Goal: Task Accomplishment & Management: Use online tool/utility

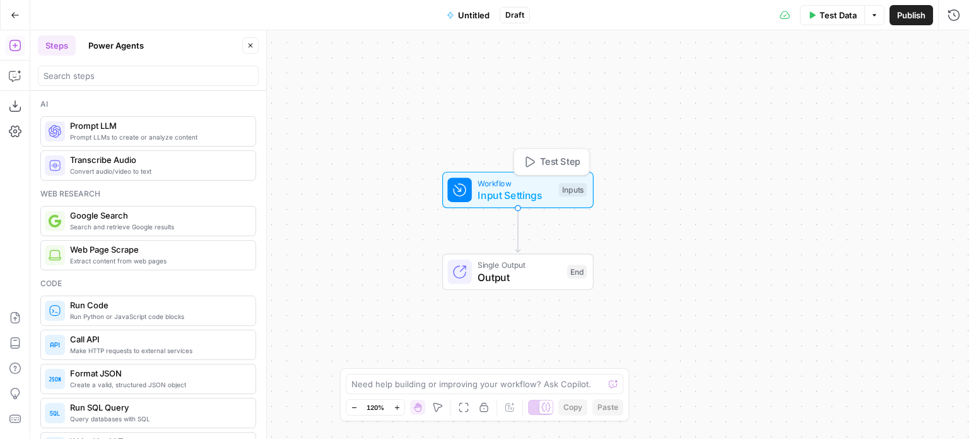
click at [553, 191] on div "Workflow Input Settings Inputs Test Step" at bounding box center [516, 190] width 139 height 26
click at [954, 42] on icon "button" at bounding box center [954, 46] width 8 height 8
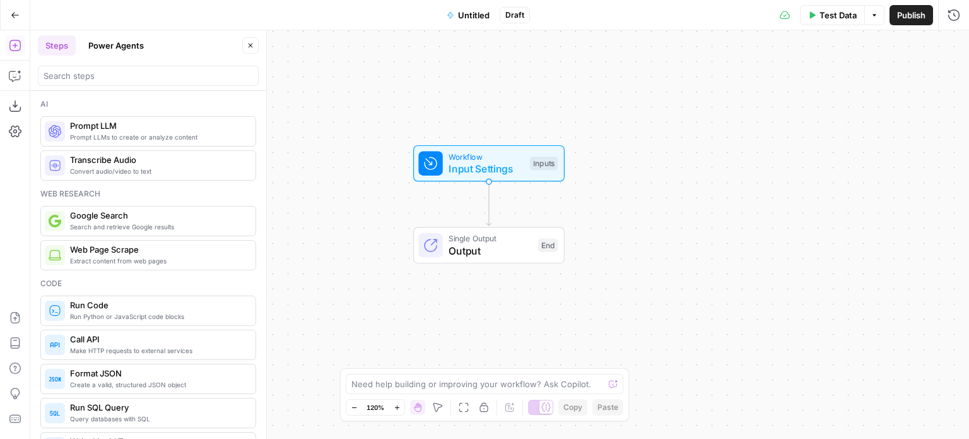
drag, startPoint x: 476, startPoint y: 105, endPoint x: 449, endPoint y: 75, distance: 40.7
click at [449, 75] on div "Workflow Input Settings Inputs Single Output Output End" at bounding box center [499, 234] width 939 height 408
click at [249, 40] on button "Close" at bounding box center [250, 45] width 16 height 16
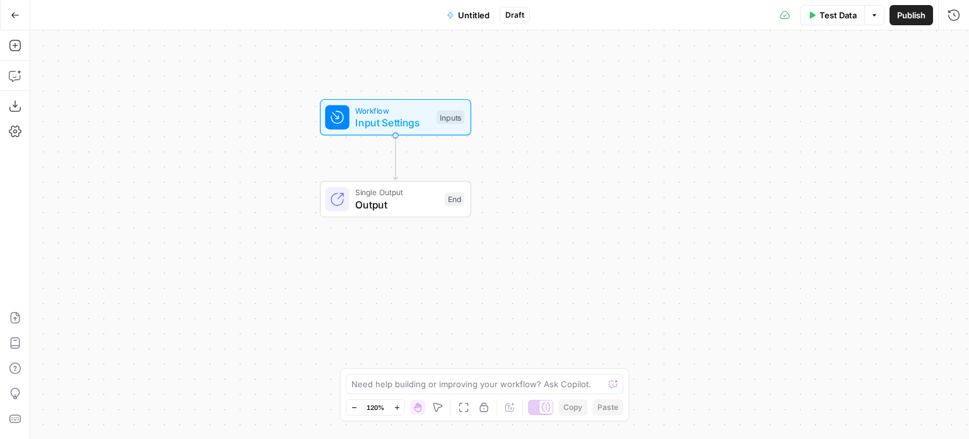
drag, startPoint x: 343, startPoint y: 150, endPoint x: 234, endPoint y: 133, distance: 110.4
click at [243, 102] on div "Workflow Input Settings Inputs Single Output Output End" at bounding box center [499, 234] width 939 height 408
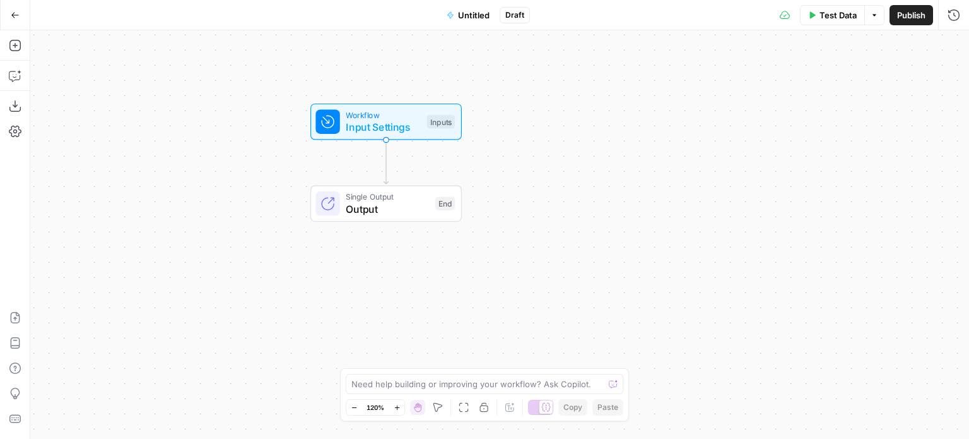
drag, startPoint x: 213, startPoint y: 169, endPoint x: 262, endPoint y: 203, distance: 60.2
click at [263, 205] on div "Workflow Input Settings Inputs Single Output Output End" at bounding box center [499, 234] width 939 height 408
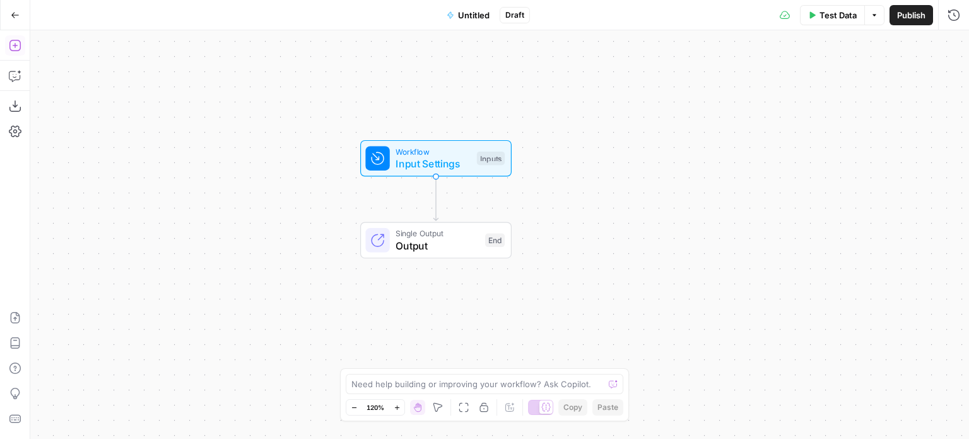
click at [13, 42] on icon "button" at bounding box center [15, 45] width 13 height 13
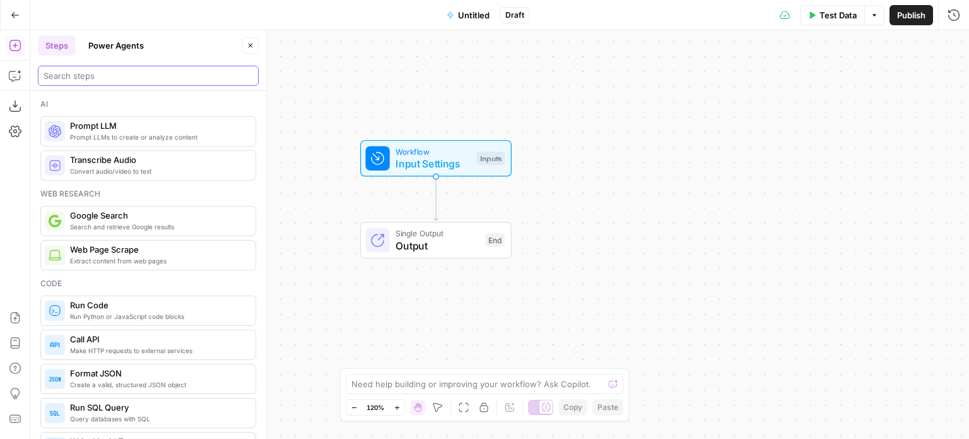
click at [71, 70] on input "search" at bounding box center [149, 75] width 210 height 13
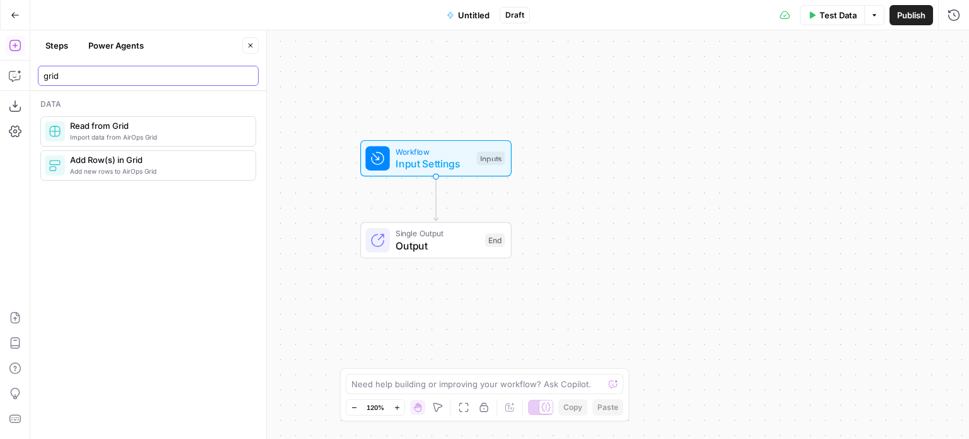
type input "grid"
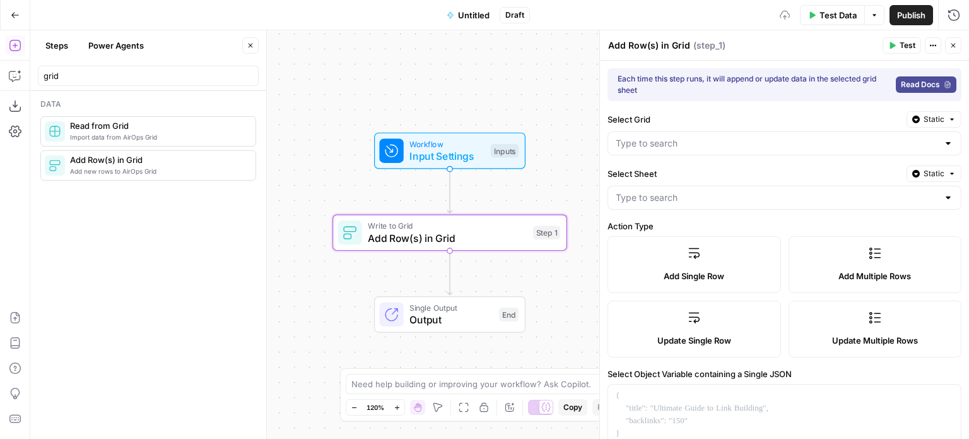
drag, startPoint x: 362, startPoint y: 83, endPoint x: 389, endPoint y: 47, distance: 44.6
click at [389, 47] on div "Workflow Input Settings Inputs Write to Grid Add Row(s) in Grid Step 1 Single O…" at bounding box center [499, 234] width 939 height 408
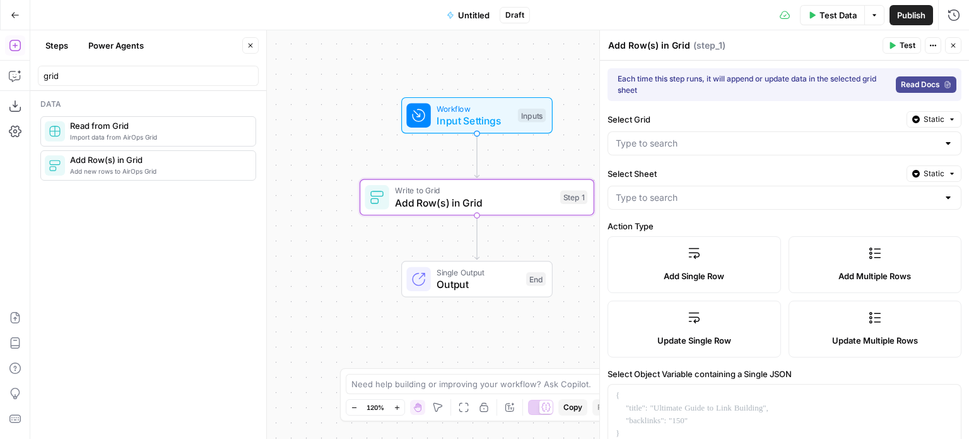
click at [856, 257] on label "Add Multiple Rows" at bounding box center [876, 264] width 174 height 57
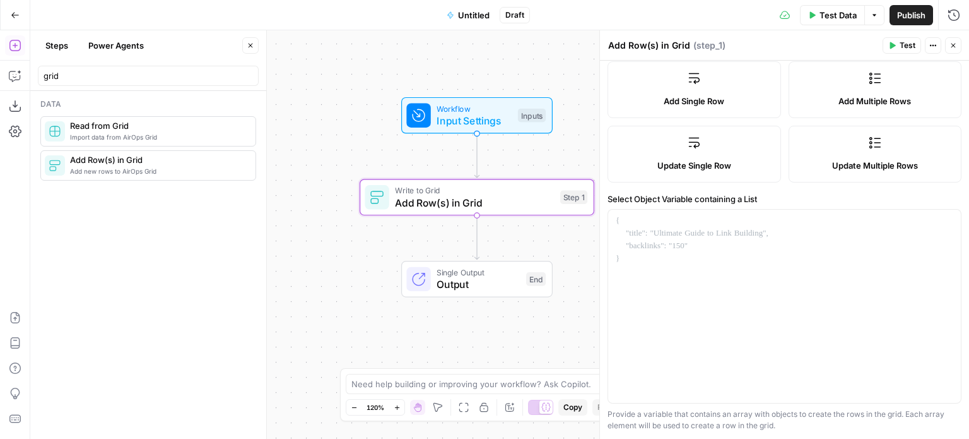
scroll to position [189, 0]
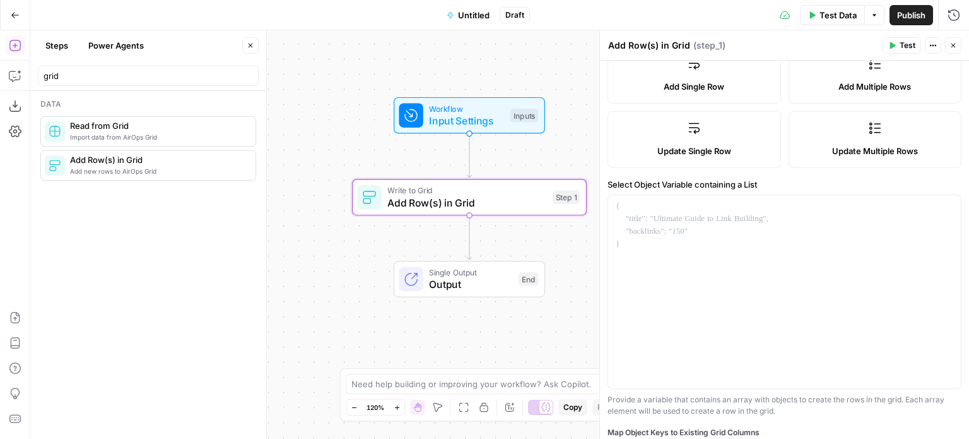
drag, startPoint x: 349, startPoint y: 90, endPoint x: 326, endPoint y: 87, distance: 23.6
click at [326, 87] on div "Workflow Input Settings Inputs Write to Grid Add Row(s) in Grid Step 1 Single O…" at bounding box center [499, 234] width 939 height 408
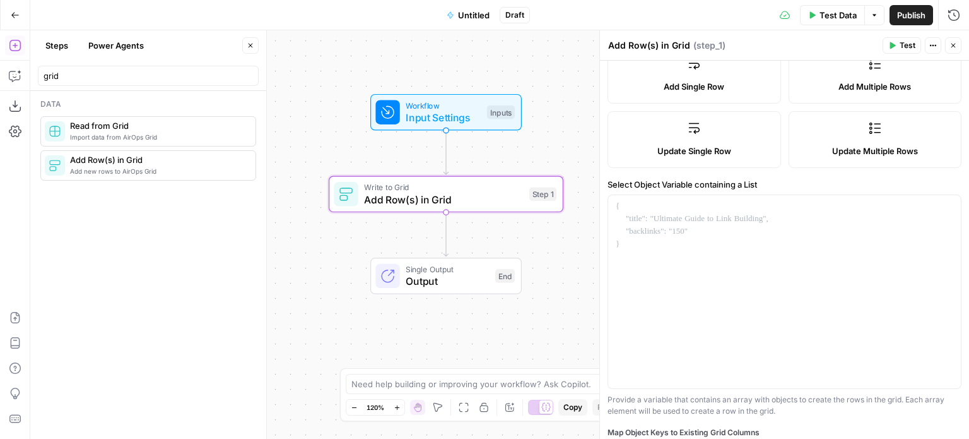
click at [250, 47] on icon "button" at bounding box center [251, 46] width 8 height 8
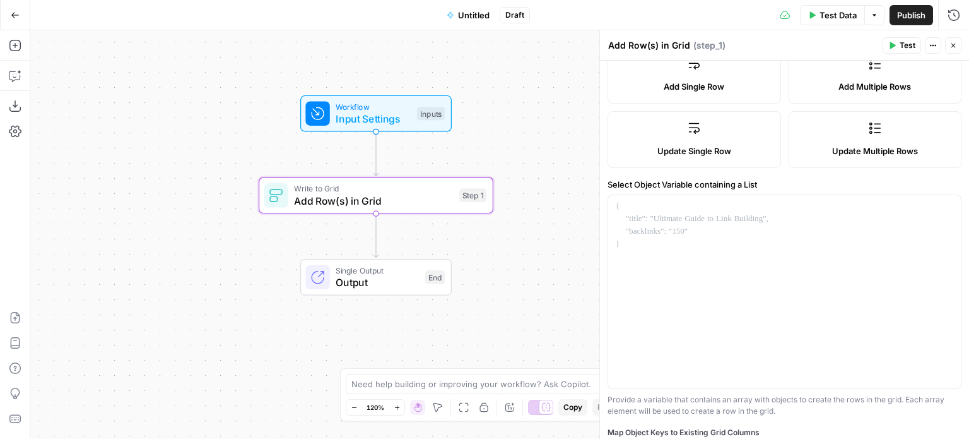
drag, startPoint x: 248, startPoint y: 69, endPoint x: 181, endPoint y: 51, distance: 69.4
click at [181, 51] on div "Workflow Input Settings Inputs Write to Grid Add Row(s) in Grid Step 1 Single O…" at bounding box center [499, 234] width 939 height 408
click at [17, 47] on icon "button" at bounding box center [15, 45] width 13 height 13
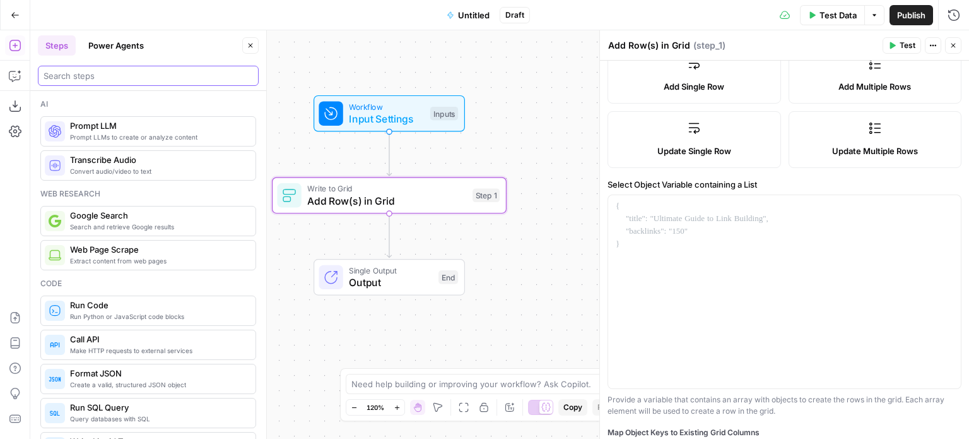
click at [58, 74] on input "search" at bounding box center [149, 75] width 210 height 13
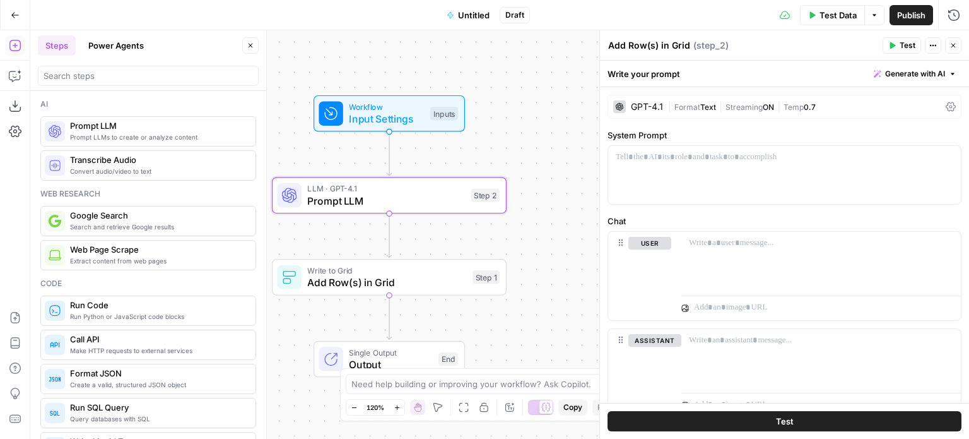
click at [251, 47] on icon "button" at bounding box center [251, 46] width 8 height 8
type textarea "Prompt LLM"
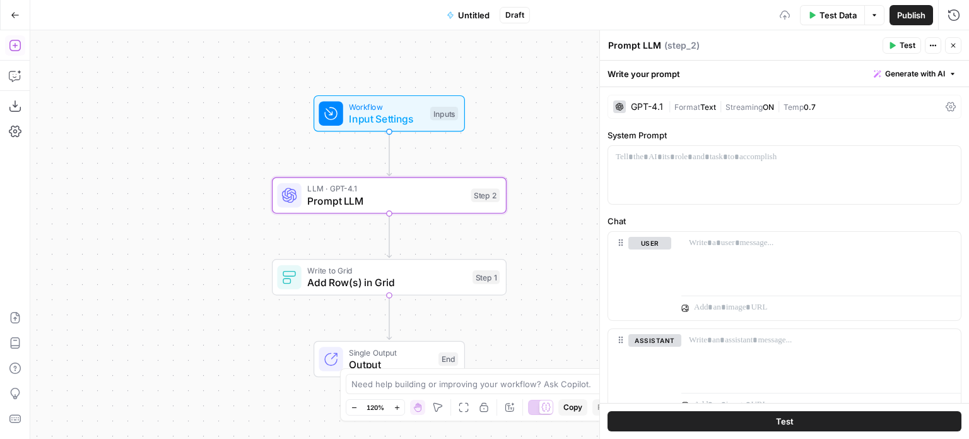
drag, startPoint x: 208, startPoint y: 138, endPoint x: 192, endPoint y: 136, distance: 15.4
click at [192, 136] on div "Workflow Input Settings Inputs LLM · GPT-4.1 Prompt LLM Step 2 Write to Grid Ad…" at bounding box center [499, 234] width 939 height 408
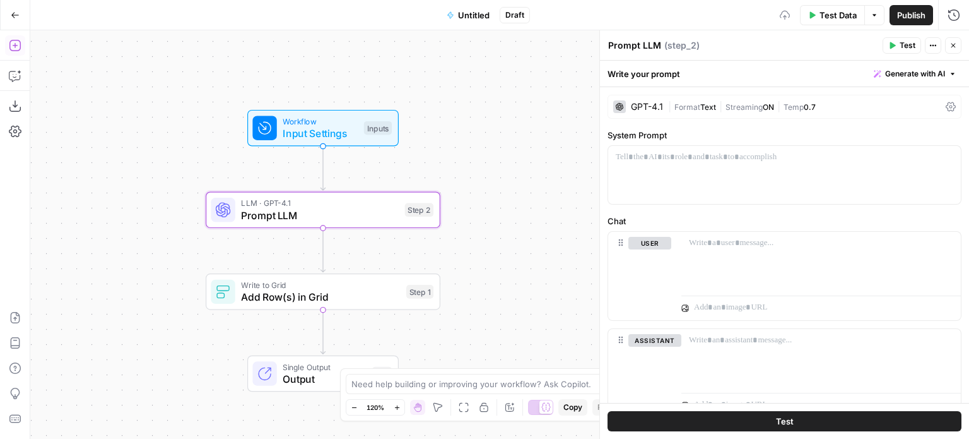
drag, startPoint x: 180, startPoint y: 160, endPoint x: 225, endPoint y: 146, distance: 47.3
click at [211, 151] on div "Workflow Input Settings Inputs LLM · GPT-4.1 Prompt LLM Step 2 Write to Grid Ad…" at bounding box center [499, 234] width 939 height 408
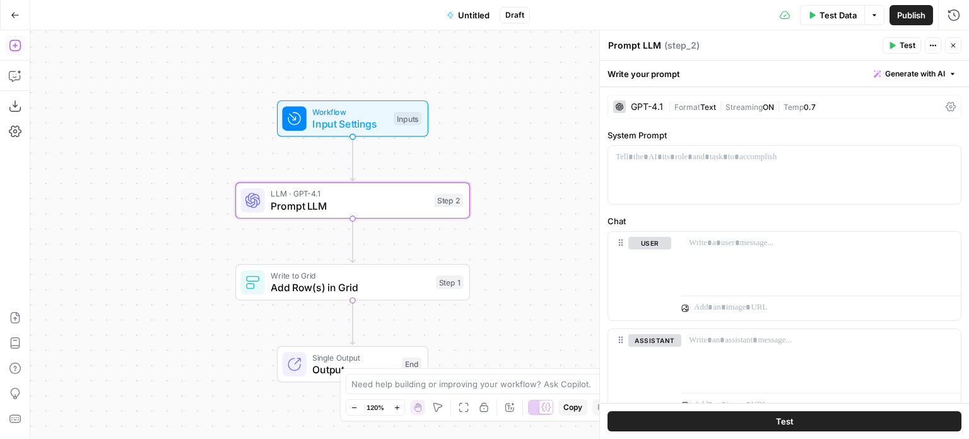
click at [778, 102] on span "|" at bounding box center [778, 106] width 9 height 13
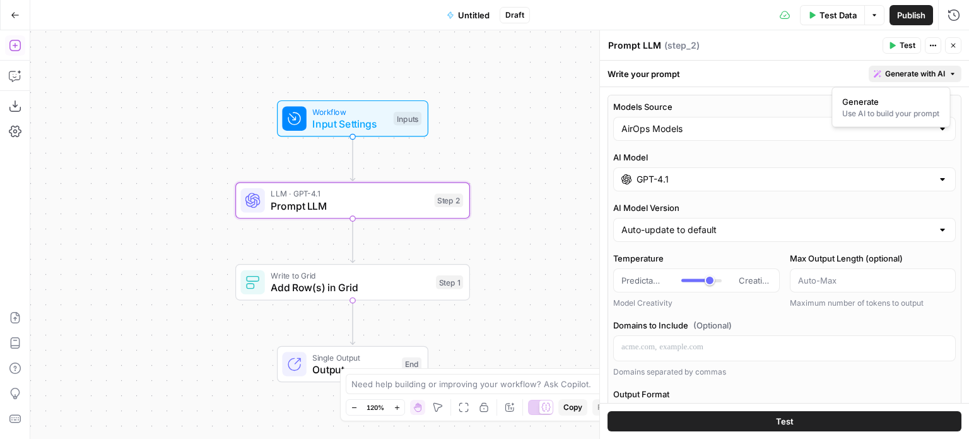
click at [885, 68] on span "Generate with AI" at bounding box center [915, 73] width 60 height 11
click at [865, 104] on span "Generate" at bounding box center [889, 101] width 92 height 13
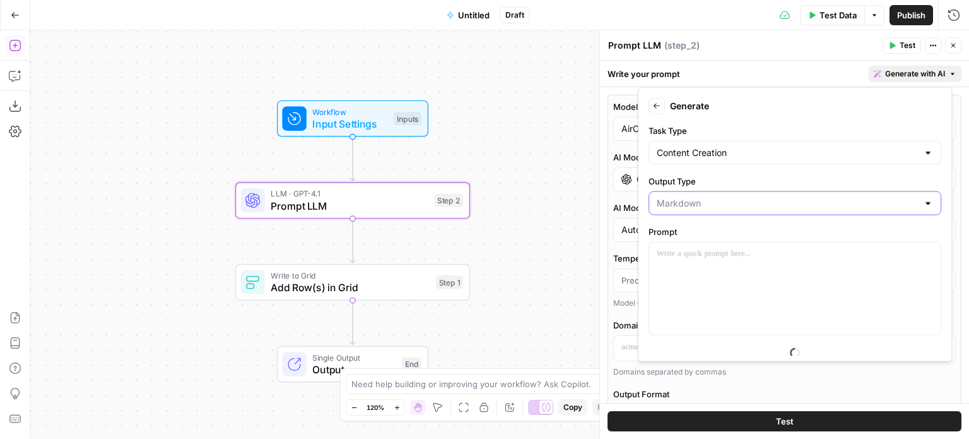
click at [722, 201] on input "Output Type" at bounding box center [787, 203] width 261 height 13
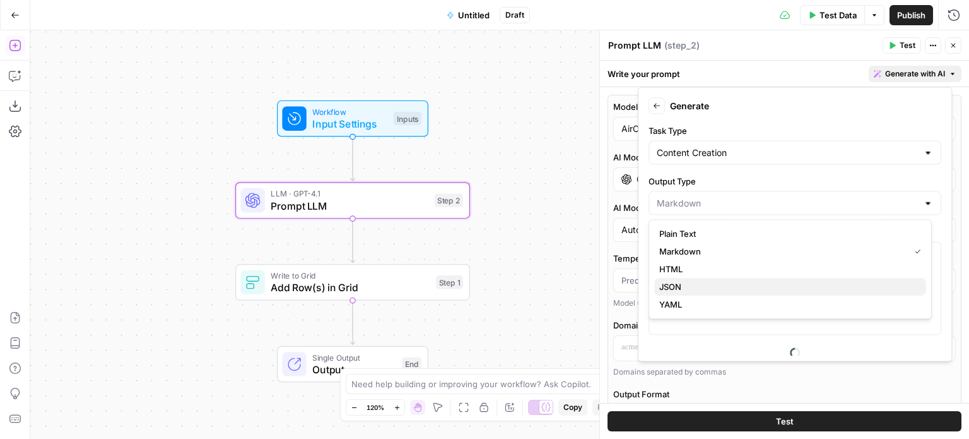
click at [690, 281] on span "JSON" at bounding box center [788, 286] width 257 height 13
type input "JSON"
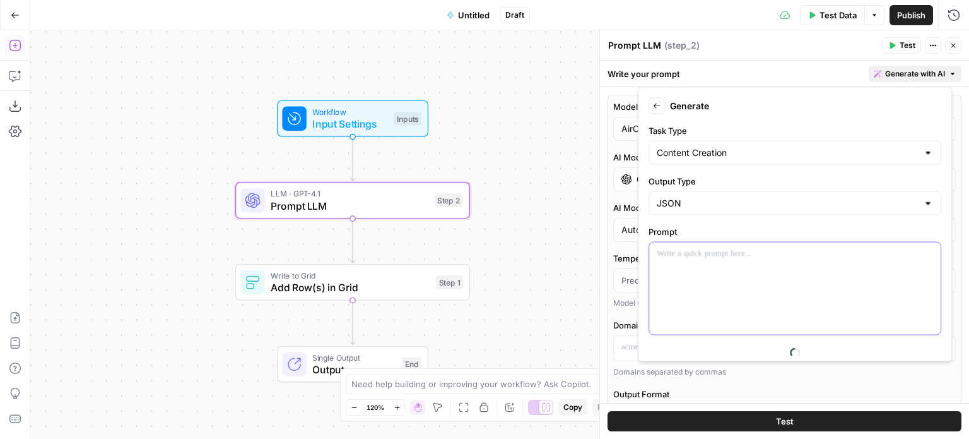
click at [699, 287] on div at bounding box center [795, 288] width 292 height 92
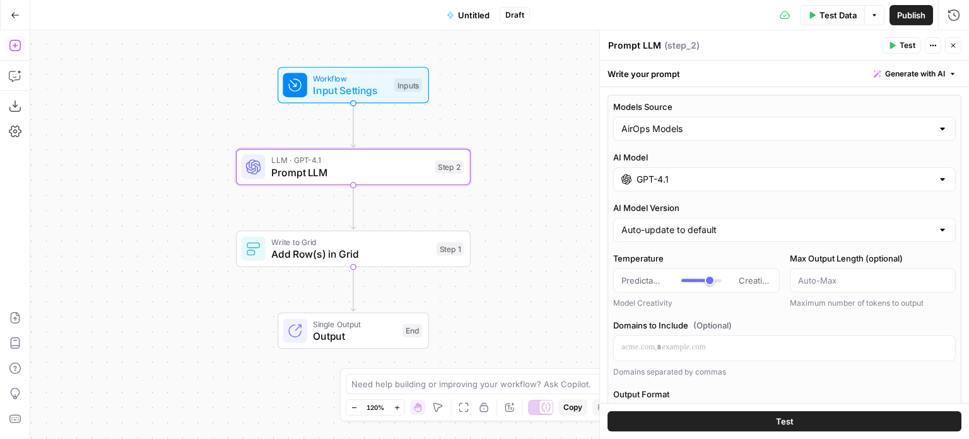
drag, startPoint x: 175, startPoint y: 183, endPoint x: 180, endPoint y: 157, distance: 26.9
click at [180, 157] on div "Workflow Input Settings Inputs LLM · GPT-4.1 Prompt LLM Step 2 Write to Grid Ad…" at bounding box center [499, 234] width 939 height 408
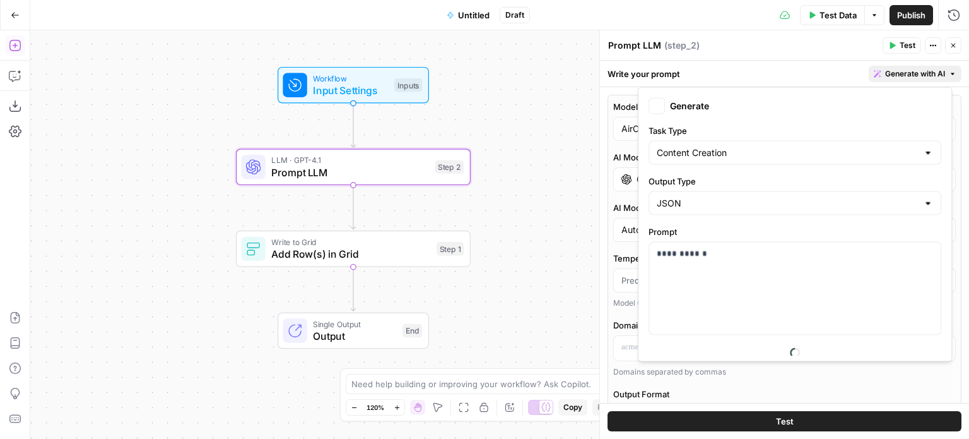
click at [903, 78] on span "Generate with AI" at bounding box center [915, 73] width 60 height 11
click at [709, 283] on div "**********" at bounding box center [795, 288] width 292 height 92
click at [757, 260] on div "**********" at bounding box center [795, 288] width 292 height 92
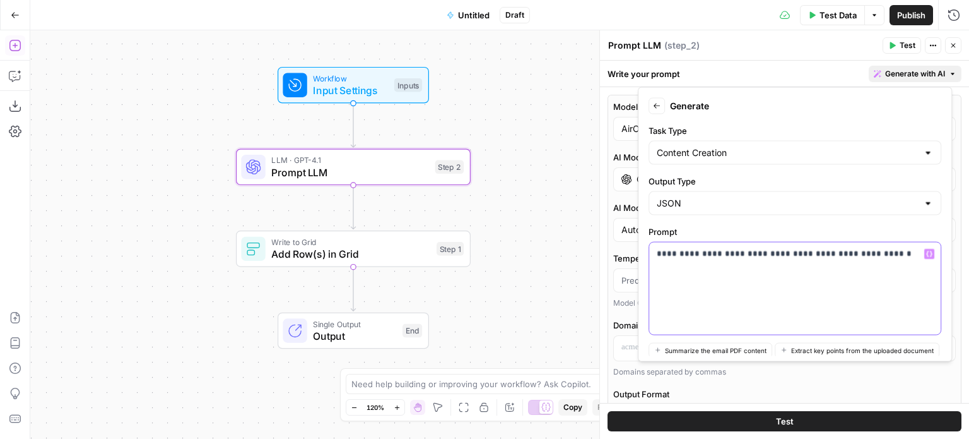
click at [872, 275] on div "**********" at bounding box center [795, 288] width 292 height 92
click at [889, 264] on div "**********" at bounding box center [795, 288] width 292 height 92
click at [902, 265] on div "**********" at bounding box center [795, 288] width 292 height 92
click at [825, 275] on div "**********" at bounding box center [795, 288] width 292 height 92
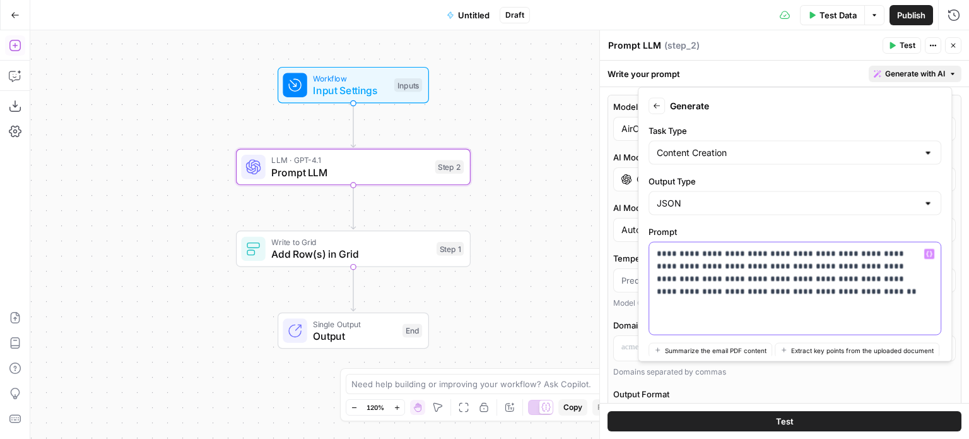
click at [775, 304] on div "**********" at bounding box center [795, 288] width 292 height 92
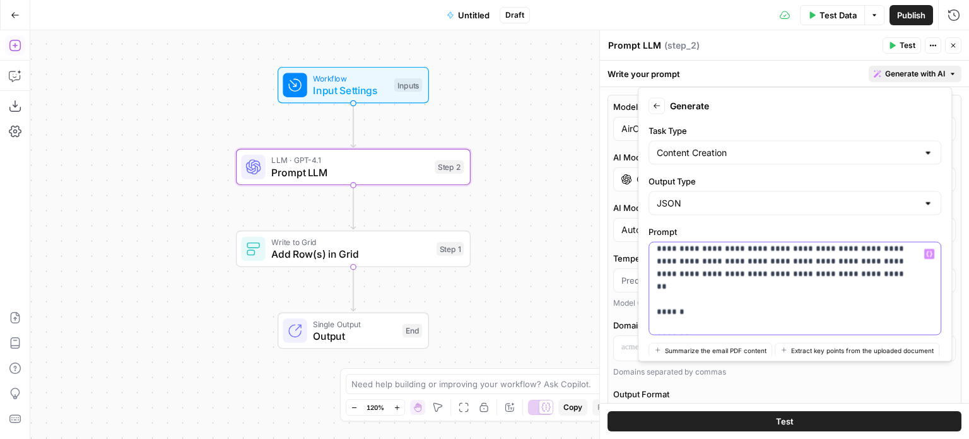
scroll to position [19, 0]
click at [681, 311] on p "**********" at bounding box center [785, 278] width 257 height 101
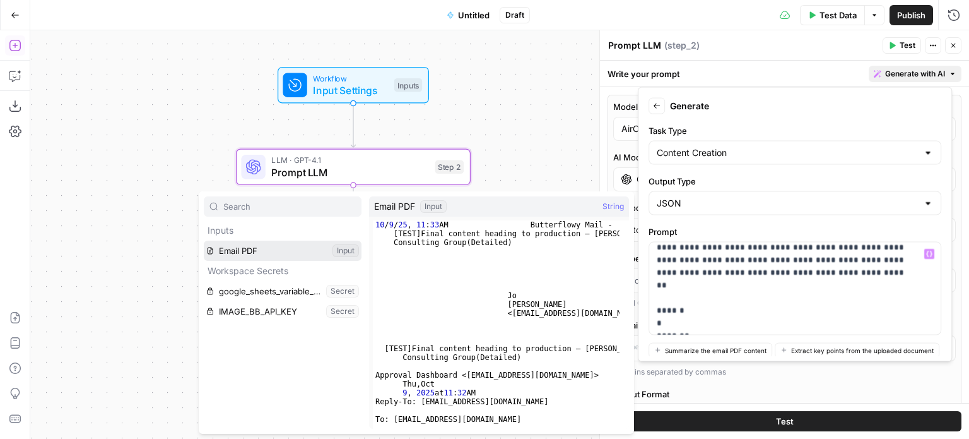
click at [242, 247] on button "Select variable Email PDF" at bounding box center [283, 250] width 158 height 20
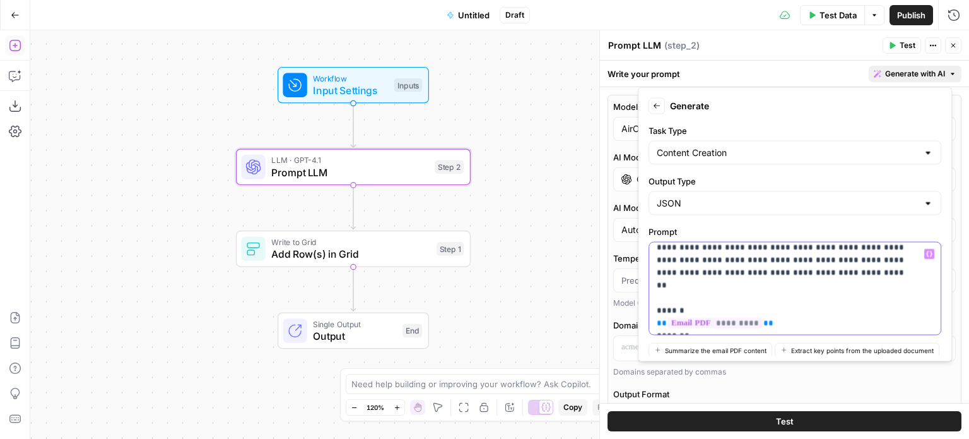
click at [793, 310] on p "**********" at bounding box center [785, 278] width 257 height 101
click at [846, 302] on p "**********" at bounding box center [785, 278] width 257 height 101
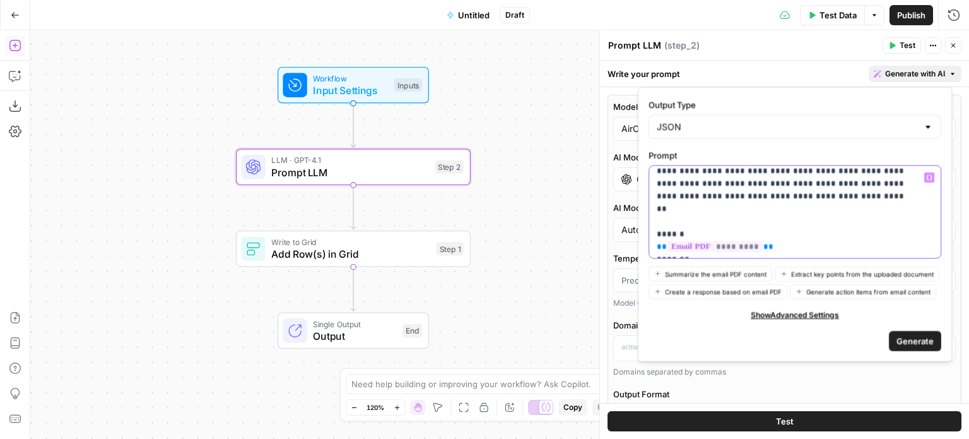
scroll to position [109, 0]
click at [896, 330] on button "Generate" at bounding box center [915, 340] width 52 height 20
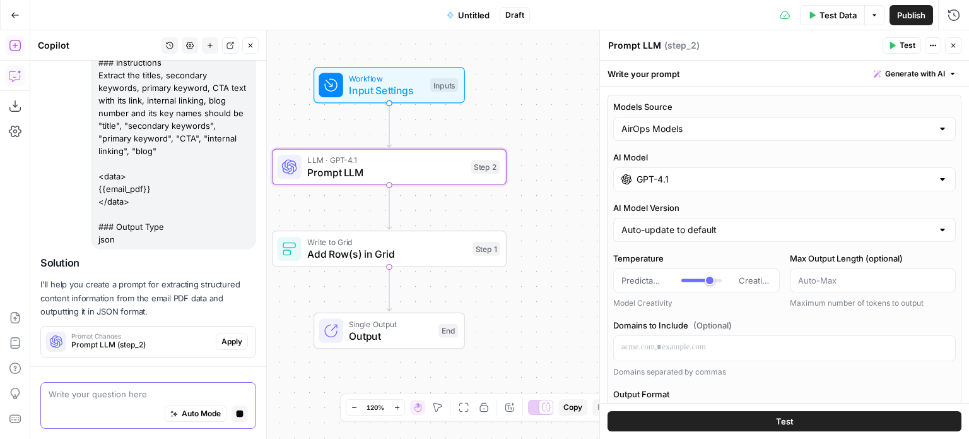
scroll to position [205, 0]
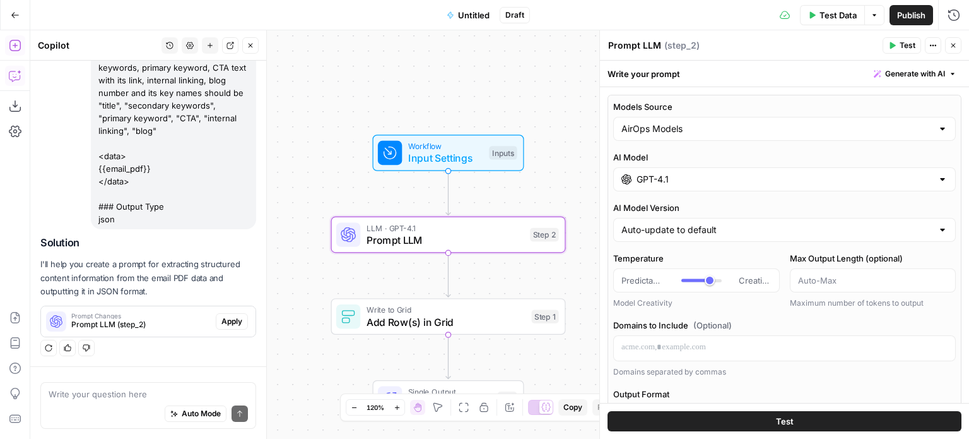
click at [222, 320] on span "Apply" at bounding box center [232, 321] width 21 height 11
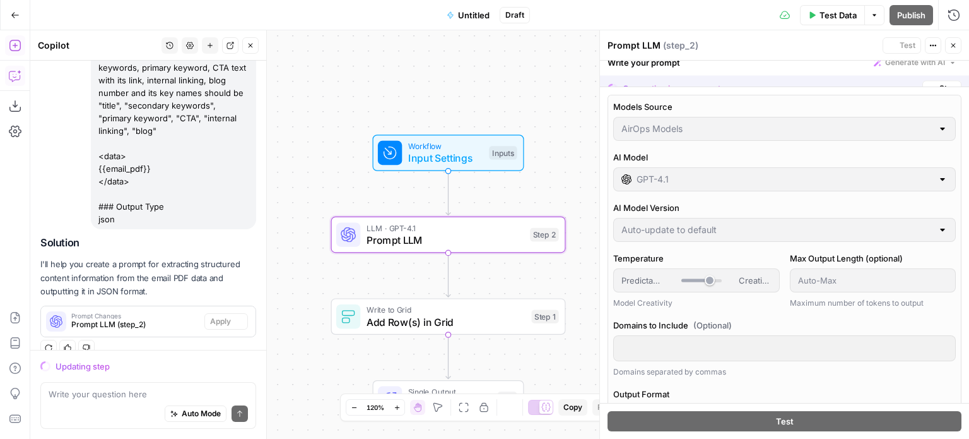
scroll to position [222, 0]
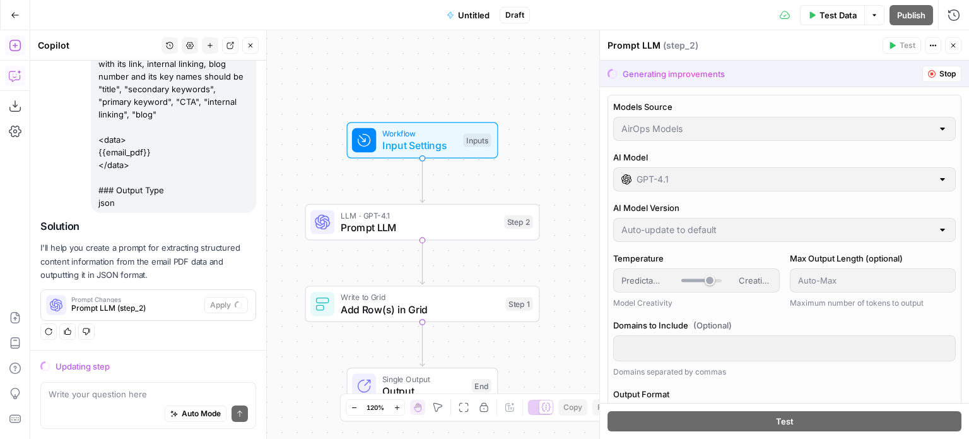
drag, startPoint x: 464, startPoint y: 78, endPoint x: 455, endPoint y: 68, distance: 13.4
click at [455, 68] on div "Workflow Input Settings Inputs LLM · GPT-4.1 Prompt LLM Step 2 Write to Grid Ad…" at bounding box center [499, 234] width 939 height 408
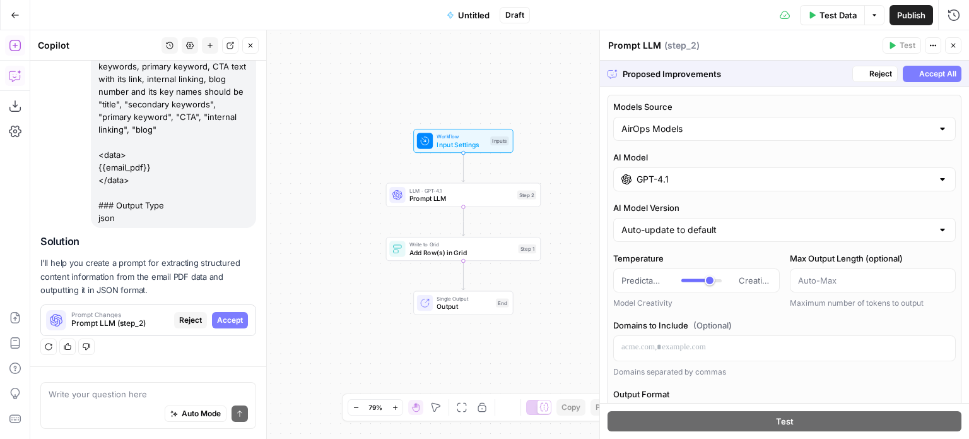
scroll to position [205, 0]
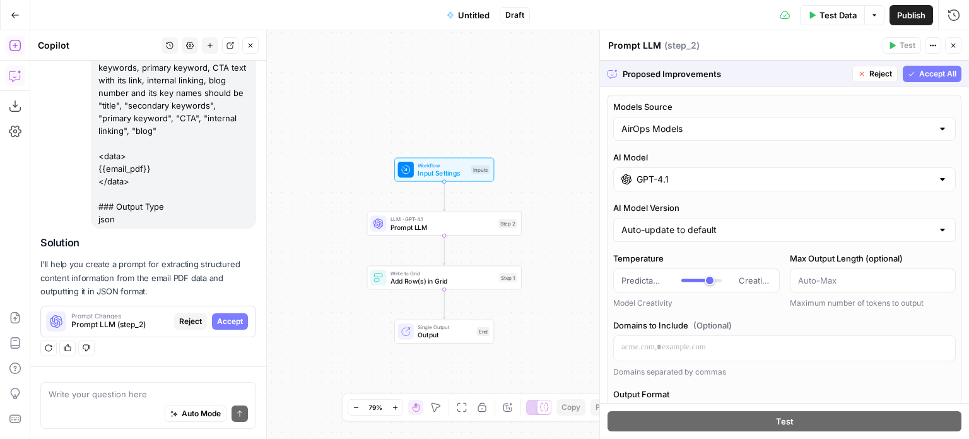
drag, startPoint x: 555, startPoint y: 150, endPoint x: 548, endPoint y: 145, distance: 8.1
click at [548, 145] on div "Workflow Input Settings Inputs LLM · GPT-4.1 Prompt LLM Step 2 Write to Grid Ad…" at bounding box center [499, 234] width 939 height 408
type input "***"
drag, startPoint x: 709, startPoint y: 281, endPoint x: 695, endPoint y: 281, distance: 13.9
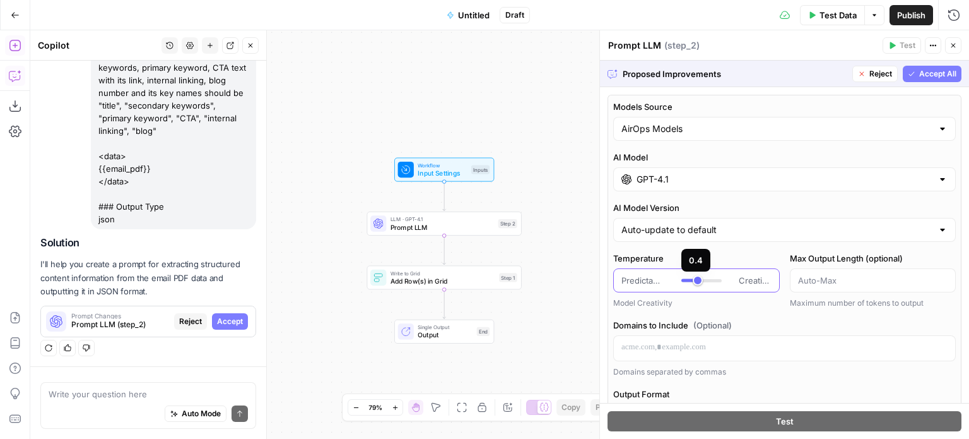
click at [695, 281] on div at bounding box center [702, 280] width 40 height 13
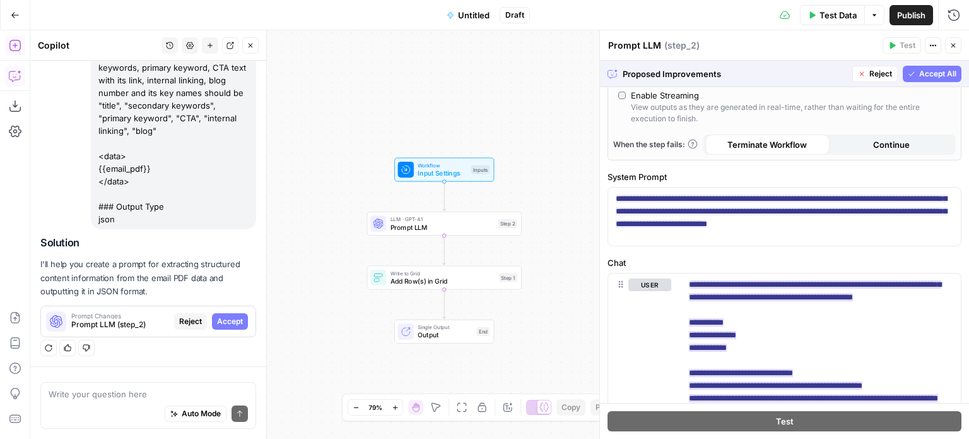
scroll to position [757, 0]
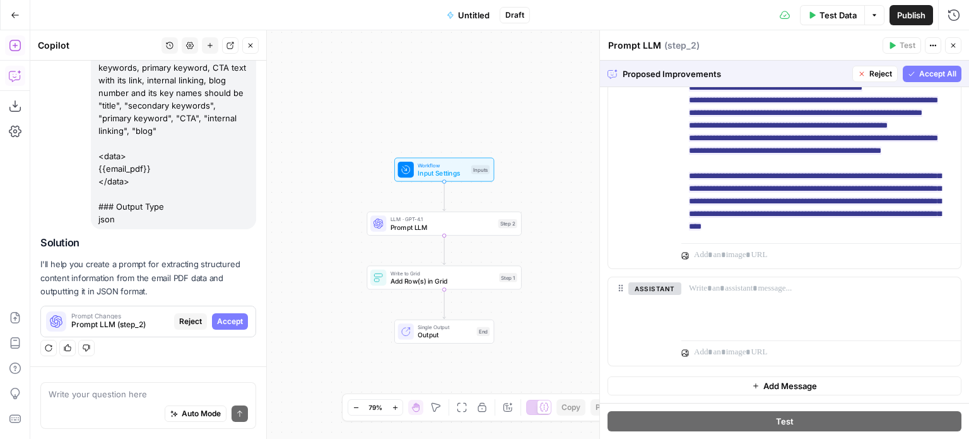
click at [935, 65] on div "Proposed Improvements Reject Accept All" at bounding box center [784, 74] width 369 height 26
click at [925, 73] on span "Accept All" at bounding box center [938, 73] width 37 height 11
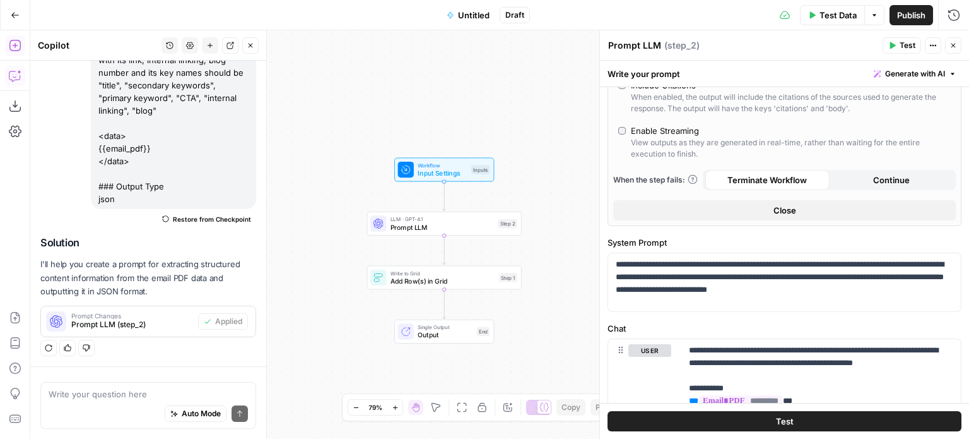
scroll to position [505, 0]
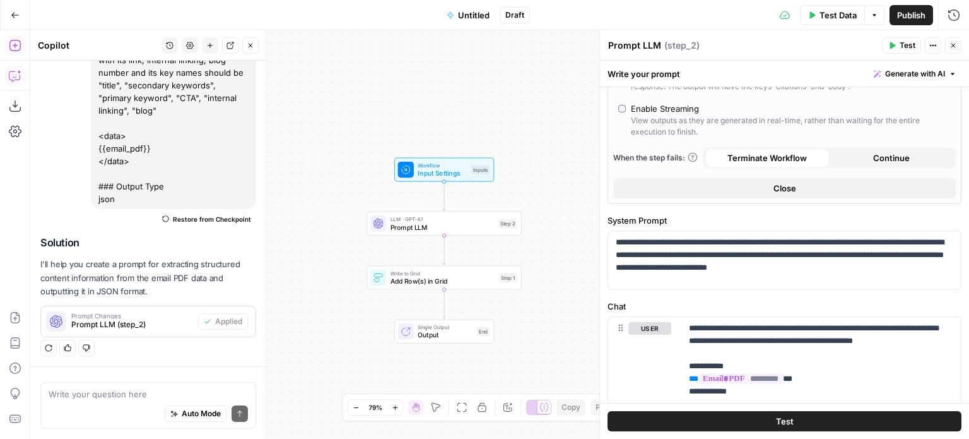
click at [764, 196] on button "Close" at bounding box center [784, 188] width 343 height 20
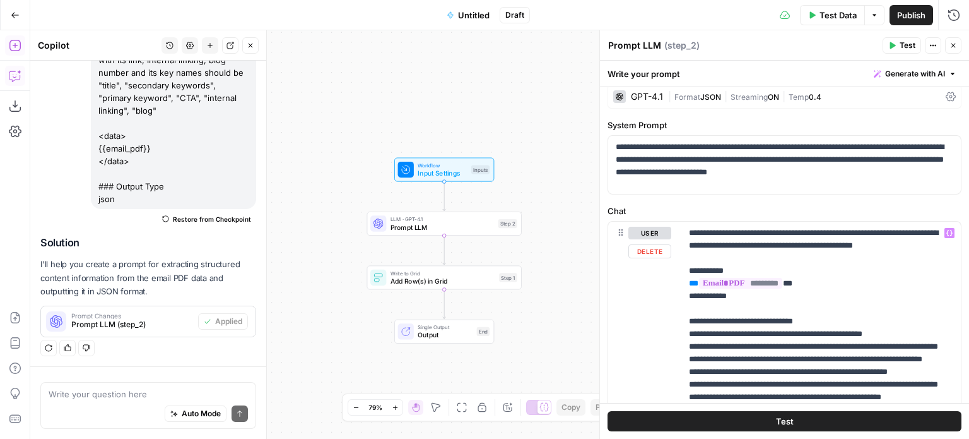
scroll to position [0, 0]
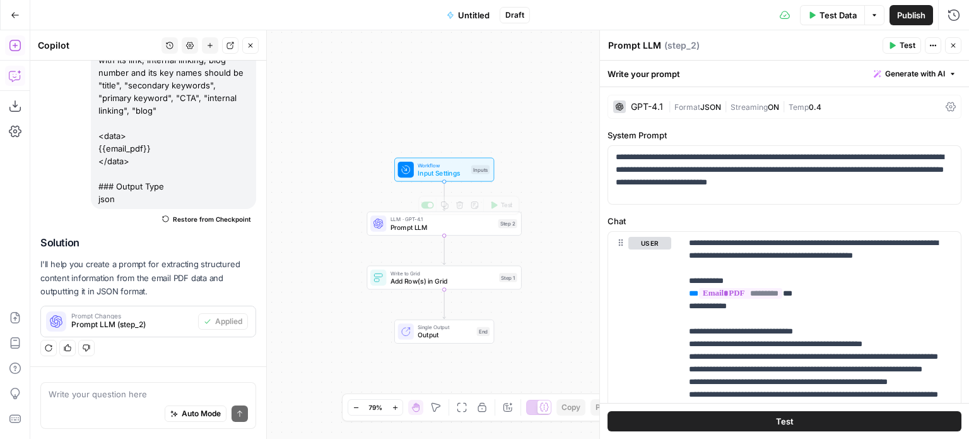
click at [505, 202] on span "Test" at bounding box center [507, 205] width 12 height 9
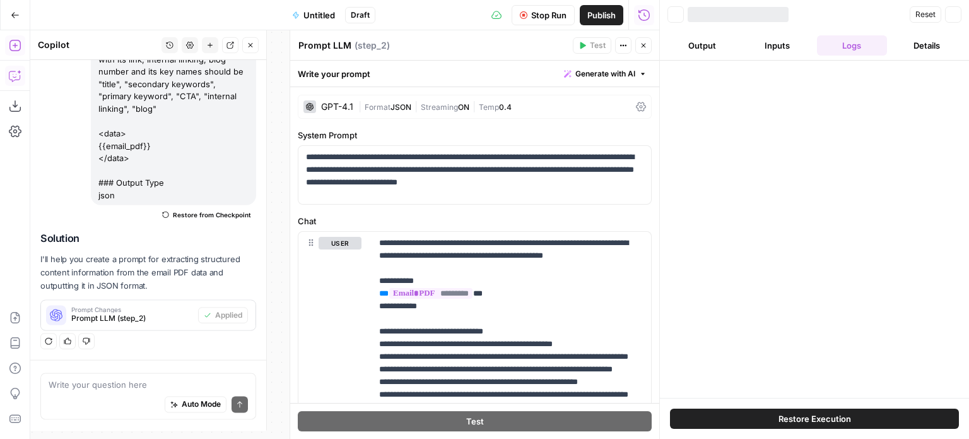
scroll to position [225, 0]
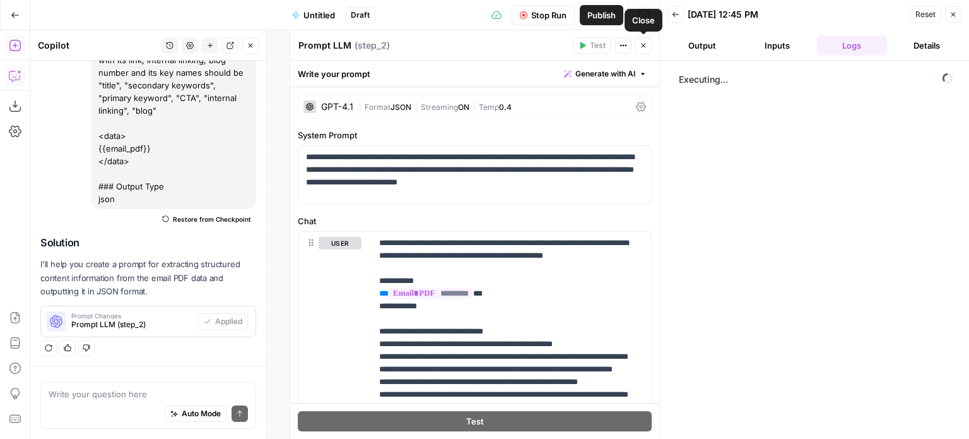
click at [647, 45] on span "Close" at bounding box center [647, 45] width 1 height 1
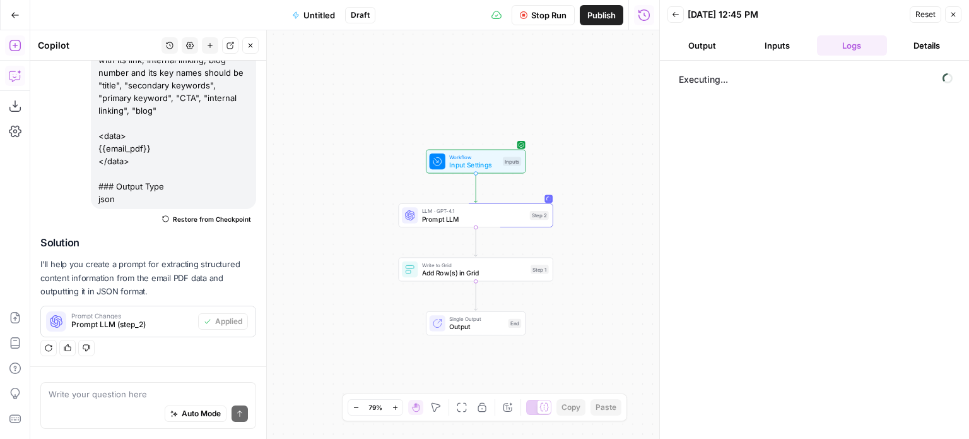
drag, startPoint x: 466, startPoint y: 61, endPoint x: 499, endPoint y: 50, distance: 35.3
click at [499, 50] on div "Workflow Input Settings Inputs LLM · GPT-4.1 Prompt LLM Step 2 Write to Grid Ad…" at bounding box center [344, 234] width 629 height 408
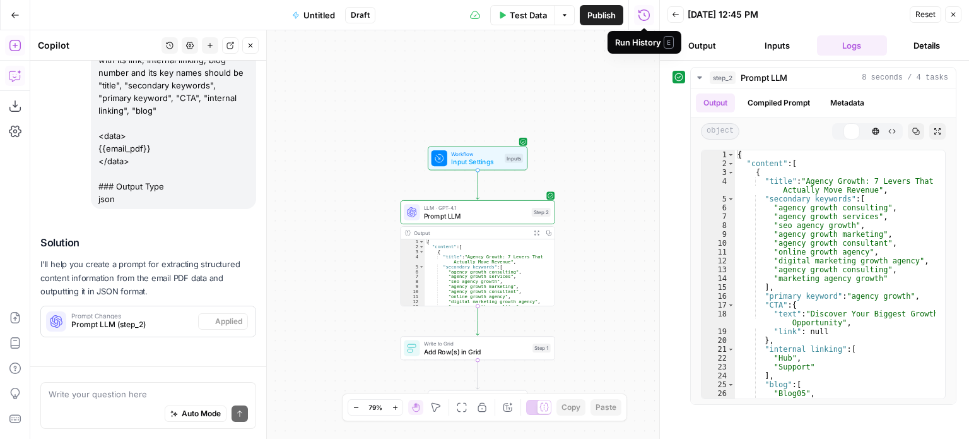
scroll to position [235, 0]
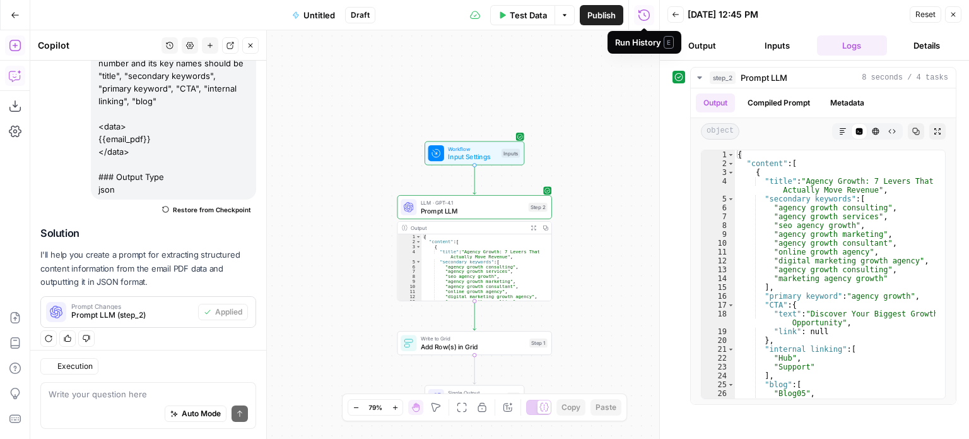
drag, startPoint x: 359, startPoint y: 141, endPoint x: 349, endPoint y: 121, distance: 23.1
click at [349, 121] on div "Workflow Input Settings Inputs LLM · GPT-4.1 Prompt LLM Step 2 Output Expand Ou…" at bounding box center [344, 234] width 629 height 408
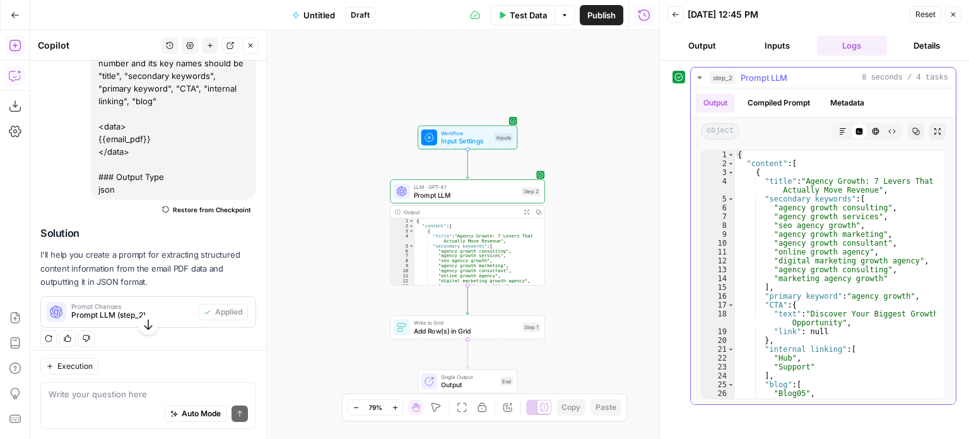
scroll to position [0, 0]
click at [351, 214] on div "Workflow Input Settings Inputs LLM · GPT-4.1 Prompt LLM Step 2 Output Expand Ou…" at bounding box center [344, 234] width 629 height 408
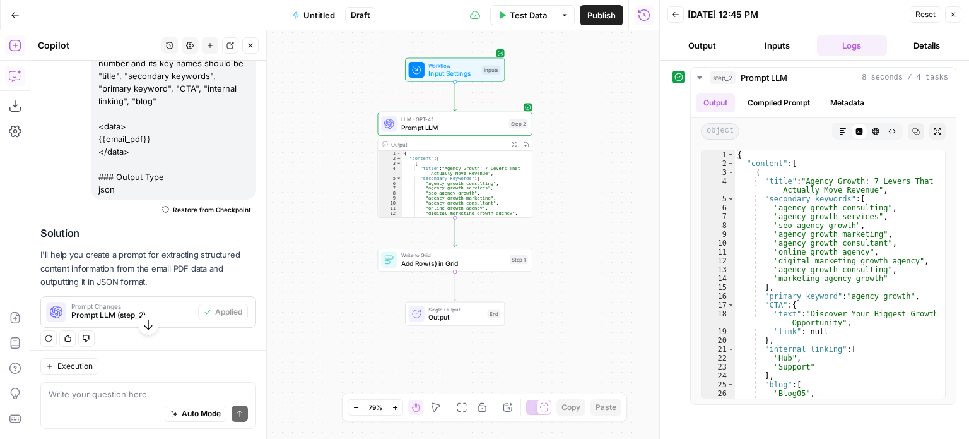
click at [447, 262] on span "Add Row(s) in Grid" at bounding box center [453, 263] width 105 height 10
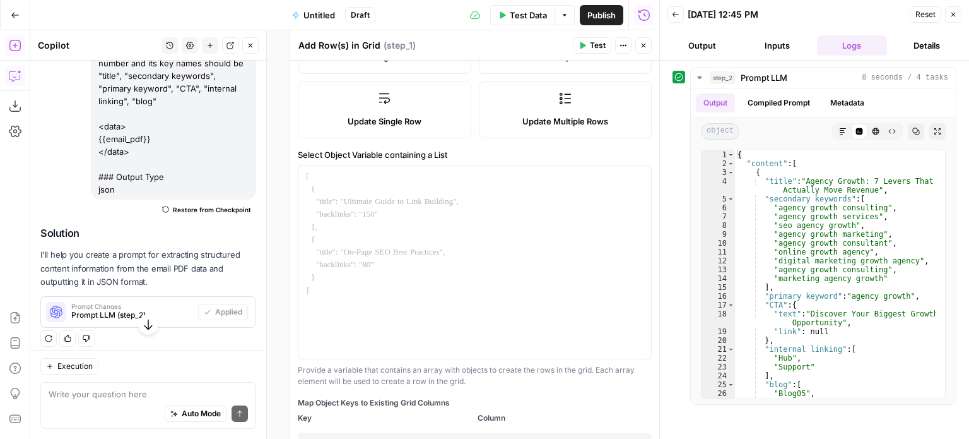
scroll to position [252, 0]
click at [422, 266] on div at bounding box center [475, 261] width 353 height 193
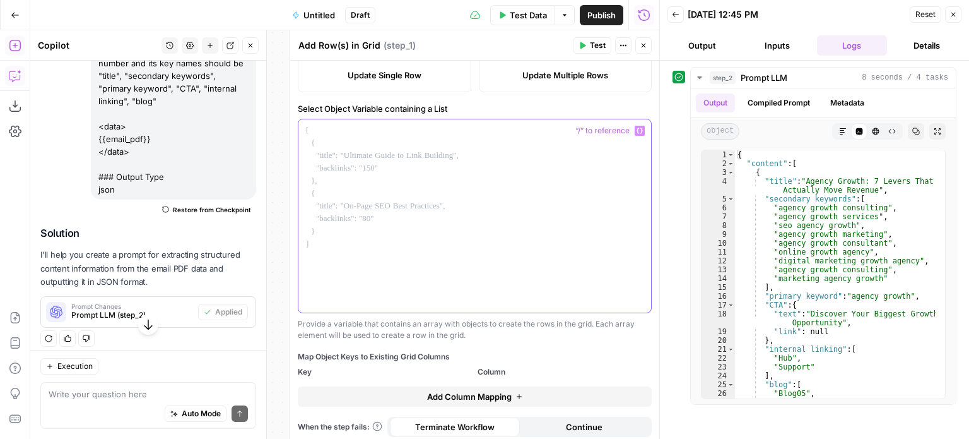
scroll to position [302, 0]
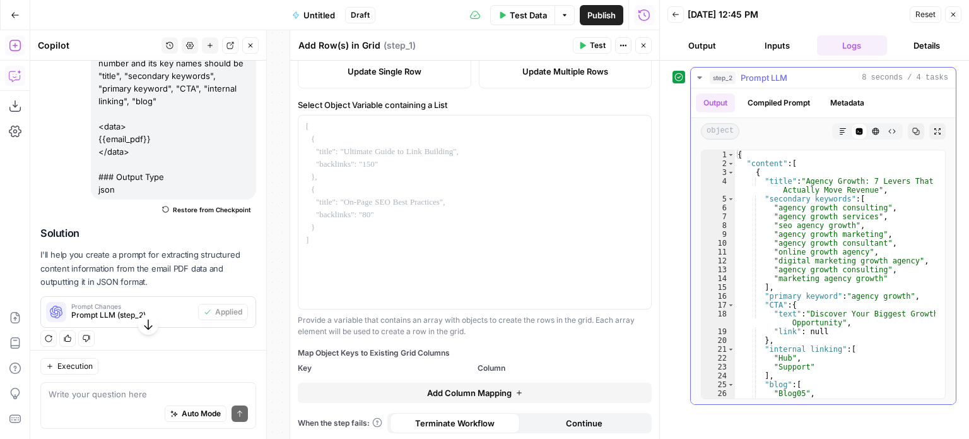
click at [916, 128] on icon "button" at bounding box center [916, 131] width 7 height 7
click at [913, 133] on icon "button" at bounding box center [917, 131] width 8 height 8
click at [638, 44] on button "Close" at bounding box center [644, 45] width 16 height 16
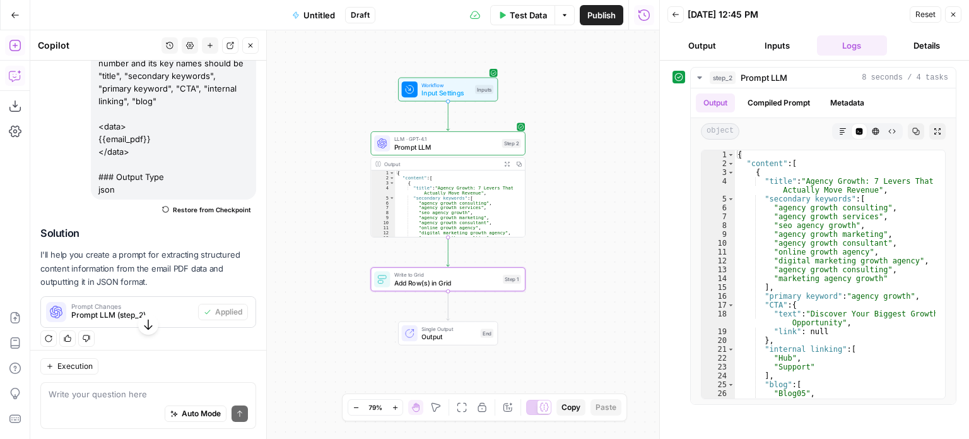
drag, startPoint x: 321, startPoint y: 158, endPoint x: 314, endPoint y: 174, distance: 16.4
click at [314, 174] on div "Workflow Input Settings Inputs LLM · GPT-4.1 Prompt LLM Step 2 Output Expand Ou…" at bounding box center [344, 234] width 629 height 408
click at [442, 146] on span "Prompt LLM" at bounding box center [446, 147] width 104 height 10
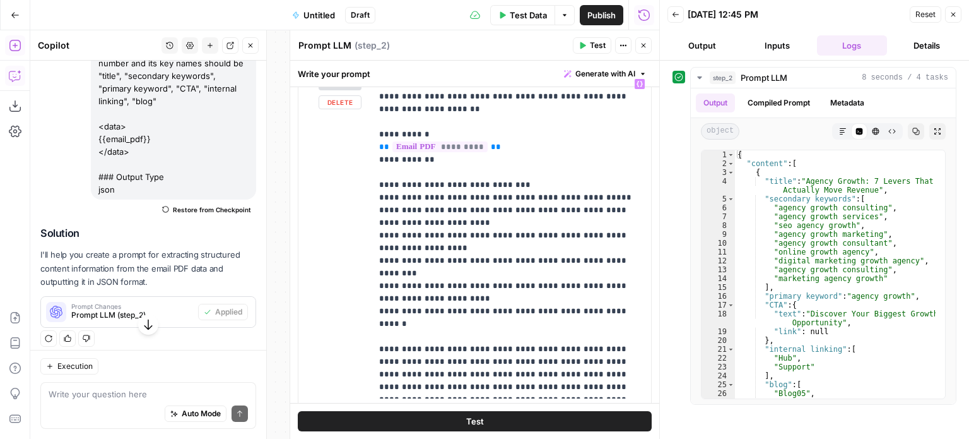
scroll to position [158, 0]
click at [396, 174] on p "**********" at bounding box center [506, 237] width 255 height 316
drag, startPoint x: 618, startPoint y: 302, endPoint x: 362, endPoint y: 189, distance: 280.9
click at [362, 189] on div "**********" at bounding box center [475, 252] width 353 height 356
click at [379, 175] on p "**********" at bounding box center [506, 237] width 255 height 316
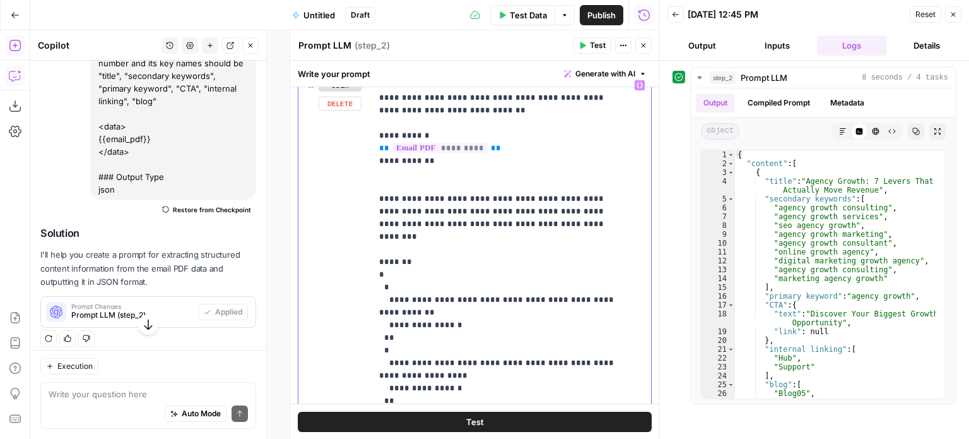
drag, startPoint x: 407, startPoint y: 249, endPoint x: 361, endPoint y: 195, distance: 71.2
click at [361, 195] on div "**********" at bounding box center [475, 346] width 353 height 544
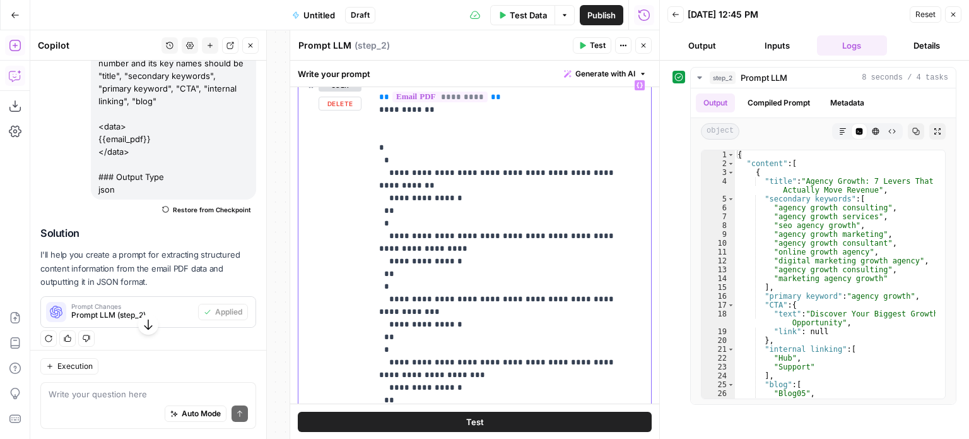
drag, startPoint x: 467, startPoint y: 187, endPoint x: 463, endPoint y: 216, distance: 29.3
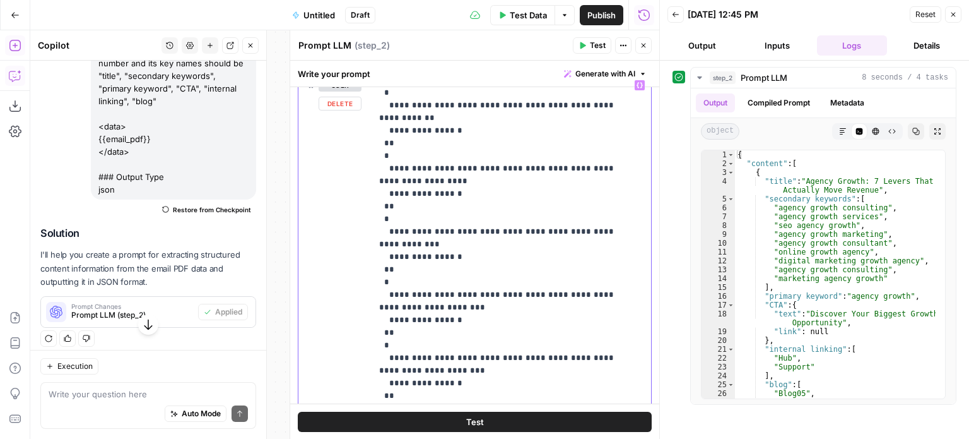
drag, startPoint x: 424, startPoint y: 232, endPoint x: 423, endPoint y: 300, distance: 67.5
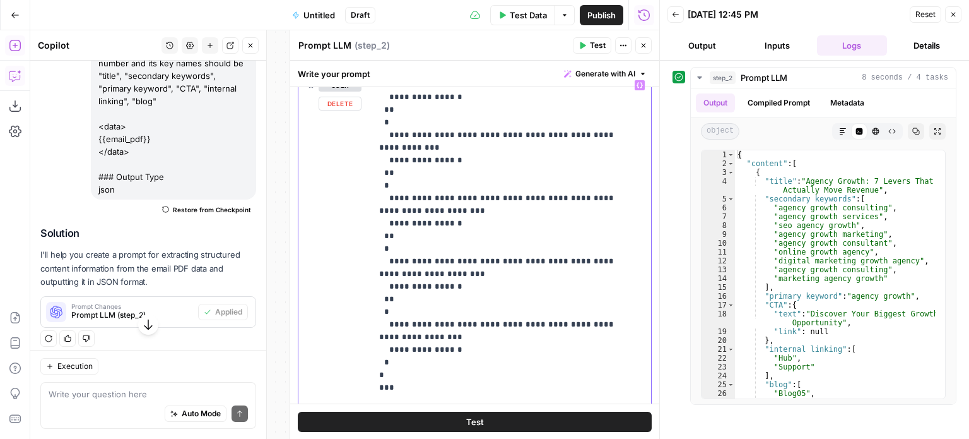
scroll to position [253, 0]
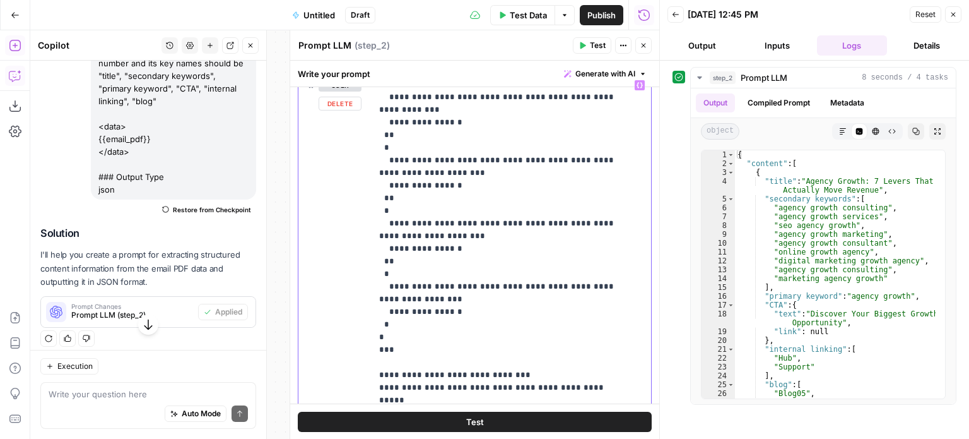
drag, startPoint x: 450, startPoint y: 184, endPoint x: 457, endPoint y: 265, distance: 81.7
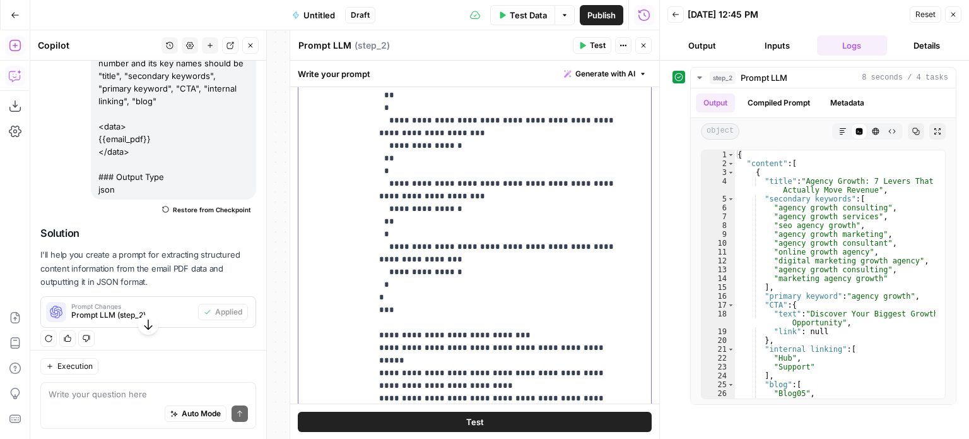
scroll to position [232, 0]
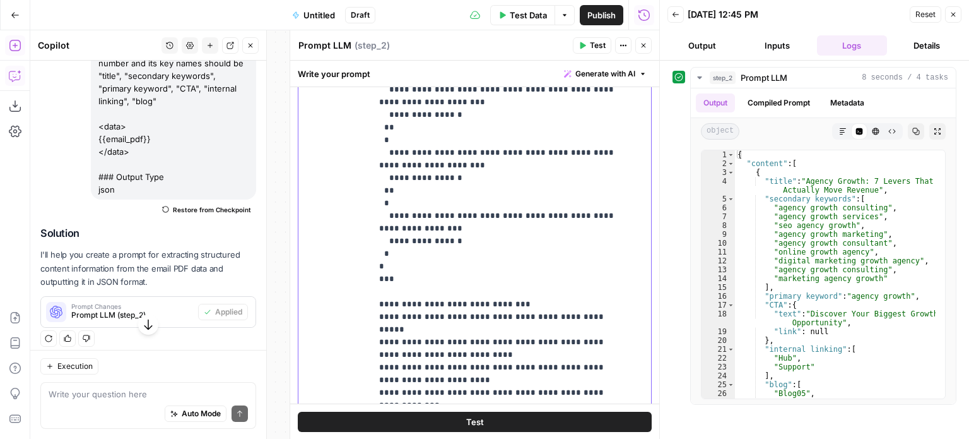
drag, startPoint x: 456, startPoint y: 249, endPoint x: 464, endPoint y: 312, distance: 63.6
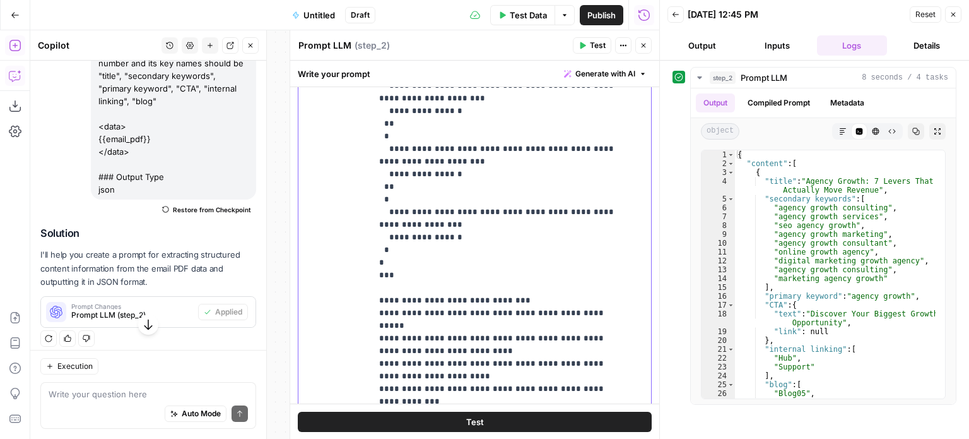
drag, startPoint x: 470, startPoint y: 324, endPoint x: 411, endPoint y: 328, distance: 59.4
click at [411, 328] on p "**********" at bounding box center [502, 129] width 246 height 757
click at [470, 326] on p "**********" at bounding box center [502, 129] width 246 height 757
click at [473, 323] on p "**********" at bounding box center [502, 129] width 246 height 757
drag, startPoint x: 475, startPoint y: 324, endPoint x: 396, endPoint y: 320, distance: 79.6
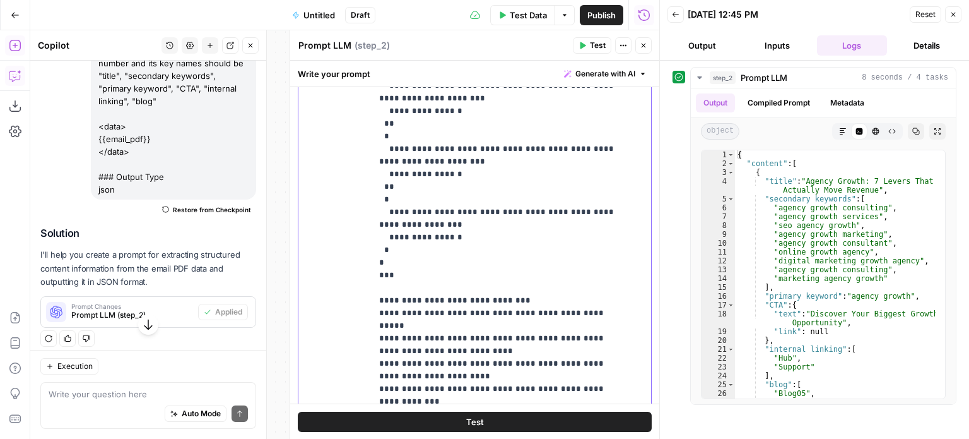
click at [396, 320] on p "**********" at bounding box center [502, 129] width 246 height 757
click at [499, 325] on p "**********" at bounding box center [502, 129] width 246 height 757
drag, startPoint x: 504, startPoint y: 337, endPoint x: 386, endPoint y: 326, distance: 118.5
click at [386, 326] on p "**********" at bounding box center [502, 129] width 246 height 757
copy p "**********"
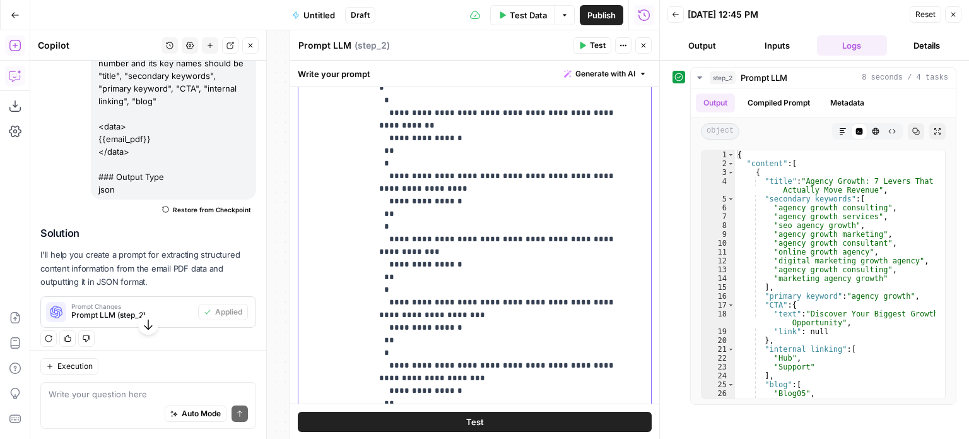
scroll to position [0, 0]
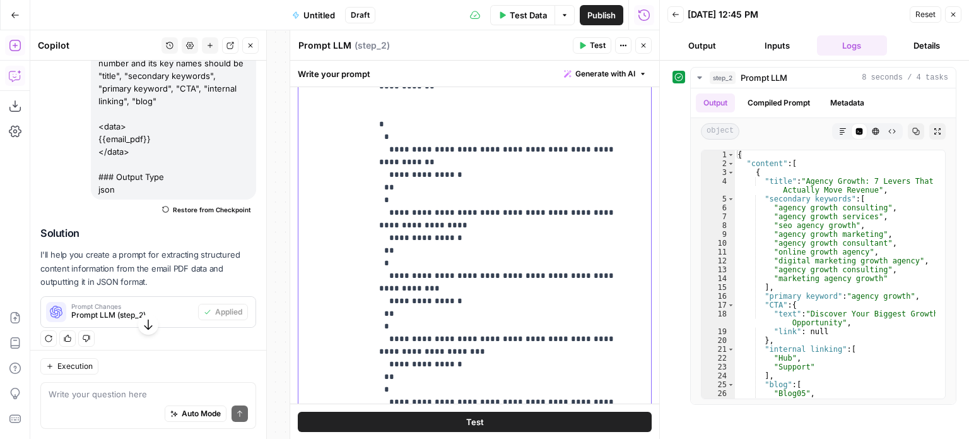
drag, startPoint x: 533, startPoint y: 317, endPoint x: 525, endPoint y: 266, distance: 51.7
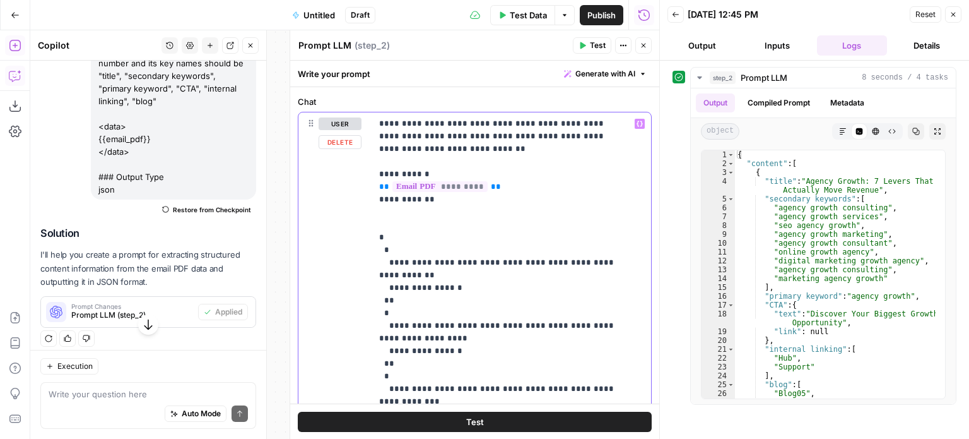
drag, startPoint x: 470, startPoint y: 300, endPoint x: 459, endPoint y: 247, distance: 53.3
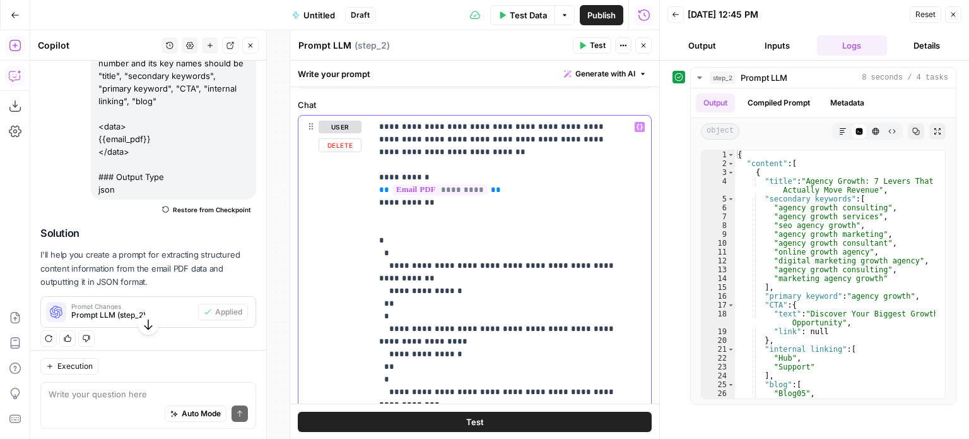
drag, startPoint x: 452, startPoint y: 289, endPoint x: 389, endPoint y: 292, distance: 63.2
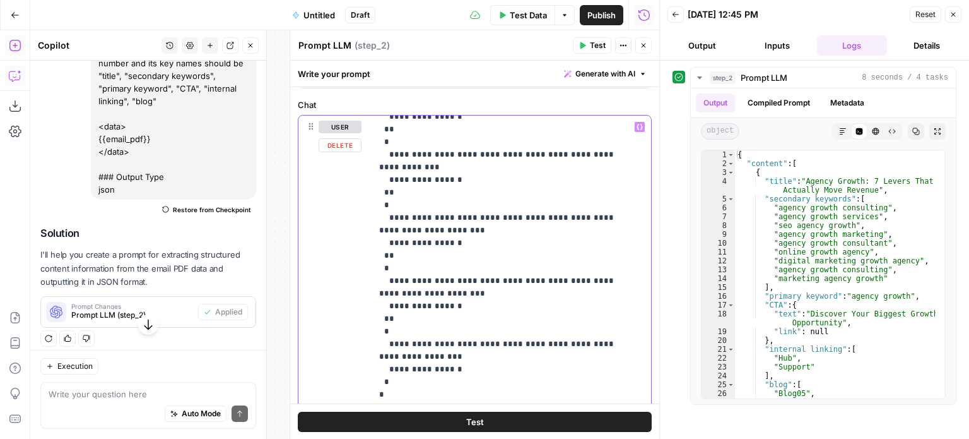
scroll to position [278, 0]
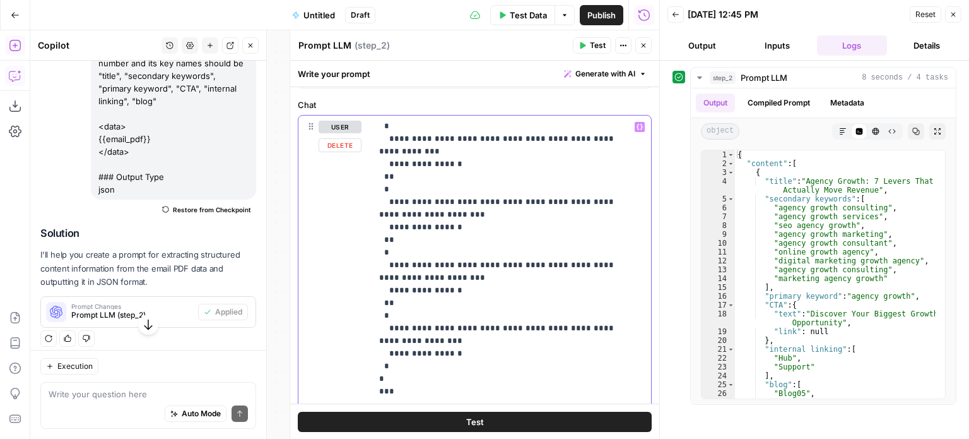
drag, startPoint x: 471, startPoint y: 216, endPoint x: 485, endPoint y: 302, distance: 86.8
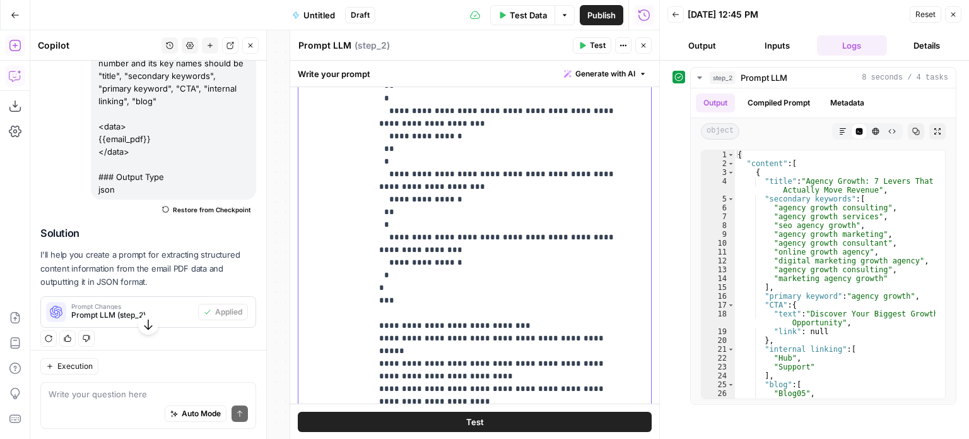
scroll to position [310, 0]
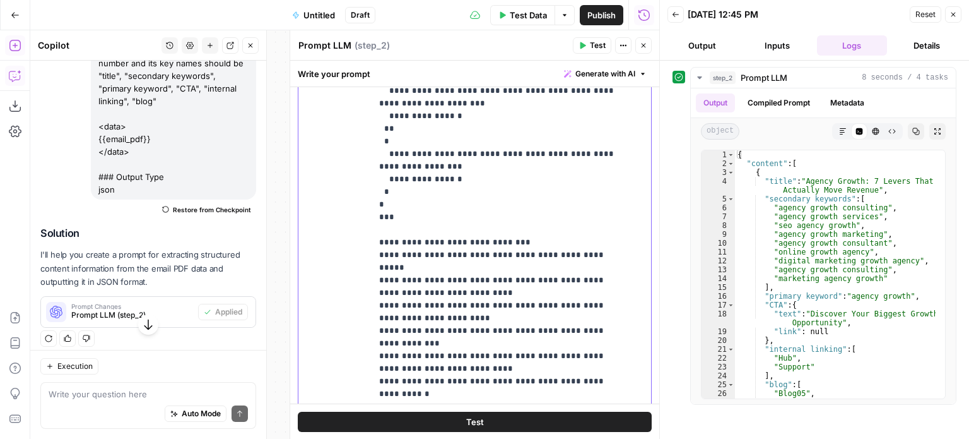
drag, startPoint x: 495, startPoint y: 235, endPoint x: 495, endPoint y: 325, distance: 89.6
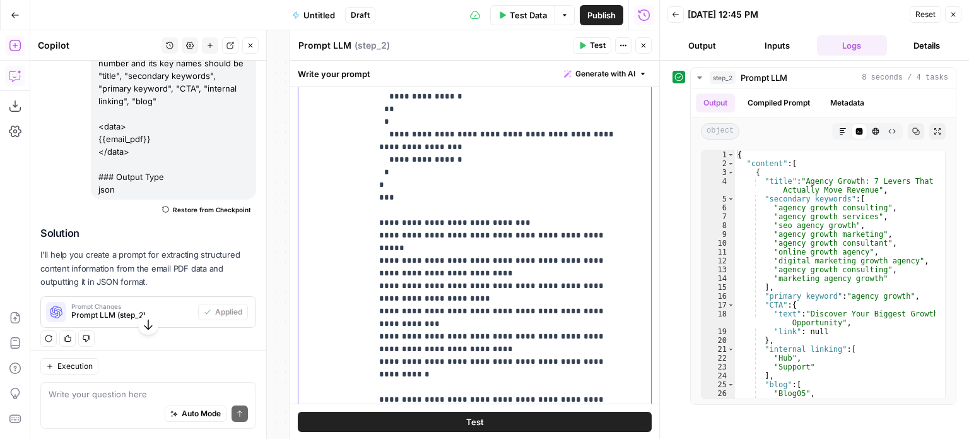
drag, startPoint x: 480, startPoint y: 285, endPoint x: 398, endPoint y: 280, distance: 82.2
click at [388, 278] on p "**********" at bounding box center [502, 39] width 246 height 783
drag, startPoint x: 622, startPoint y: 336, endPoint x: 369, endPoint y: 276, distance: 259.6
click at [369, 276] on div "**********" at bounding box center [475, 194] width 353 height 544
copy p "**********"
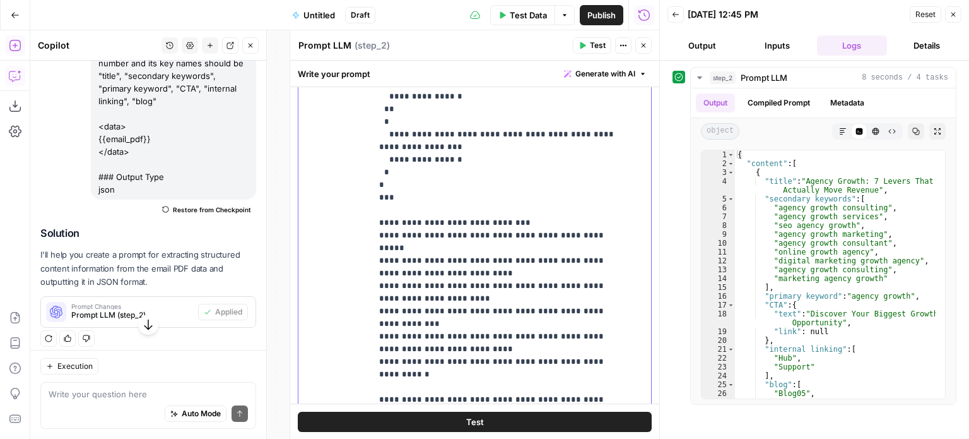
click at [473, 205] on p "**********" at bounding box center [502, 39] width 246 height 783
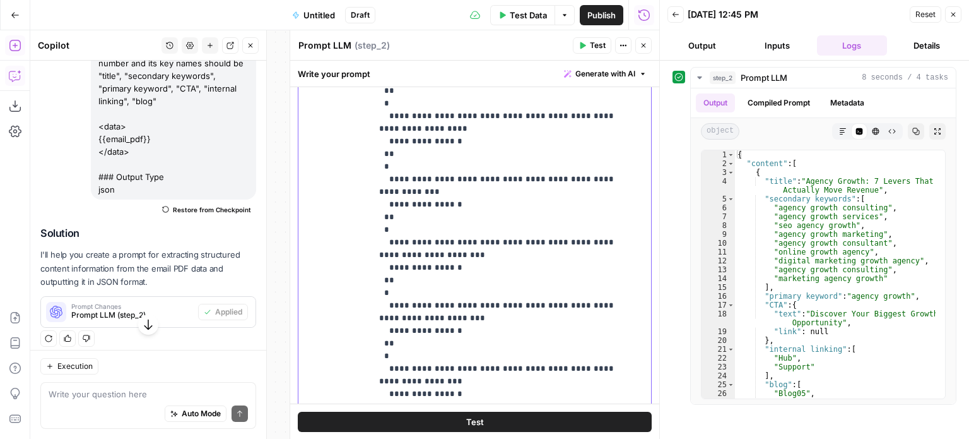
scroll to position [0, 0]
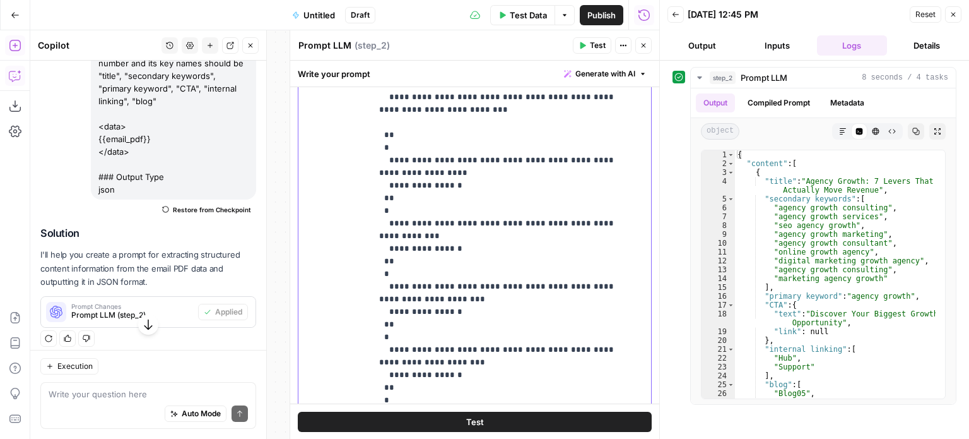
drag, startPoint x: 480, startPoint y: 326, endPoint x: 472, endPoint y: 242, distance: 84.3
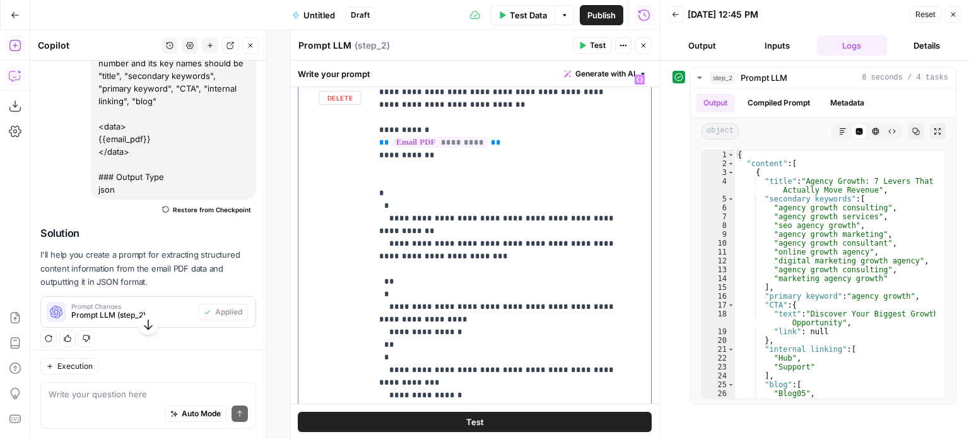
scroll to position [104, 0]
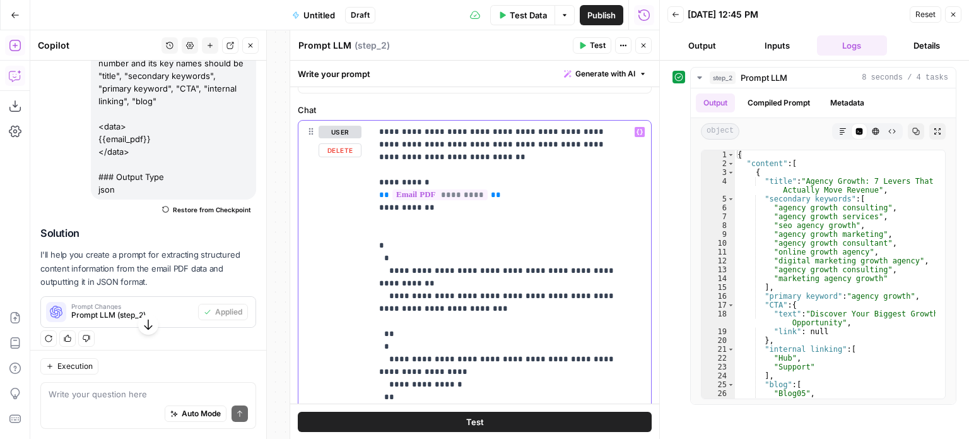
drag, startPoint x: 518, startPoint y: 322, endPoint x: 509, endPoint y: 254, distance: 68.7
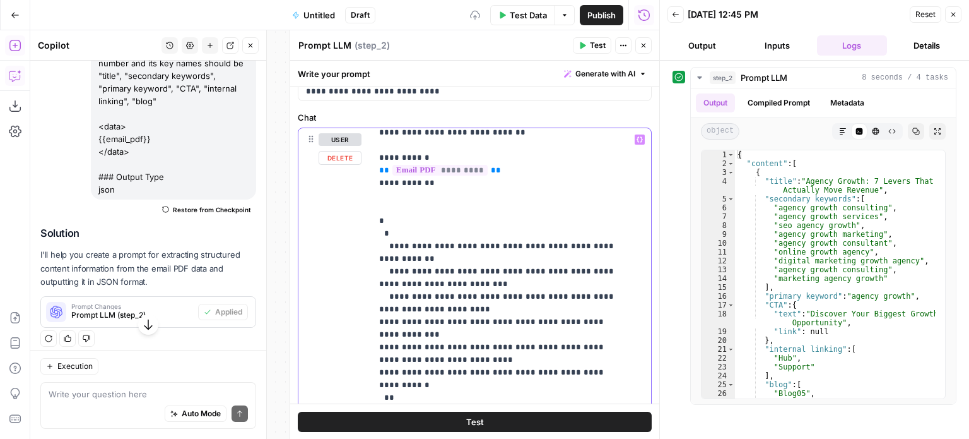
drag, startPoint x: 456, startPoint y: 296, endPoint x: 459, endPoint y: 345, distance: 49.3
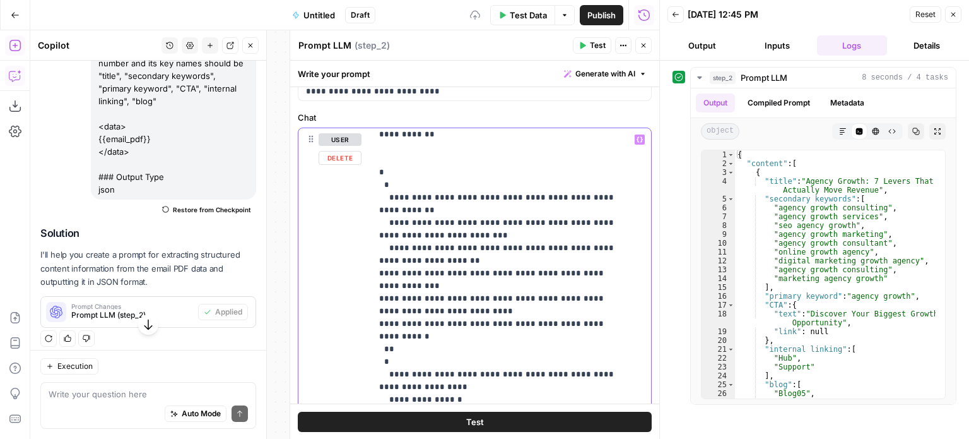
scroll to position [116, 0]
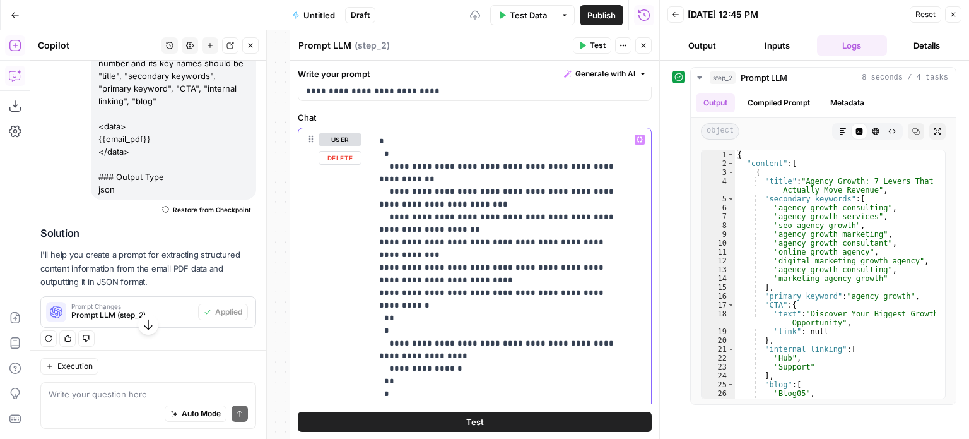
drag, startPoint x: 507, startPoint y: 249, endPoint x: 510, endPoint y: 281, distance: 31.7
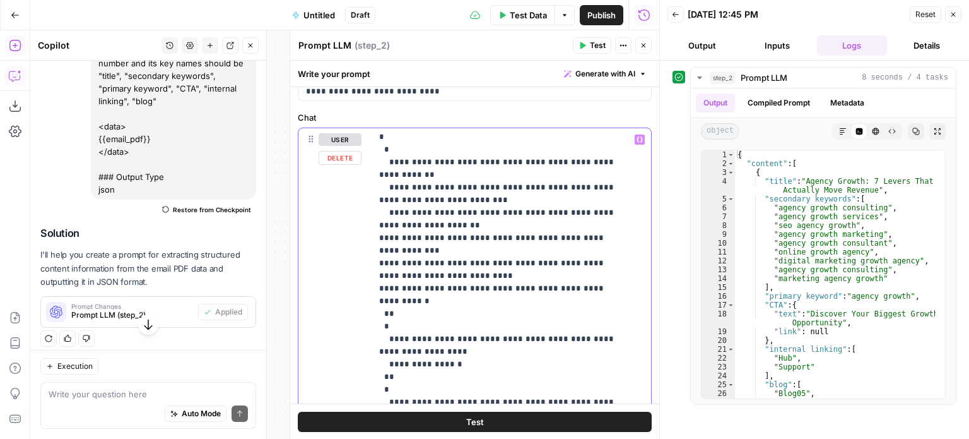
click at [386, 235] on p "**********" at bounding box center [502, 440] width 246 height 846
click at [385, 235] on p "**********" at bounding box center [502, 440] width 246 height 846
click at [387, 247] on p "**********" at bounding box center [502, 440] width 246 height 846
click at [386, 275] on p "**********" at bounding box center [502, 440] width 246 height 846
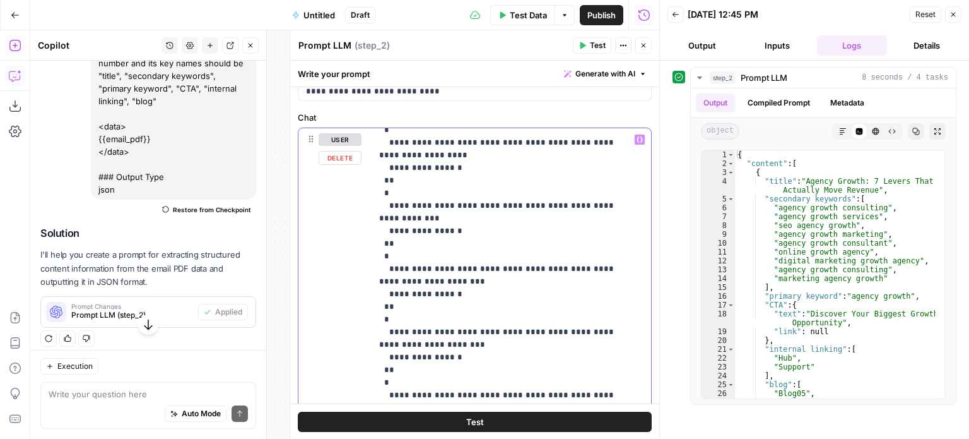
drag, startPoint x: 440, startPoint y: 257, endPoint x: 434, endPoint y: 285, distance: 28.5
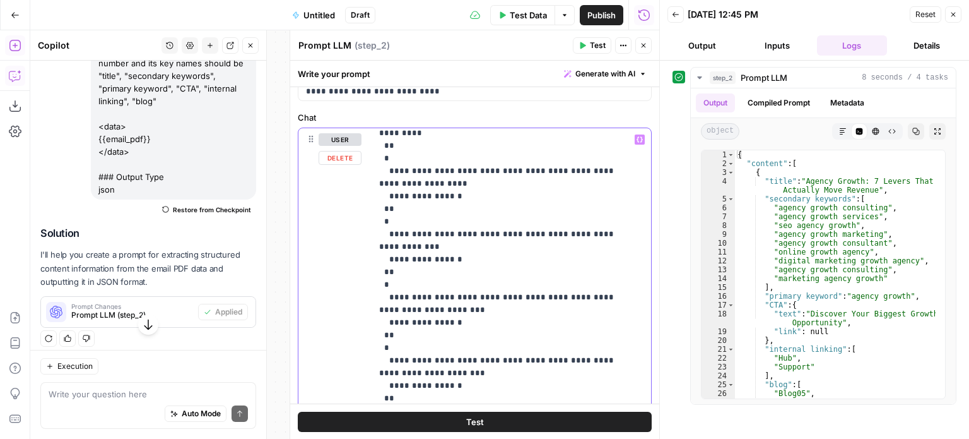
scroll to position [341, 0]
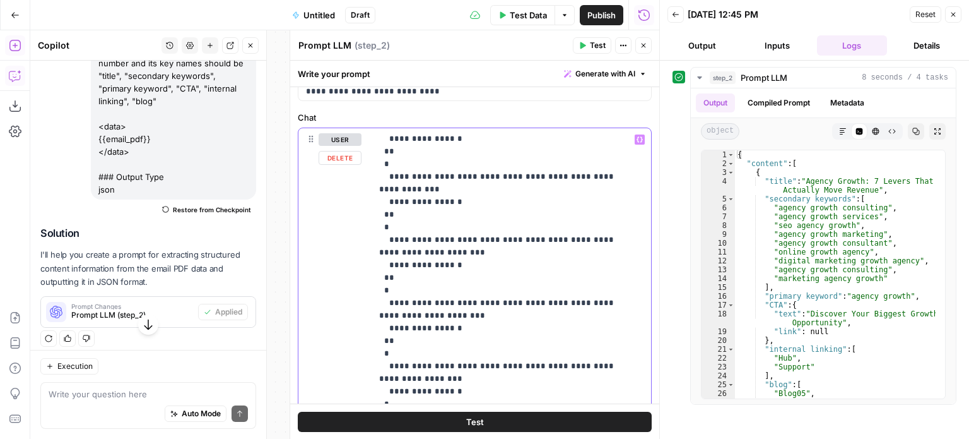
drag, startPoint x: 487, startPoint y: 307, endPoint x: 481, endPoint y: 387, distance: 79.8
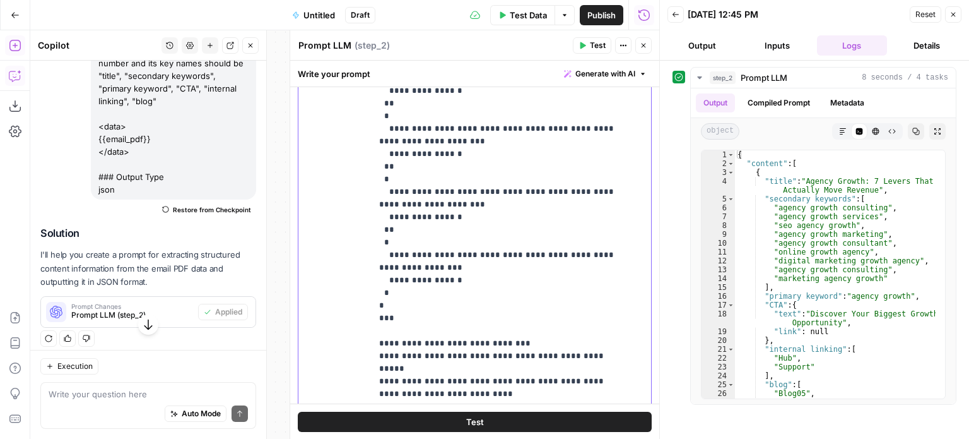
drag, startPoint x: 458, startPoint y: 319, endPoint x: 457, endPoint y: 380, distance: 60.6
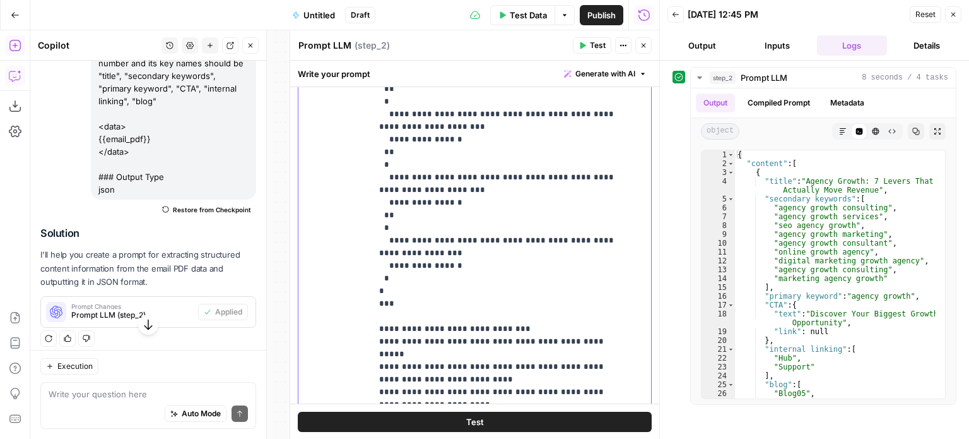
drag, startPoint x: 599, startPoint y: 315, endPoint x: 409, endPoint y: 316, distance: 190.0
click at [409, 316] on p "**********" at bounding box center [502, 89] width 246 height 846
copy p "**********"
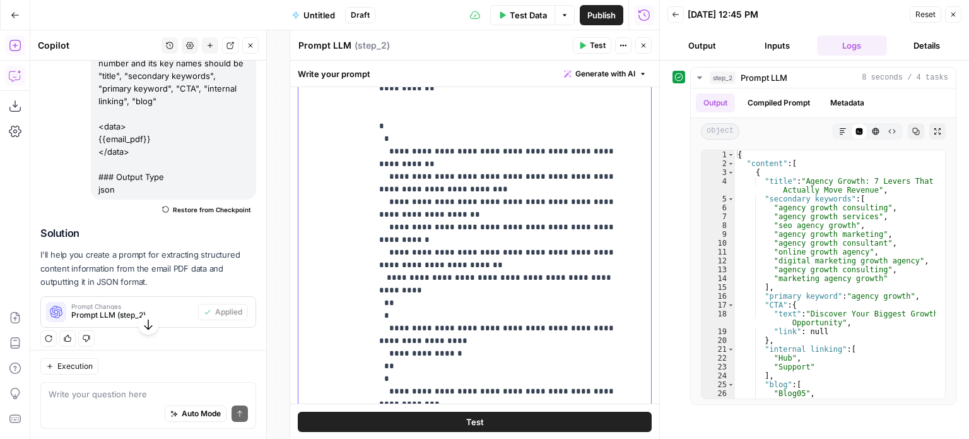
scroll to position [0, 0]
drag, startPoint x: 401, startPoint y: 271, endPoint x: 371, endPoint y: 295, distance: 38.6
click at [372, 295] on div "**********" at bounding box center [507, 260] width 270 height 514
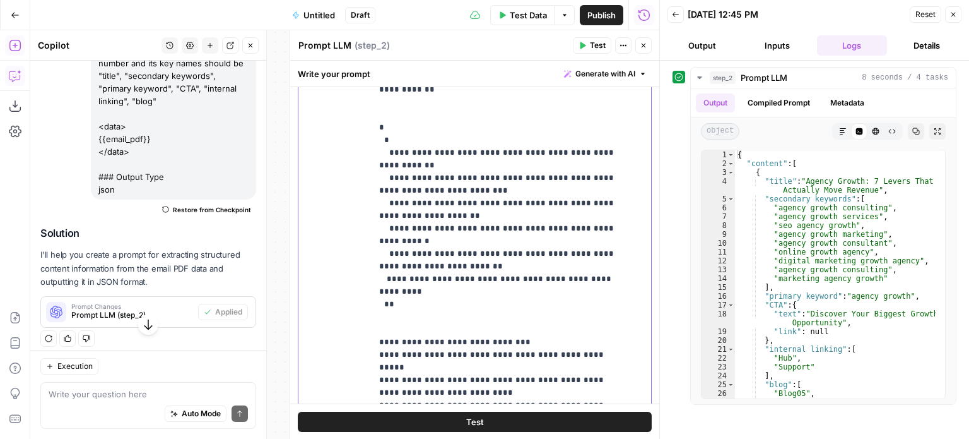
drag, startPoint x: 426, startPoint y: 163, endPoint x: 416, endPoint y: 153, distance: 14.7
click at [416, 153] on p "**********" at bounding box center [502, 267] width 246 height 518
click at [379, 244] on p "**********" at bounding box center [502, 260] width 246 height 505
click at [429, 263] on p "**********" at bounding box center [502, 260] width 246 height 505
drag, startPoint x: 398, startPoint y: 267, endPoint x: 373, endPoint y: 145, distance: 125.0
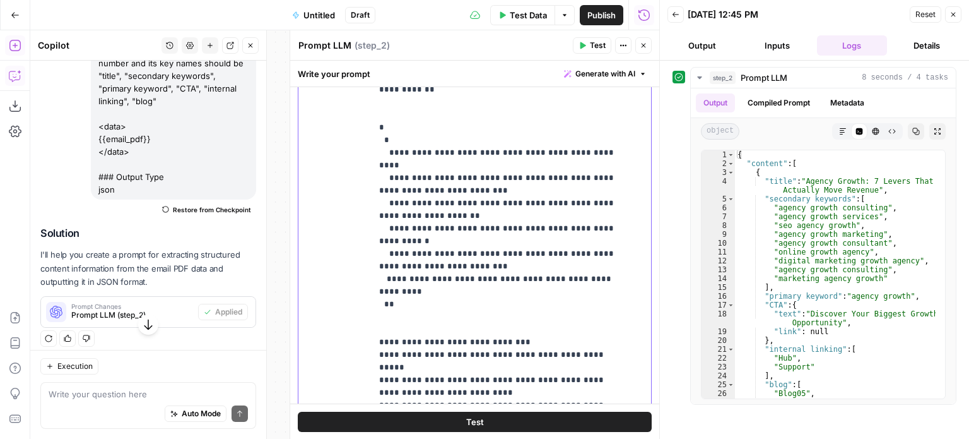
click at [373, 145] on div "**********" at bounding box center [507, 260] width 270 height 514
click at [416, 271] on p "**********" at bounding box center [502, 260] width 246 height 505
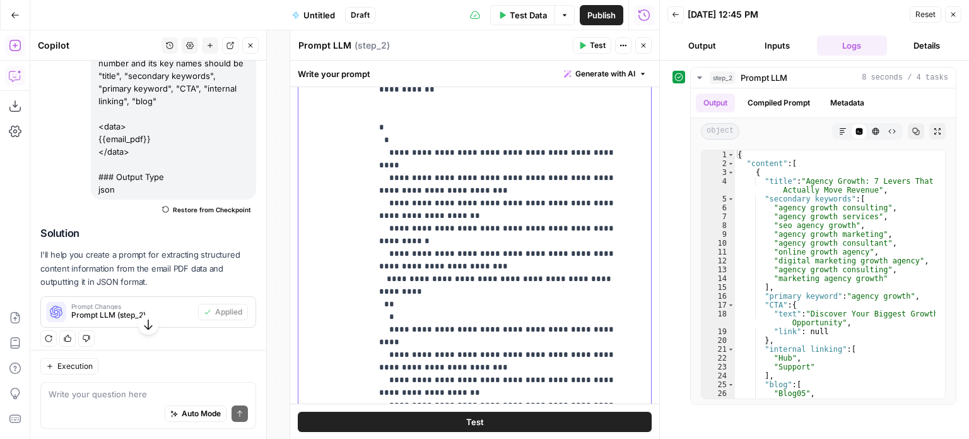
click at [388, 276] on p "**********" at bounding box center [502, 330] width 246 height 644
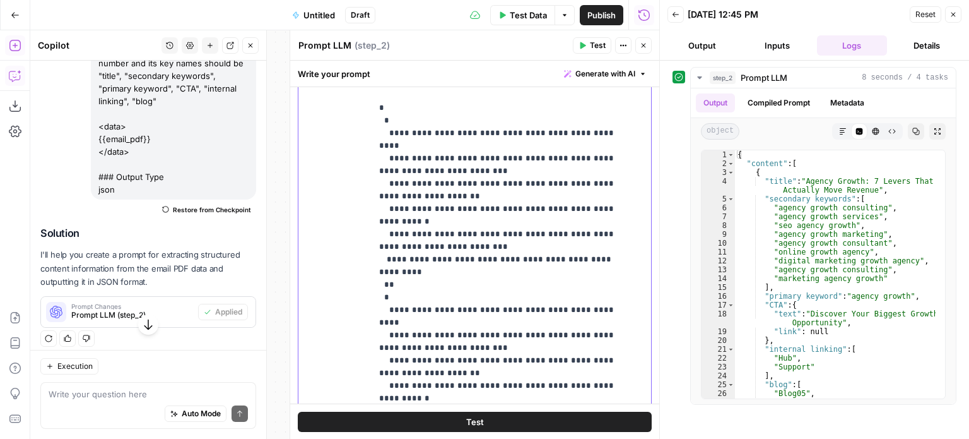
drag, startPoint x: 456, startPoint y: 161, endPoint x: 451, endPoint y: 194, distance: 33.1
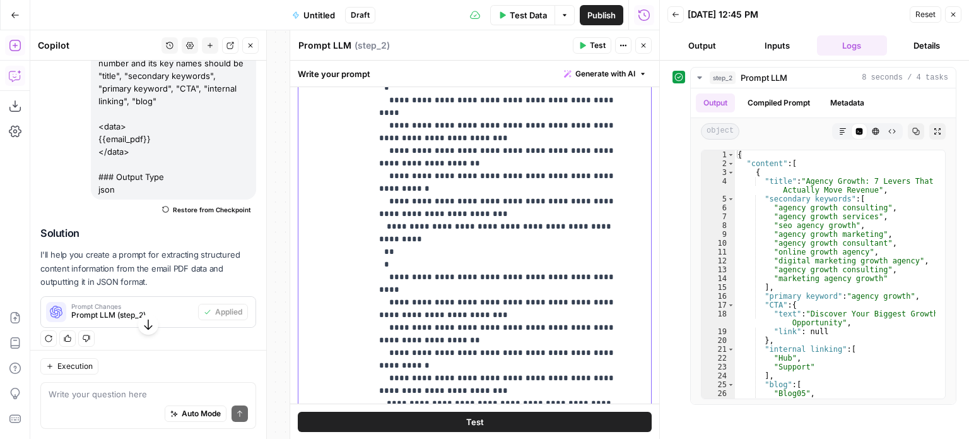
scroll to position [71, 0]
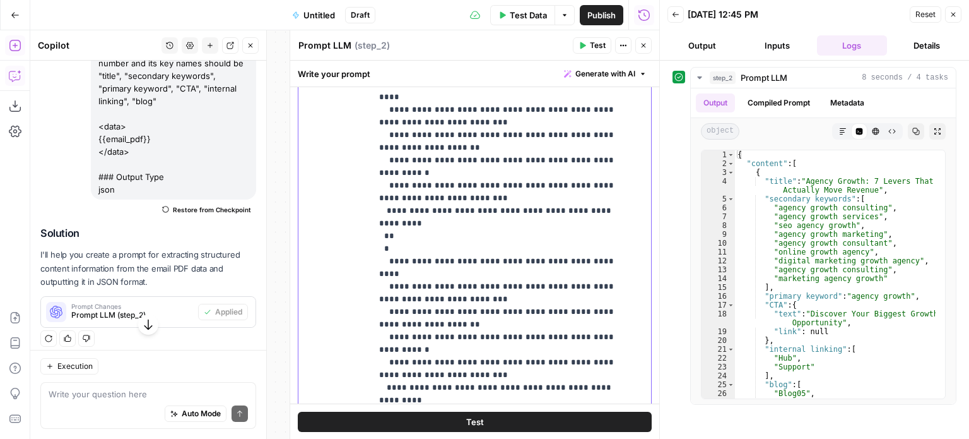
drag, startPoint x: 425, startPoint y: 189, endPoint x: 418, endPoint y: 272, distance: 83.6
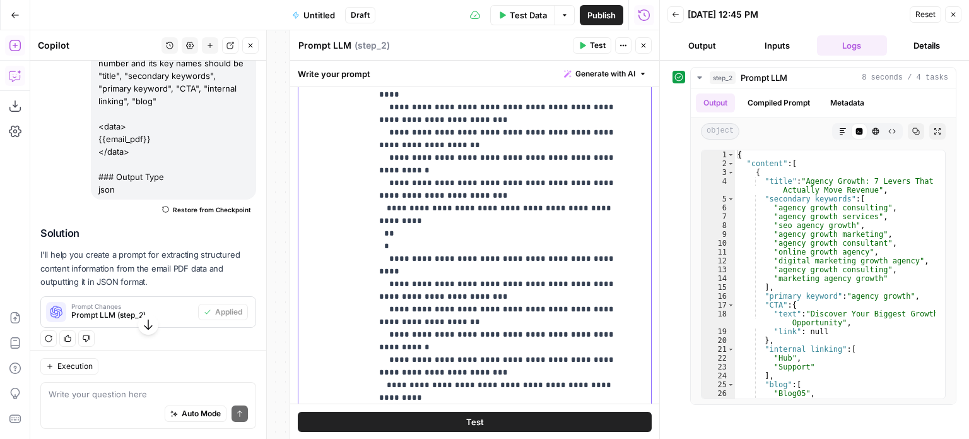
click at [401, 335] on p "**********" at bounding box center [502, 259] width 246 height 644
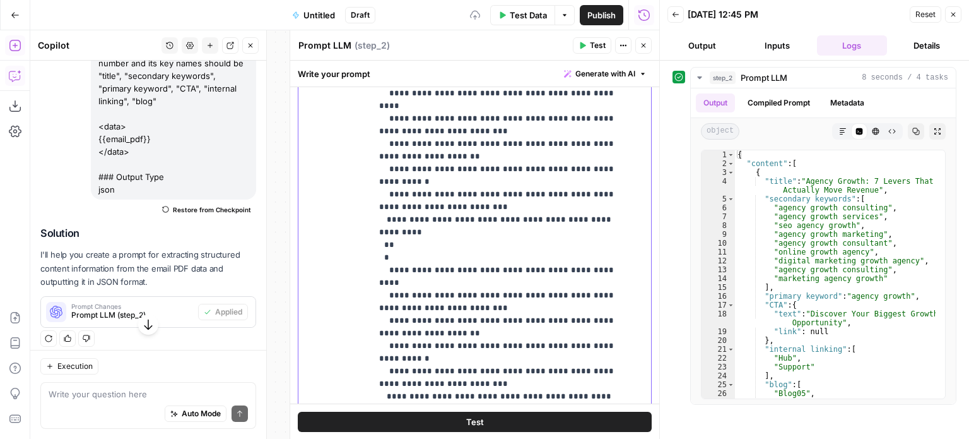
scroll to position [0, 0]
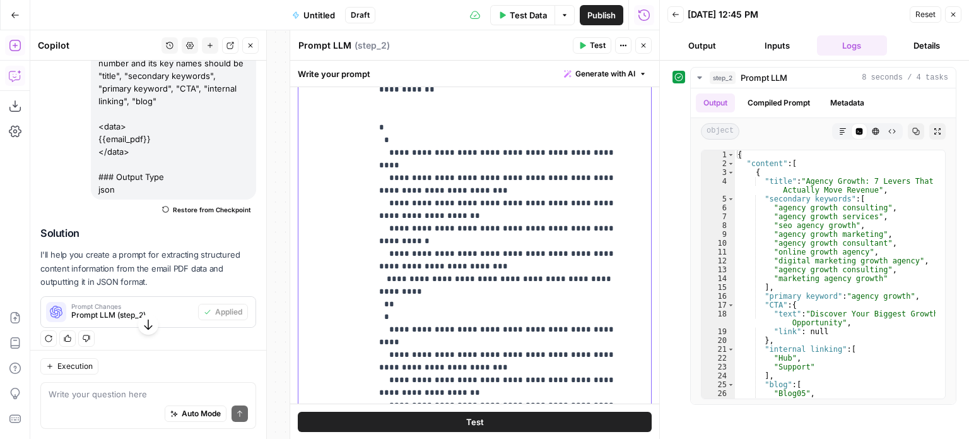
drag, startPoint x: 434, startPoint y: 343, endPoint x: 438, endPoint y: 216, distance: 126.9
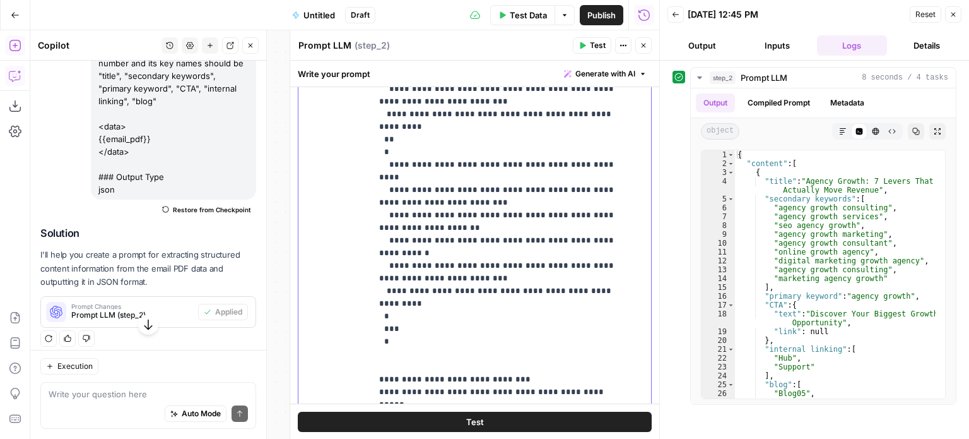
drag, startPoint x: 438, startPoint y: 259, endPoint x: 437, endPoint y: 313, distance: 53.6
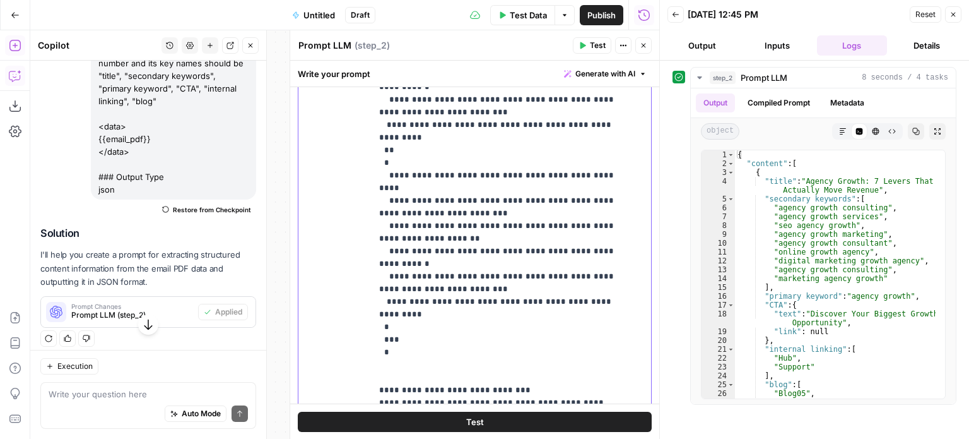
scroll to position [165, 0]
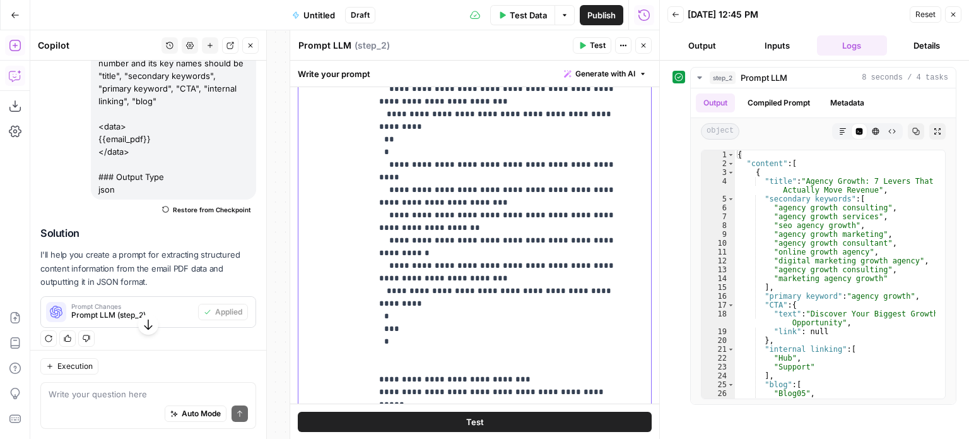
drag, startPoint x: 445, startPoint y: 236, endPoint x: 427, endPoint y: 355, distance: 120.6
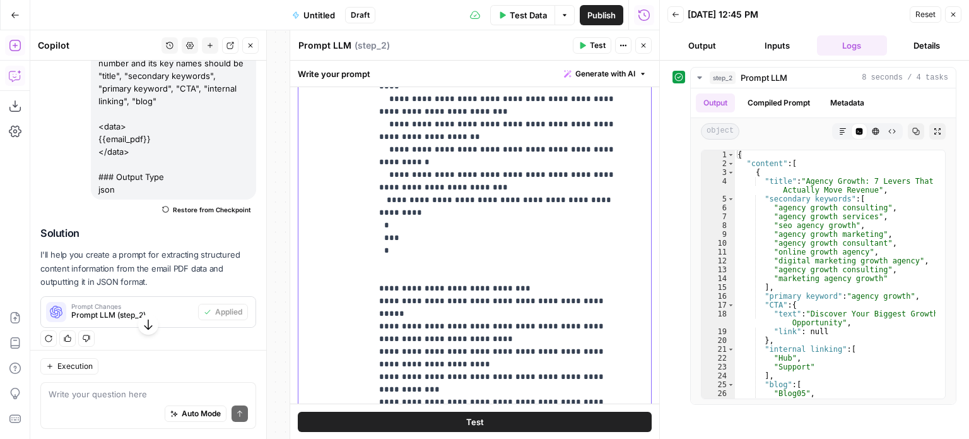
drag, startPoint x: 468, startPoint y: 257, endPoint x: 460, endPoint y: 336, distance: 79.9
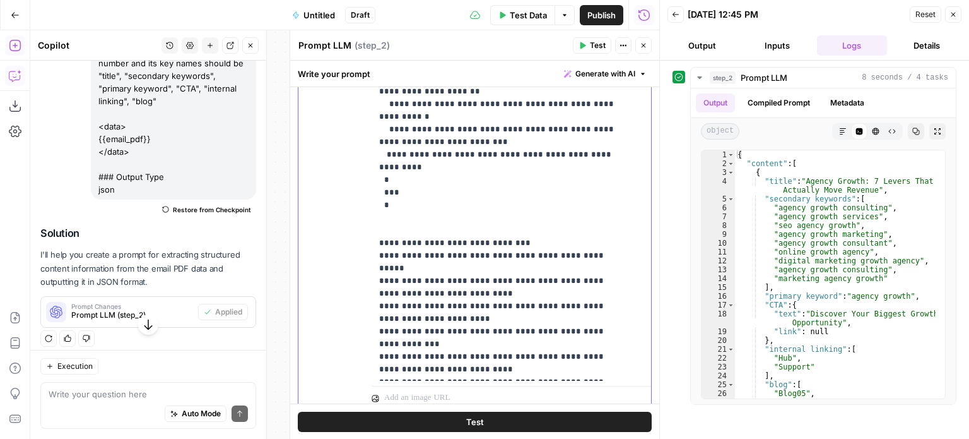
drag, startPoint x: 617, startPoint y: 281, endPoint x: 324, endPoint y: 161, distance: 316.7
click at [324, 161] on div "**********" at bounding box center [475, 138] width 353 height 544
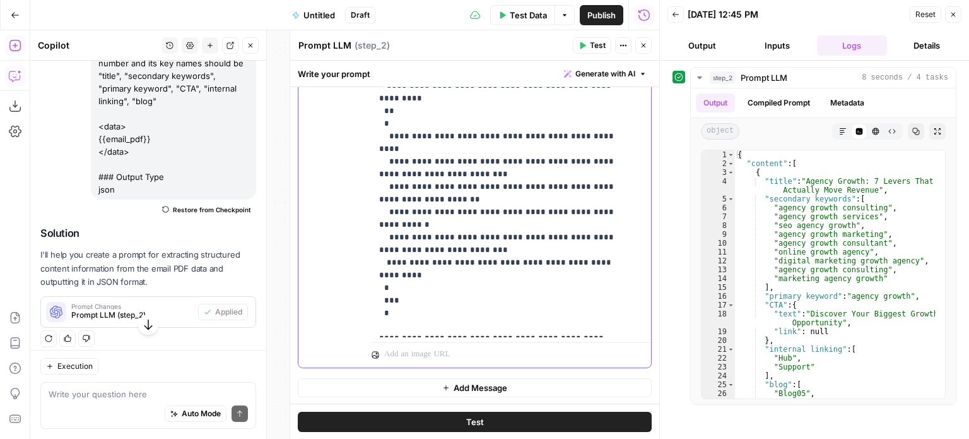
scroll to position [0, 0]
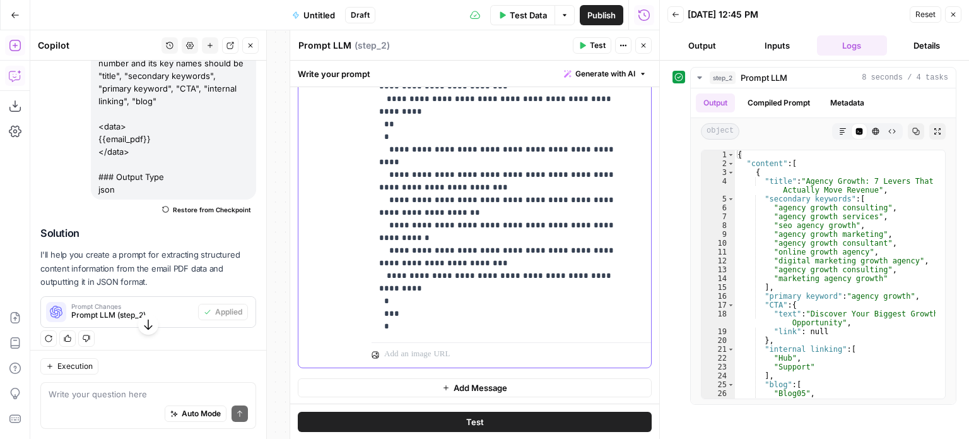
drag, startPoint x: 485, startPoint y: 317, endPoint x: 468, endPoint y: 198, distance: 120.5
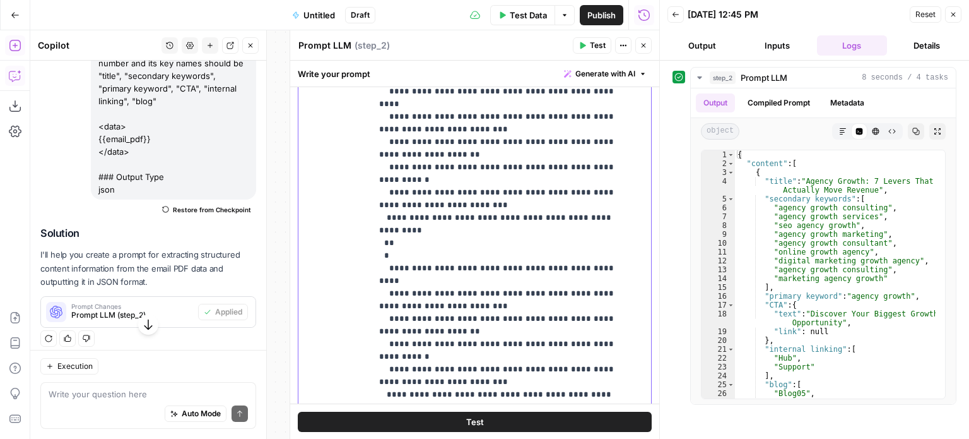
drag, startPoint x: 480, startPoint y: 264, endPoint x: 472, endPoint y: 194, distance: 71.2
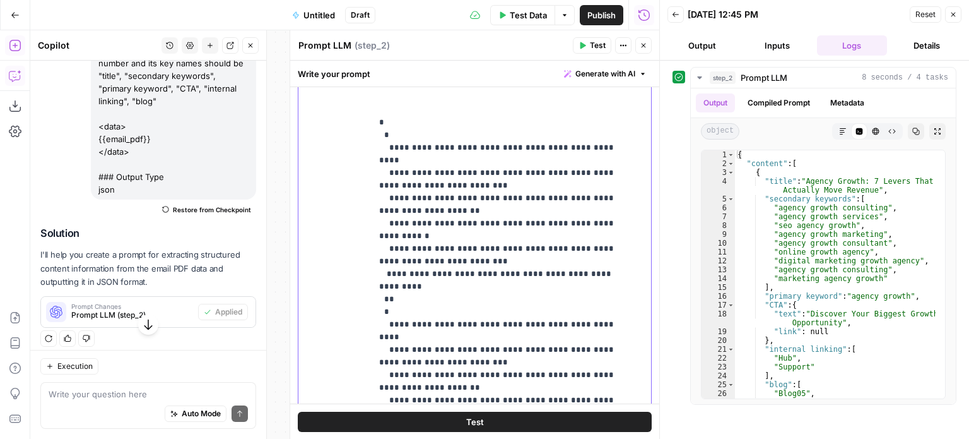
scroll to position [155, 0]
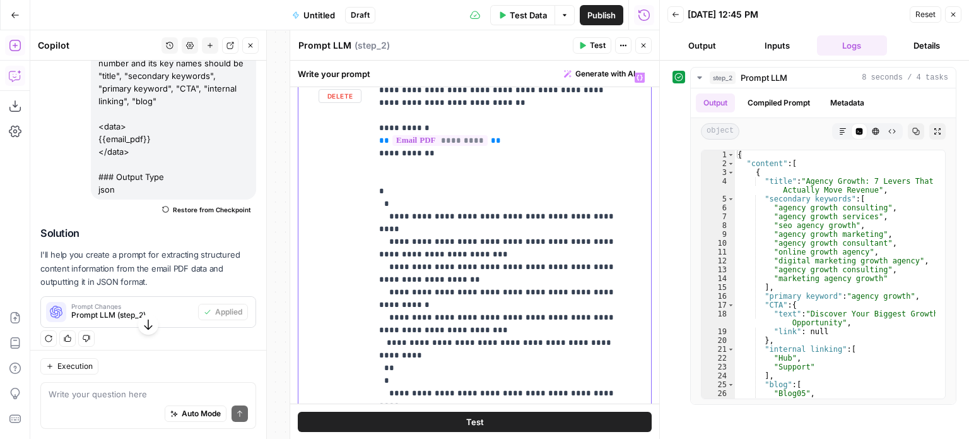
drag, startPoint x: 467, startPoint y: 247, endPoint x: 455, endPoint y: 153, distance: 94.2
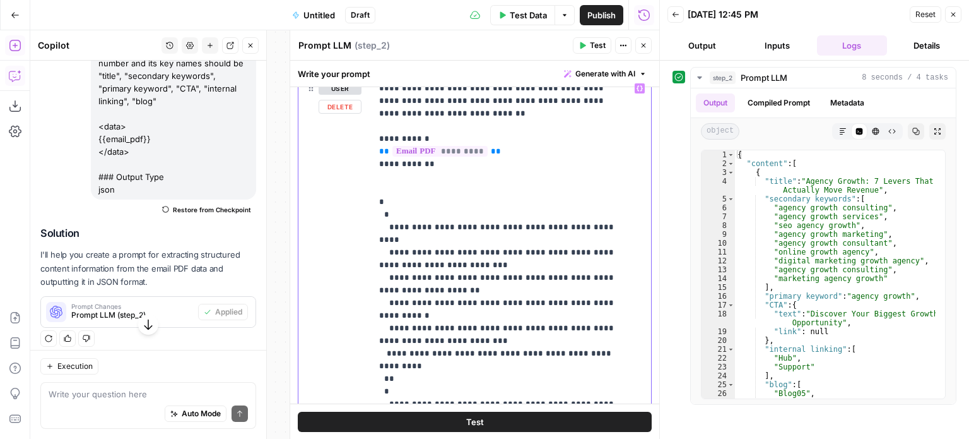
click at [390, 185] on p "**********" at bounding box center [502, 341] width 246 height 518
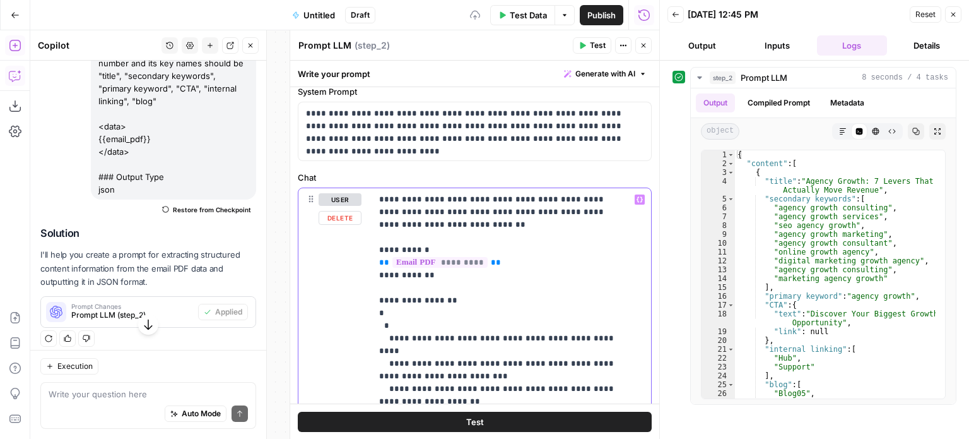
drag, startPoint x: 545, startPoint y: 264, endPoint x: 536, endPoint y: 163, distance: 102.0
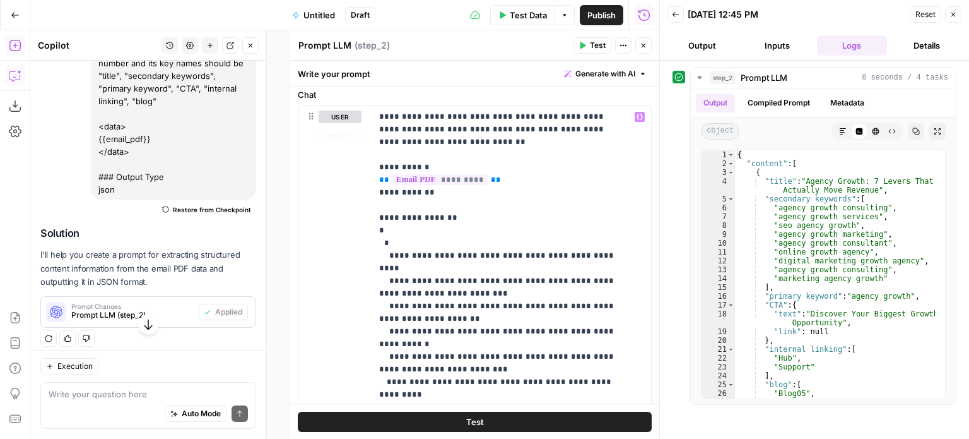
drag, startPoint x: 533, startPoint y: 196, endPoint x: 519, endPoint y: 316, distance: 120.6
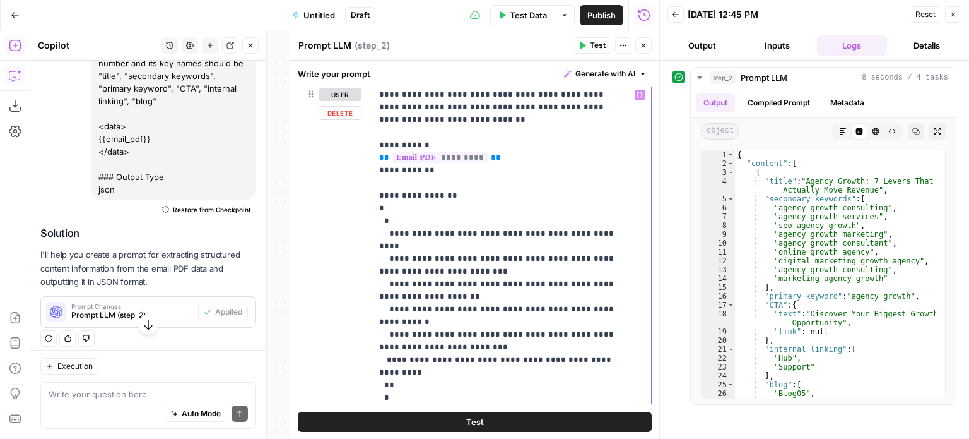
scroll to position [13, 0]
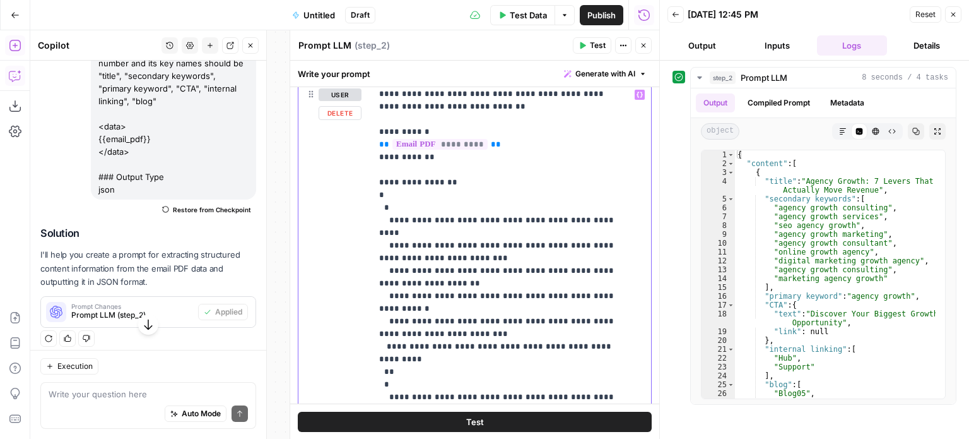
drag, startPoint x: 519, startPoint y: 207, endPoint x: 510, endPoint y: 333, distance: 125.9
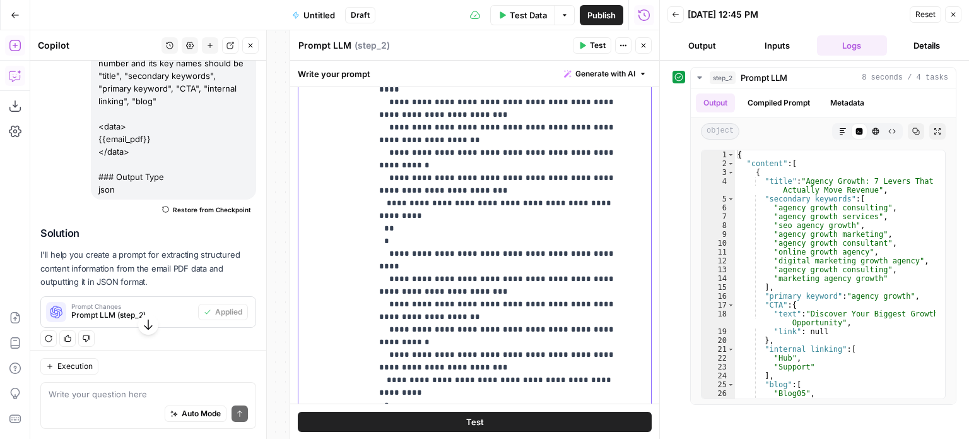
drag, startPoint x: 513, startPoint y: 218, endPoint x: 504, endPoint y: 307, distance: 90.1
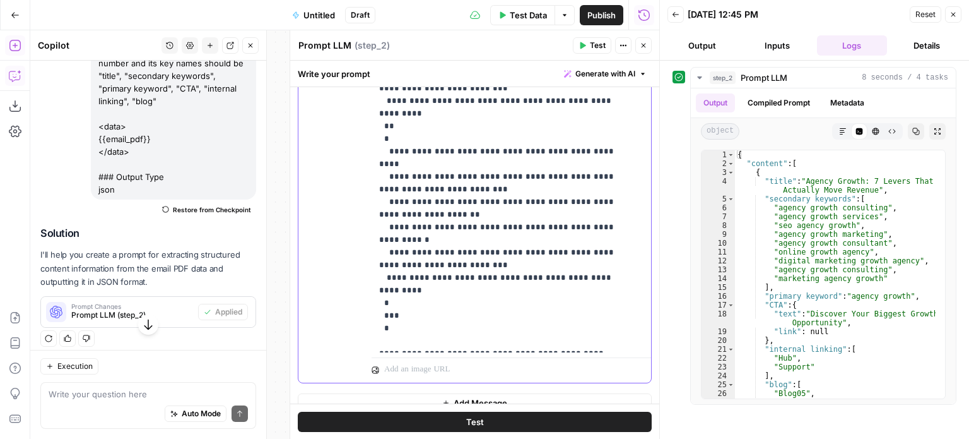
drag, startPoint x: 507, startPoint y: 237, endPoint x: 495, endPoint y: 326, distance: 89.7
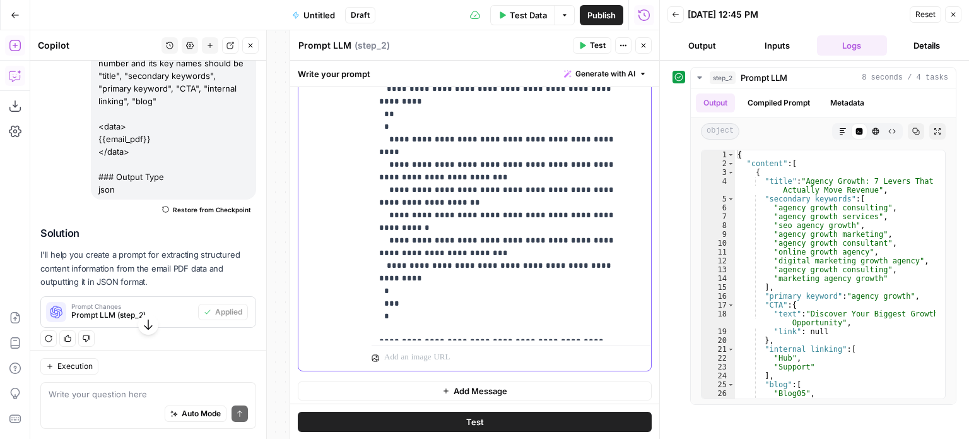
scroll to position [409, 0]
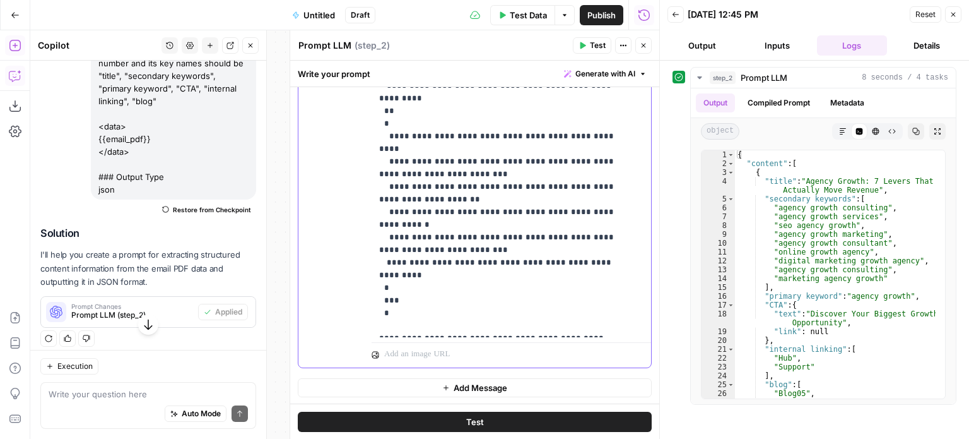
drag, startPoint x: 493, startPoint y: 244, endPoint x: 488, endPoint y: 293, distance: 49.4
click at [594, 47] on span "Test" at bounding box center [598, 45] width 16 height 11
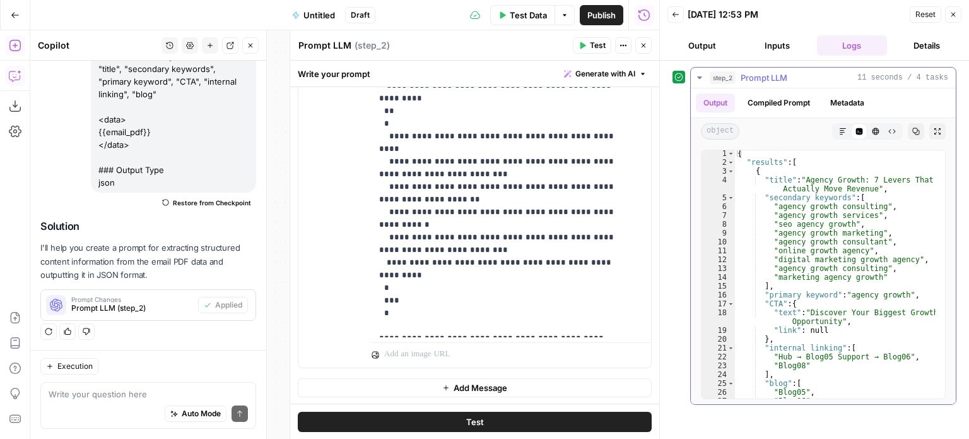
scroll to position [0, 0]
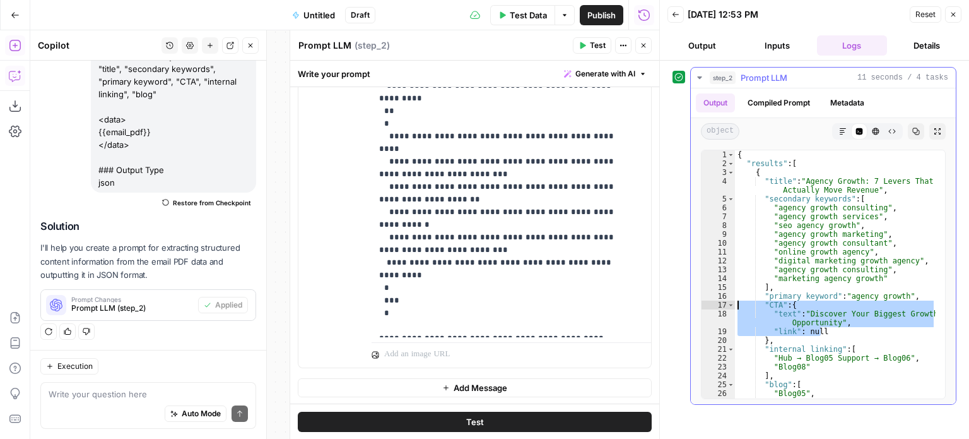
drag, startPoint x: 838, startPoint y: 333, endPoint x: 737, endPoint y: 302, distance: 105.4
click at [737, 302] on div "{ "results" : [ { "title" : "Agency Growth: 7 Levers That Actually Move Revenue…" at bounding box center [835, 283] width 201 height 266
click at [807, 234] on div "{ "results" : [ { "title" : "Agency Growth: 7 Levers That Actually Move Revenue…" at bounding box center [835, 283] width 201 height 266
type textarea "**********"
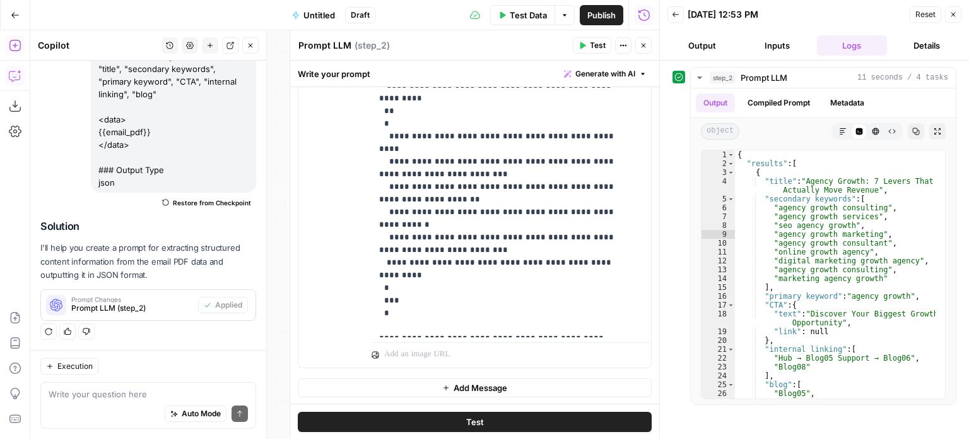
click at [639, 44] on button "Close" at bounding box center [644, 45] width 16 height 16
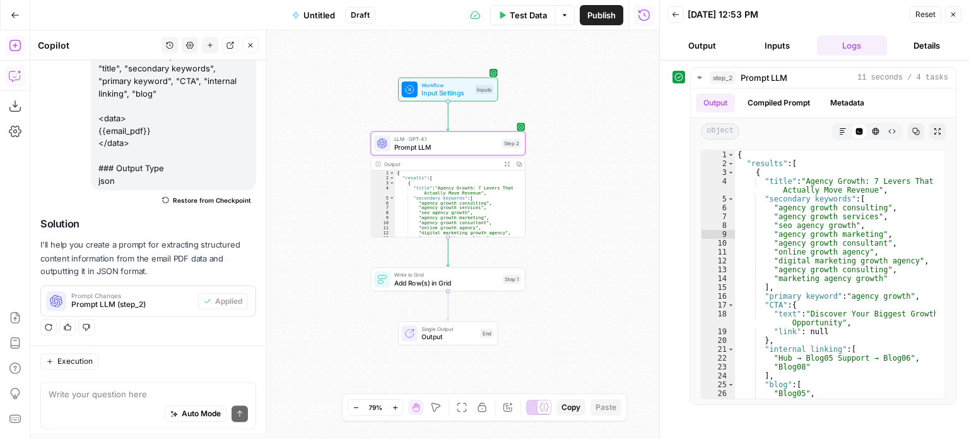
scroll to position [242, 0]
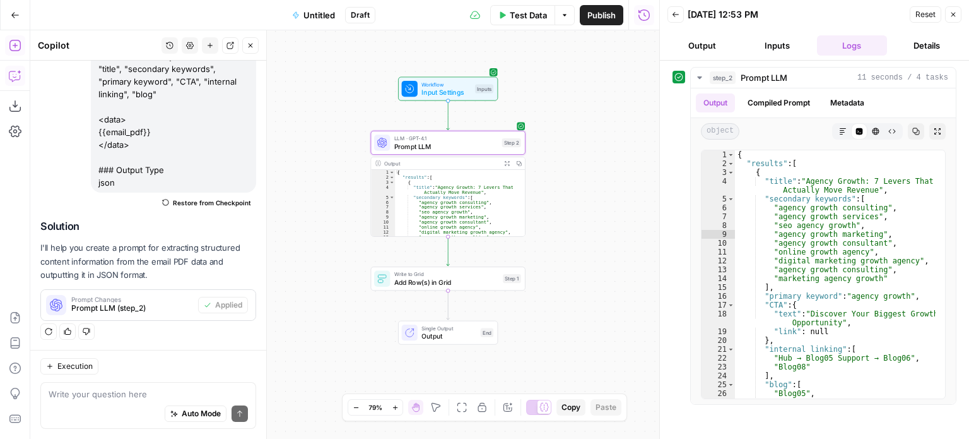
drag, startPoint x: 318, startPoint y: 93, endPoint x: 365, endPoint y: 61, distance: 57.6
click at [365, 61] on div "Workflow Input Settings Inputs LLM · GPT-4.1 Prompt LLM Step 2 Output Expand Ou…" at bounding box center [344, 234] width 629 height 408
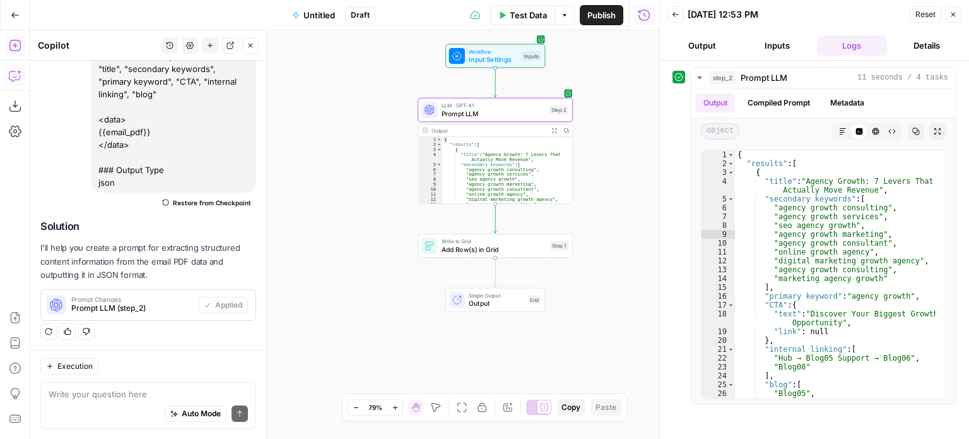
click at [251, 45] on icon "button" at bounding box center [251, 46] width 8 height 8
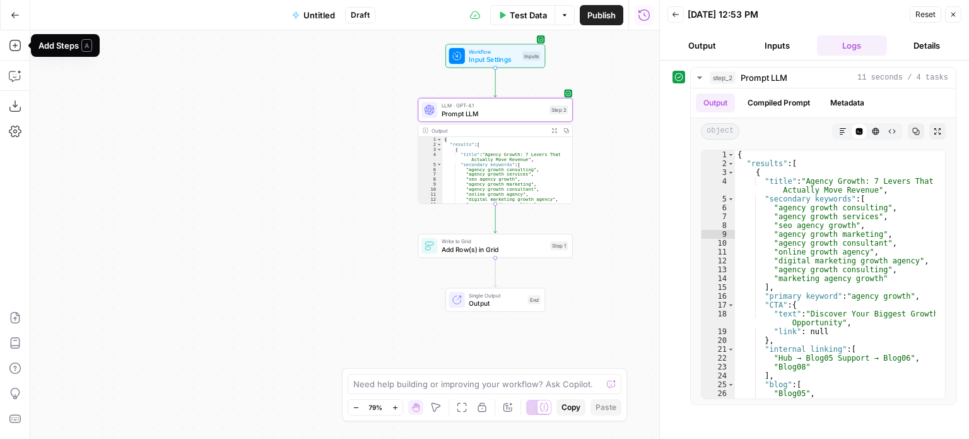
drag, startPoint x: 315, startPoint y: 167, endPoint x: 268, endPoint y: 177, distance: 48.4
click at [268, 177] on div "Workflow Input Settings Inputs LLM · GPT-4.1 Prompt LLM Step 2 Output Expand Ou…" at bounding box center [344, 234] width 629 height 408
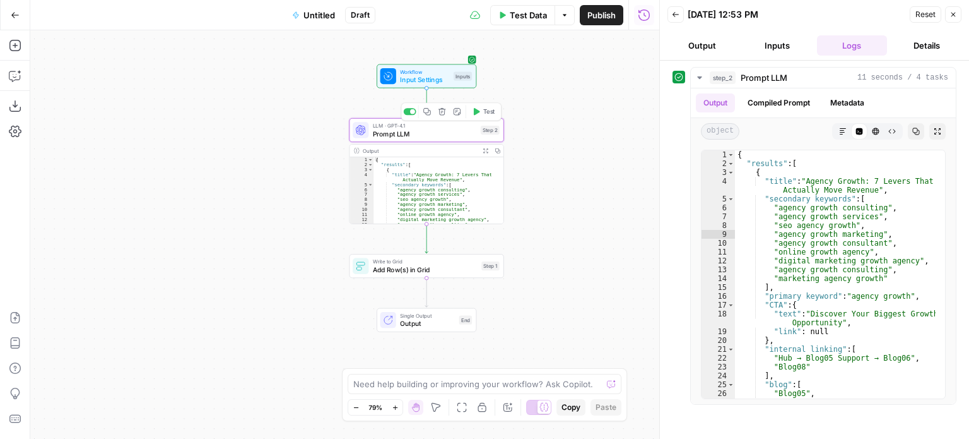
click at [444, 133] on span "Prompt LLM" at bounding box center [425, 134] width 104 height 10
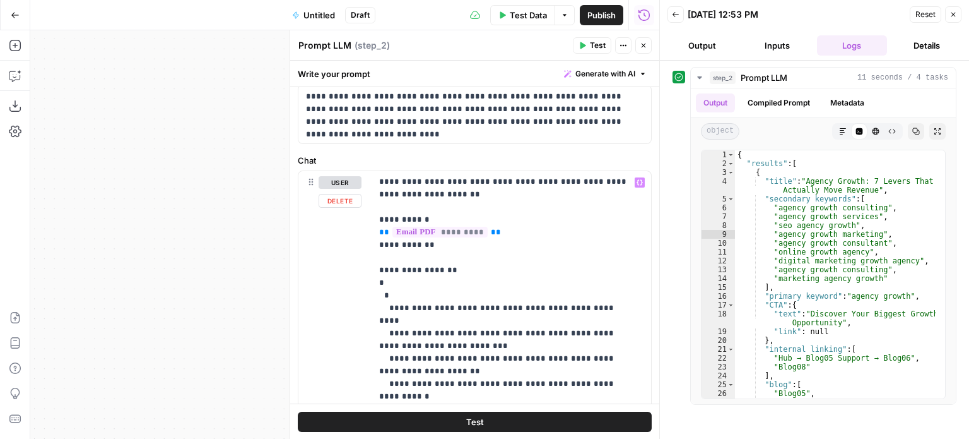
scroll to position [63, 0]
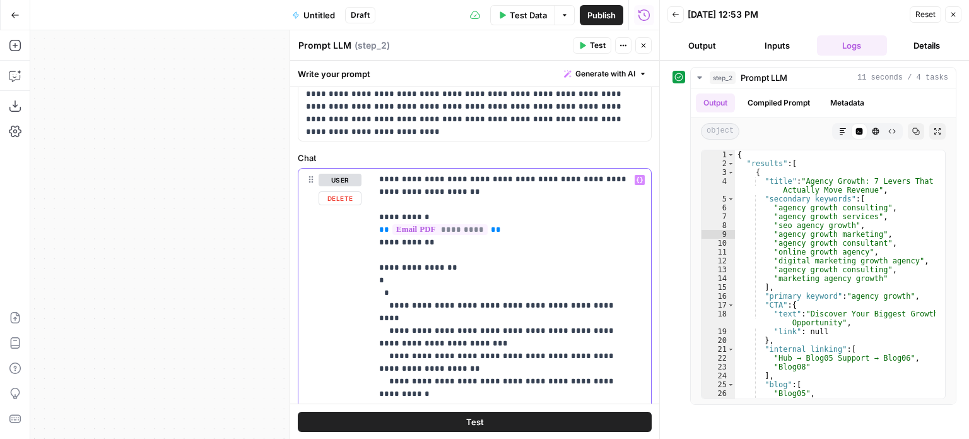
click at [379, 279] on p "**********" at bounding box center [506, 419] width 255 height 518
drag, startPoint x: 405, startPoint y: 280, endPoint x: 376, endPoint y: 279, distance: 28.4
click at [376, 279] on div "**********" at bounding box center [507, 426] width 270 height 514
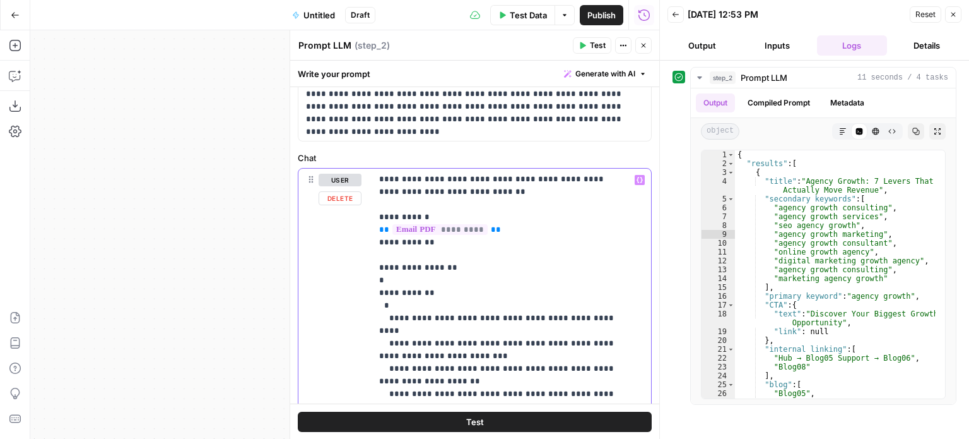
drag, startPoint x: 382, startPoint y: 297, endPoint x: 364, endPoint y: 298, distance: 19.0
click at [364, 298] on div "**********" at bounding box center [475, 441] width 353 height 544
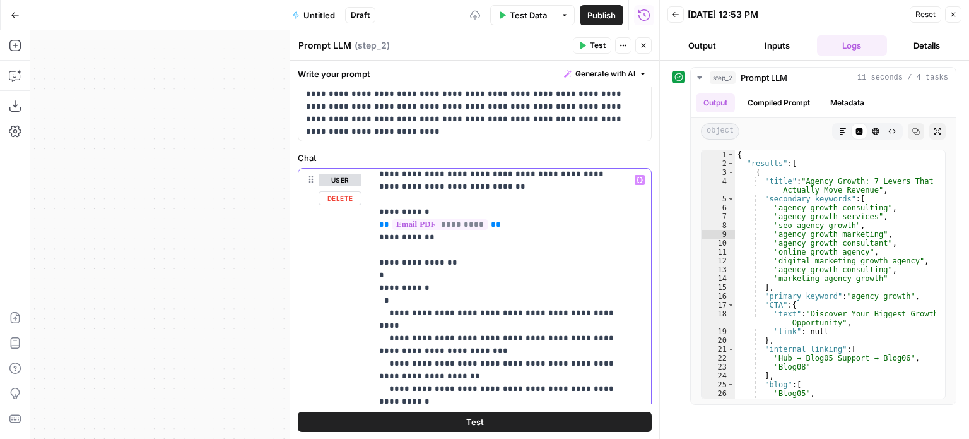
scroll to position [26, 0]
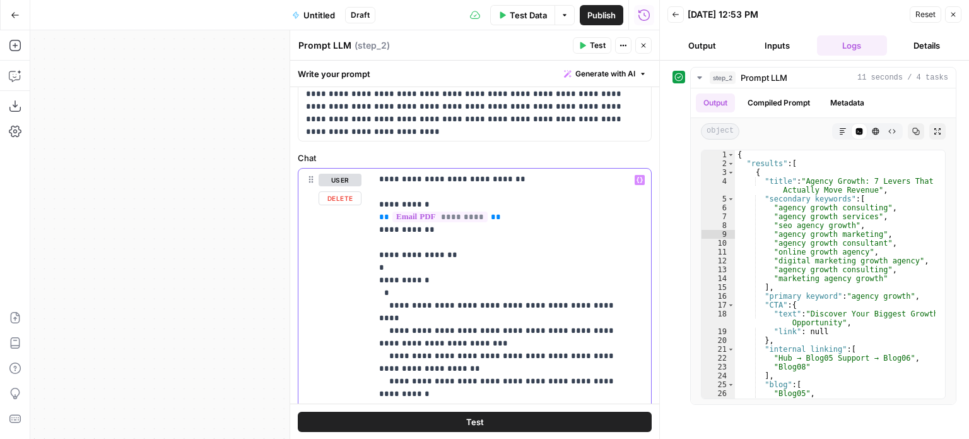
drag, startPoint x: 500, startPoint y: 247, endPoint x: 489, endPoint y: 312, distance: 65.9
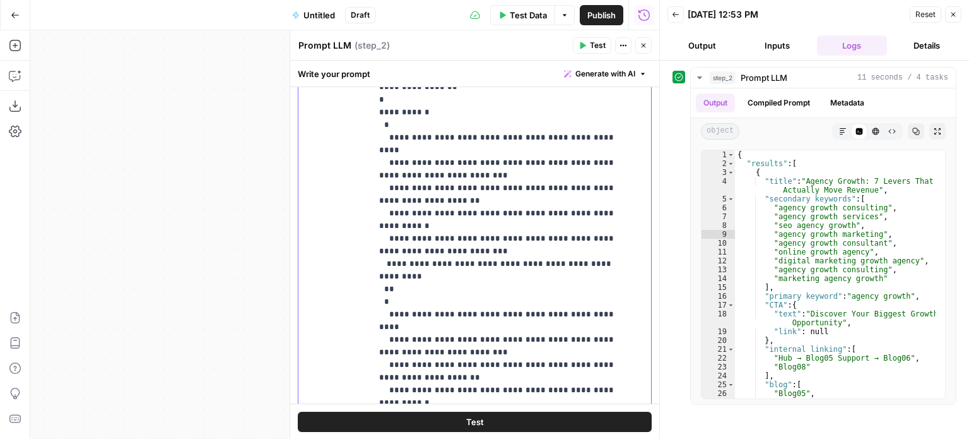
drag, startPoint x: 492, startPoint y: 255, endPoint x: 490, endPoint y: 329, distance: 74.5
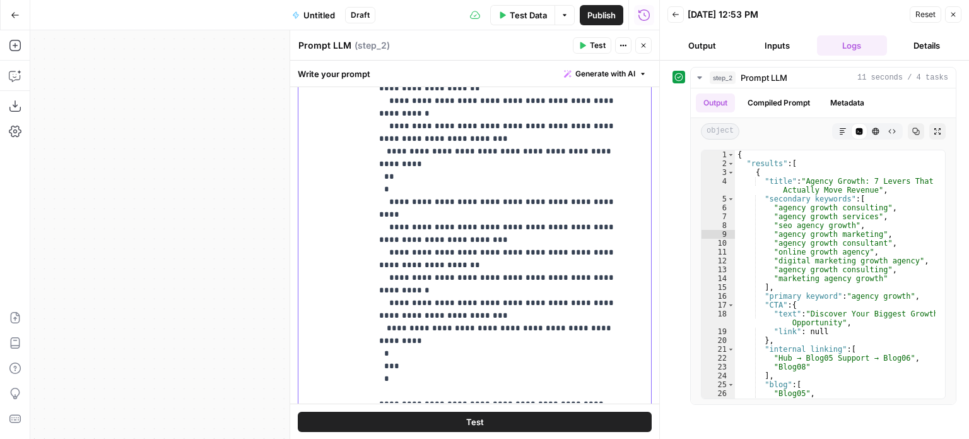
drag, startPoint x: 491, startPoint y: 269, endPoint x: 485, endPoint y: 333, distance: 63.4
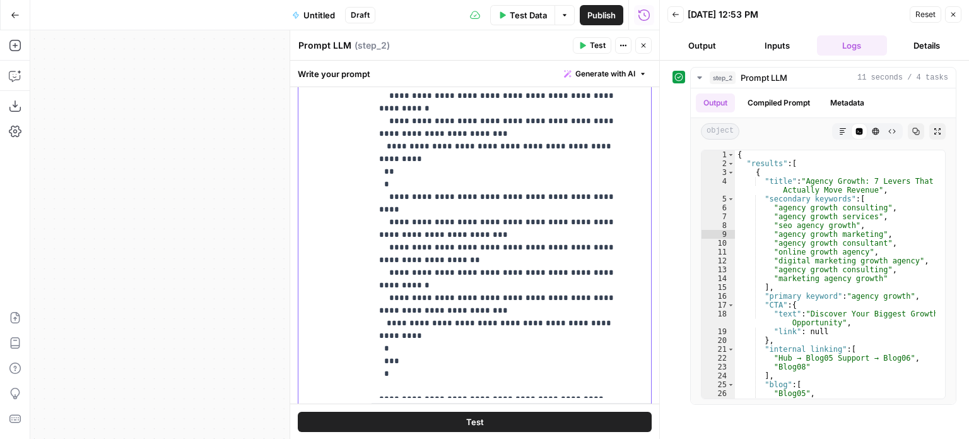
click at [411, 300] on p "**********" at bounding box center [502, 127] width 246 height 530
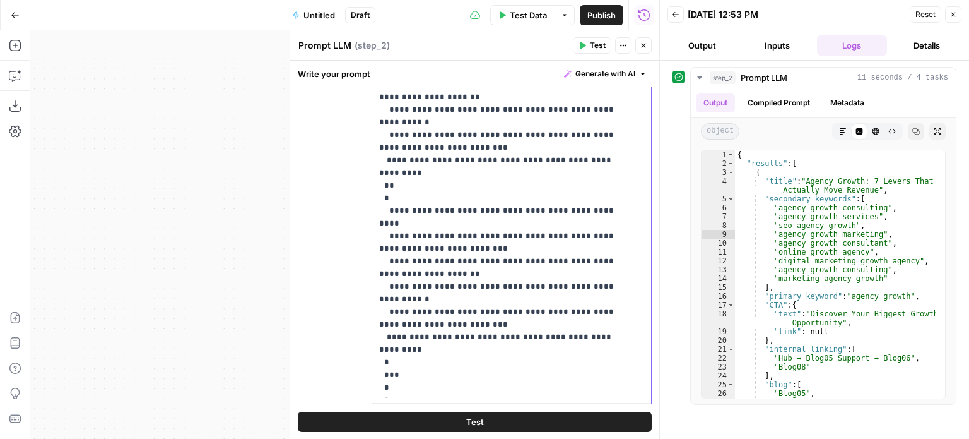
scroll to position [0, 0]
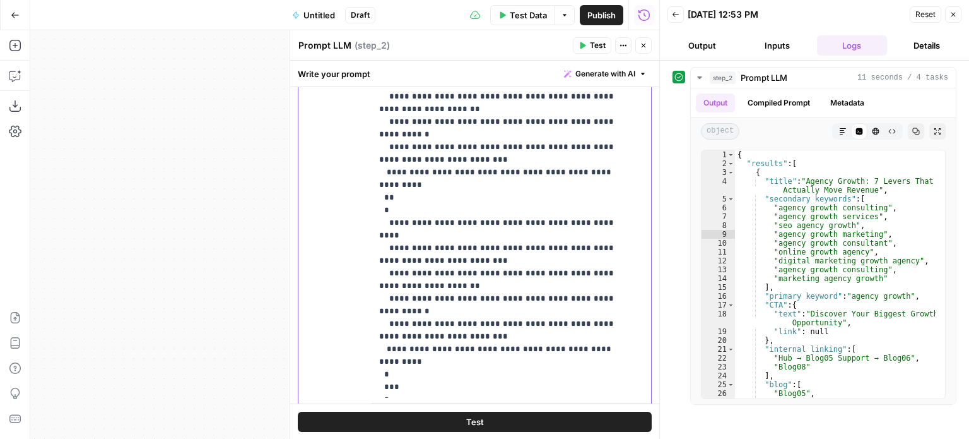
drag, startPoint x: 510, startPoint y: 265, endPoint x: 517, endPoint y: 175, distance: 90.5
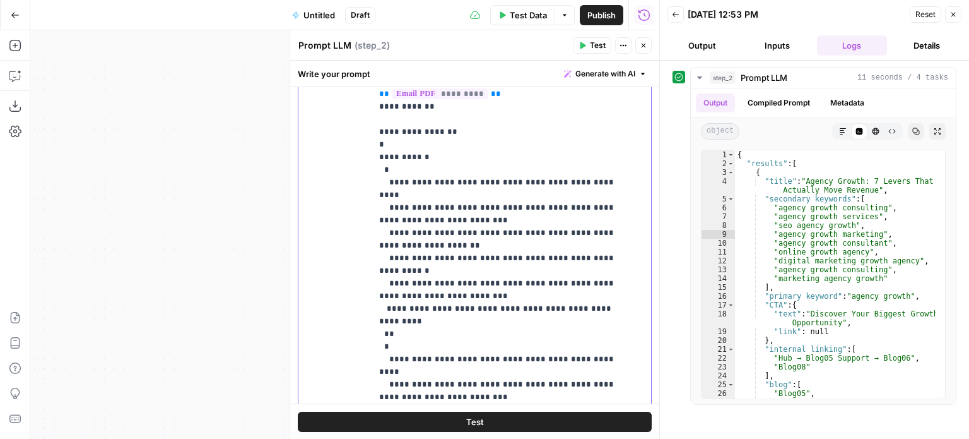
drag, startPoint x: 507, startPoint y: 223, endPoint x: 506, endPoint y: 151, distance: 72.0
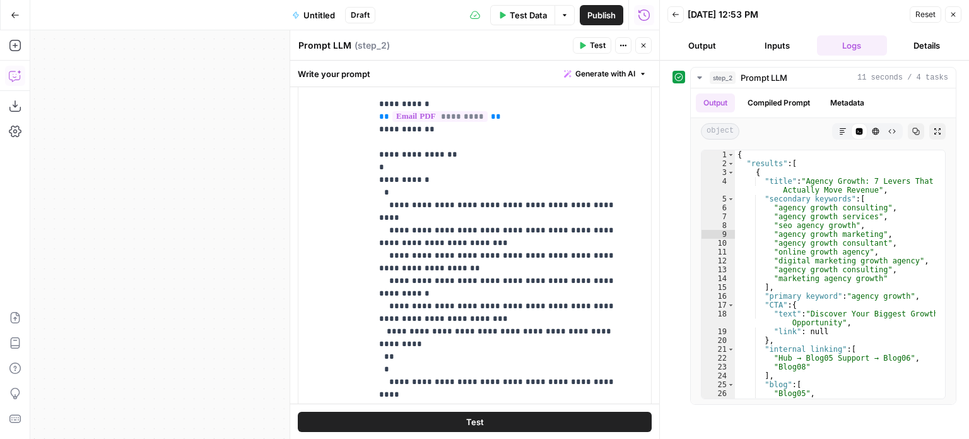
click at [18, 70] on icon "button" at bounding box center [15, 75] width 13 height 13
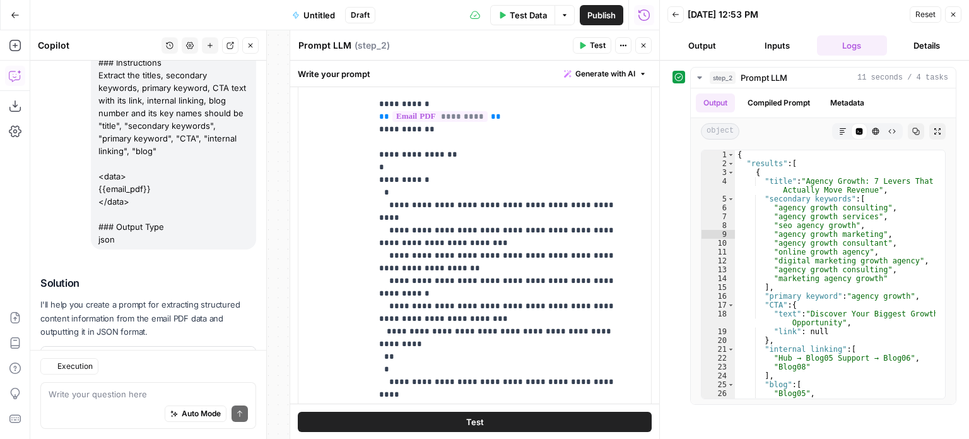
scroll to position [242, 0]
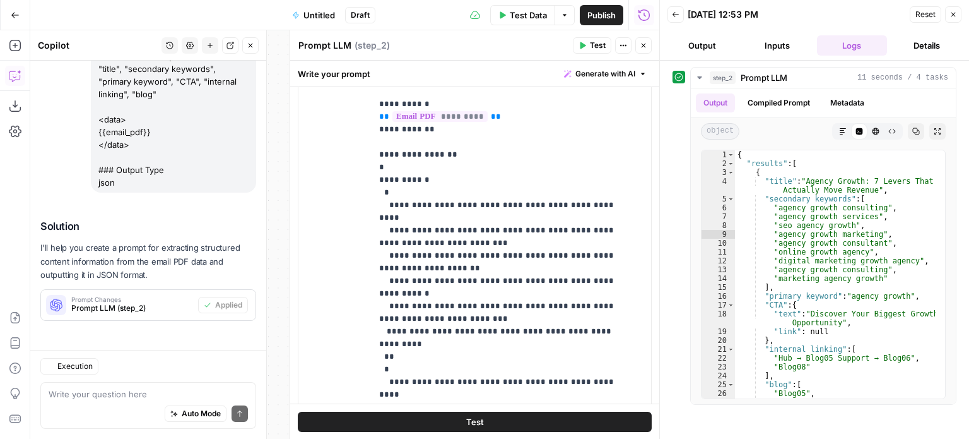
click at [114, 397] on textarea at bounding box center [148, 394] width 199 height 13
type textarea "}"
type textarea "Why"
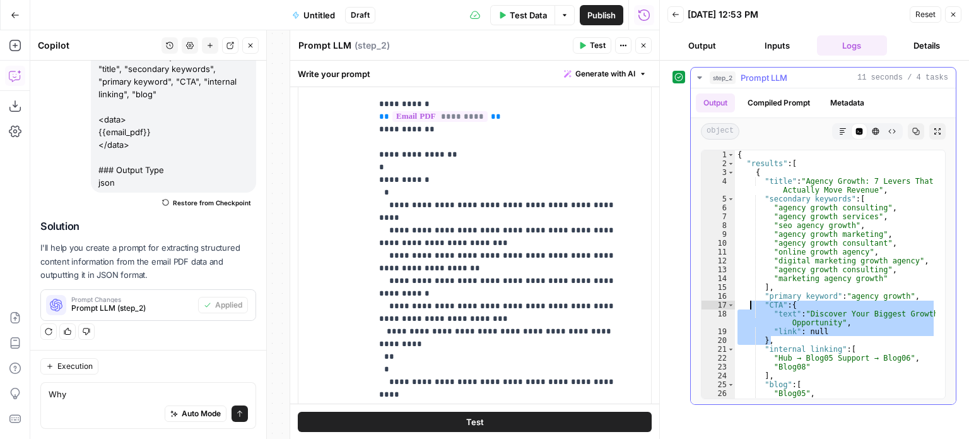
drag, startPoint x: 831, startPoint y: 335, endPoint x: 750, endPoint y: 306, distance: 85.8
click at [750, 306] on div "{ "results" : [ { "title" : "Agency Growth: 7 Levers That Actually Move Revenue…" at bounding box center [835, 283] width 201 height 266
drag, startPoint x: 852, startPoint y: 346, endPoint x: 851, endPoint y: 339, distance: 7.1
click at [852, 344] on div "{ "results" : [ { "title" : "Agency Growth: 7 Levers That Actually Move Revenue…" at bounding box center [835, 283] width 201 height 266
drag, startPoint x: 831, startPoint y: 329, endPoint x: 735, endPoint y: 304, distance: 99.4
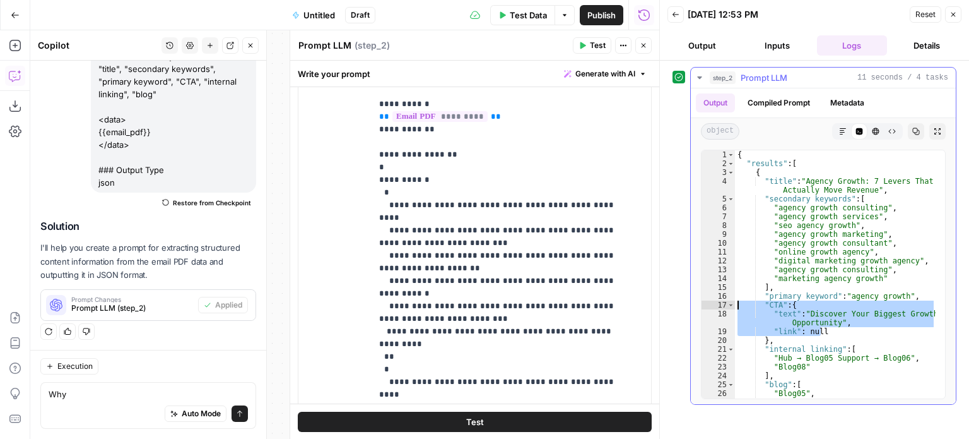
click at [735, 304] on div "**********" at bounding box center [823, 274] width 245 height 249
type textarea "**********"
click at [83, 395] on textarea "Why" at bounding box center [148, 394] width 199 height 13
paste textarea ""CTA": { "text": "Discover Your Biggest Growth Opportunity", "link": null"
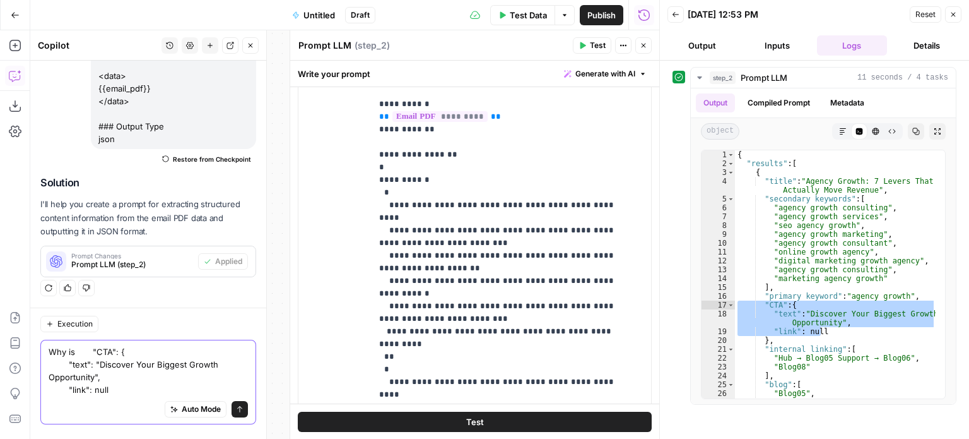
scroll to position [280, 0]
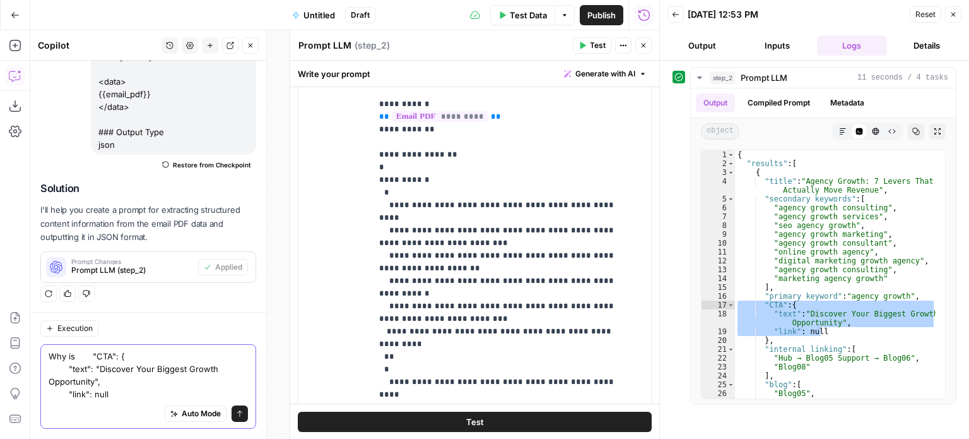
click at [82, 350] on textarea "Why is "CTA": { "text": "Discover Your Biggest Growth Opportunity", "link": null" at bounding box center [148, 375] width 199 height 50
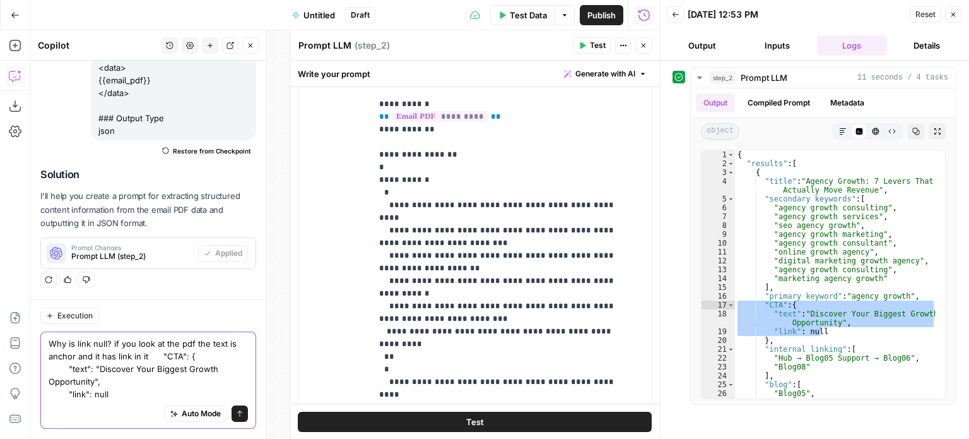
scroll to position [330, 0]
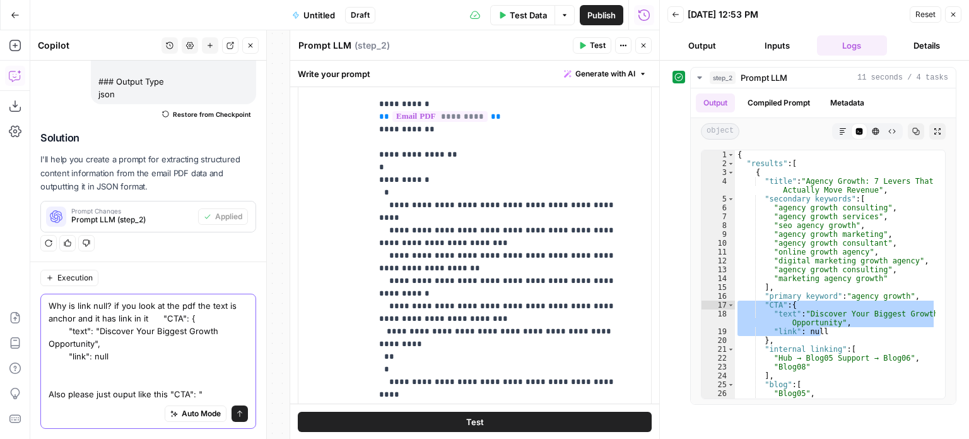
drag, startPoint x: 98, startPoint y: 328, endPoint x: 94, endPoint y: 341, distance: 14.0
click at [94, 341] on textarea "Why is link null? if you look at the pdf the text is anchor and it has link in …" at bounding box center [148, 349] width 199 height 101
click at [215, 392] on textarea "Why is link null? if you look at the pdf the text is anchor and it has link in …" at bounding box center [148, 349] width 199 height 101
paste textarea "Discover Your Biggest Growth Opportunity"
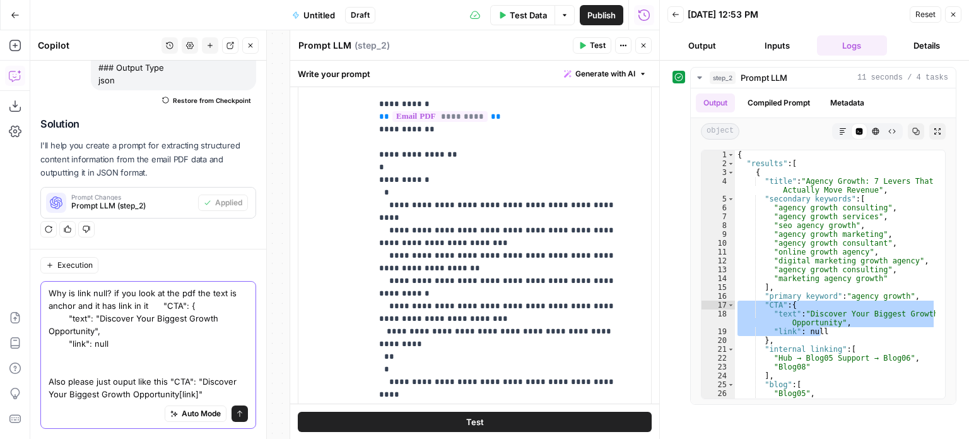
scroll to position [368, 0]
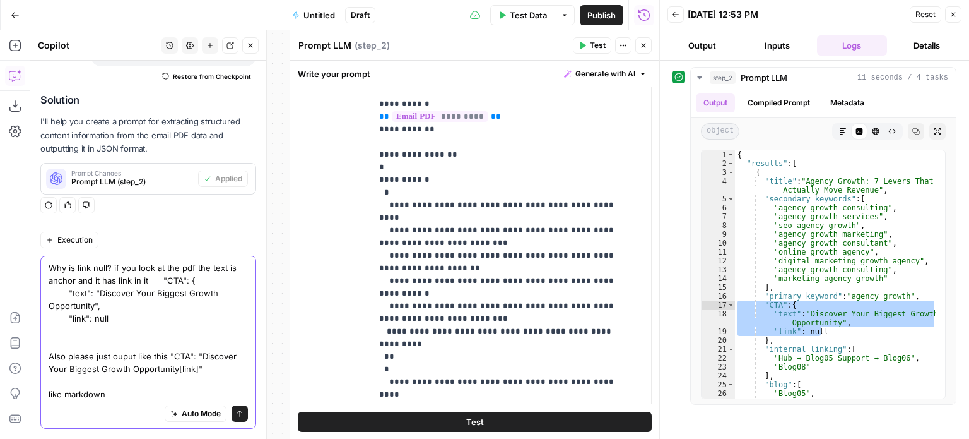
type textarea "Why is link null? if you look at the pdf the text is anchor and it has link in …"
click at [235, 407] on button "Send" at bounding box center [240, 413] width 16 height 16
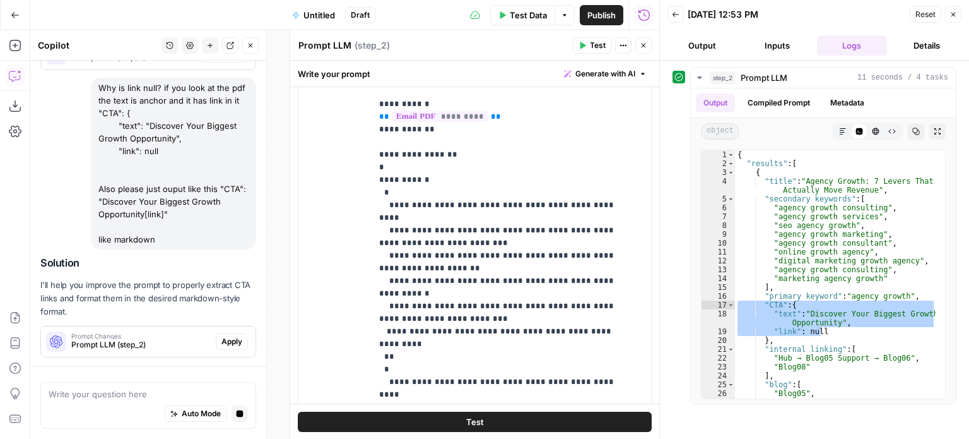
scroll to position [528, 0]
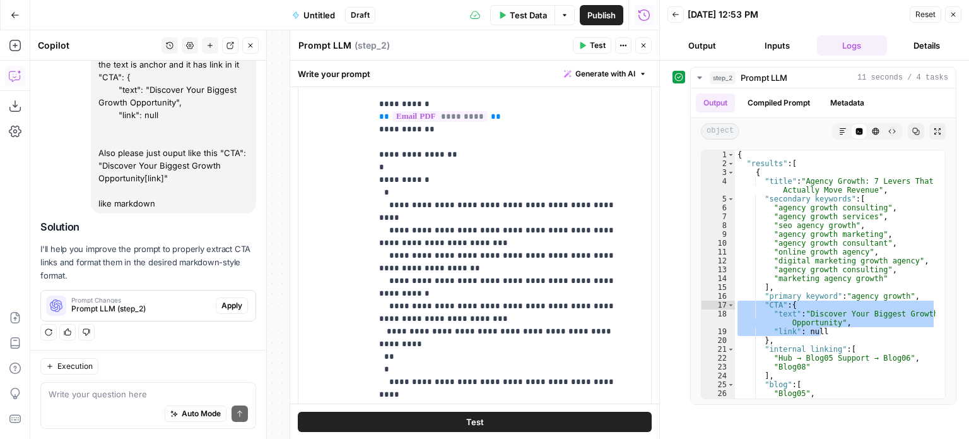
click at [222, 300] on span "Apply" at bounding box center [232, 305] width 21 height 11
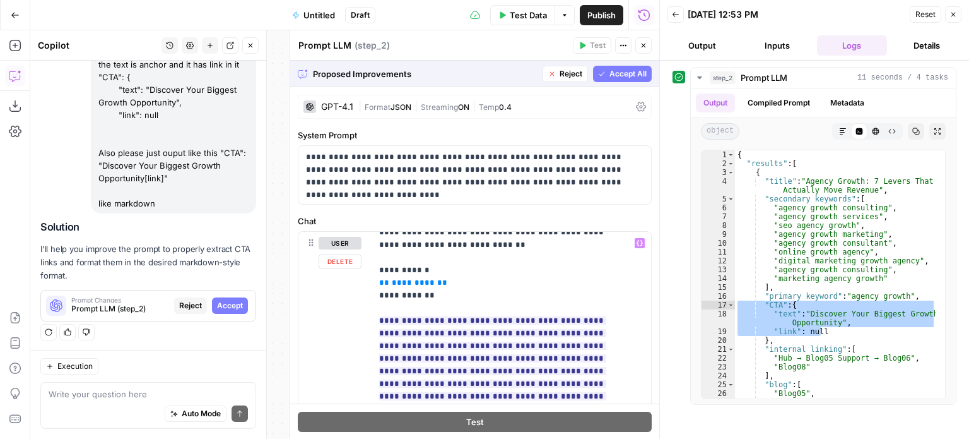
scroll to position [63, 0]
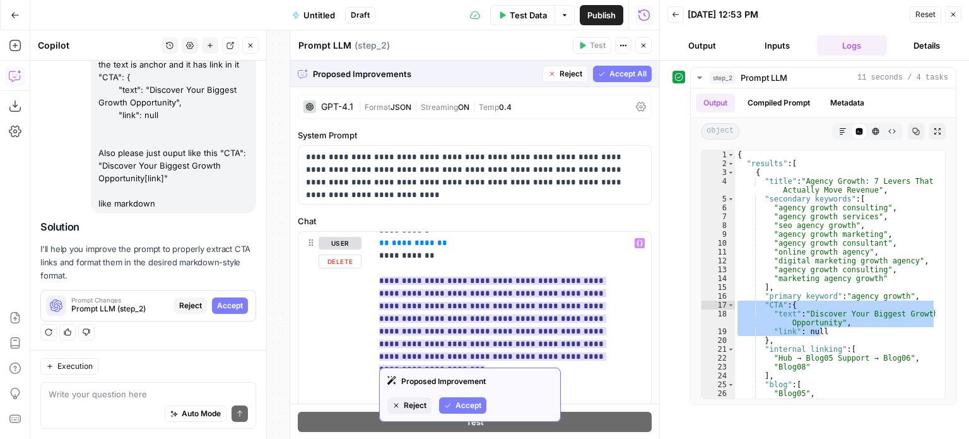
click at [473, 403] on span "Accept" at bounding box center [469, 404] width 26 height 11
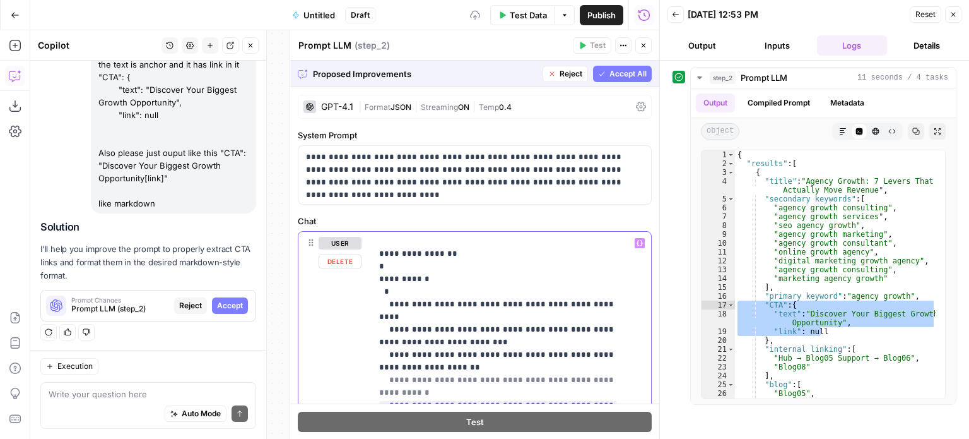
scroll to position [215, 0]
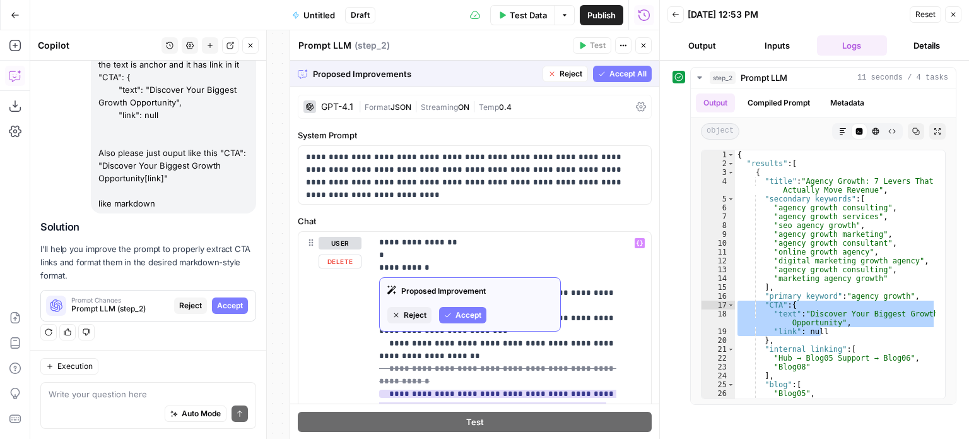
click at [472, 317] on span "Accept" at bounding box center [469, 314] width 26 height 11
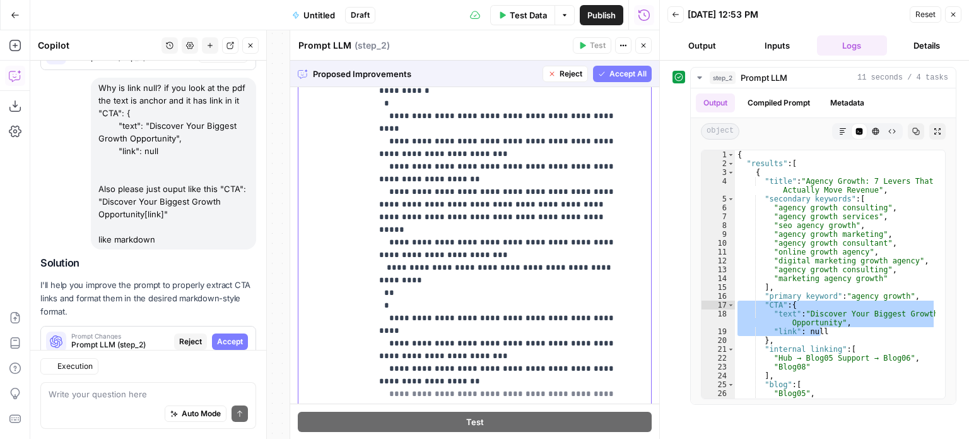
scroll to position [508, 0]
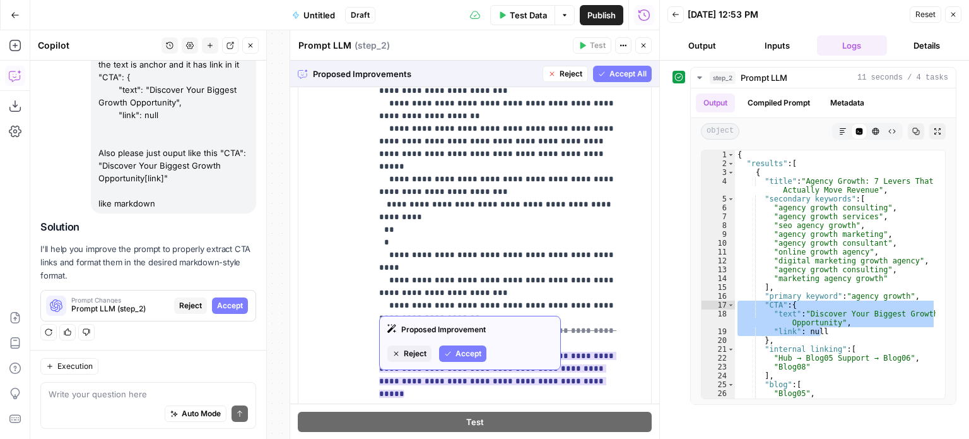
click at [470, 346] on button "Accept" at bounding box center [462, 353] width 47 height 16
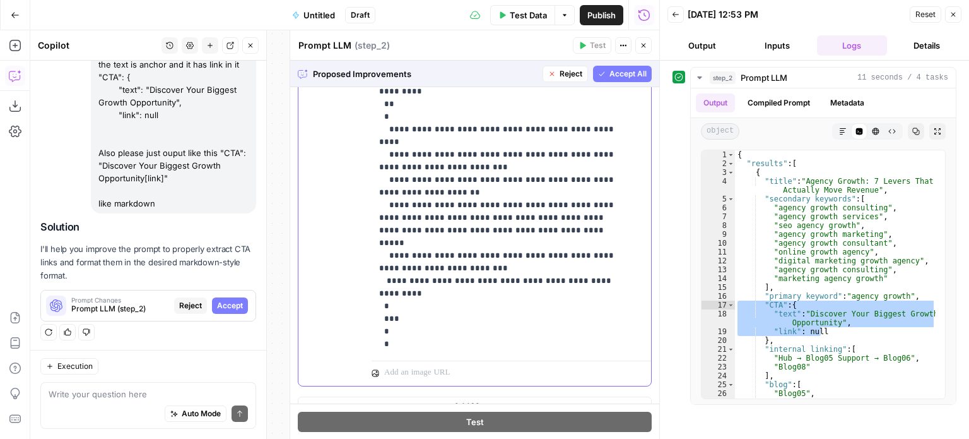
scroll to position [409, 0]
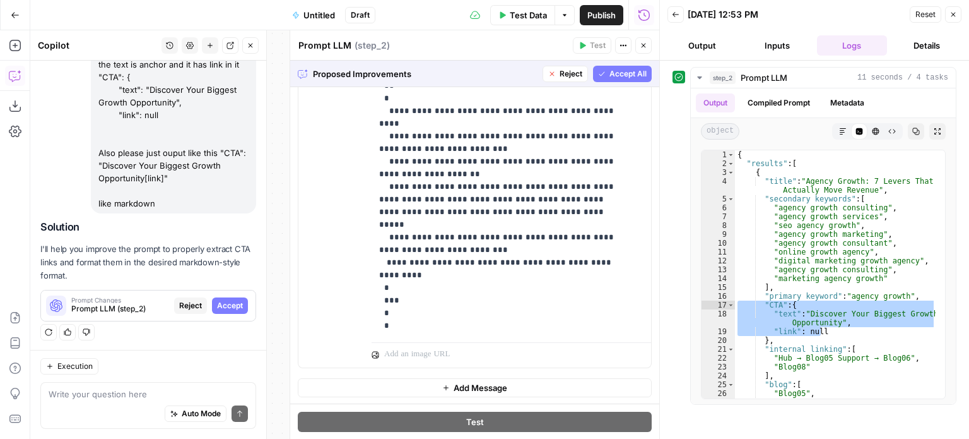
click at [560, 73] on span "Reject" at bounding box center [571, 73] width 23 height 11
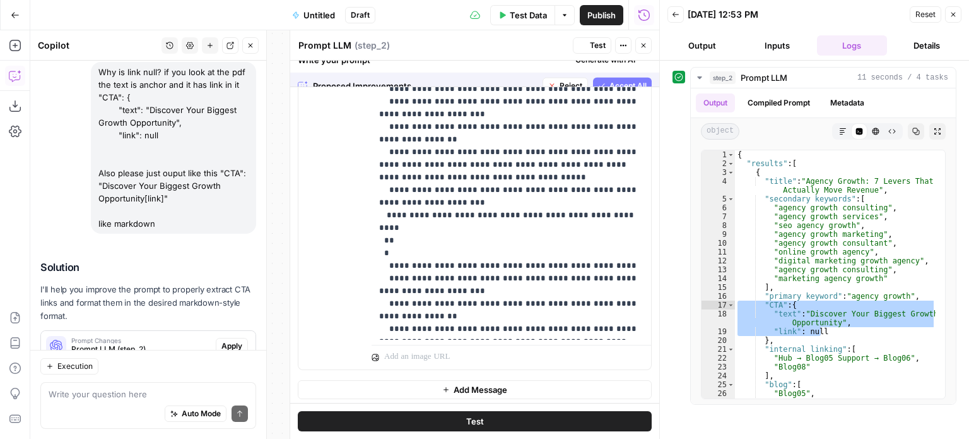
scroll to position [0, 0]
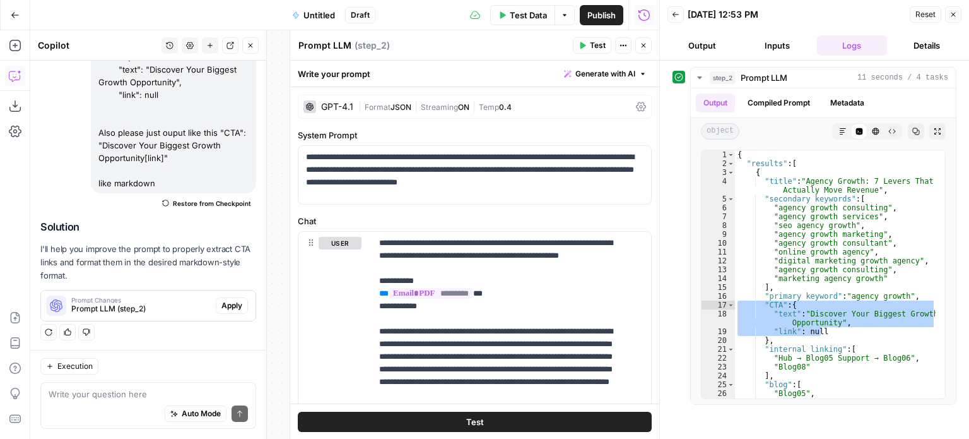
click at [596, 47] on span "Test" at bounding box center [598, 45] width 16 height 11
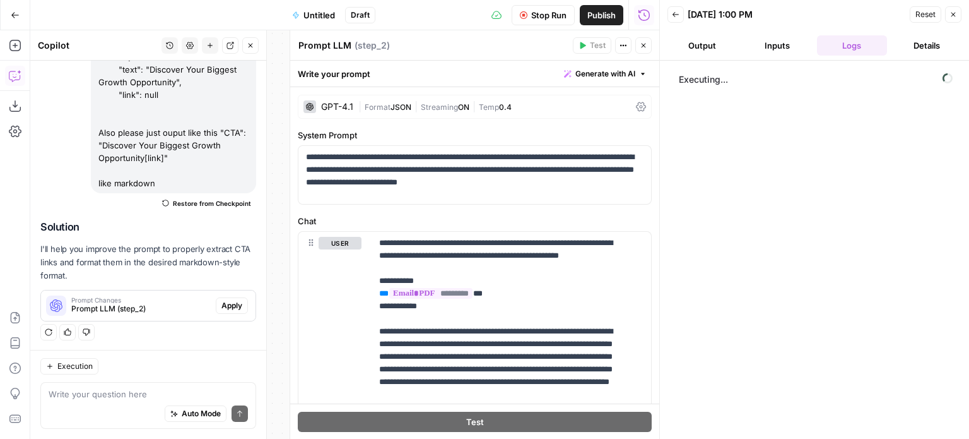
click at [254, 50] on button "Close" at bounding box center [250, 45] width 16 height 16
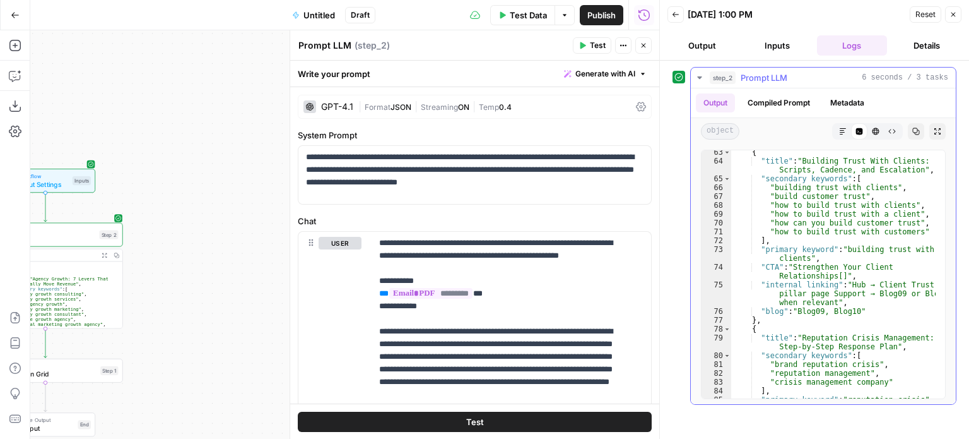
scroll to position [712, 0]
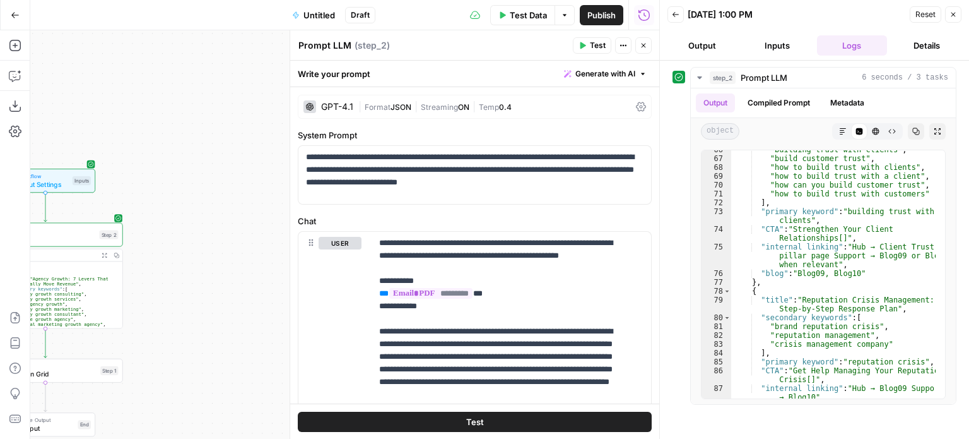
click at [637, 44] on button "Close" at bounding box center [644, 45] width 16 height 16
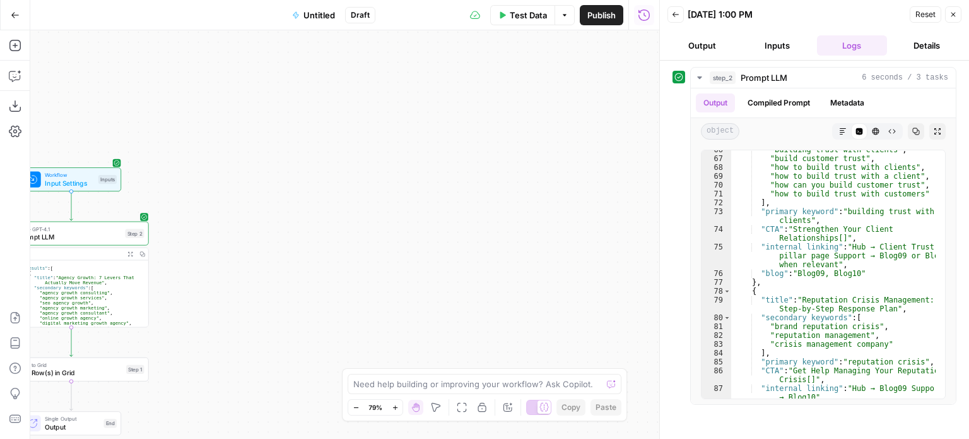
drag, startPoint x: 293, startPoint y: 189, endPoint x: 436, endPoint y: 154, distance: 146.8
click at [443, 157] on div "Workflow Input Settings Inputs LLM · GPT-4.1 Prompt LLM Step 2 Output Expand Ou…" at bounding box center [344, 234] width 629 height 408
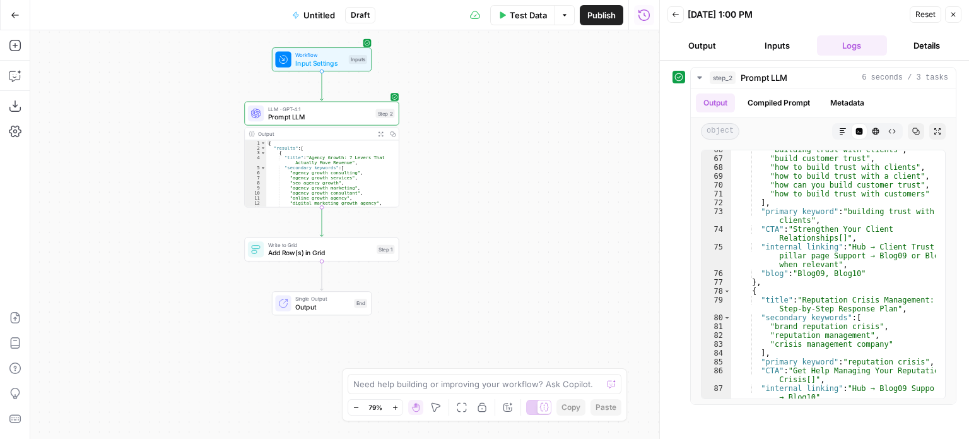
drag, startPoint x: 361, startPoint y: 198, endPoint x: 444, endPoint y: 194, distance: 83.4
click at [456, 98] on div "Workflow Input Settings Inputs LLM · GPT-4.1 Prompt LLM Step 2 Output Expand Ou…" at bounding box center [344, 234] width 629 height 408
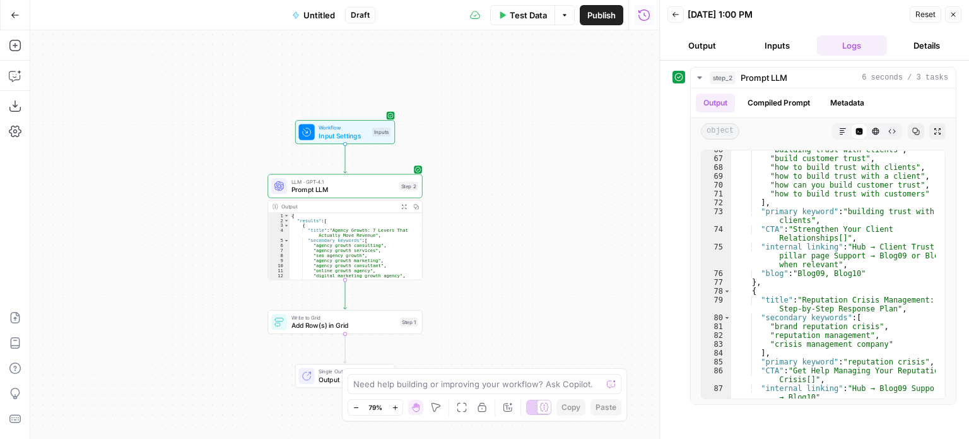
drag, startPoint x: 452, startPoint y: 233, endPoint x: 466, endPoint y: 315, distance: 83.3
click at [466, 315] on div "Workflow Input Settings Inputs LLM · GPT-4.1 Prompt LLM Step 2 Output Expand Ou…" at bounding box center [344, 234] width 629 height 408
click at [341, 191] on span "Prompt LLM" at bounding box center [344, 191] width 104 height 10
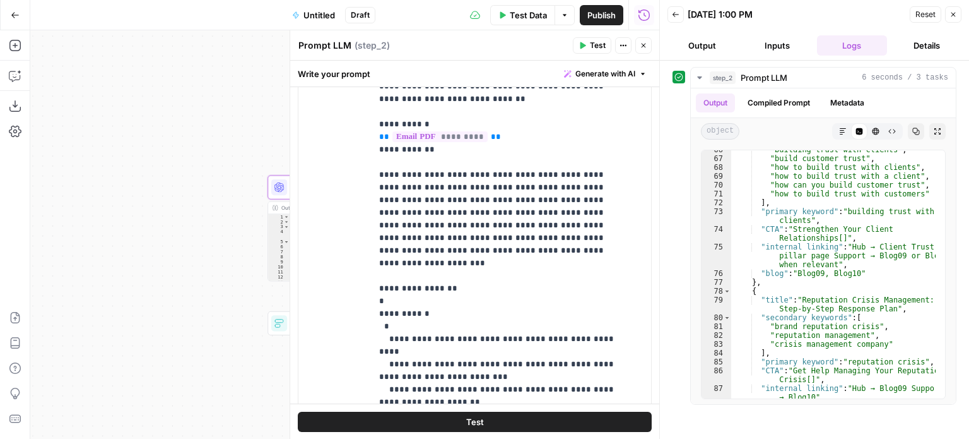
scroll to position [189, 0]
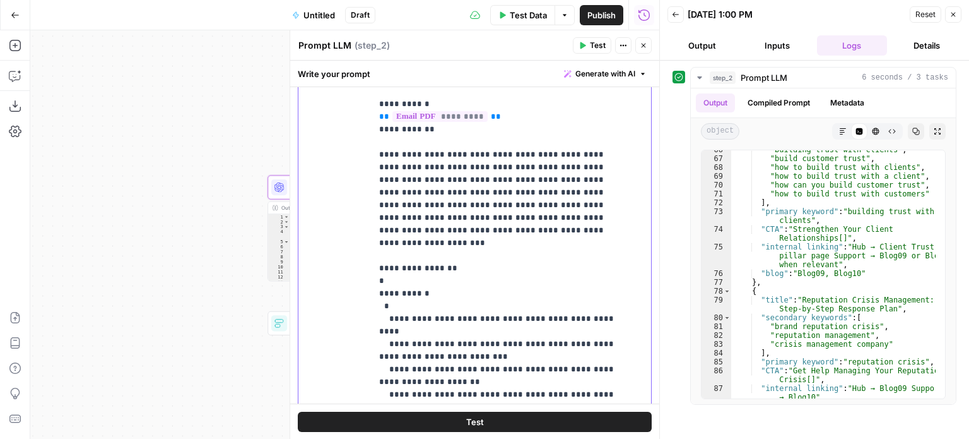
click at [560, 234] on p "**********" at bounding box center [502, 394] width 246 height 694
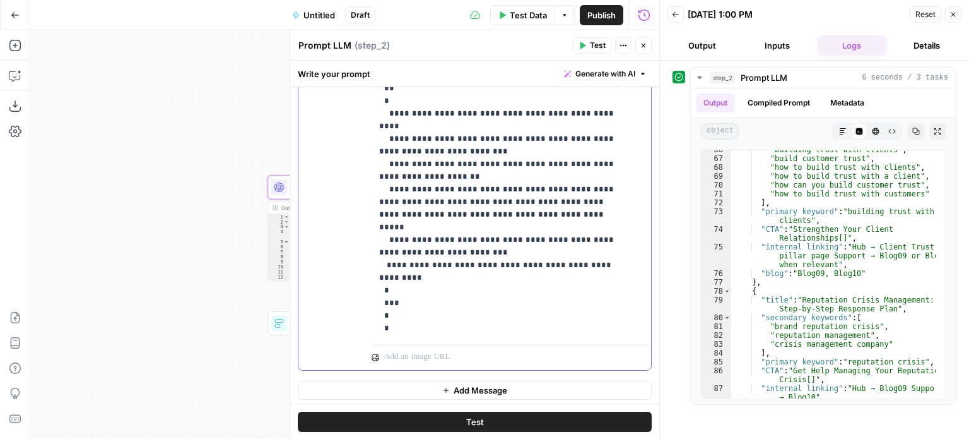
scroll to position [409, 0]
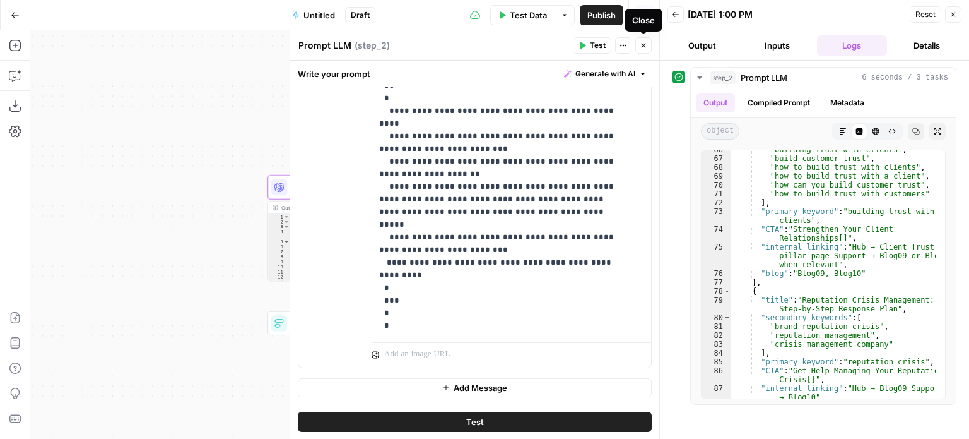
click at [641, 42] on icon "button" at bounding box center [644, 46] width 8 height 8
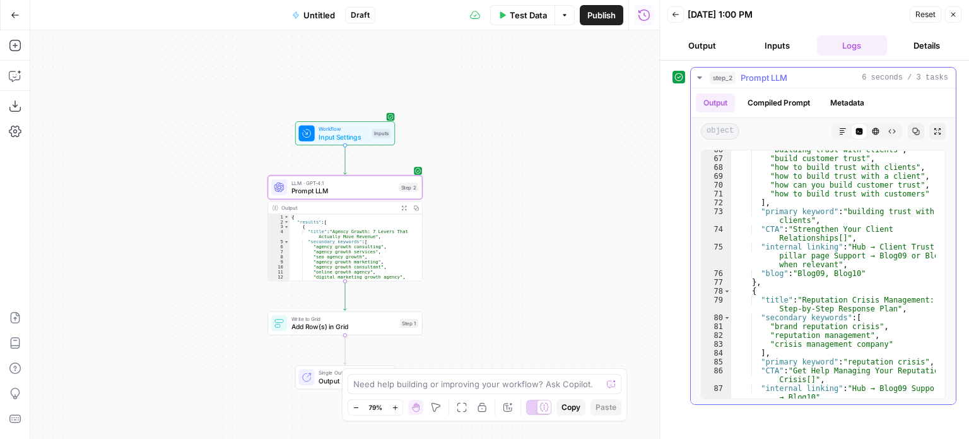
scroll to position [750, 0]
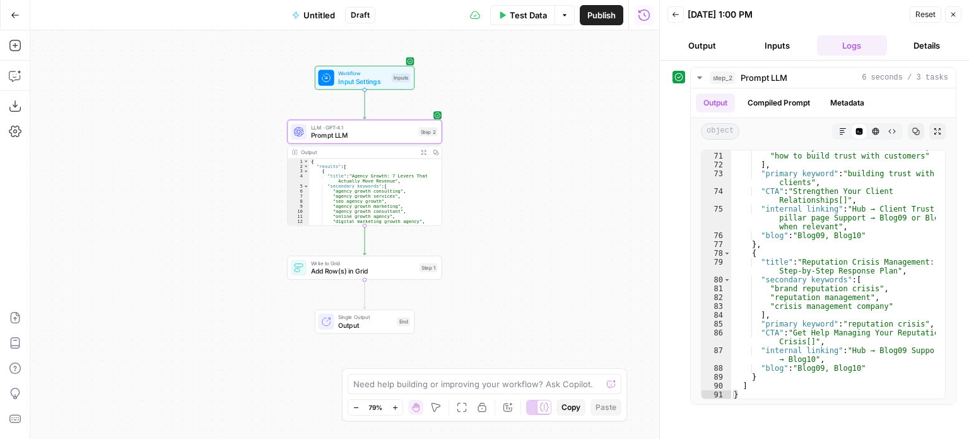
drag, startPoint x: 534, startPoint y: 232, endPoint x: 536, endPoint y: 223, distance: 9.2
click at [536, 223] on div "Workflow Input Settings Inputs LLM · GPT-4.1 Prompt LLM Step 2 Output Expand Ou…" at bounding box center [344, 234] width 629 height 408
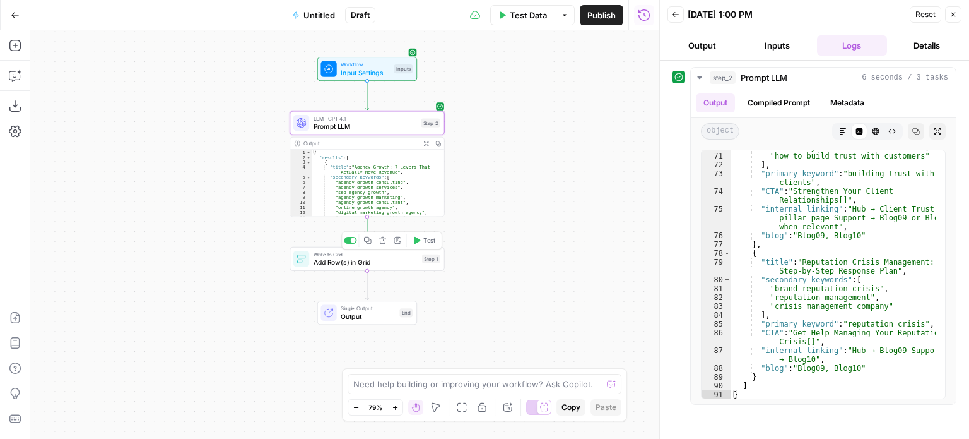
click at [391, 264] on span "Add Row(s) in Grid" at bounding box center [366, 262] width 105 height 10
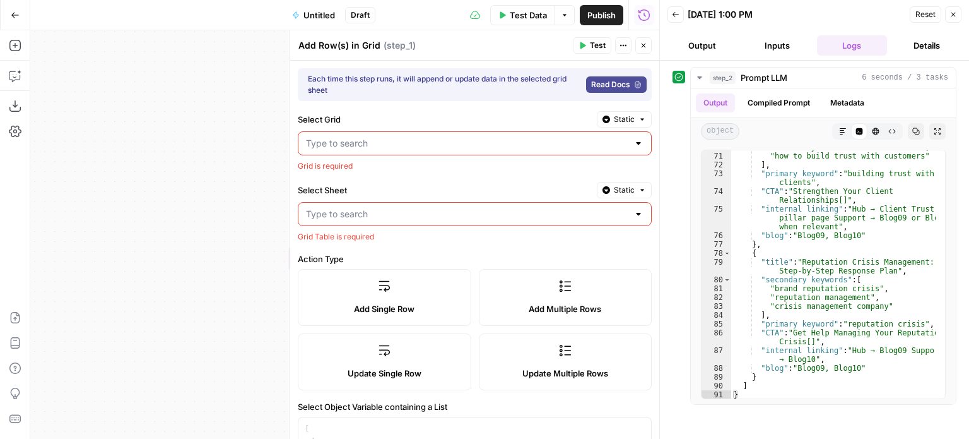
click at [421, 214] on input "Select Sheet" at bounding box center [467, 214] width 322 height 13
click at [423, 134] on div at bounding box center [475, 143] width 354 height 24
drag, startPoint x: 169, startPoint y: 172, endPoint x: 139, endPoint y: 201, distance: 41.5
click at [120, 227] on div "Workflow Input Settings Inputs LLM · GPT-4.1 Prompt LLM Step 2 Output Expand Ou…" at bounding box center [344, 234] width 629 height 408
drag, startPoint x: 144, startPoint y: 169, endPoint x: 76, endPoint y: 175, distance: 68.4
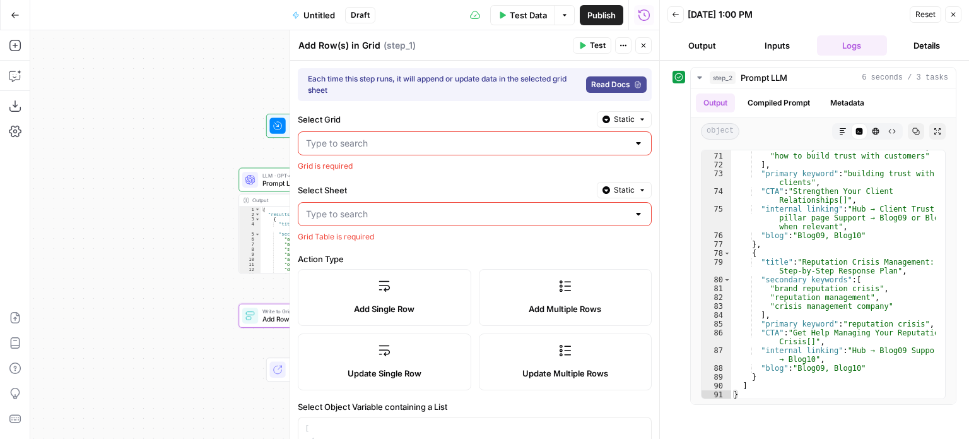
click at [76, 176] on div "Workflow Input Settings Inputs LLM · GPT-4.1 Prompt LLM Step 2 Output Expand Ou…" at bounding box center [344, 234] width 629 height 408
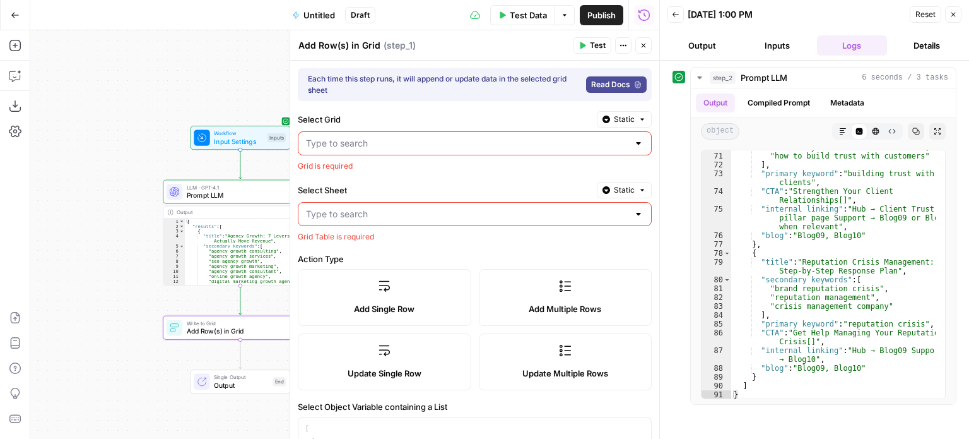
click at [647, 45] on span "Close" at bounding box center [647, 45] width 1 height 1
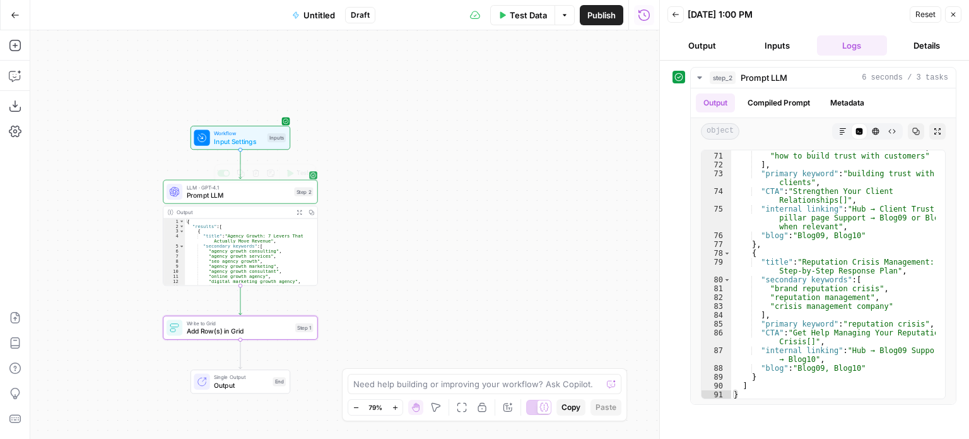
click at [254, 131] on span "Workflow" at bounding box center [238, 133] width 49 height 8
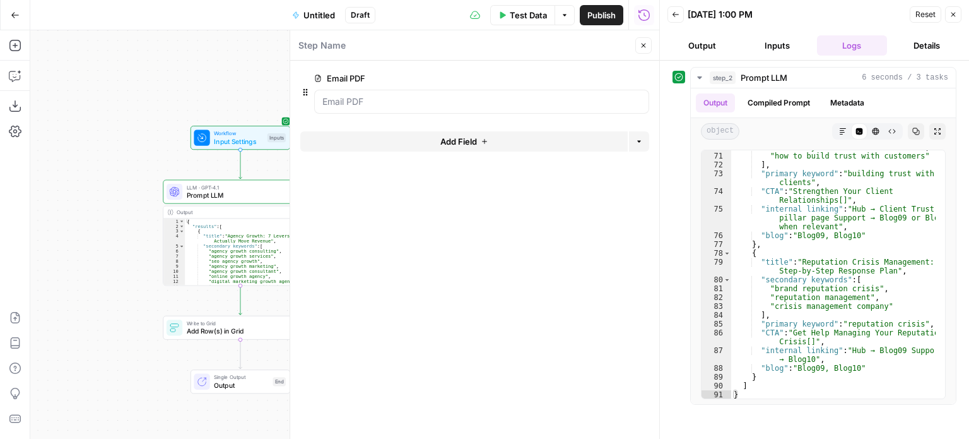
click at [478, 136] on button "Add Field" at bounding box center [464, 141] width 328 height 20
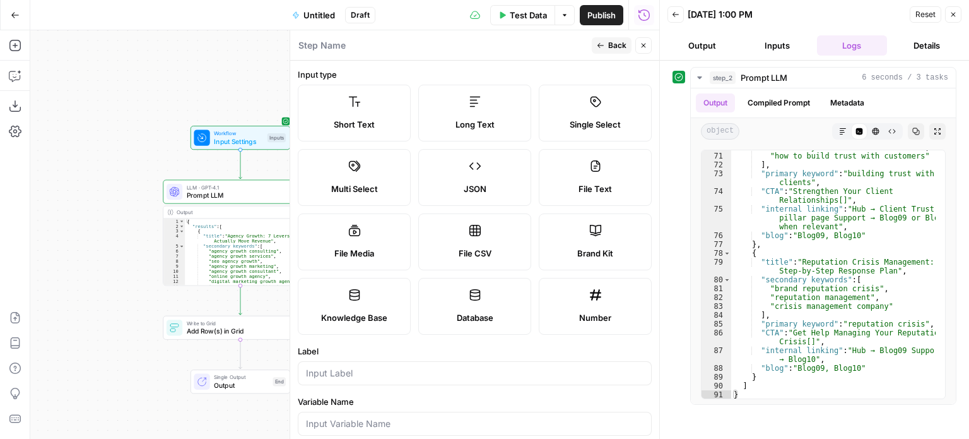
click at [609, 300] on label "Number" at bounding box center [595, 306] width 113 height 57
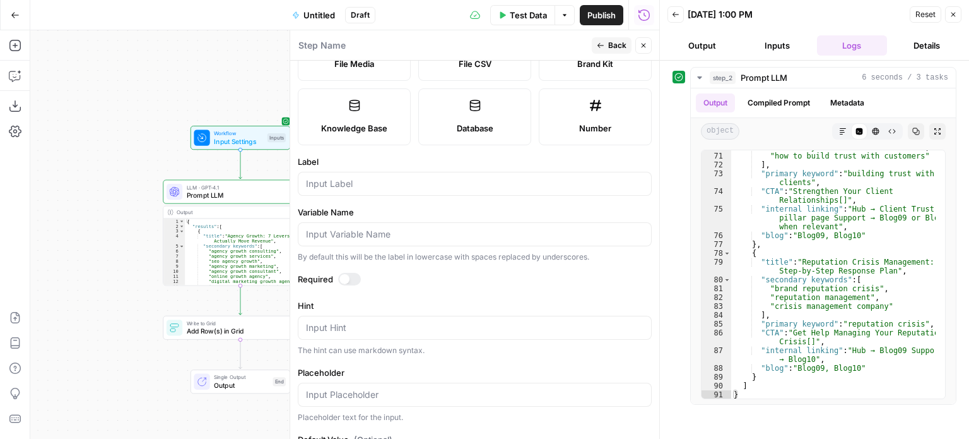
click at [353, 191] on div at bounding box center [475, 184] width 354 height 24
type input "Grid Number"
click at [611, 46] on span "Back" at bounding box center [617, 45] width 18 height 11
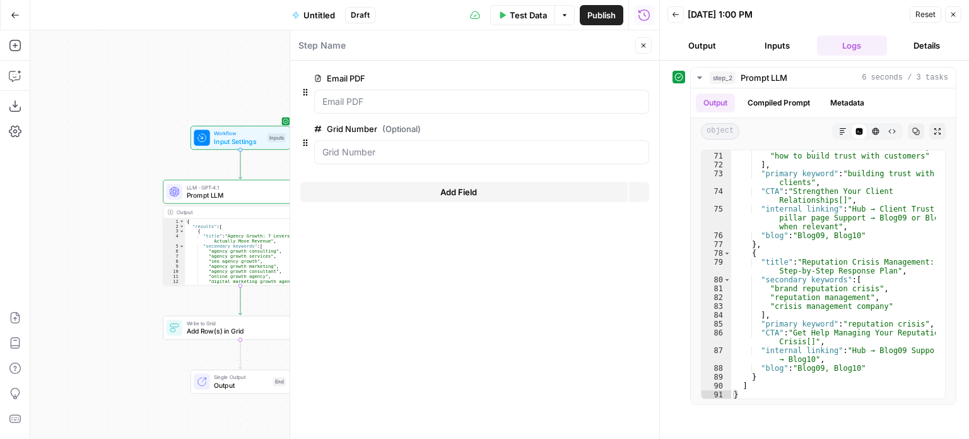
click at [632, 40] on div "Step Name Close" at bounding box center [475, 45] width 354 height 16
click at [640, 46] on icon "button" at bounding box center [644, 46] width 8 height 8
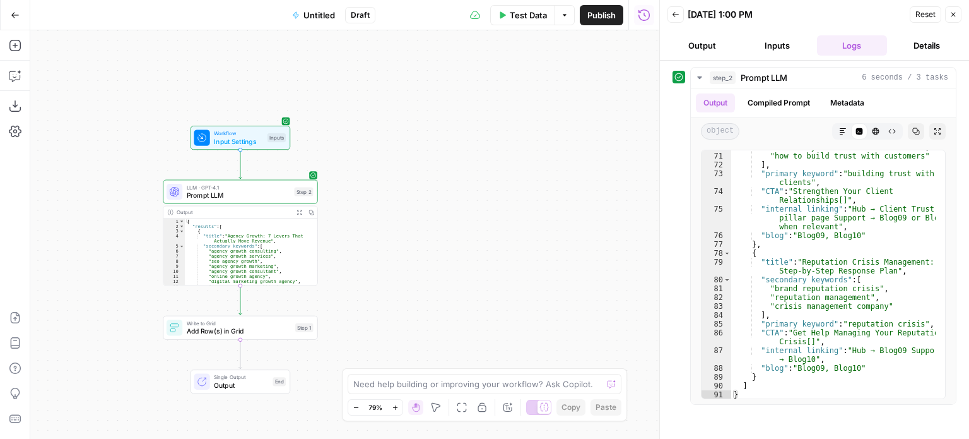
click at [221, 321] on span "Write to Grid" at bounding box center [239, 323] width 105 height 8
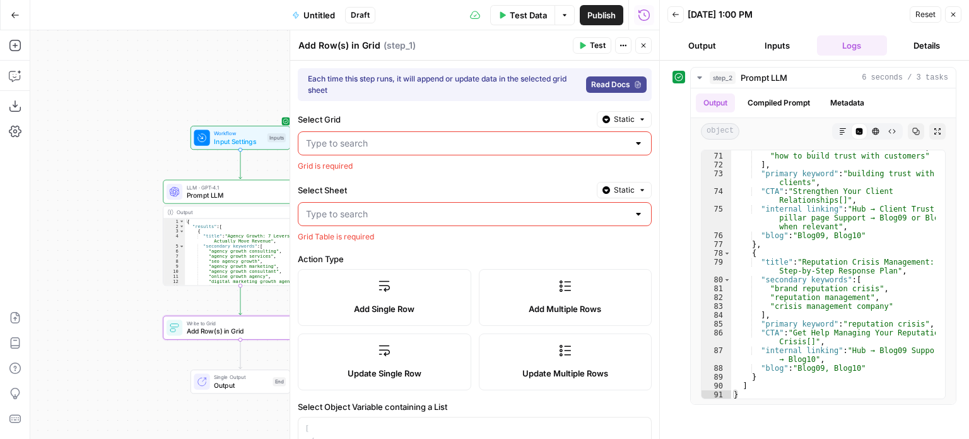
click at [374, 146] on input "Select Grid" at bounding box center [467, 143] width 322 height 13
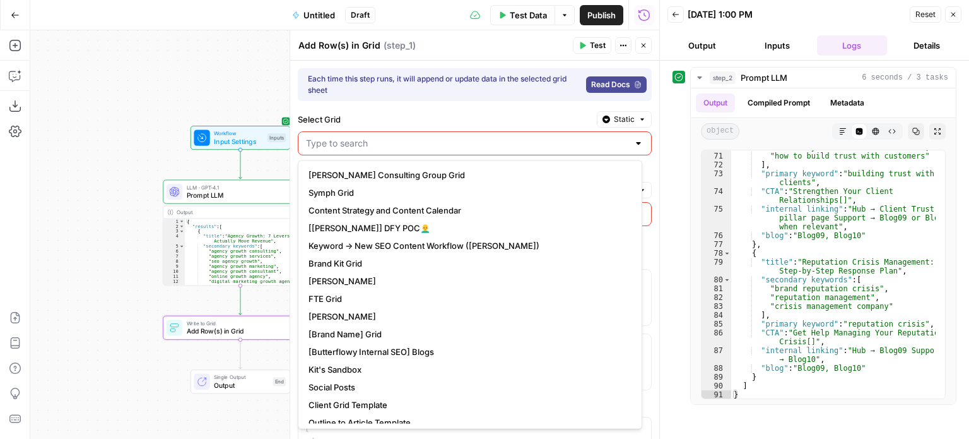
click at [618, 116] on span "Static" at bounding box center [624, 119] width 21 height 11
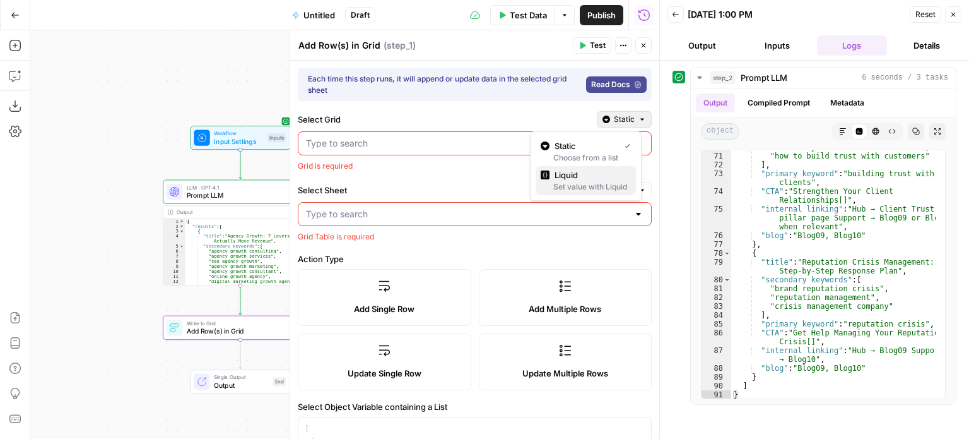
click at [588, 176] on span "Liquid" at bounding box center [590, 175] width 71 height 13
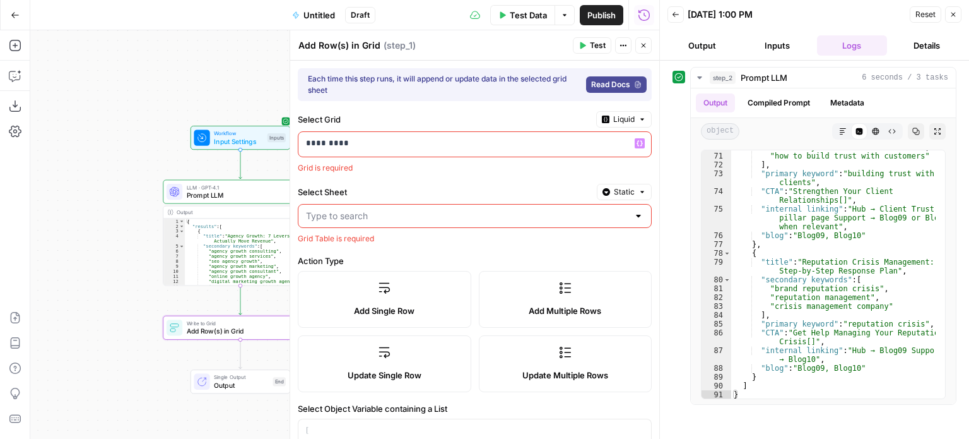
click at [386, 148] on p "*********" at bounding box center [460, 143] width 308 height 13
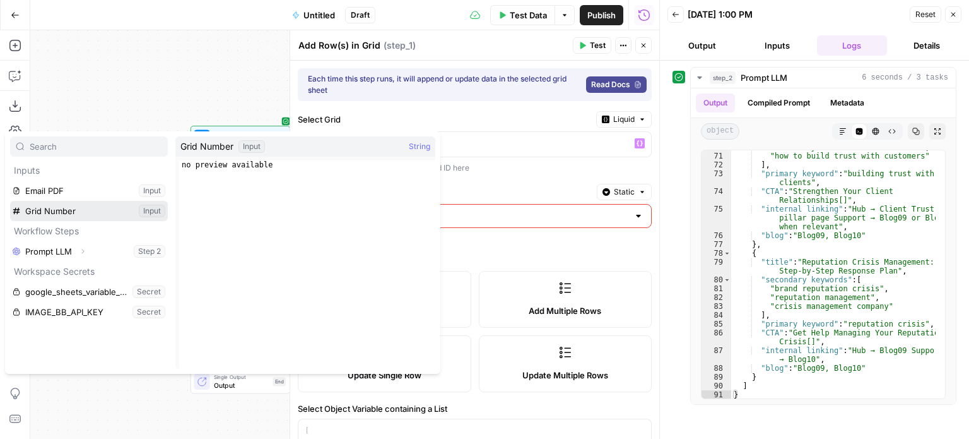
click at [71, 210] on button "Select variable Grid Number" at bounding box center [89, 211] width 158 height 20
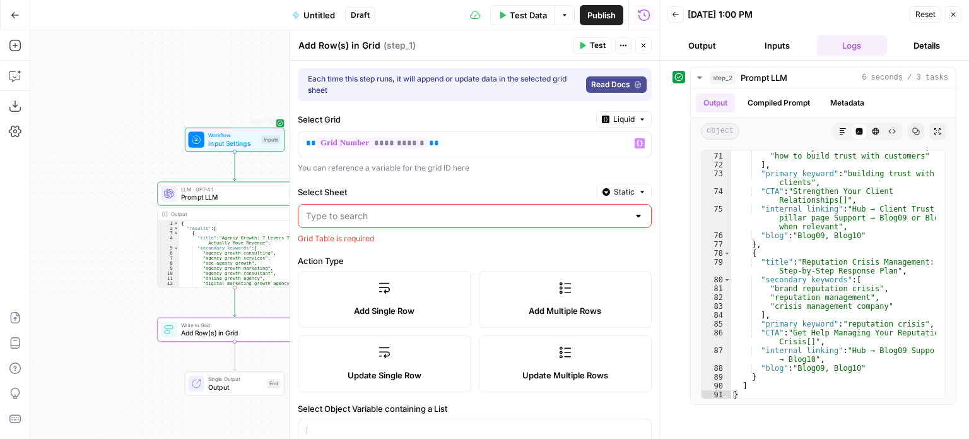
drag, startPoint x: 213, startPoint y: 96, endPoint x: 186, endPoint y: 121, distance: 36.6
click at [177, 110] on div "Workflow Input Settings Inputs Test Step LLM · GPT-4.1 Prompt LLM Step 2 Output…" at bounding box center [344, 234] width 629 height 408
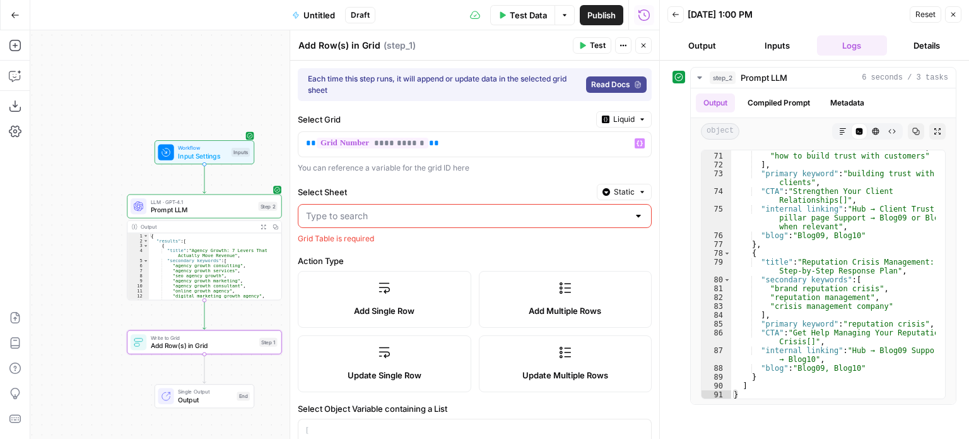
click at [214, 155] on span "Input Settings" at bounding box center [202, 156] width 49 height 10
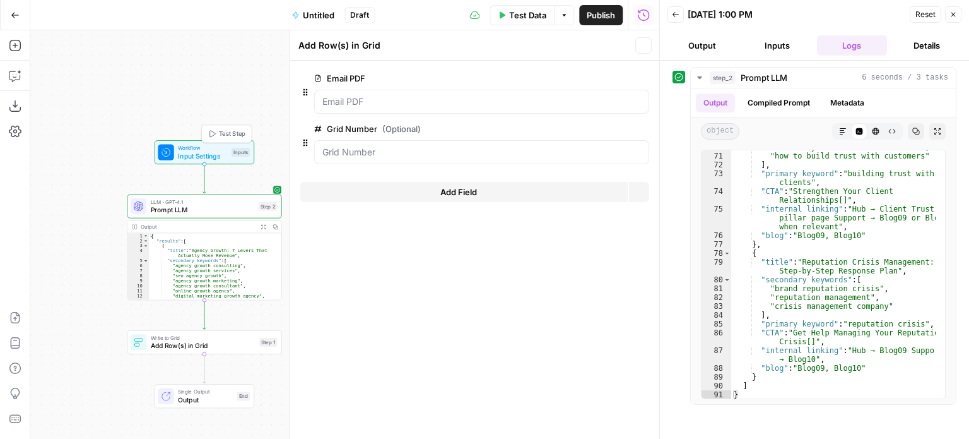
type textarea "Inputs"
click at [641, 45] on icon "button" at bounding box center [644, 46] width 8 height 8
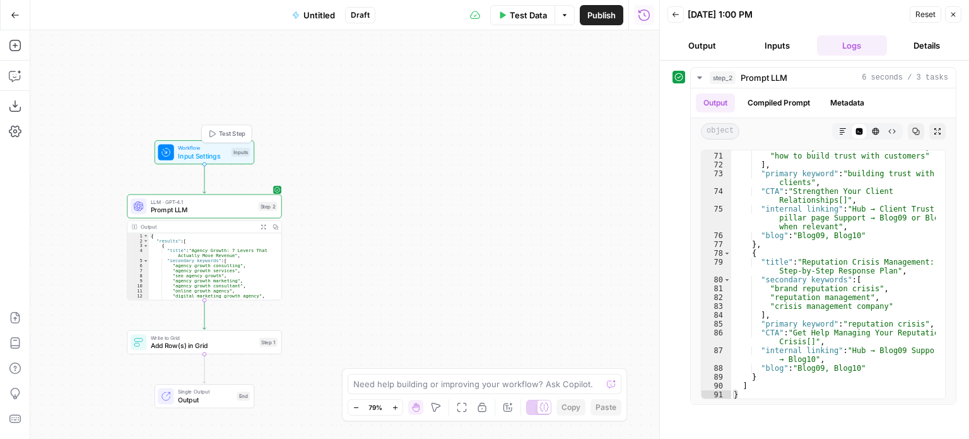
click at [232, 133] on span "Test Step" at bounding box center [232, 133] width 27 height 9
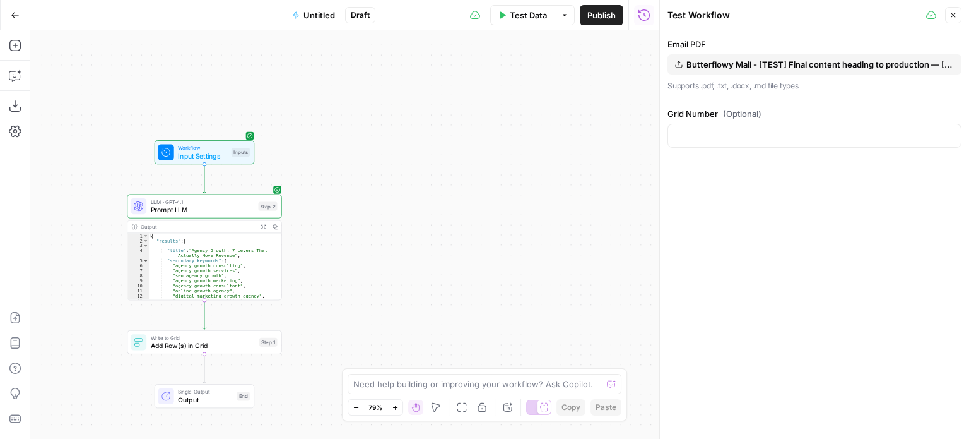
click at [750, 122] on div "Grid Number (Optional)" at bounding box center [815, 129] width 294 height 45
click at [748, 130] on input "Grid Number (Optional)" at bounding box center [815, 135] width 278 height 13
paste input "35299"
type input "35299"
click at [785, 193] on div "Email PDF Butterflowy Mail - [TEST] Final content heading to production — Schmi…" at bounding box center [814, 234] width 309 height 408
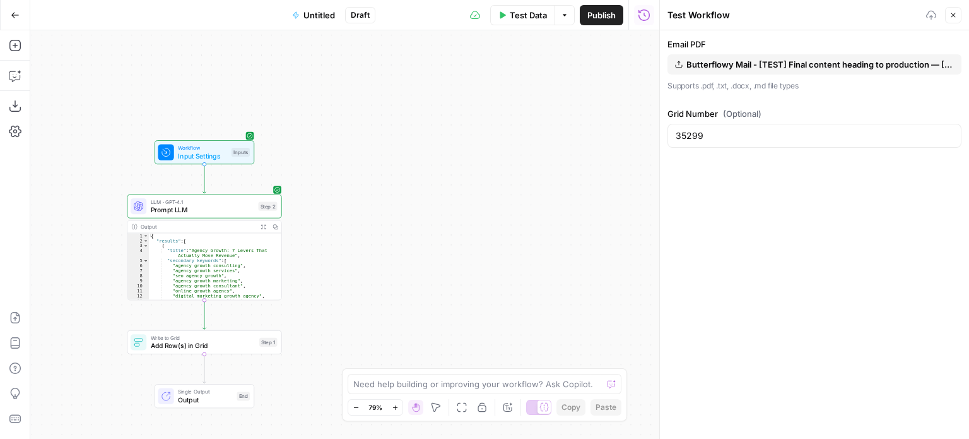
drag, startPoint x: 404, startPoint y: 186, endPoint x: 423, endPoint y: 180, distance: 20.0
click at [423, 180] on div "Workflow Input Settings Inputs LLM · GPT-4.1 Prompt LLM Step 2 Output Expand Ou…" at bounding box center [344, 234] width 629 height 408
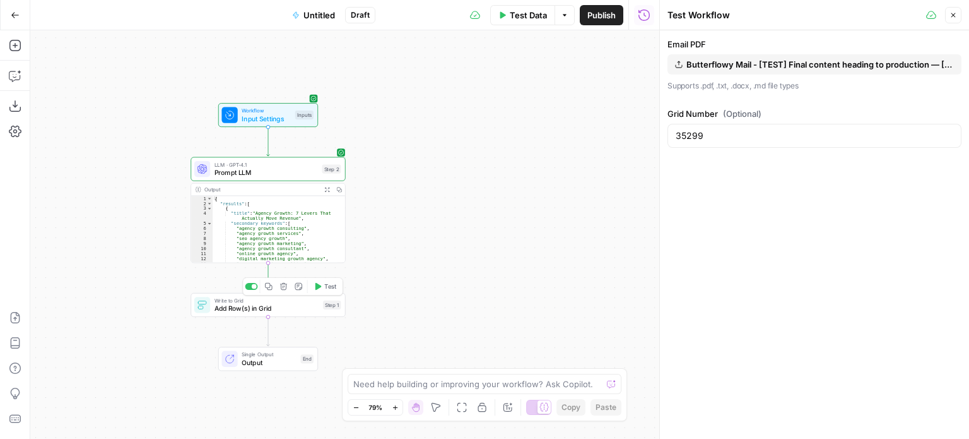
click at [283, 307] on span "Add Row(s) in Grid" at bounding box center [267, 308] width 105 height 10
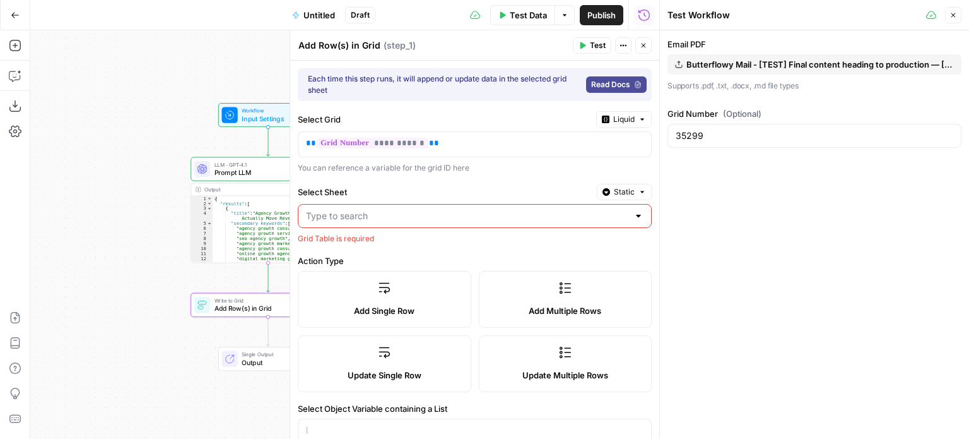
click at [379, 216] on input "Select Sheet" at bounding box center [467, 216] width 322 height 13
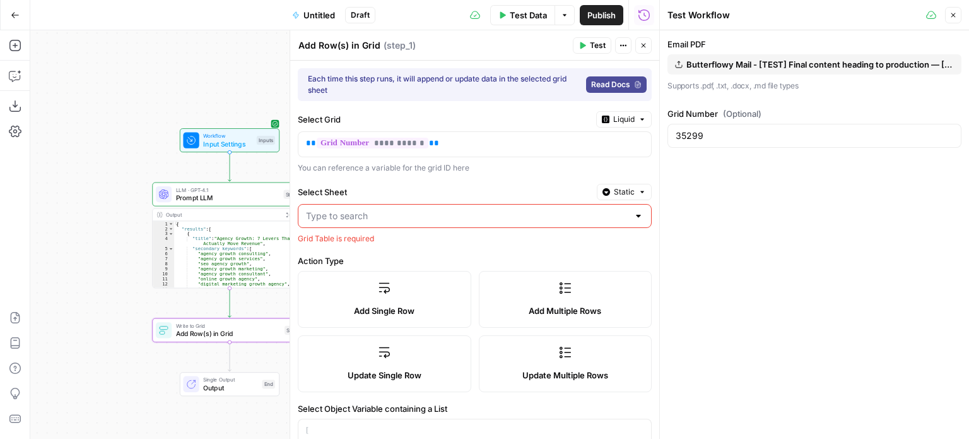
drag, startPoint x: 182, startPoint y: 59, endPoint x: 175, endPoint y: 121, distance: 62.9
click at [142, 86] on div "Workflow Input Settings Inputs LLM · GPT-4.1 Prompt LLM Step 2 Output Expand Ou…" at bounding box center [344, 234] width 629 height 408
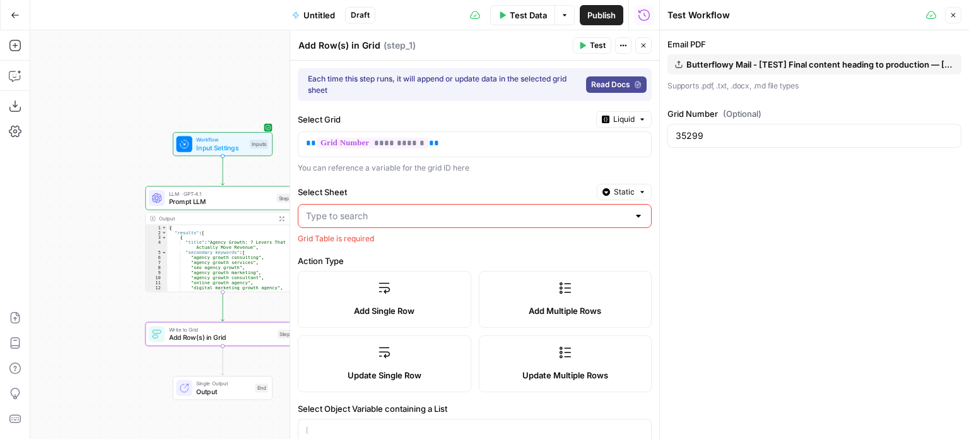
click at [221, 145] on span "Input Settings" at bounding box center [220, 148] width 49 height 10
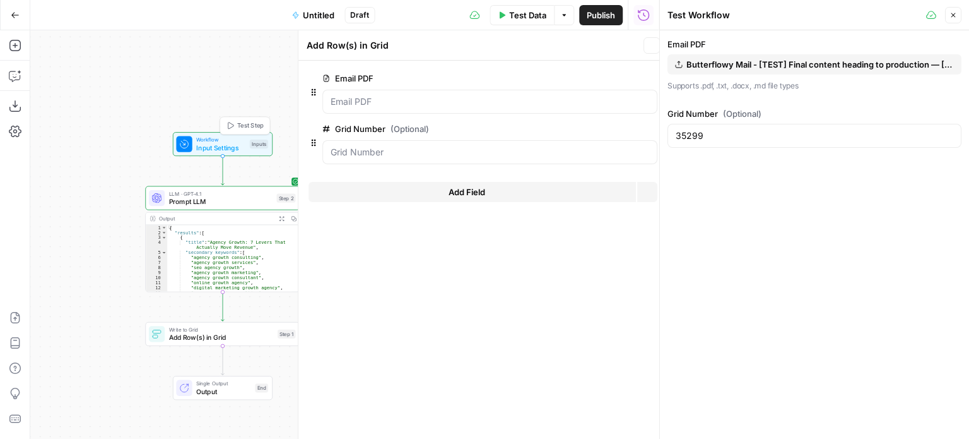
type textarea "Inputs"
click at [384, 146] on Number "Grid Number (Optional)" at bounding box center [481, 152] width 319 height 13
click at [595, 128] on span "edit field" at bounding box center [602, 129] width 28 height 10
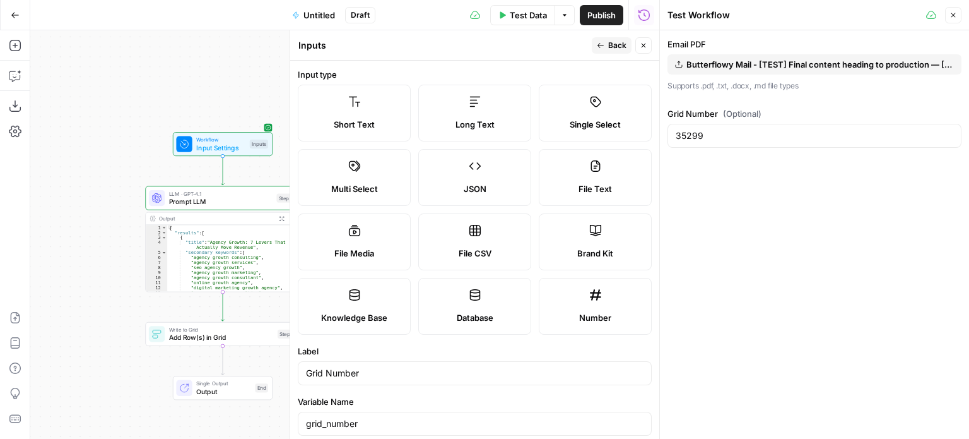
click at [476, 108] on label "Long Text" at bounding box center [474, 113] width 113 height 57
click at [343, 103] on label "Short Text" at bounding box center [354, 113] width 113 height 57
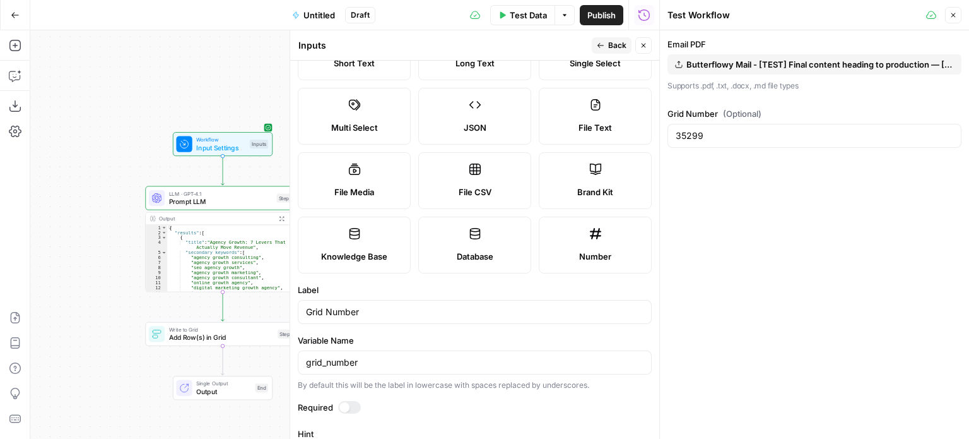
scroll to position [63, 0]
click at [372, 311] on input "Grid Number" at bounding box center [475, 310] width 338 height 13
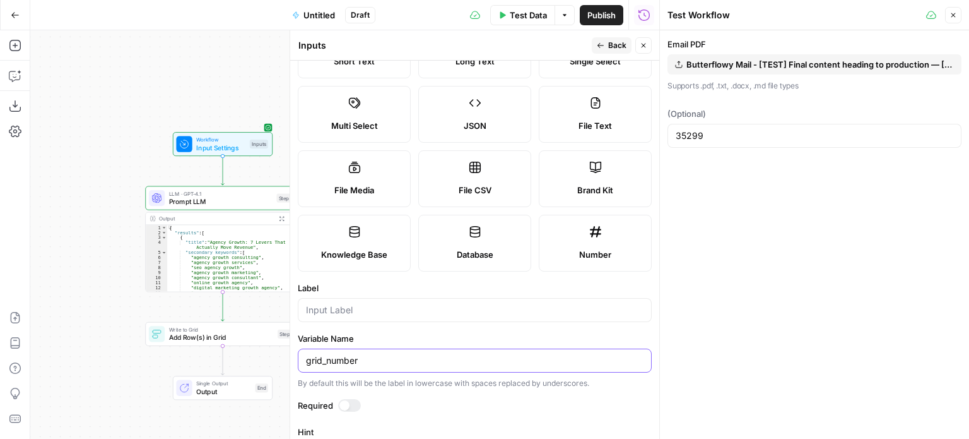
click at [369, 356] on input "grid_number" at bounding box center [475, 360] width 338 height 13
click at [355, 294] on div "Label" at bounding box center [475, 301] width 354 height 40
click at [358, 307] on input "Label" at bounding box center [475, 310] width 338 height 13
type input "Link"
type input "Grid Link"
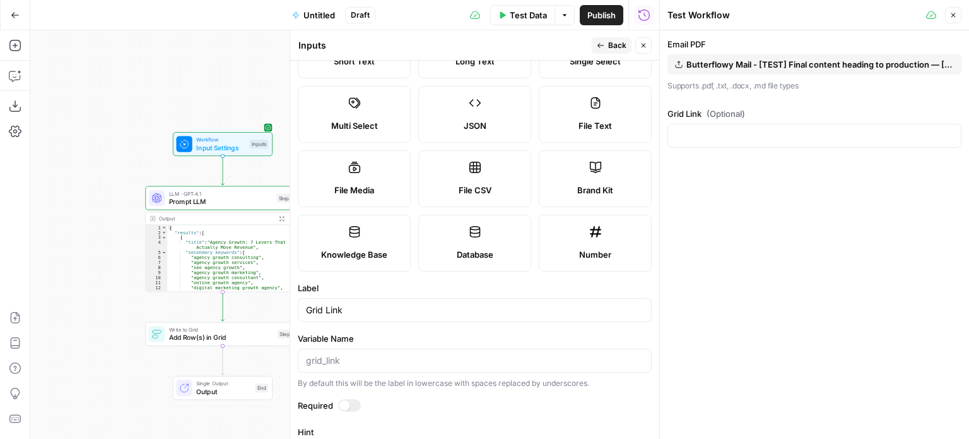
click at [601, 43] on icon "button" at bounding box center [601, 46] width 8 height 8
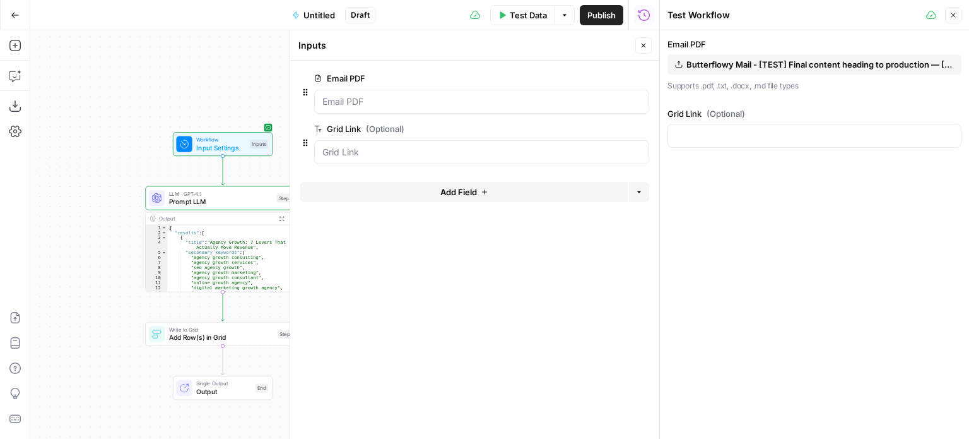
click at [640, 42] on icon "button" at bounding box center [644, 46] width 8 height 8
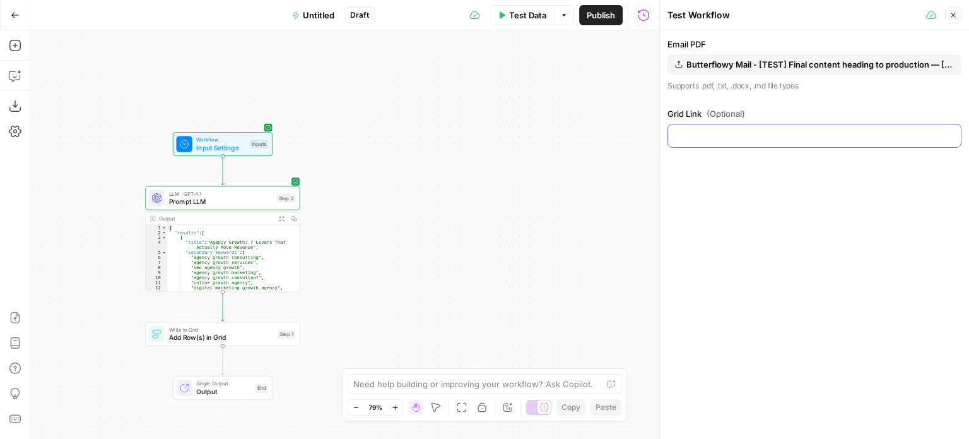
click at [697, 136] on input "Grid Link (Optional)" at bounding box center [815, 135] width 278 height 13
paste input "https://app.airops.com/all-about-ai-0/grids/35299/sheets/45745"
type input "https://app.airops.com/all-about-ai-0/grids/35299/sheets/45745"
drag, startPoint x: 494, startPoint y: 227, endPoint x: 586, endPoint y: 171, distance: 107.6
click at [595, 169] on div "Workflow Input Settings Inputs LLM · GPT-4.1 Prompt LLM Step 2 Output Expand Ou…" at bounding box center [344, 234] width 629 height 408
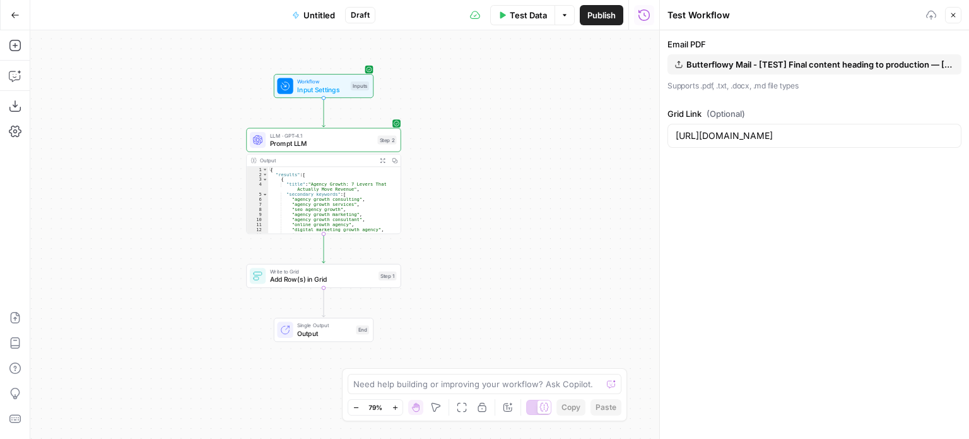
drag, startPoint x: 528, startPoint y: 162, endPoint x: 540, endPoint y: 187, distance: 28.2
click at [546, 187] on div "Workflow Input Settings Inputs LLM · GPT-4.1 Prompt LLM Step 2 Output Expand Ou…" at bounding box center [344, 234] width 629 height 408
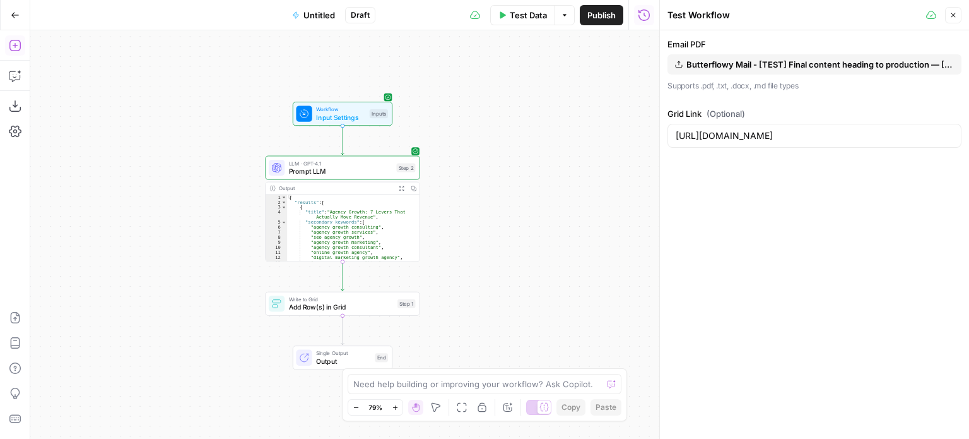
click at [10, 42] on icon "button" at bounding box center [15, 45] width 13 height 13
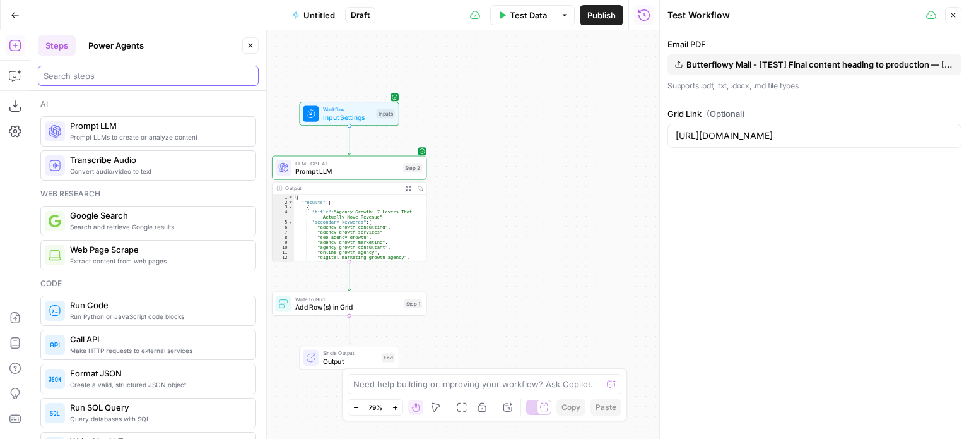
click at [76, 76] on input "search" at bounding box center [149, 75] width 210 height 13
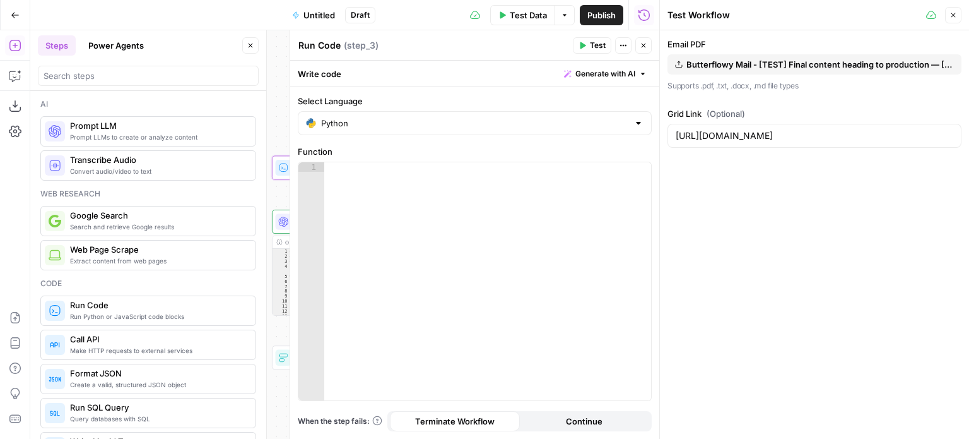
click at [251, 44] on icon "button" at bounding box center [251, 46] width 8 height 8
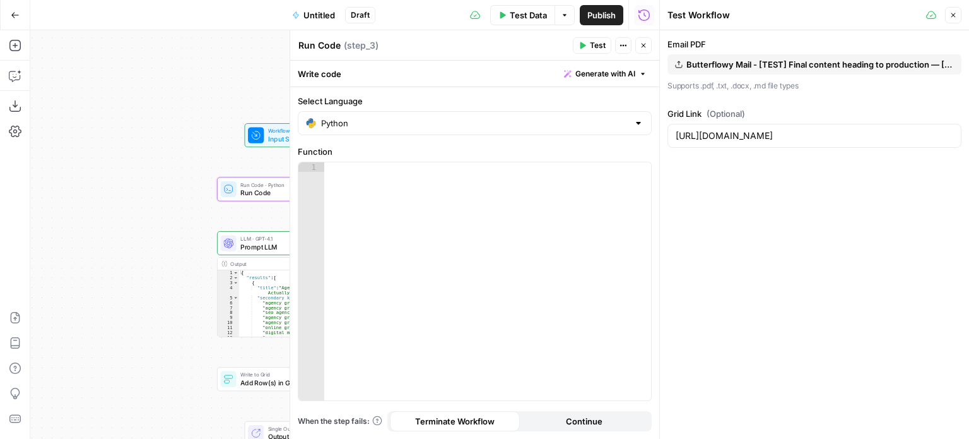
drag, startPoint x: 162, startPoint y: 198, endPoint x: 437, endPoint y: 139, distance: 280.7
click at [27, 201] on div "Add Steps Copilot Download as JSON Settings Import JSON AirOps Academy Help Giv…" at bounding box center [330, 234] width 660 height 408
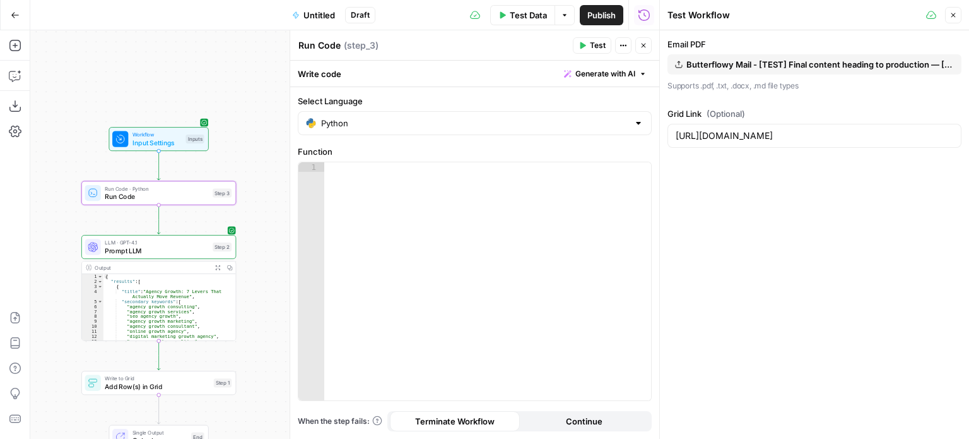
click at [582, 72] on span "Generate with AI" at bounding box center [606, 73] width 60 height 11
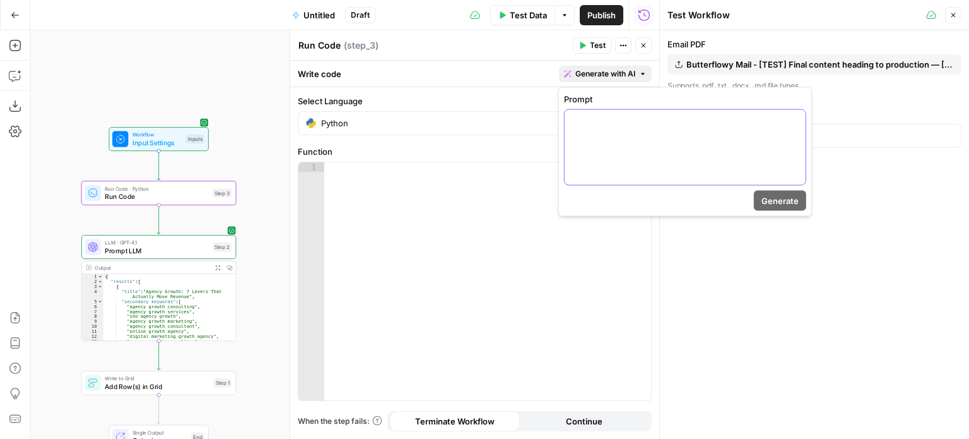
click at [593, 119] on p at bounding box center [685, 121] width 226 height 13
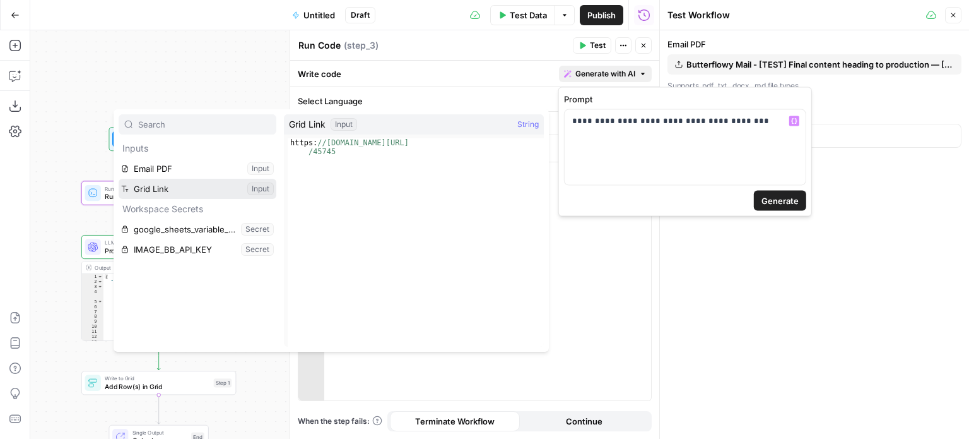
click at [198, 196] on button "Select variable Grid Link" at bounding box center [198, 189] width 158 height 20
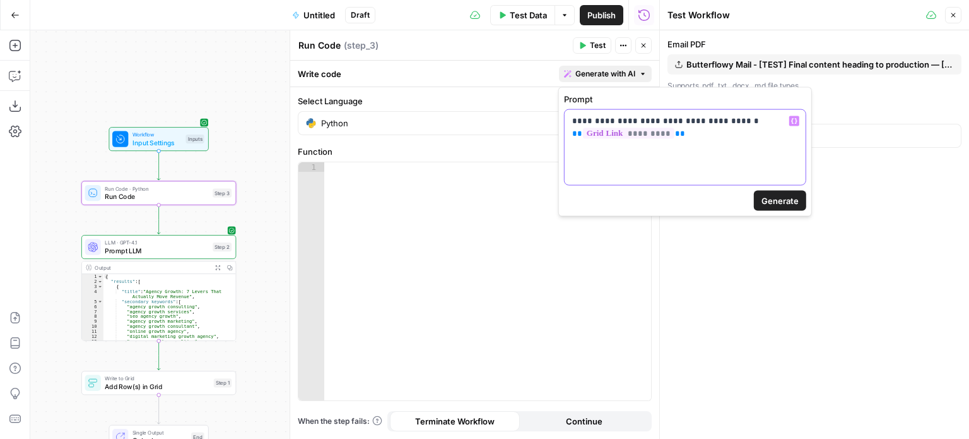
click at [725, 151] on div "**********" at bounding box center [685, 147] width 241 height 75
click at [781, 199] on span "Generate" at bounding box center [780, 200] width 37 height 13
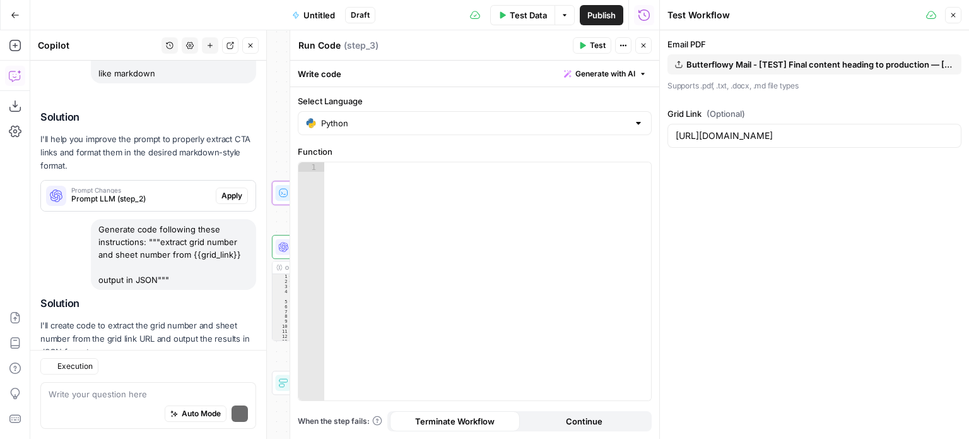
scroll to position [735, 0]
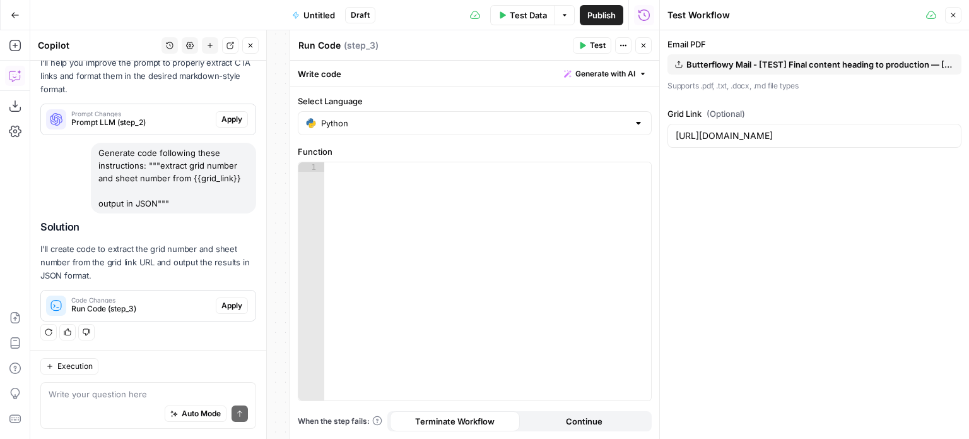
click at [222, 300] on span "Apply" at bounding box center [232, 305] width 21 height 11
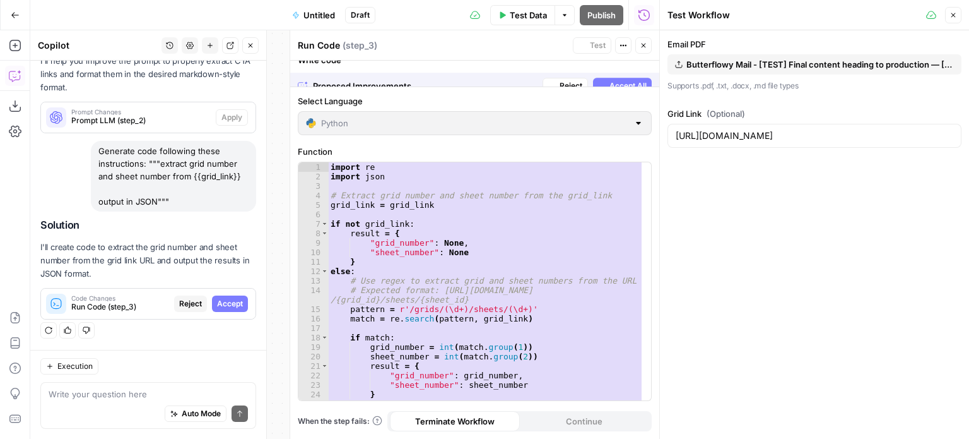
scroll to position [694, 0]
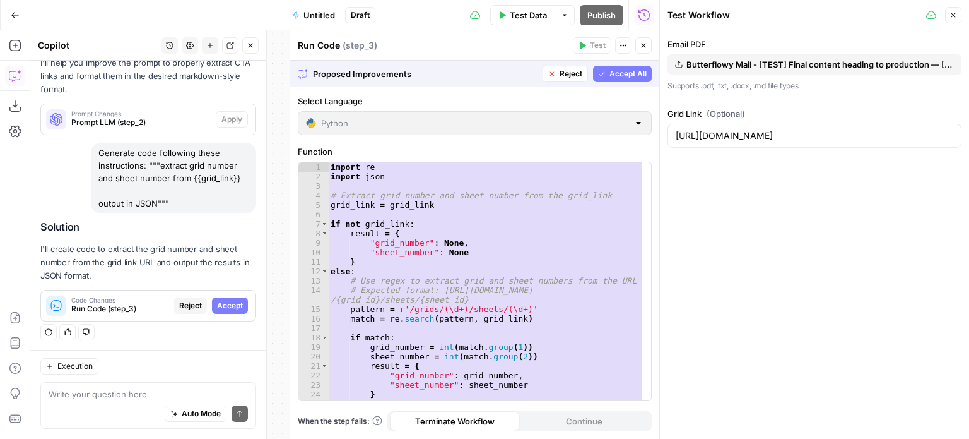
click at [618, 73] on span "Accept All" at bounding box center [628, 73] width 37 height 11
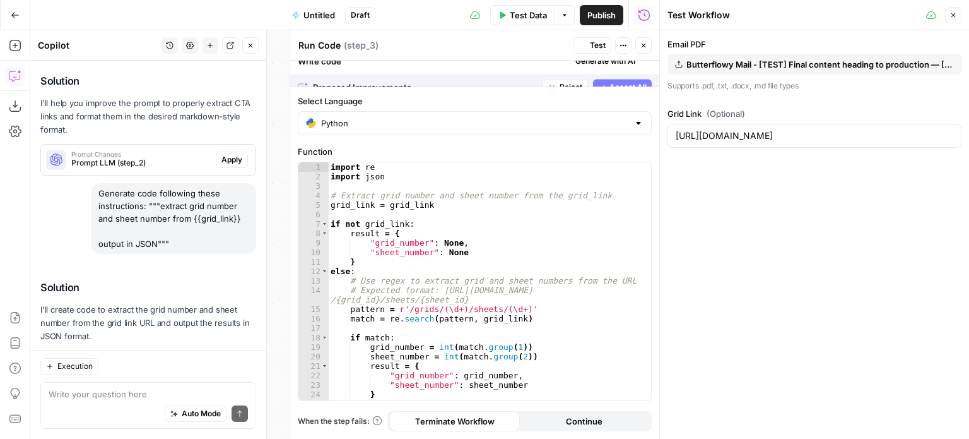
scroll to position [755, 0]
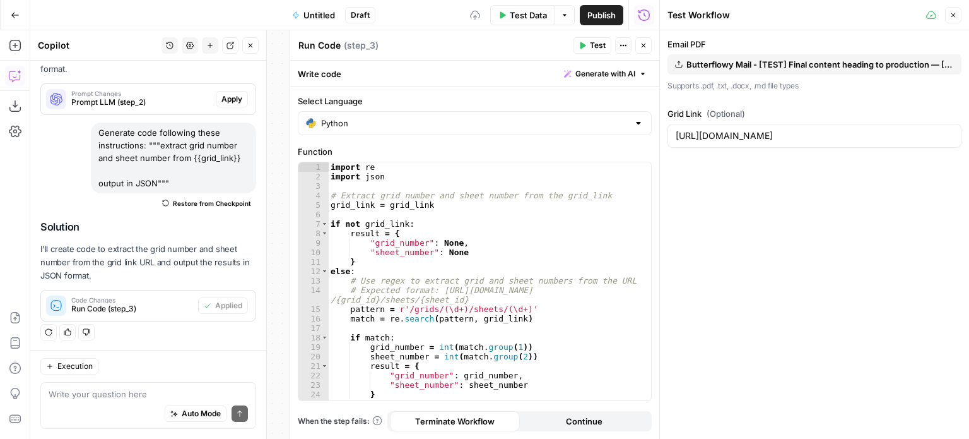
click at [593, 43] on span "Test" at bounding box center [598, 45] width 16 height 11
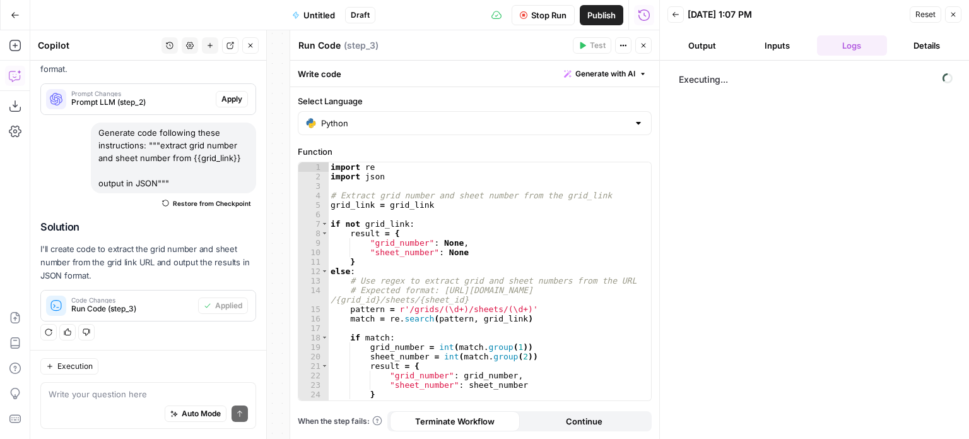
click at [255, 48] on button "Close" at bounding box center [250, 45] width 16 height 16
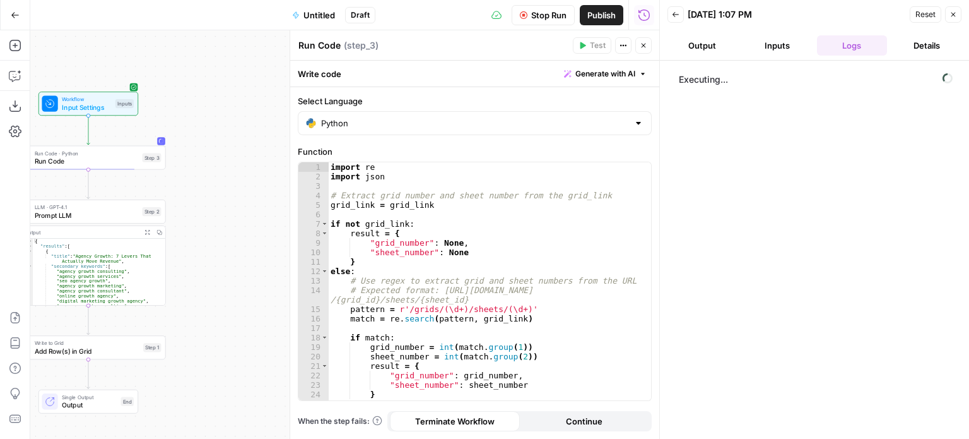
drag, startPoint x: 241, startPoint y: 182, endPoint x: 264, endPoint y: 156, distance: 34.9
click at [263, 153] on div "Workflow Input Settings Inputs Run Code · Python Run Code Step 3 LLM · GPT-4.1 …" at bounding box center [344, 234] width 629 height 408
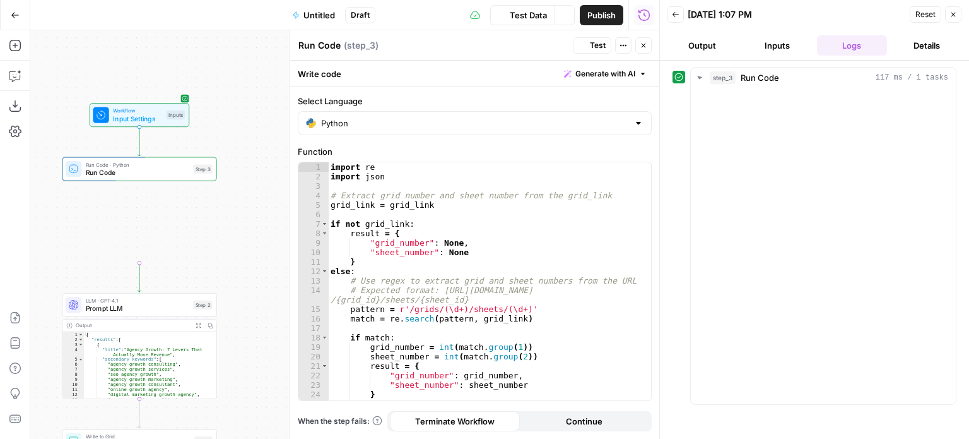
drag, startPoint x: 245, startPoint y: 196, endPoint x: 286, endPoint y: 216, distance: 45.7
click at [286, 216] on body "All About AI New Home Browse Insights Opportunities Your Data Recent Grids [Kur…" at bounding box center [484, 219] width 969 height 439
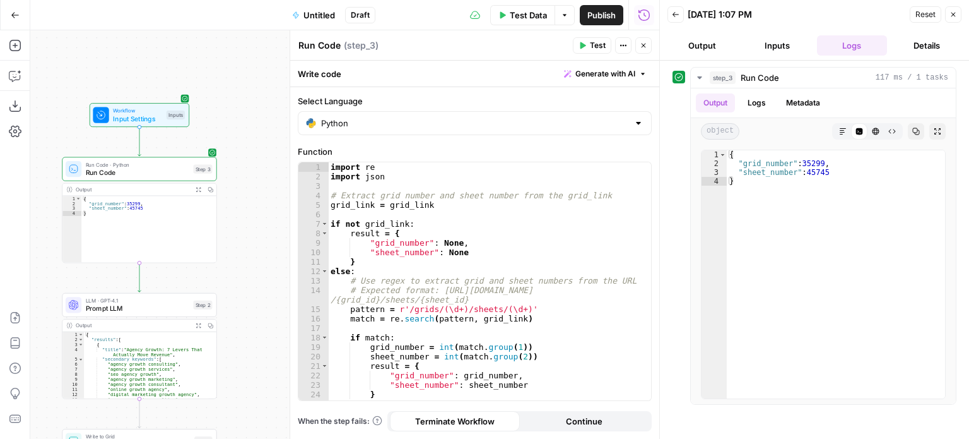
click at [643, 44] on icon "button" at bounding box center [644, 46] width 8 height 8
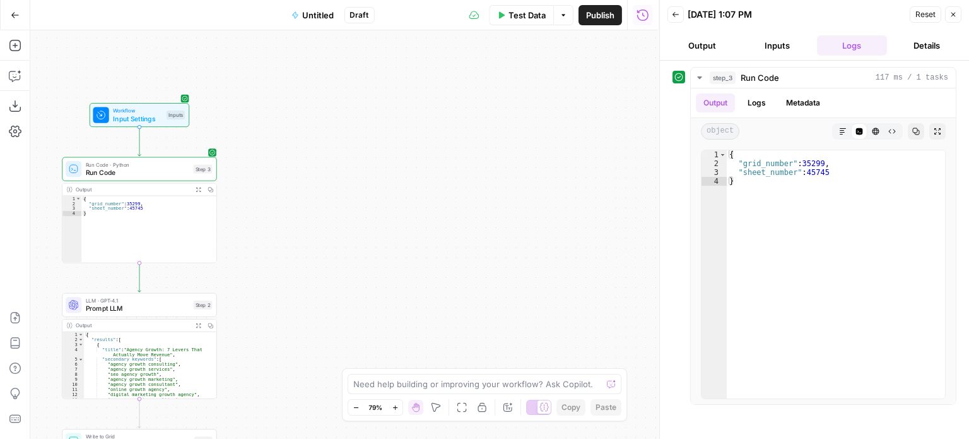
drag, startPoint x: 461, startPoint y: 263, endPoint x: 562, endPoint y: 163, distance: 141.9
click at [558, 168] on div "Workflow Input Settings Inputs Run Code · Python Run Code Step 3 Output Expand …" at bounding box center [344, 234] width 629 height 408
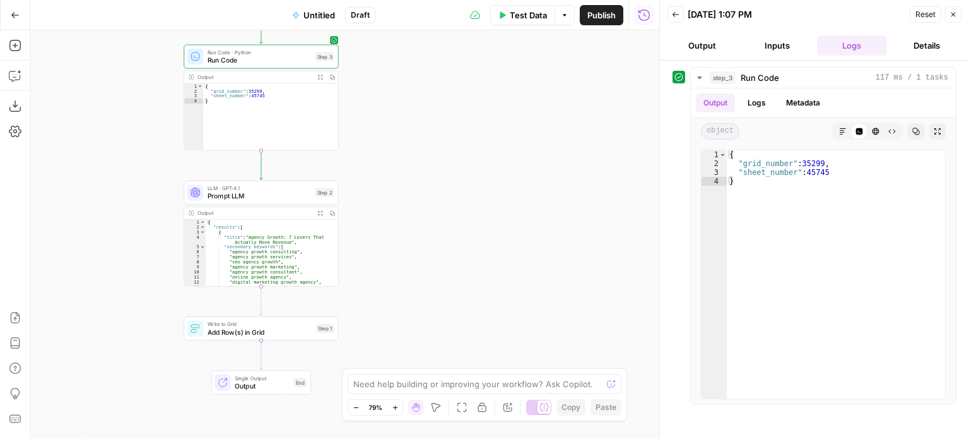
drag, startPoint x: 475, startPoint y: 222, endPoint x: 353, endPoint y: 286, distance: 137.2
click at [500, 216] on div "Workflow Input Settings Inputs Run Code · Python Run Code Step 3 Output Expand …" at bounding box center [344, 234] width 629 height 408
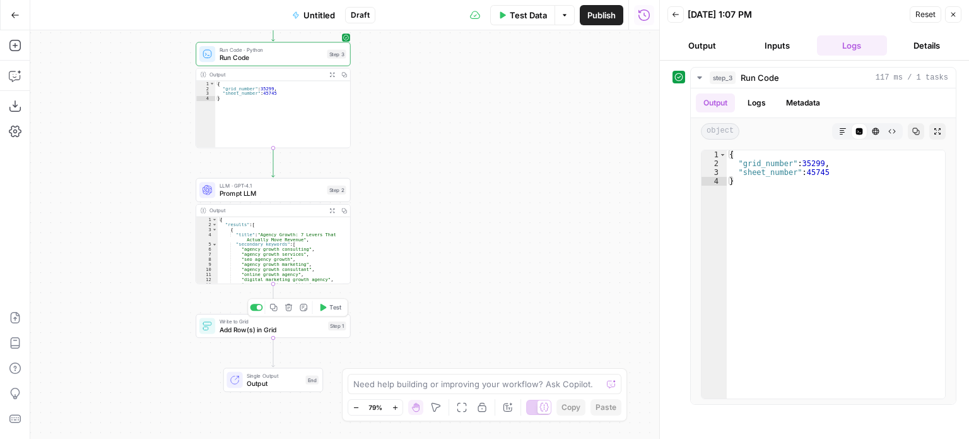
click at [268, 330] on span "Add Row(s) in Grid" at bounding box center [272, 329] width 105 height 10
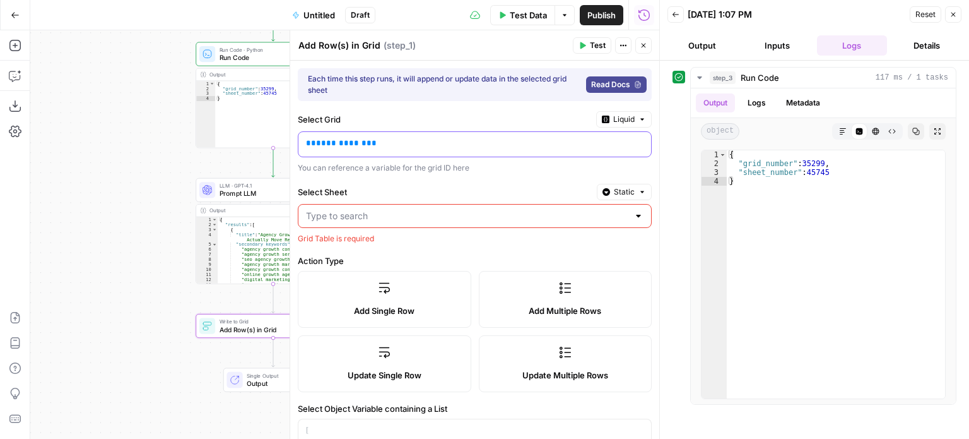
click at [386, 146] on p "**********" at bounding box center [464, 143] width 317 height 13
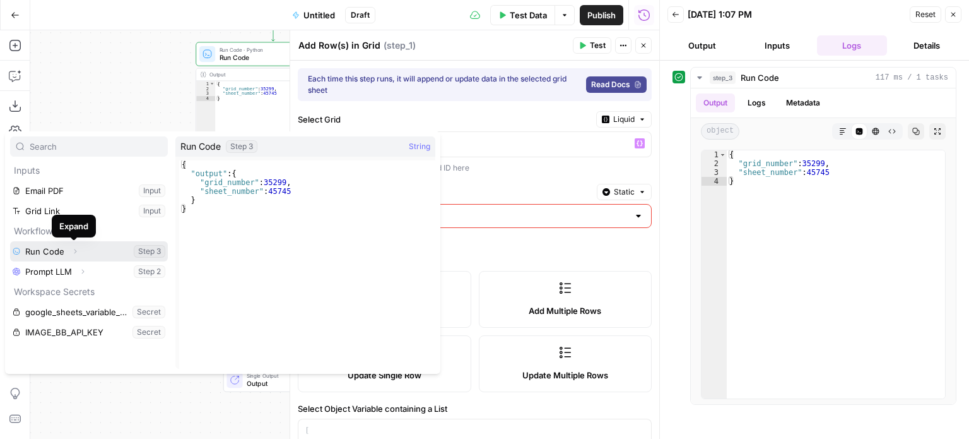
click at [74, 249] on icon "button" at bounding box center [75, 251] width 3 height 4
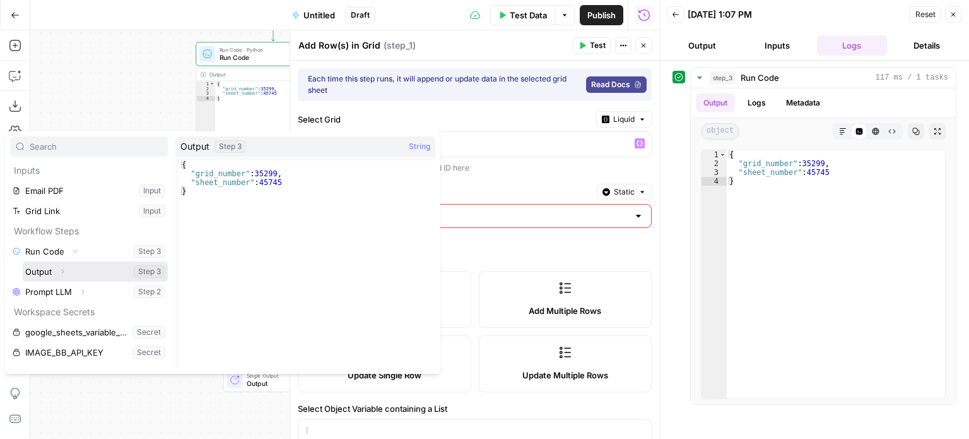
click at [61, 269] on icon "button" at bounding box center [63, 272] width 8 height 8
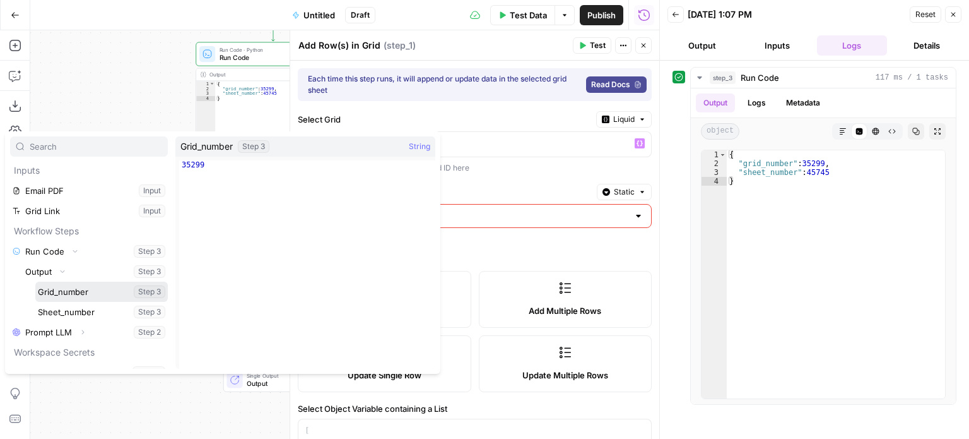
click at [73, 287] on button "Select variable Grid_number" at bounding box center [101, 291] width 133 height 20
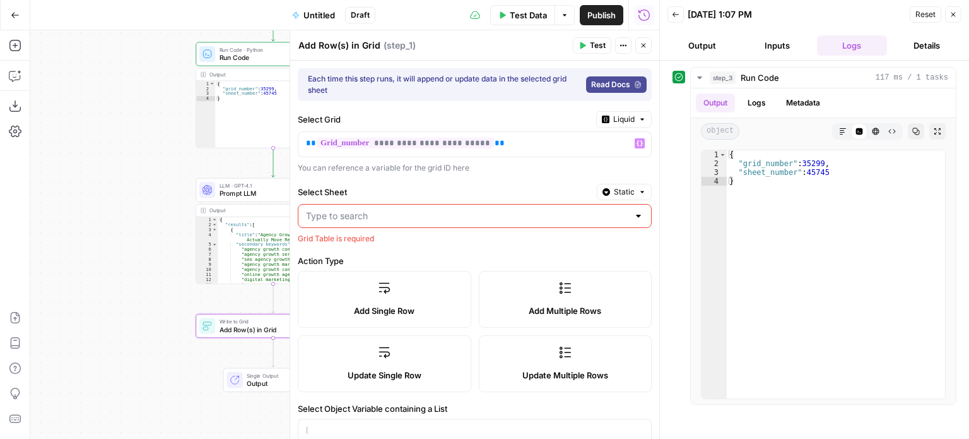
click at [384, 226] on div at bounding box center [475, 216] width 354 height 24
type input "/"
click at [382, 217] on input "/" at bounding box center [467, 216] width 322 height 13
click at [601, 186] on button "Static" at bounding box center [624, 192] width 55 height 16
click at [602, 239] on button "Liquid Set value with Liquid" at bounding box center [586, 252] width 100 height 29
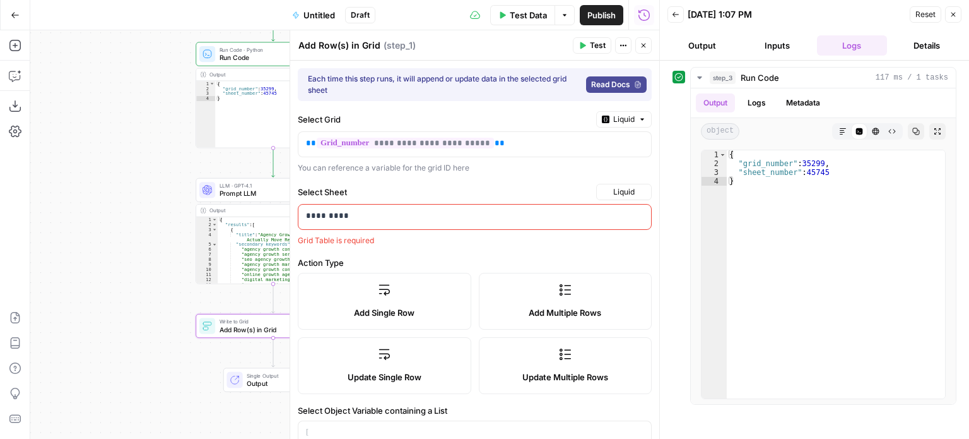
click at [542, 213] on p "*********" at bounding box center [470, 216] width 328 height 13
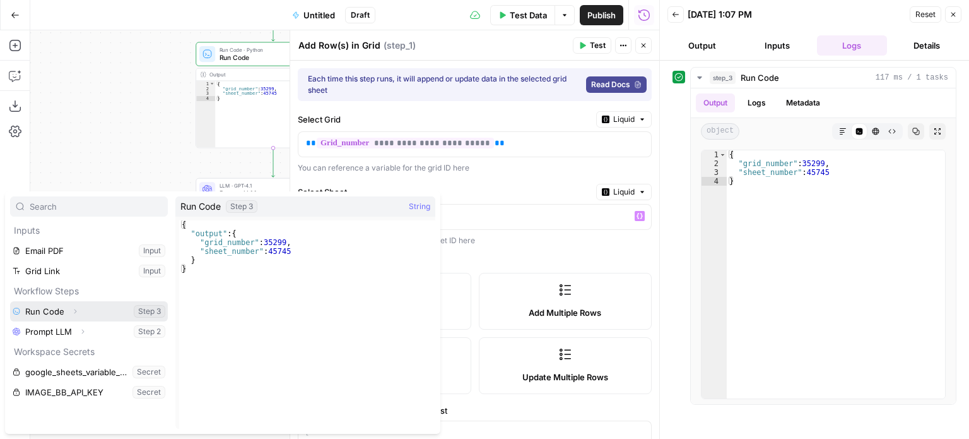
click at [75, 307] on icon "button" at bounding box center [75, 311] width 8 height 8
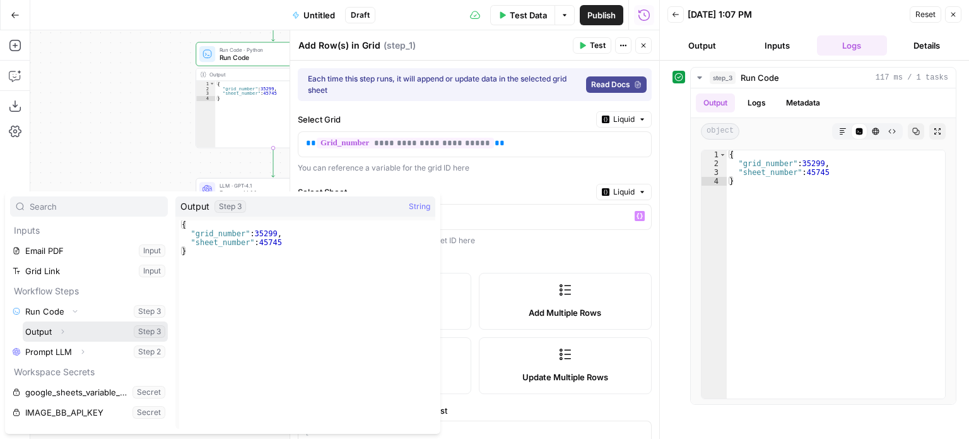
click at [63, 331] on icon "button" at bounding box center [63, 331] width 3 height 4
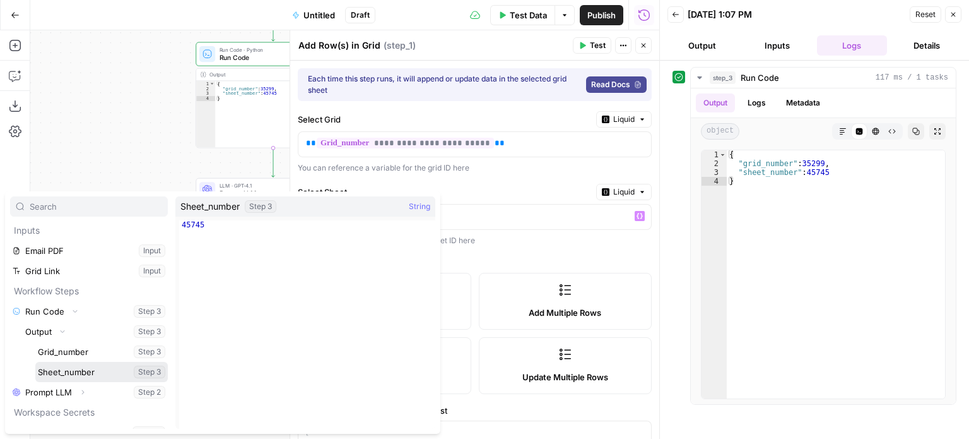
click at [81, 370] on button "Select variable Sheet_number" at bounding box center [101, 372] width 133 height 20
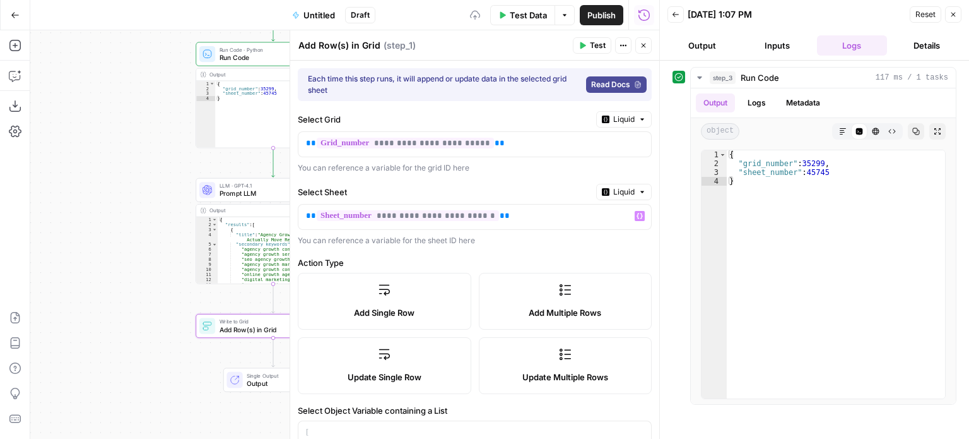
click at [510, 243] on div "You can reference a variable for the sheet ID here" at bounding box center [475, 240] width 354 height 11
click at [588, 46] on button "Test" at bounding box center [592, 45] width 38 height 16
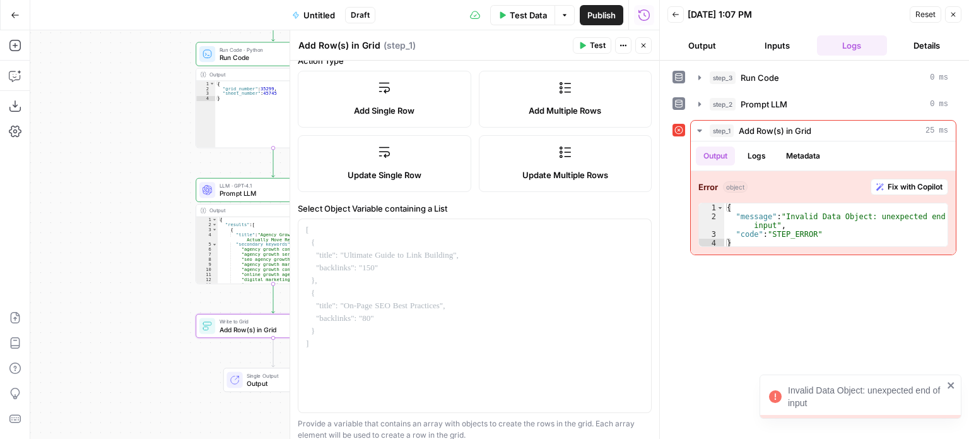
scroll to position [252, 0]
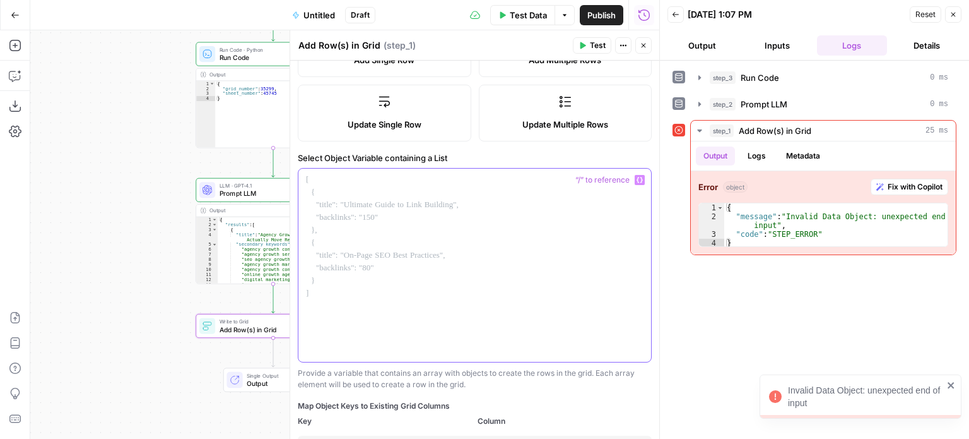
click at [403, 238] on div at bounding box center [475, 265] width 353 height 193
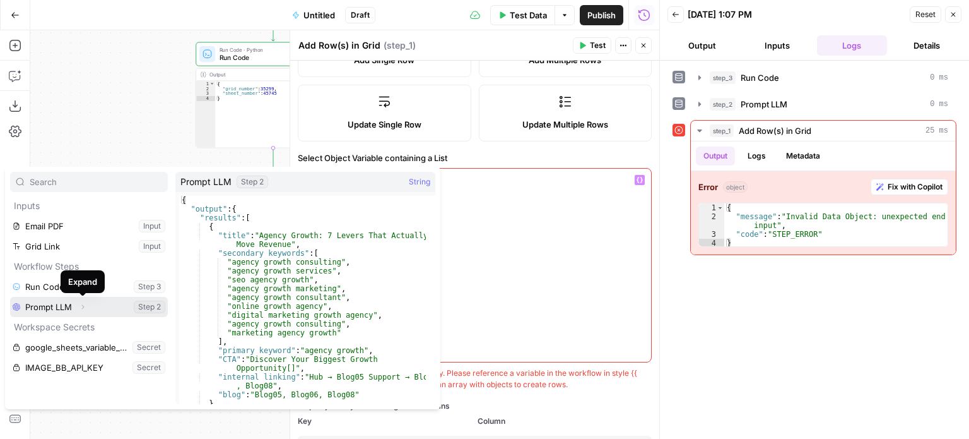
click at [84, 307] on icon "button" at bounding box center [83, 307] width 3 height 4
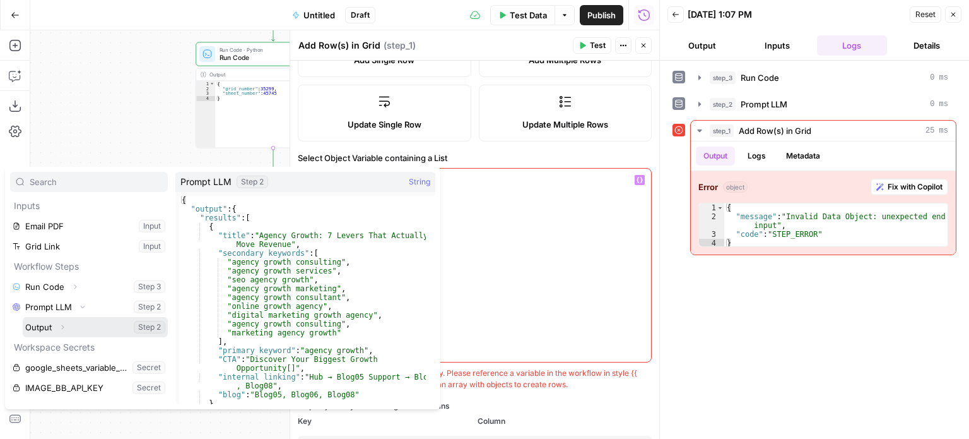
click at [64, 322] on button "Expand" at bounding box center [62, 327] width 16 height 16
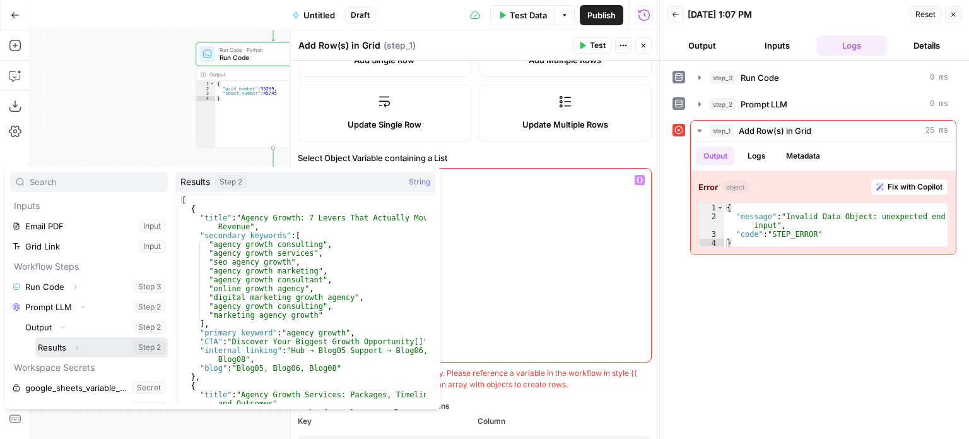
click at [53, 348] on button "Select variable Results" at bounding box center [101, 347] width 133 height 20
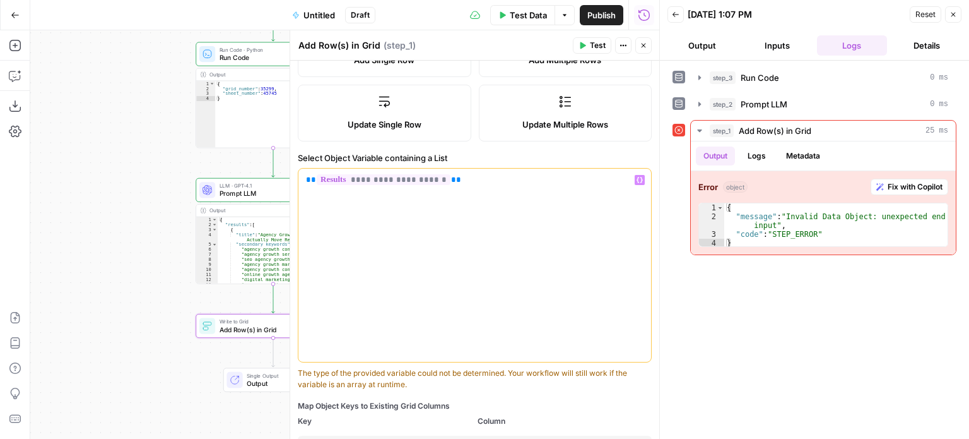
click at [444, 234] on div "**********" at bounding box center [475, 265] width 353 height 193
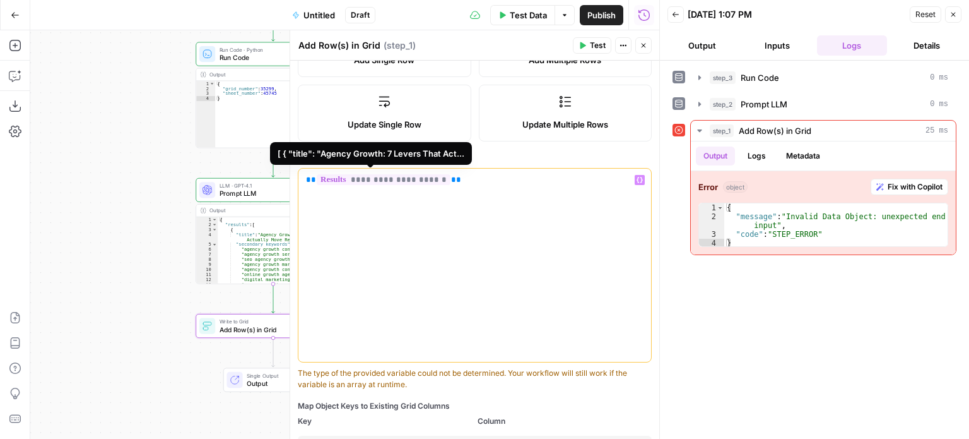
click at [528, 194] on div "**********" at bounding box center [475, 265] width 353 height 193
click at [396, 179] on span "**********" at bounding box center [384, 179] width 134 height 11
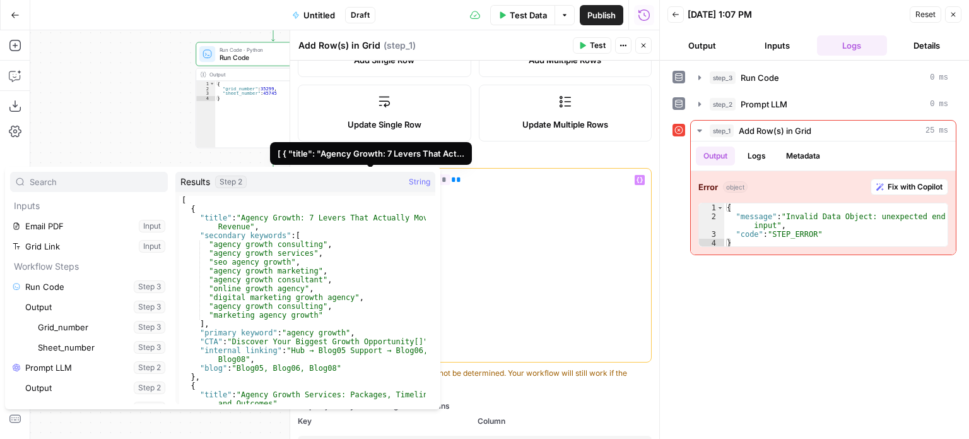
scroll to position [13, 0]
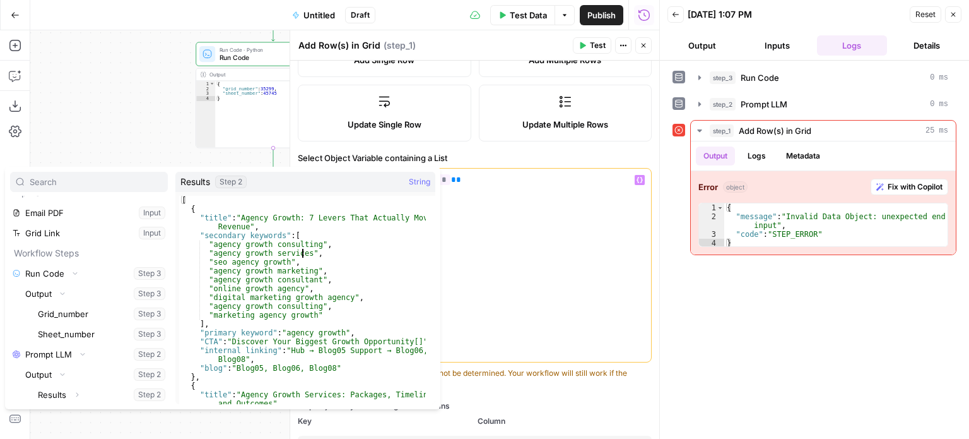
click at [303, 252] on div "[ { "title" : "Agency Growth: 7 Levers That Actually Move Revenue" , "secondary…" at bounding box center [302, 309] width 247 height 226
click at [374, 251] on div "[ { "title" : "Agency Growth: 7 Levers That Actually Move Revenue" , "secondary…" at bounding box center [302, 309] width 247 height 226
click at [371, 275] on div "[ { "title" : "Agency Growth: 7 Levers That Actually Move Revenue" , "secondary…" at bounding box center [302, 309] width 247 height 226
click at [366, 265] on div "[ { "title" : "Agency Growth: 7 Levers That Actually Move Revenue" , "secondary…" at bounding box center [302, 309] width 247 height 226
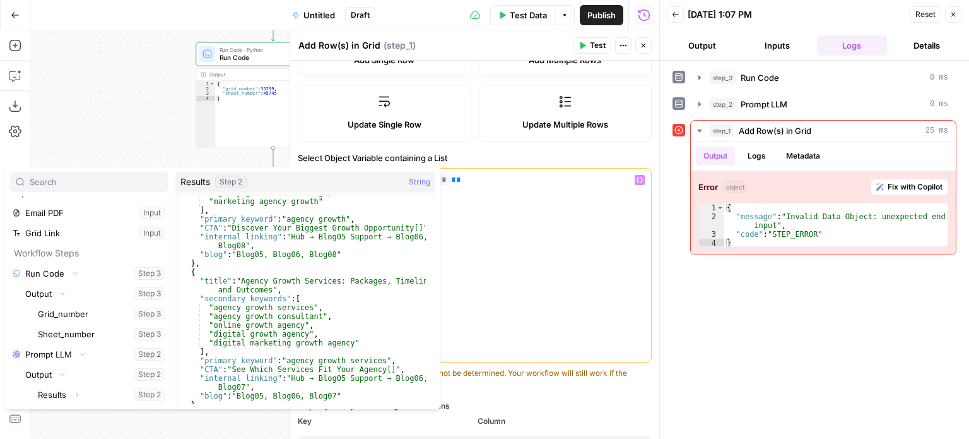
scroll to position [151, 0]
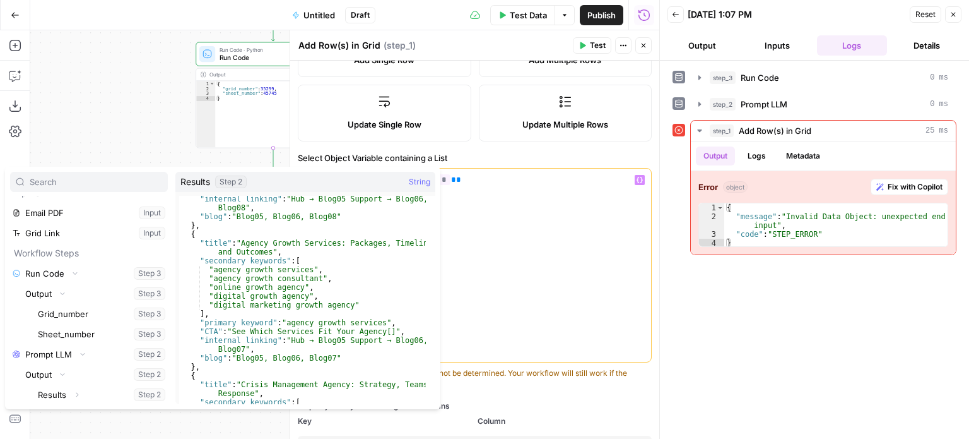
click at [345, 229] on div ""internal linking" : "Hub → Blog05 Support → Blog06, Blog08" , "blog" : "Blog05…" at bounding box center [302, 311] width 247 height 235
type textarea "**"
click at [516, 206] on div "**********" at bounding box center [475, 265] width 353 height 193
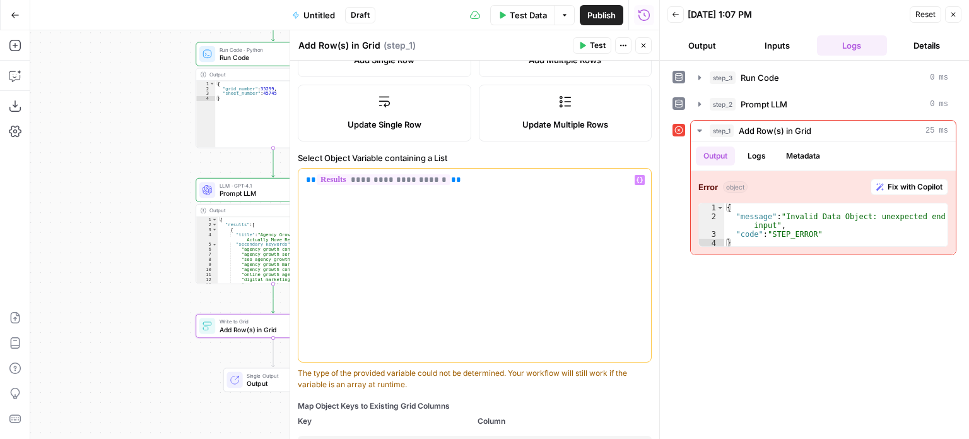
click at [579, 40] on button "Test" at bounding box center [592, 45] width 38 height 16
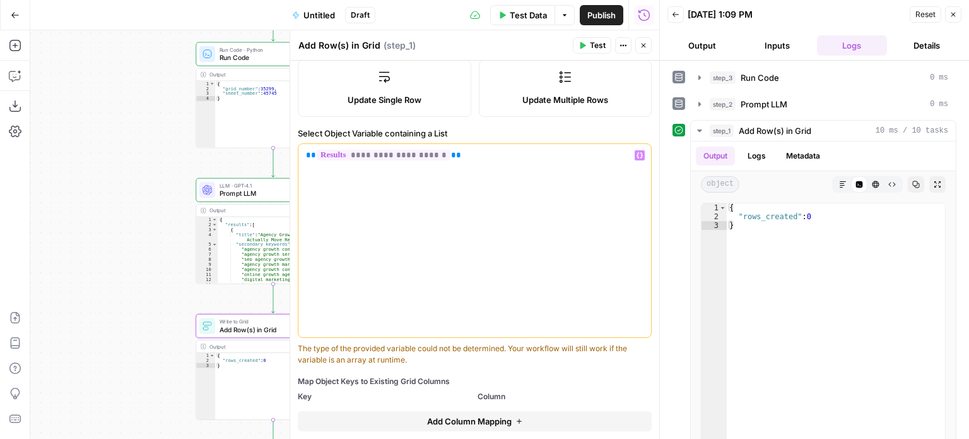
scroll to position [305, 0]
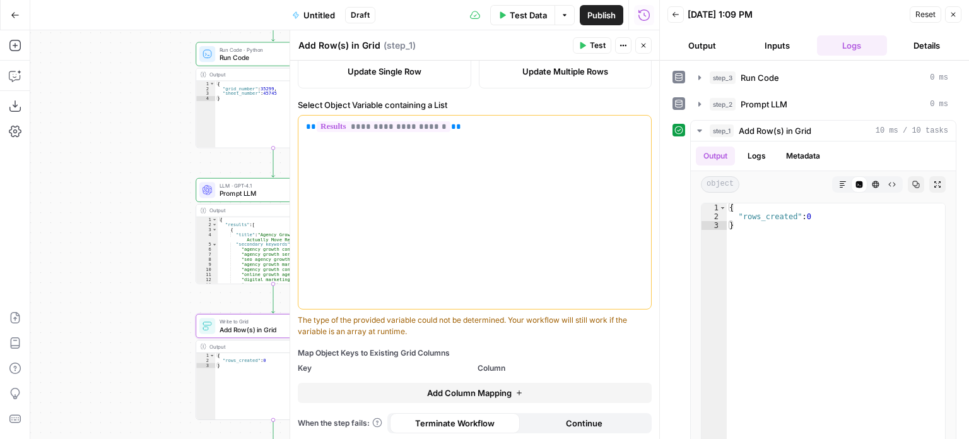
click at [475, 388] on span "Add Column Mapping" at bounding box center [469, 392] width 85 height 13
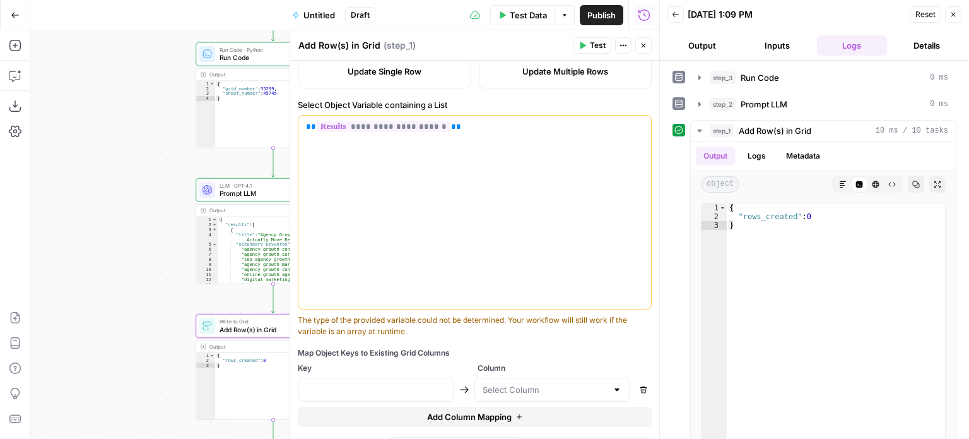
scroll to position [329, 0]
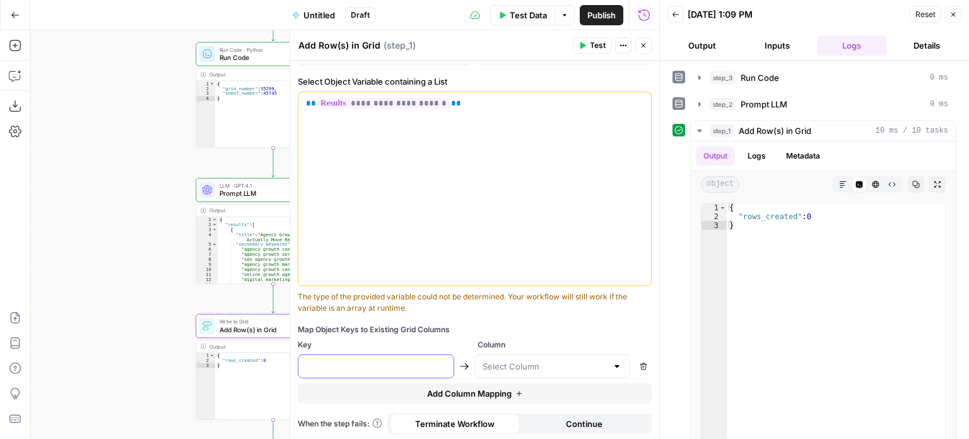
click at [369, 362] on input "text" at bounding box center [376, 366] width 140 height 13
click at [464, 390] on span "Add Column Mapping" at bounding box center [469, 393] width 85 height 13
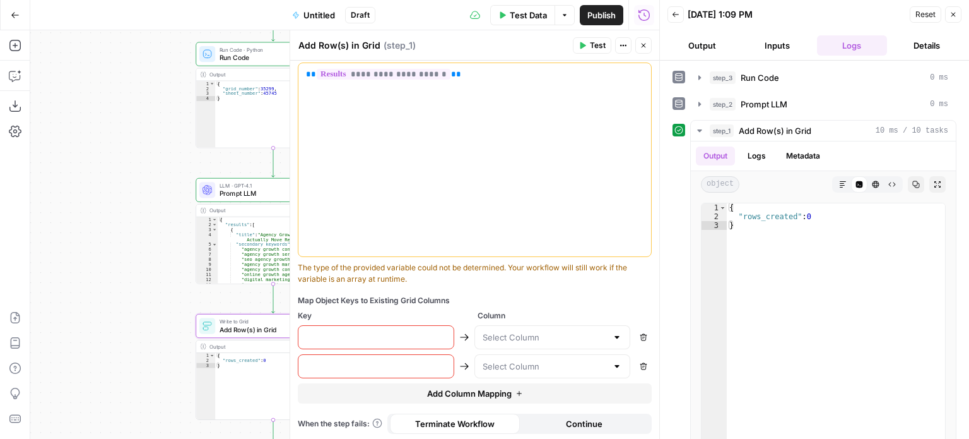
click at [445, 383] on button "Add Column Mapping" at bounding box center [475, 393] width 354 height 20
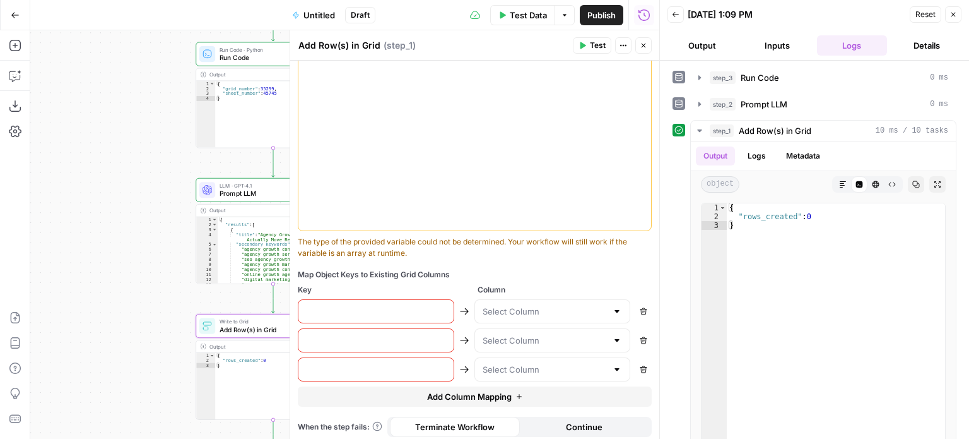
scroll to position [386, 0]
click at [388, 311] on input "text" at bounding box center [376, 308] width 140 height 13
click at [542, 310] on input "text" at bounding box center [545, 308] width 125 height 13
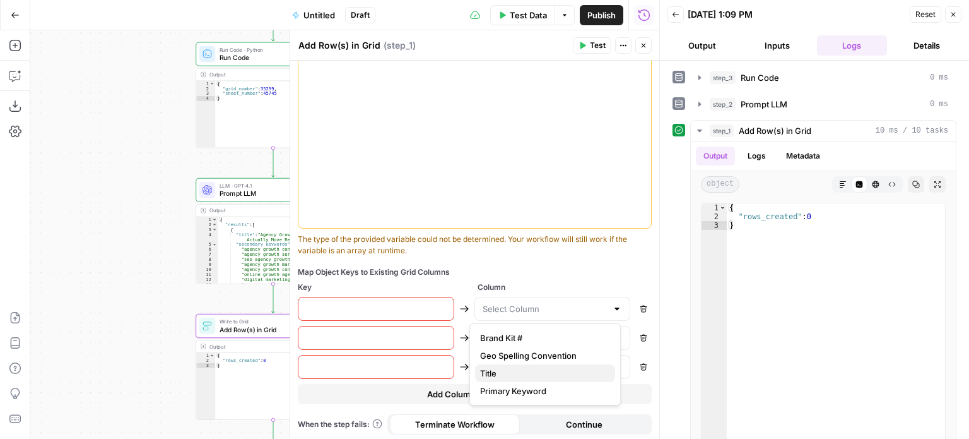
click at [539, 373] on span "Title" at bounding box center [542, 373] width 125 height 13
type input "Title"
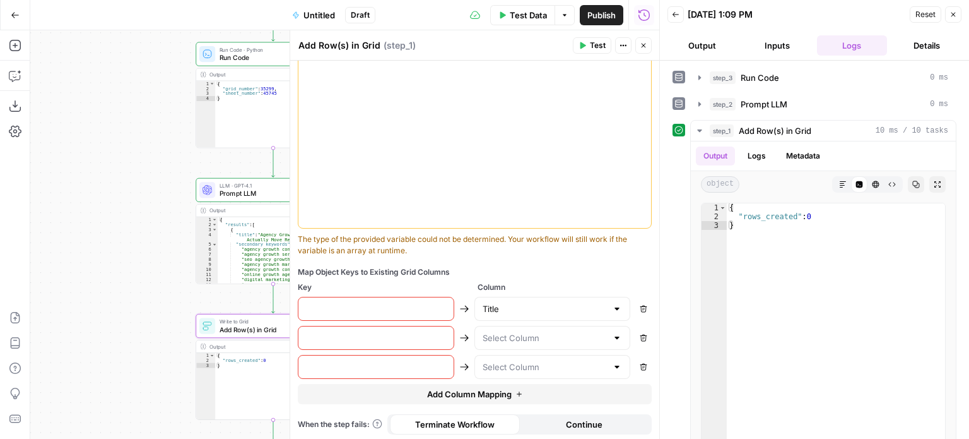
click at [400, 299] on div at bounding box center [376, 309] width 157 height 24
type input "T"
type input "Title"
click at [485, 331] on input "text" at bounding box center [545, 337] width 125 height 13
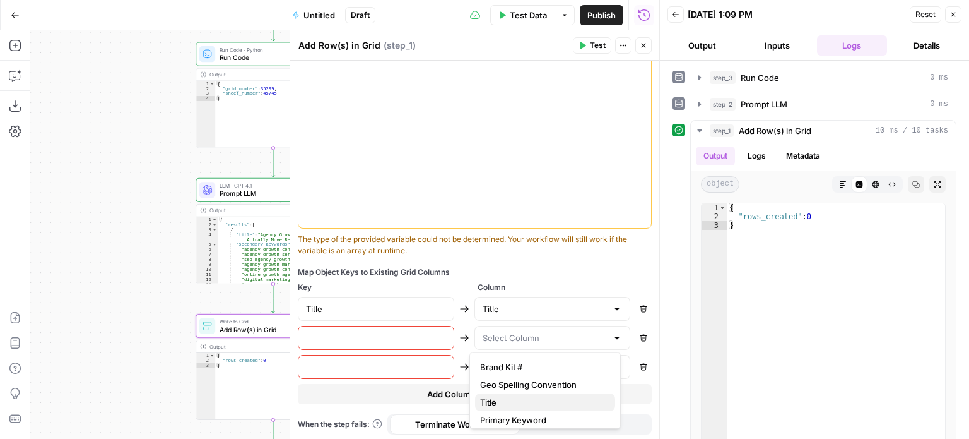
scroll to position [5, 0]
click at [527, 413] on span "Primary Keyword" at bounding box center [542, 414] width 125 height 13
type input "Primary Keyword"
click at [368, 333] on input "text" at bounding box center [376, 337] width 140 height 13
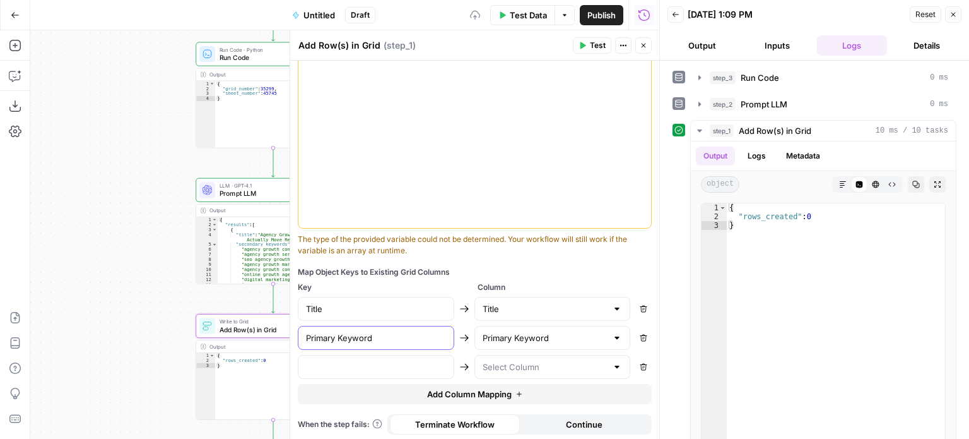
type input "Primary Keyword"
click at [507, 373] on div at bounding box center [553, 367] width 157 height 24
click at [414, 277] on div "Map Object Keys to Existing Grid Columns Key Column Title Title Remove Primary …" at bounding box center [475, 335] width 354 height 138
click at [490, 266] on div "Map Object Keys to Existing Grid Columns" at bounding box center [475, 271] width 354 height 11
click at [645, 43] on icon "button" at bounding box center [644, 46] width 8 height 8
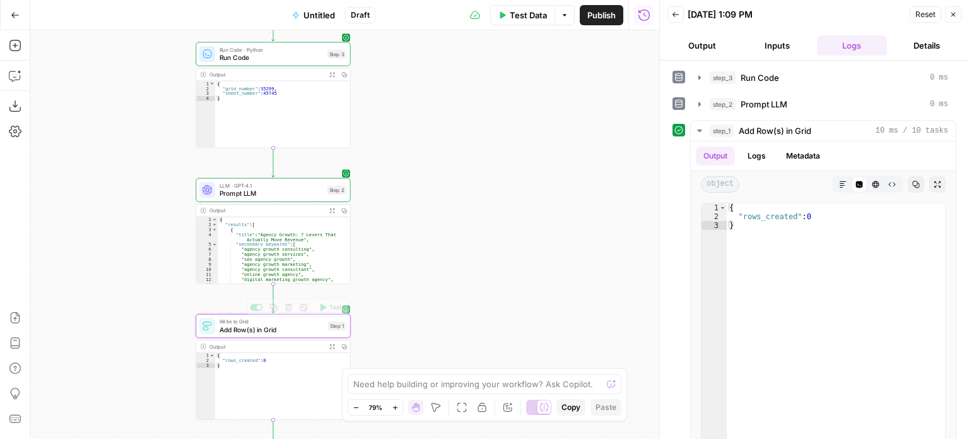
click at [268, 330] on span "Add Row(s) in Grid" at bounding box center [272, 329] width 105 height 10
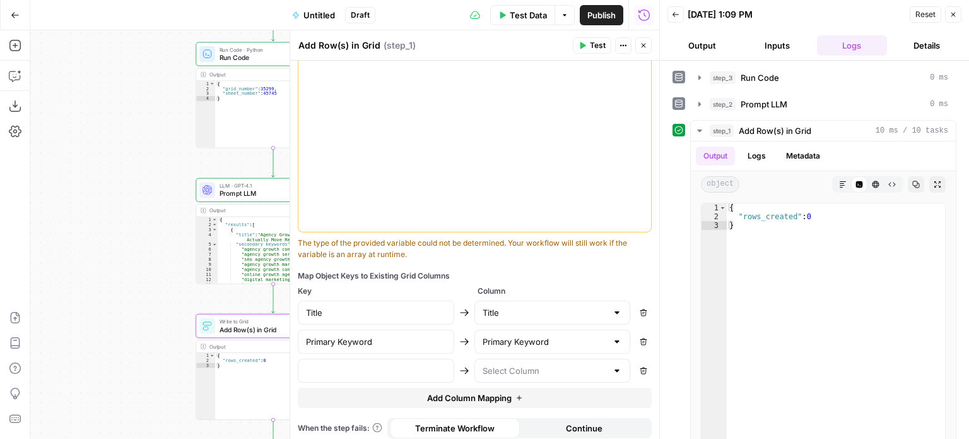
scroll to position [386, 0]
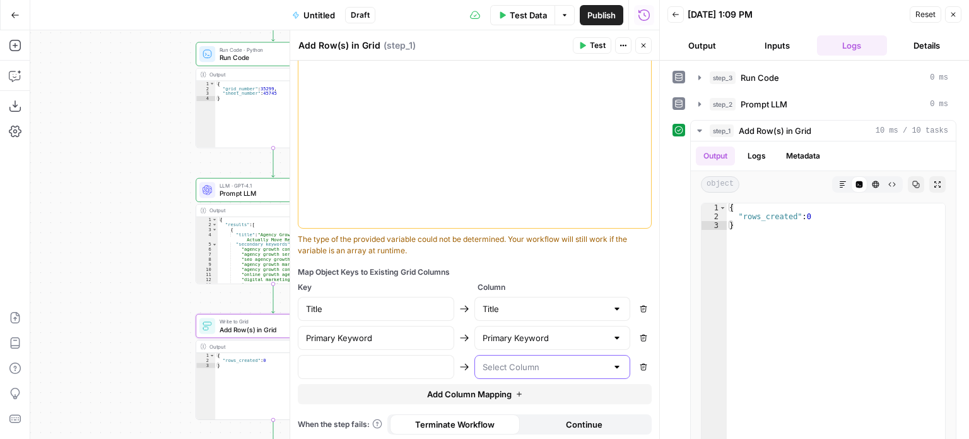
click at [492, 364] on input "text" at bounding box center [545, 366] width 125 height 13
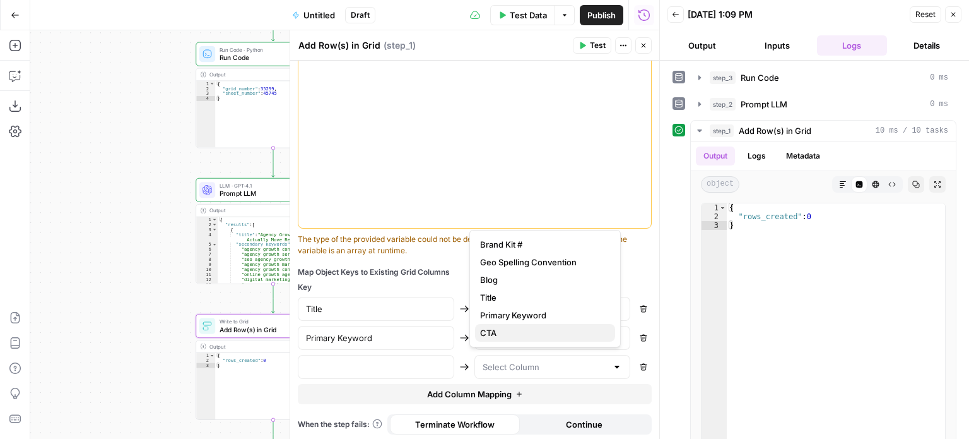
click at [504, 337] on span "CTA" at bounding box center [542, 332] width 125 height 13
type input "CTA"
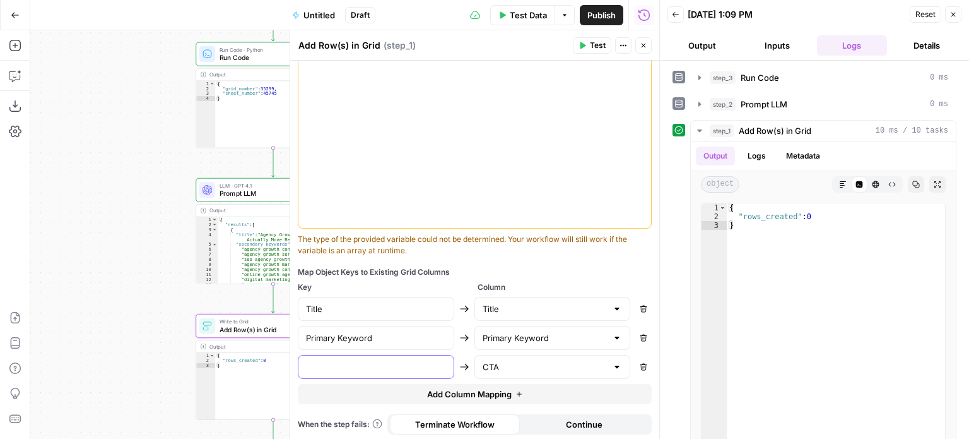
click at [379, 362] on input "text" at bounding box center [376, 366] width 140 height 13
type input "CTA"
click at [455, 392] on span "Add Column Mapping" at bounding box center [469, 394] width 85 height 13
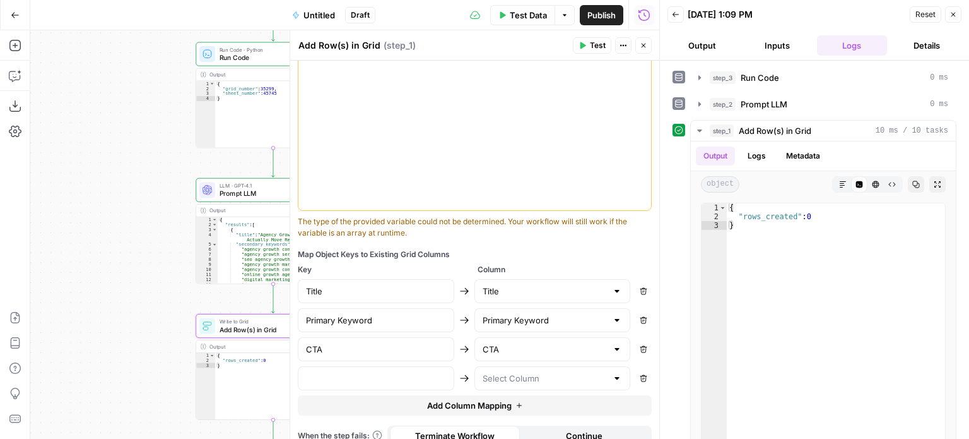
scroll to position [415, 0]
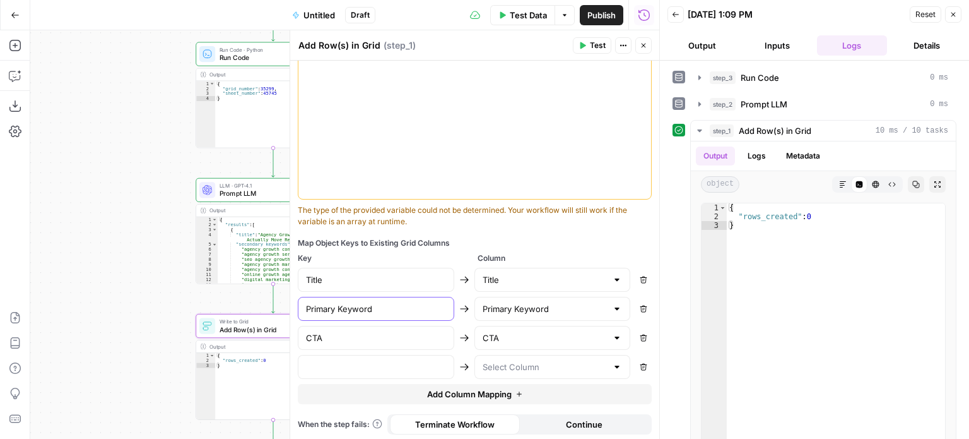
click at [343, 308] on input "Primary Keyword" at bounding box center [376, 308] width 140 height 13
type input "primary_keyword"
click at [293, 275] on div "**********" at bounding box center [475, 234] width 370 height 408
type input "title"
click at [376, 360] on input "text" at bounding box center [376, 366] width 140 height 13
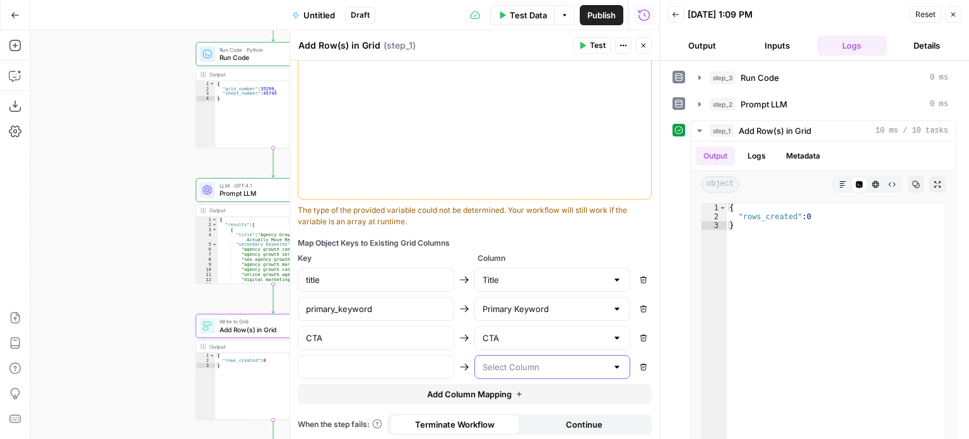
click at [516, 366] on input "text" at bounding box center [545, 366] width 125 height 13
click at [522, 276] on span "Blog" at bounding box center [542, 279] width 125 height 13
type input "Blog"
click at [338, 362] on input "text" at bounding box center [376, 366] width 140 height 13
type input "blog"
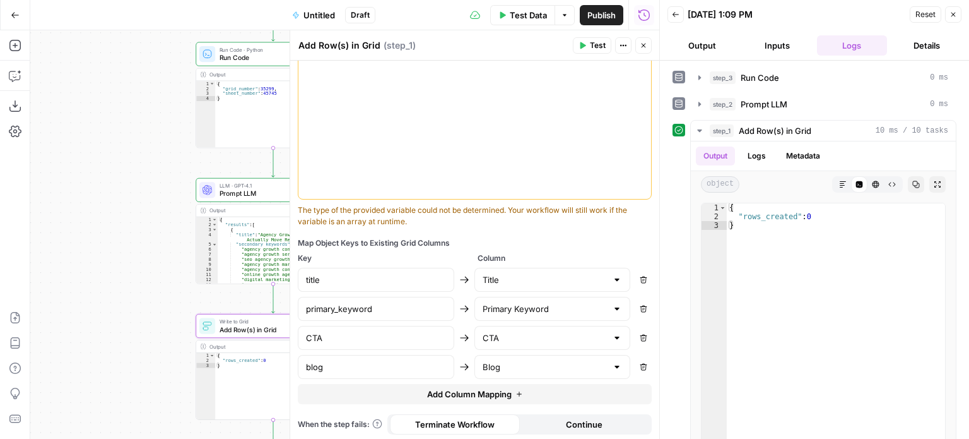
click at [466, 388] on span "Add Column Mapping" at bounding box center [469, 394] width 85 height 13
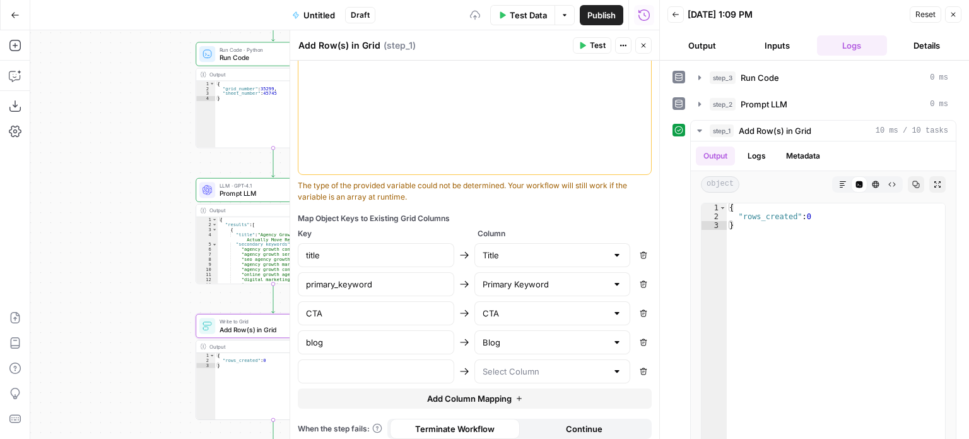
scroll to position [444, 0]
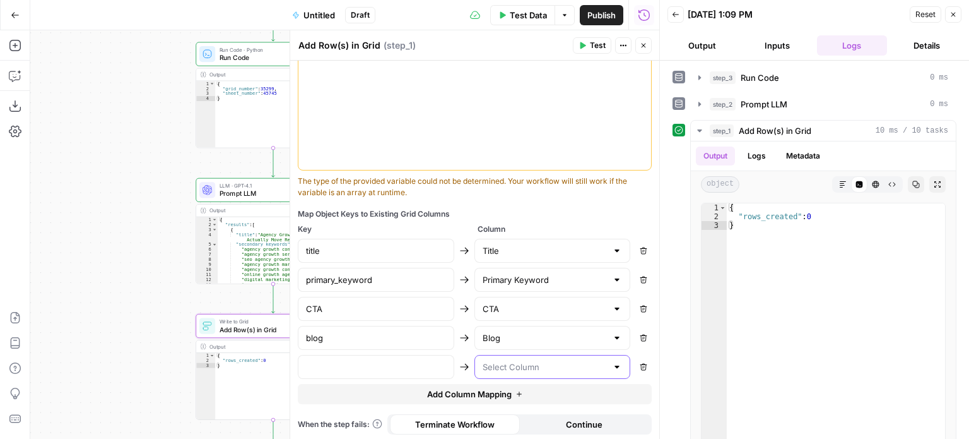
click at [505, 370] on input "text" at bounding box center [545, 366] width 125 height 13
click at [492, 365] on input "text" at bounding box center [545, 366] width 125 height 13
click at [381, 360] on input "text" at bounding box center [376, 366] width 140 height 13
click at [643, 44] on icon "button" at bounding box center [644, 46] width 8 height 8
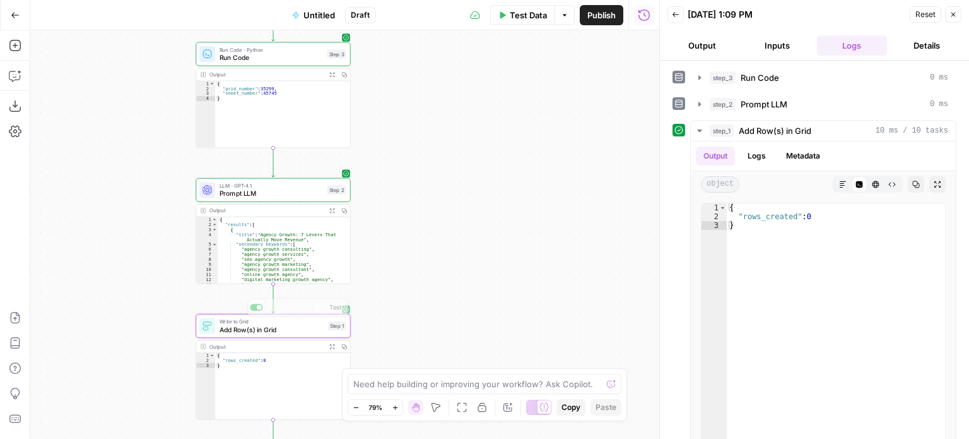
drag, startPoint x: 159, startPoint y: 309, endPoint x: 189, endPoint y: 242, distance: 73.4
click at [185, 240] on div "Workflow Input Settings Inputs Run Code · Python Run Code Step 3 Output Expand …" at bounding box center [344, 234] width 629 height 408
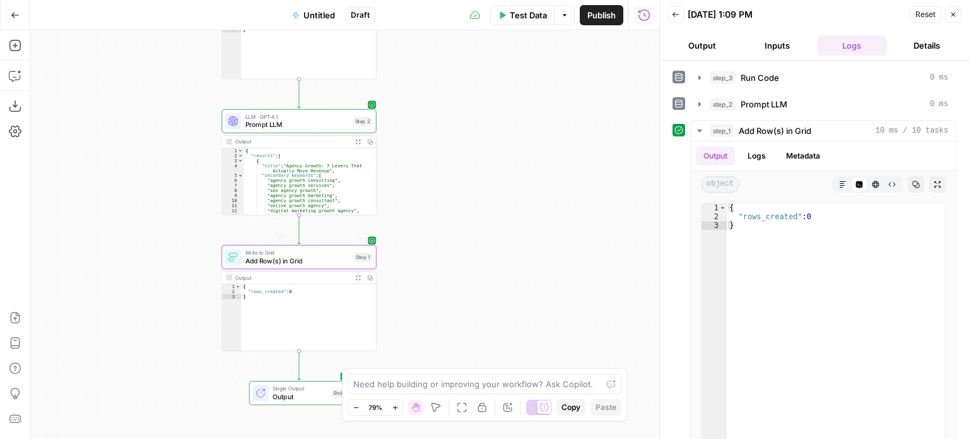
click at [282, 261] on span "Add Row(s) in Grid" at bounding box center [298, 261] width 105 height 10
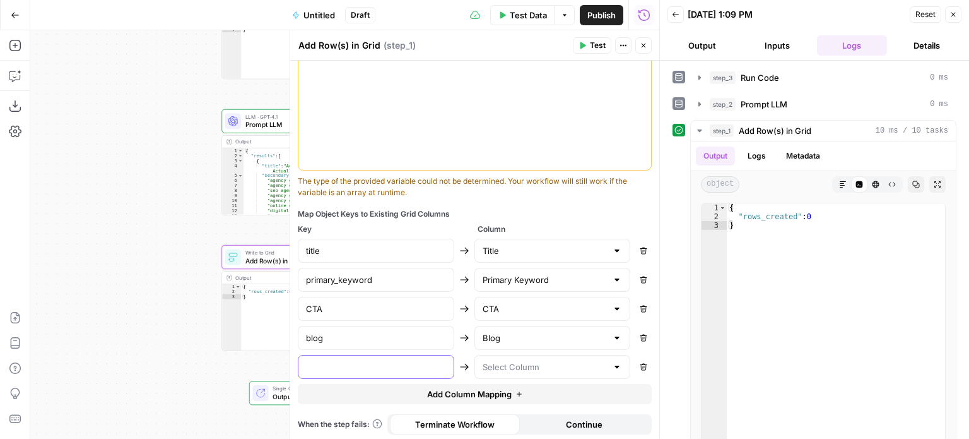
click at [388, 360] on input "text" at bounding box center [376, 366] width 140 height 13
type input "internal_linking"
click at [530, 361] on input "text" at bounding box center [545, 366] width 125 height 13
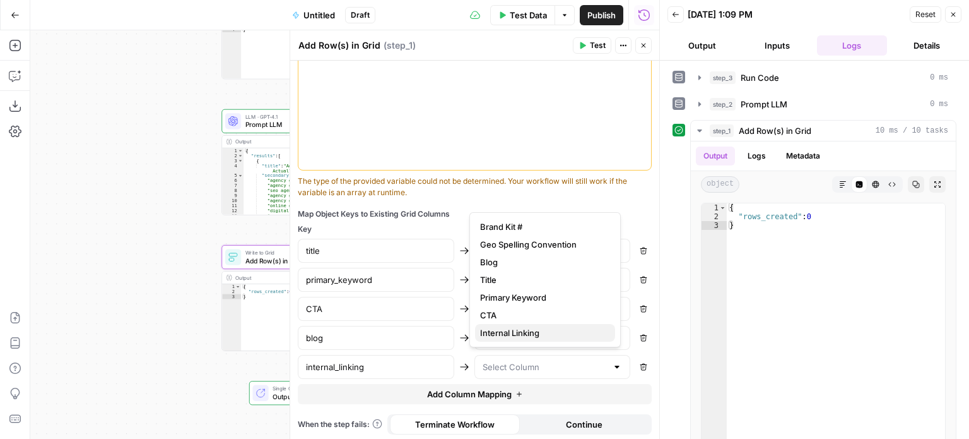
click at [526, 338] on span "Internal Linking" at bounding box center [542, 332] width 125 height 13
type input "Internal Linking"
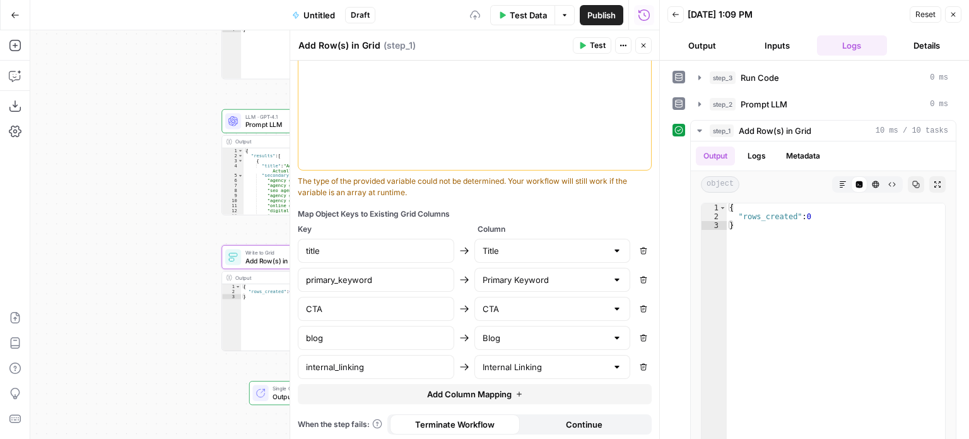
click at [11, 197] on div "Add Steps Copilot Download as JSON Settings Import JSON AirOps Academy Help Giv…" at bounding box center [330, 234] width 660 height 408
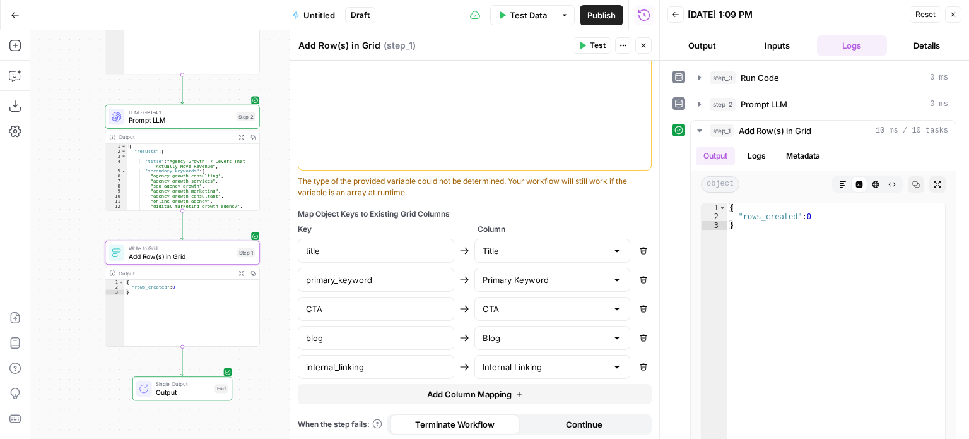
click at [433, 388] on span "Add Column Mapping" at bounding box center [469, 394] width 85 height 13
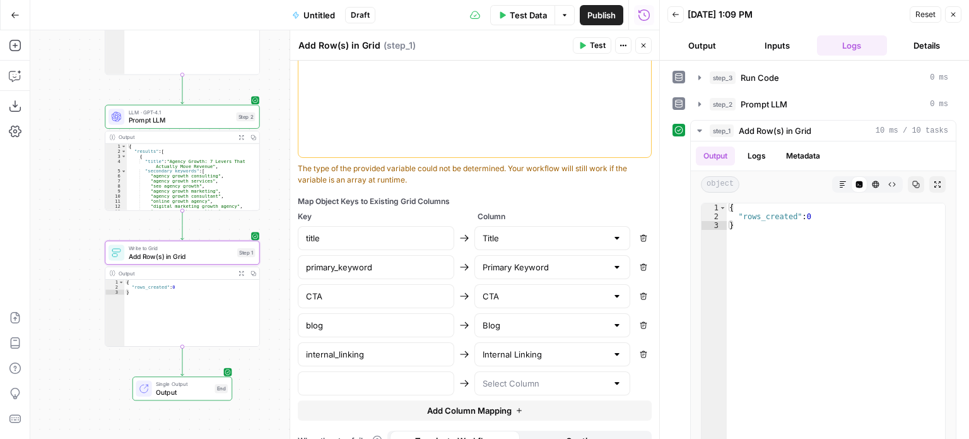
scroll to position [473, 0]
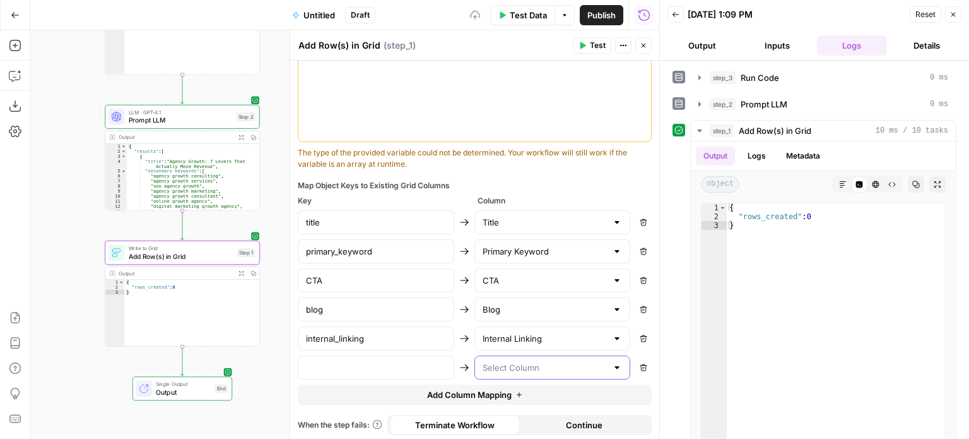
click at [492, 367] on input "text" at bounding box center [545, 367] width 125 height 13
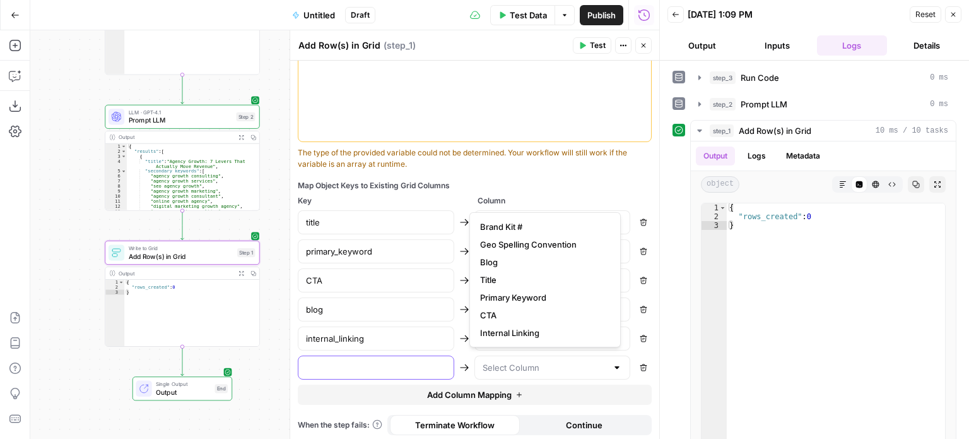
click at [421, 370] on input "text" at bounding box center [376, 367] width 140 height 13
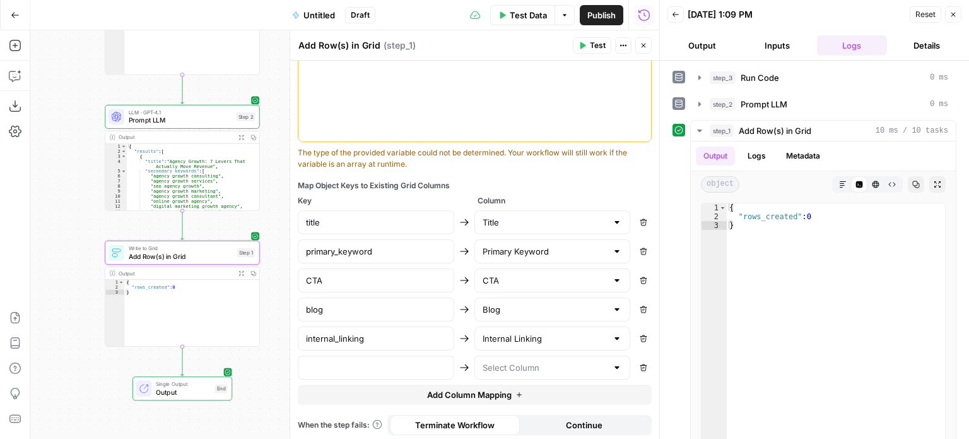
click at [649, 39] on button "Close" at bounding box center [644, 45] width 16 height 16
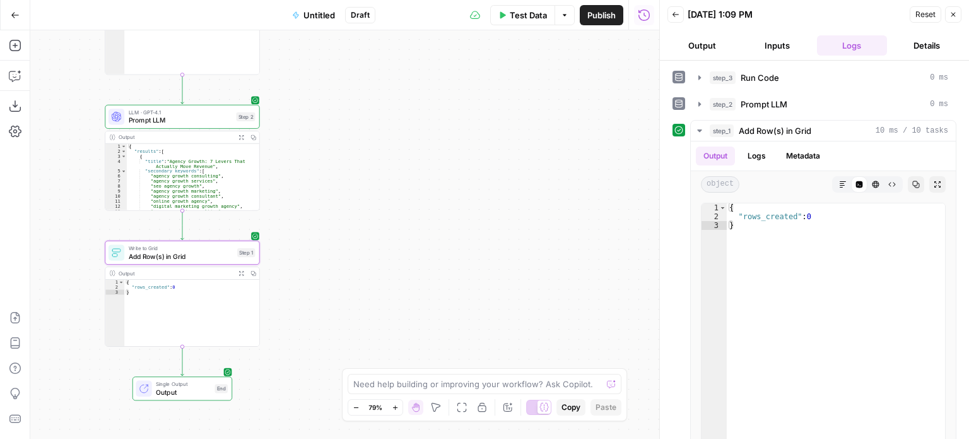
click at [175, 254] on span "Add Row(s) in Grid" at bounding box center [181, 256] width 105 height 10
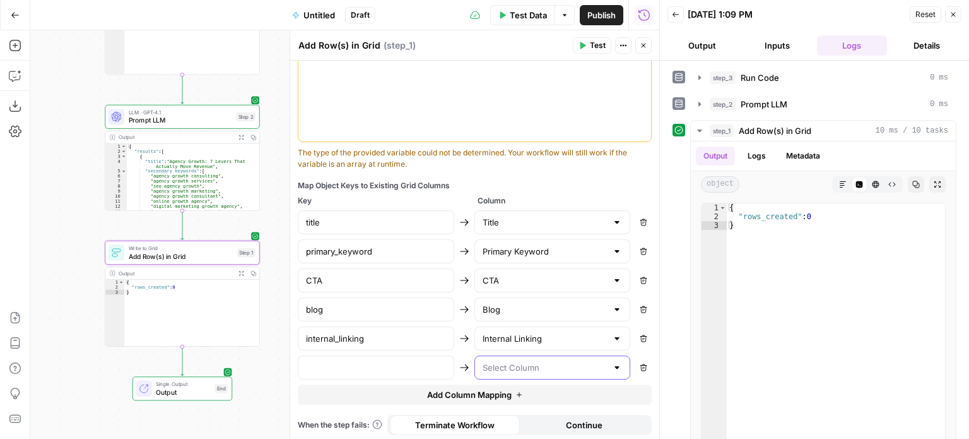
click at [547, 363] on input "text" at bounding box center [545, 367] width 125 height 13
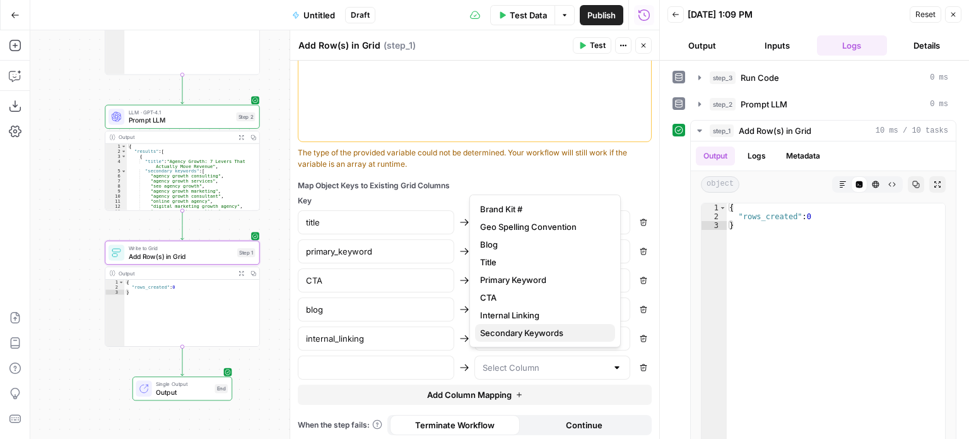
click at [525, 333] on span "Secondary Keywords" at bounding box center [542, 332] width 125 height 13
type input "Secondary Keywords"
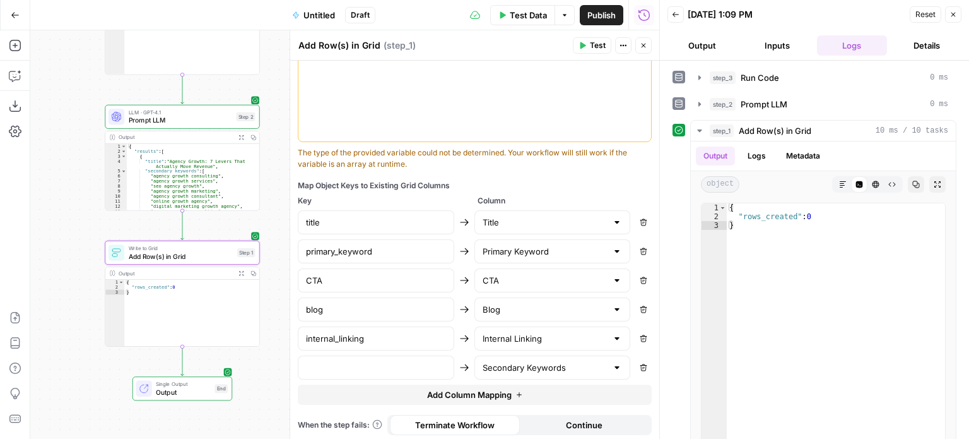
click at [376, 355] on div at bounding box center [376, 367] width 157 height 24
type input "secondary_keywords"
click at [417, 333] on input "internal_linking" at bounding box center [376, 338] width 140 height 13
click at [422, 307] on input "blog" at bounding box center [376, 309] width 140 height 13
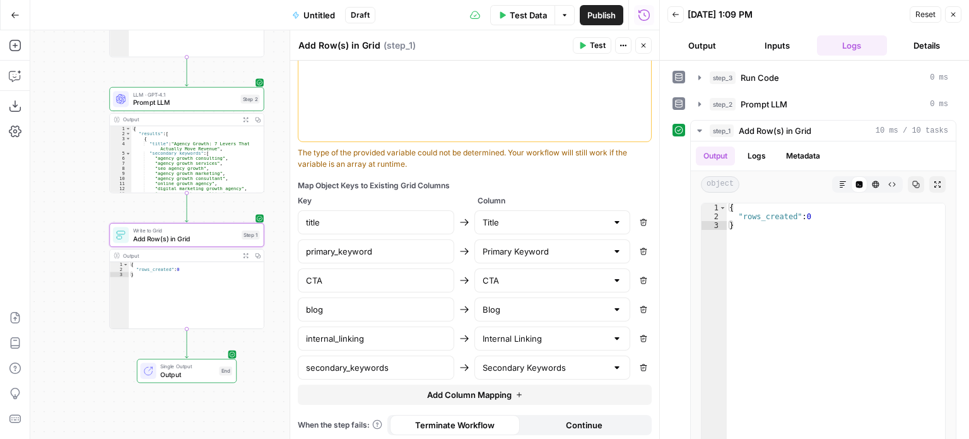
drag, startPoint x: 71, startPoint y: 254, endPoint x: 76, endPoint y: 237, distance: 18.2
click at [76, 237] on div "Workflow Input Settings Inputs Run Code · Python Run Code Step 3 Output Expand …" at bounding box center [344, 234] width 629 height 408
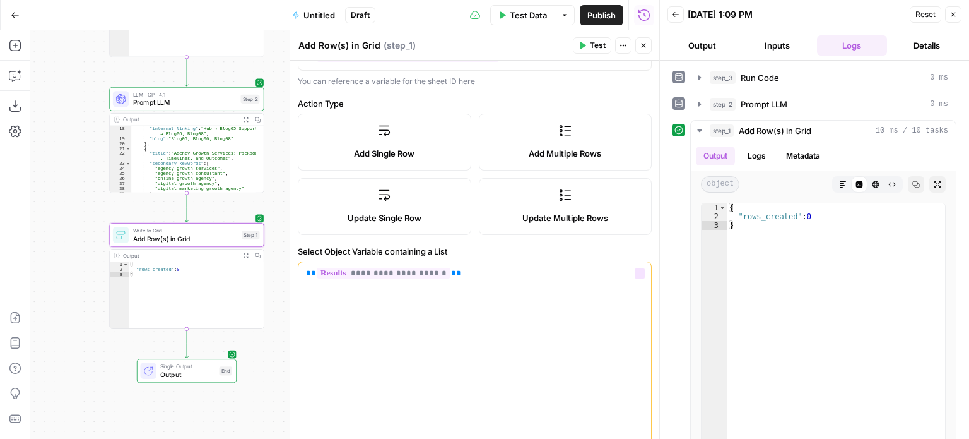
scroll to position [157, 0]
click at [595, 48] on span "Test" at bounding box center [598, 45] width 16 height 11
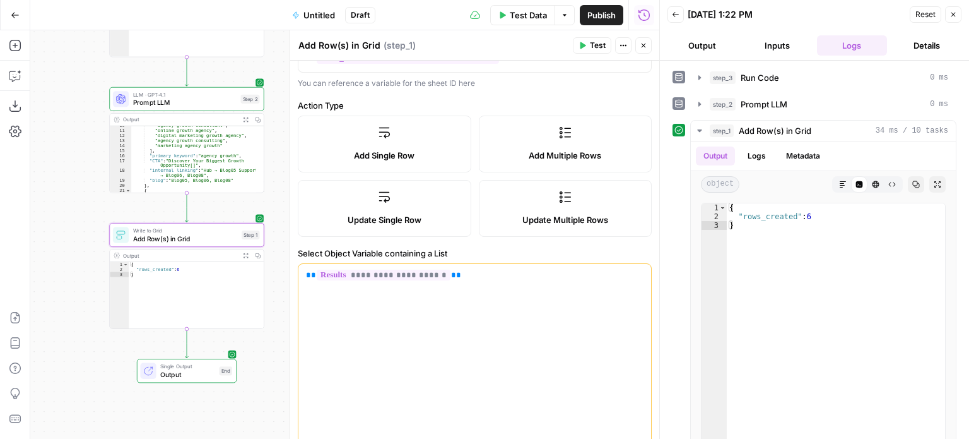
scroll to position [83, 0]
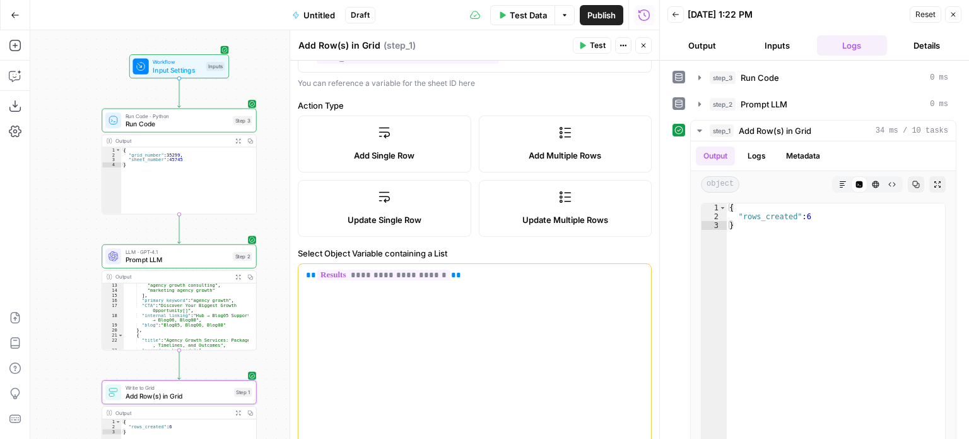
drag, startPoint x: 98, startPoint y: 93, endPoint x: 90, endPoint y: 253, distance: 160.5
click at [90, 253] on div "Workflow Input Settings Inputs Run Code · Python Run Code Step 3 Output Expand …" at bounding box center [344, 234] width 629 height 408
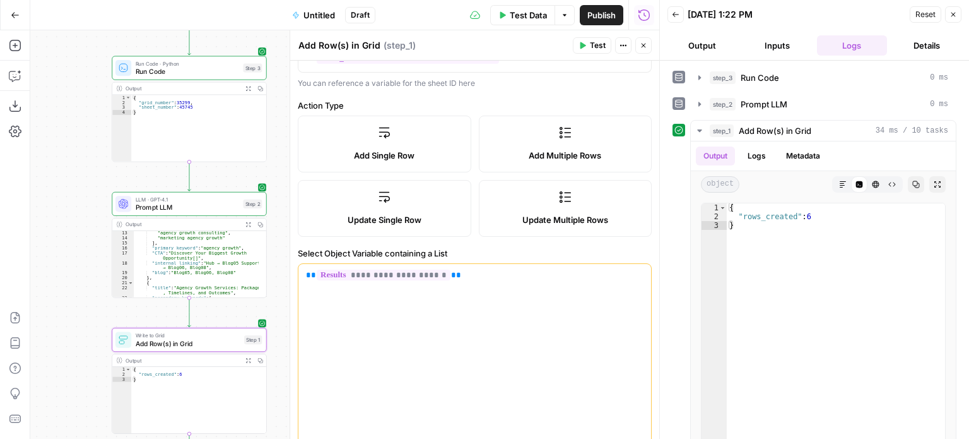
drag, startPoint x: 74, startPoint y: 208, endPoint x: 81, endPoint y: 96, distance: 111.9
click at [81, 96] on div "Workflow Input Settings Inputs Run Code · Python Run Code Step 3 Output Expand …" at bounding box center [344, 234] width 629 height 408
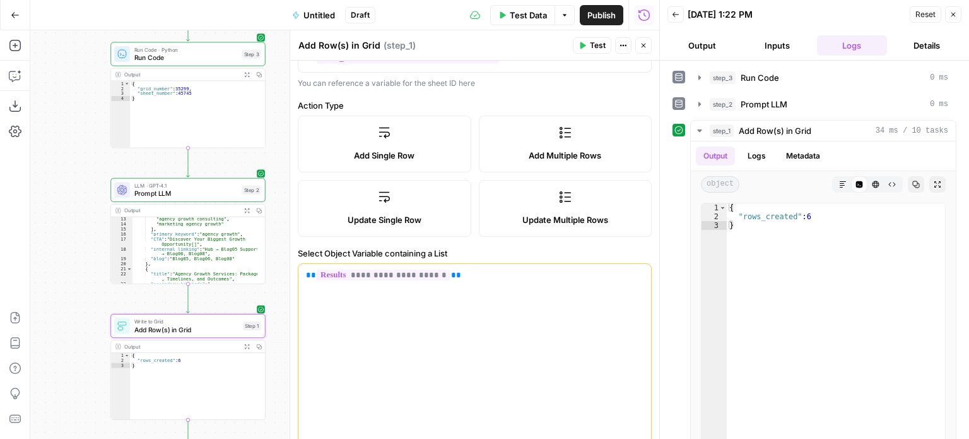
click at [182, 196] on span "Prompt LLM" at bounding box center [186, 193] width 104 height 10
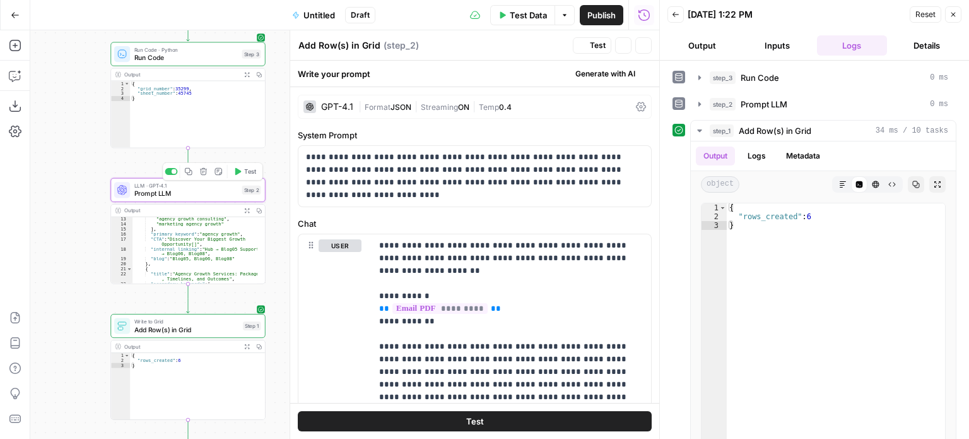
type textarea "Prompt LLM"
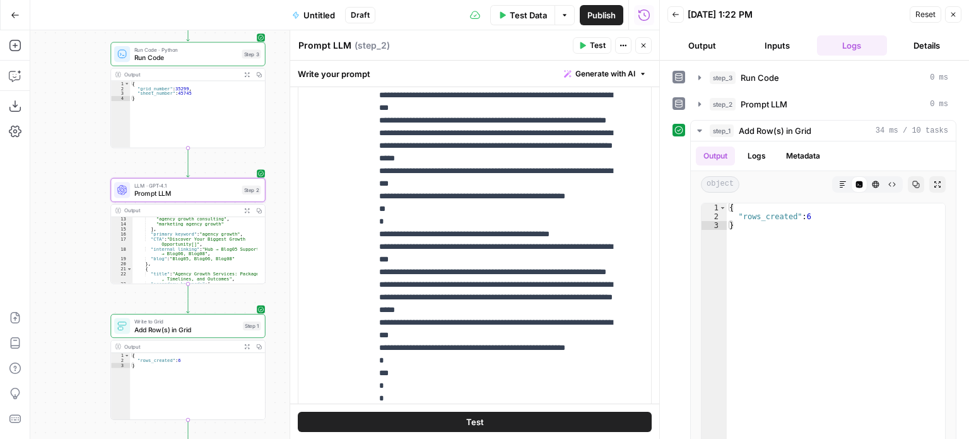
scroll to position [189, 0]
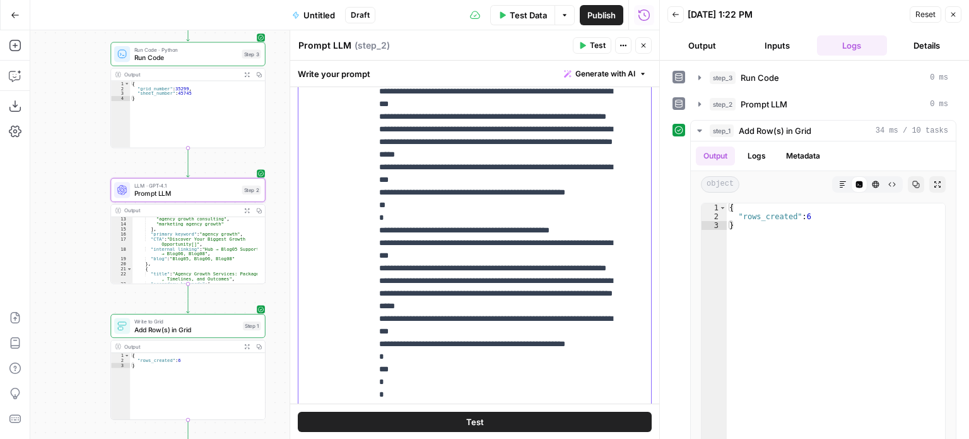
drag, startPoint x: 507, startPoint y: 241, endPoint x: 417, endPoint y: 243, distance: 90.9
click at [417, 243] on p "**********" at bounding box center [502, 205] width 246 height 694
drag, startPoint x: 523, startPoint y: 242, endPoint x: 483, endPoint y: 244, distance: 39.8
click at [483, 244] on p "**********" at bounding box center [502, 205] width 246 height 694
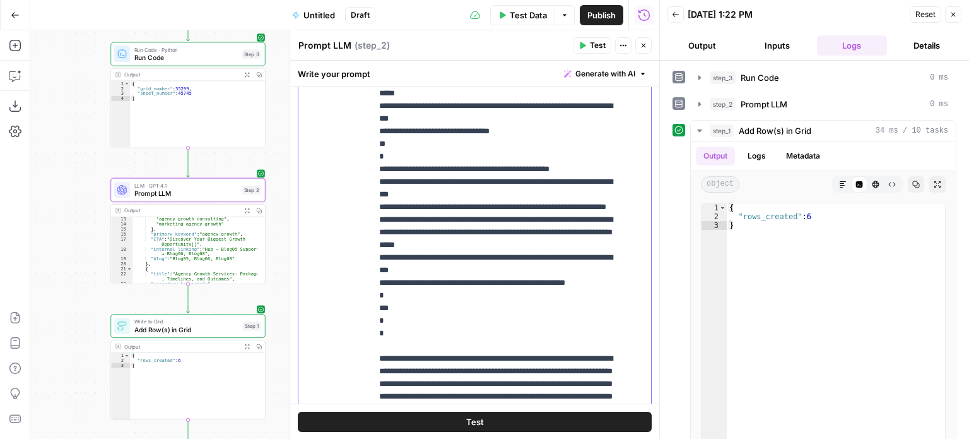
scroll to position [252, 0]
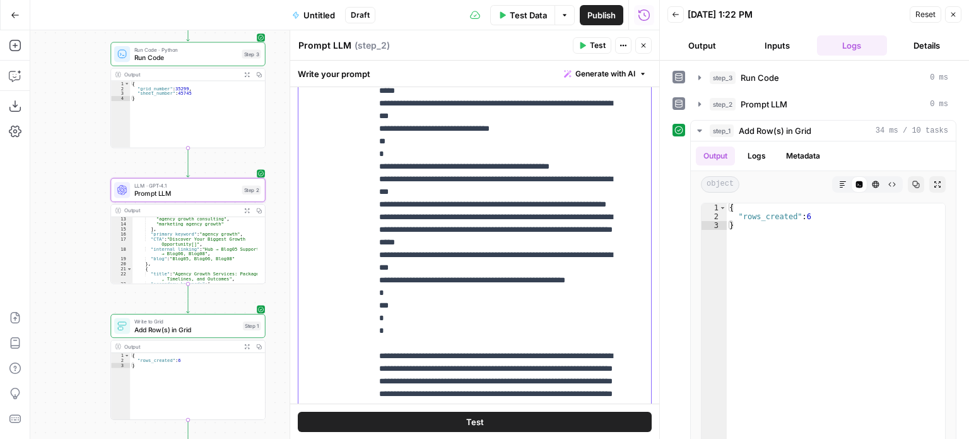
drag, startPoint x: 508, startPoint y: 342, endPoint x: 417, endPoint y: 346, distance: 91.6
click at [417, 346] on p "**********" at bounding box center [502, 141] width 246 height 694
click at [518, 330] on p "**********" at bounding box center [502, 141] width 246 height 694
click at [497, 311] on p "**********" at bounding box center [502, 141] width 246 height 694
click at [503, 334] on p "**********" at bounding box center [502, 141] width 246 height 694
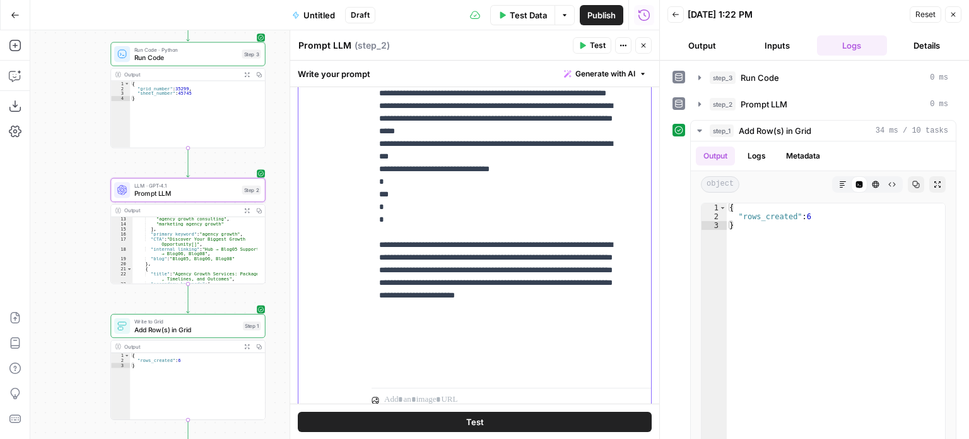
scroll to position [379, 0]
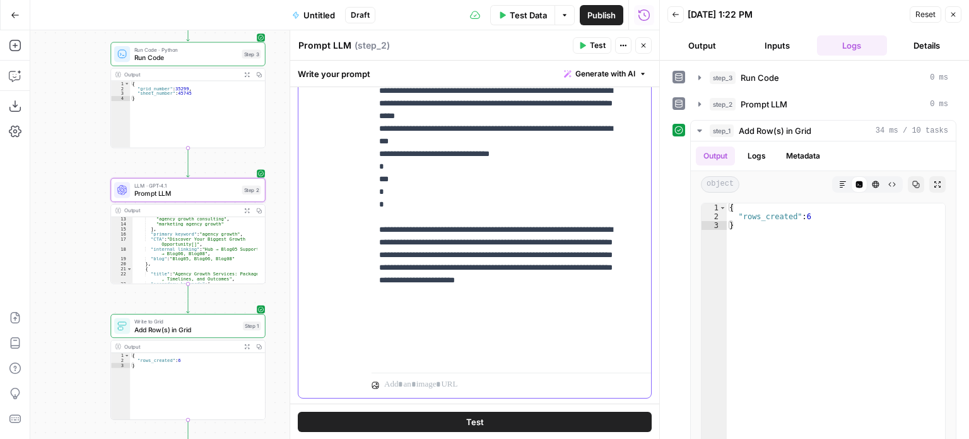
drag, startPoint x: 538, startPoint y: 176, endPoint x: 357, endPoint y: 171, distance: 181.8
click at [357, 171] on div "**********" at bounding box center [475, 125] width 353 height 544
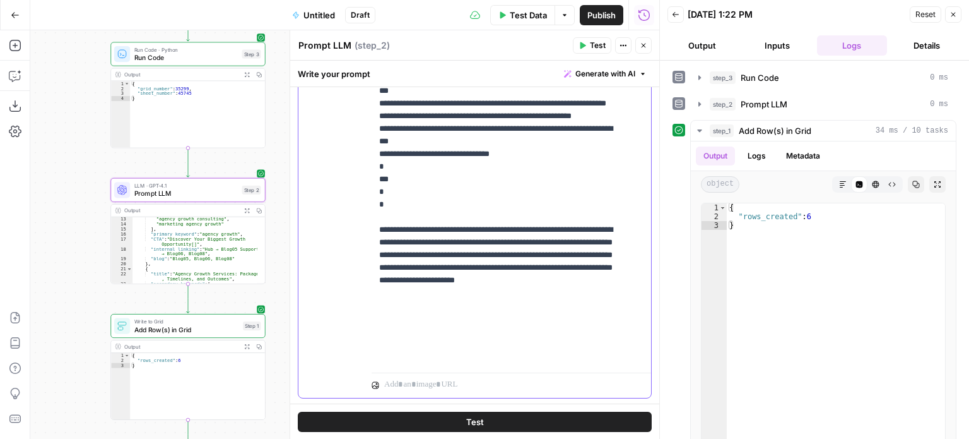
drag, startPoint x: 620, startPoint y: 177, endPoint x: 487, endPoint y: 182, distance: 133.2
click at [487, 182] on p "**********" at bounding box center [502, 27] width 246 height 669
click at [470, 250] on p "**********" at bounding box center [502, 27] width 246 height 669
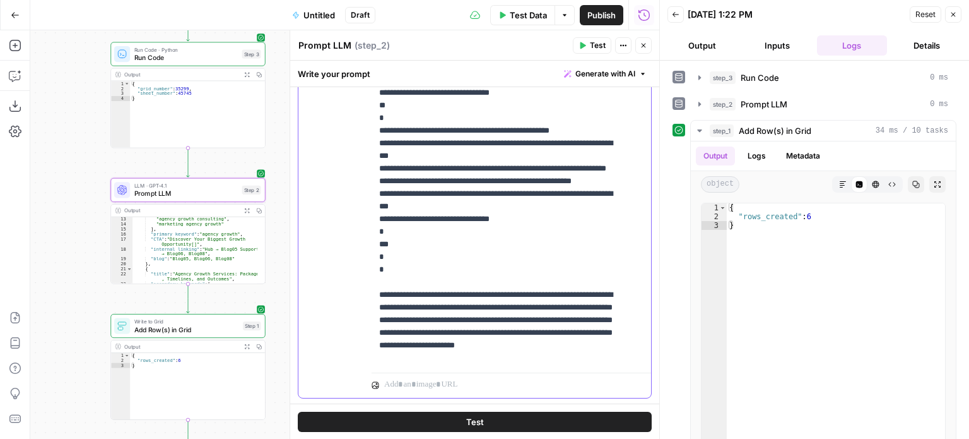
scroll to position [78, 0]
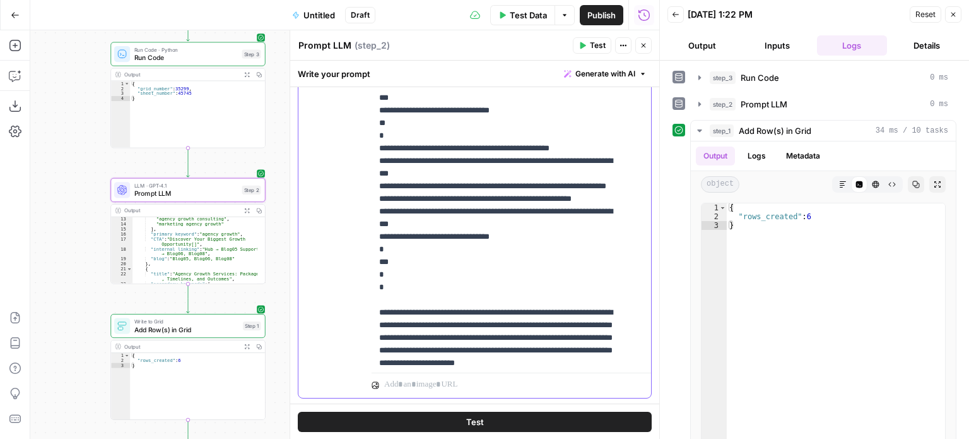
drag, startPoint x: 531, startPoint y: 333, endPoint x: 523, endPoint y: 287, distance: 46.2
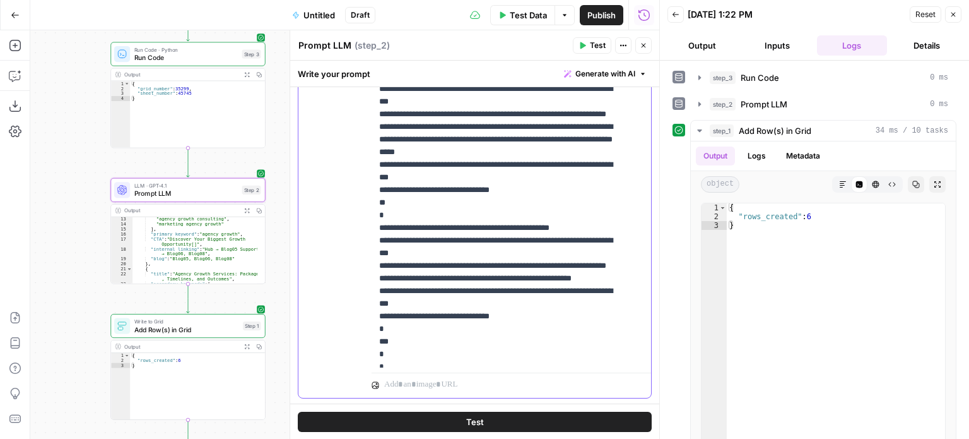
scroll to position [0, 0]
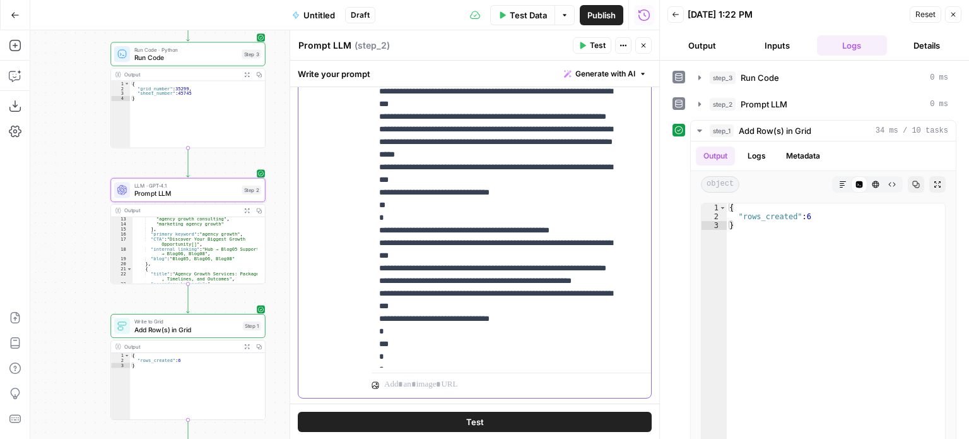
drag, startPoint x: 550, startPoint y: 340, endPoint x: 545, endPoint y: 293, distance: 47.0
drag, startPoint x: 565, startPoint y: 205, endPoint x: 362, endPoint y: 194, distance: 204.1
click at [362, 194] on div "**********" at bounding box center [475, 125] width 353 height 544
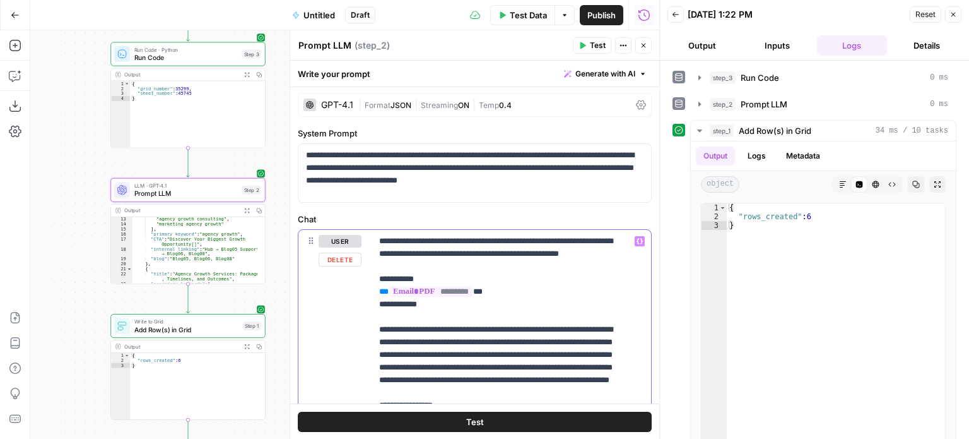
drag, startPoint x: 497, startPoint y: 280, endPoint x: 523, endPoint y: 179, distance: 104.1
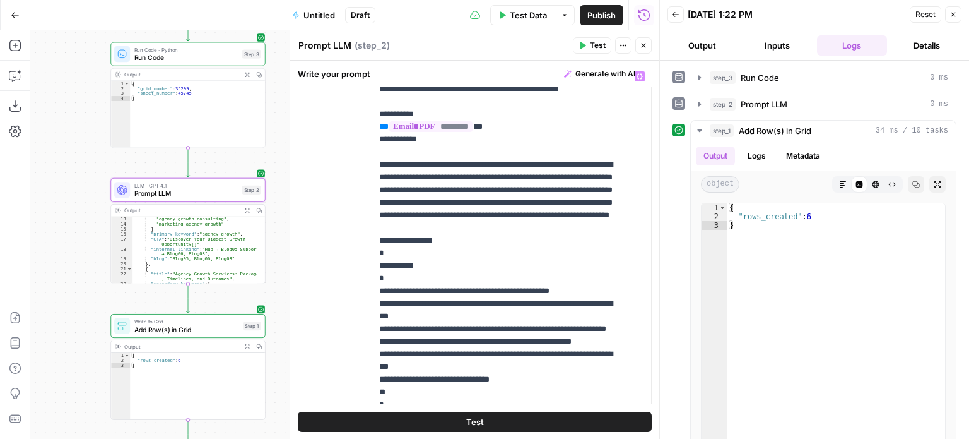
drag, startPoint x: 530, startPoint y: 191, endPoint x: 530, endPoint y: 203, distance: 12.0
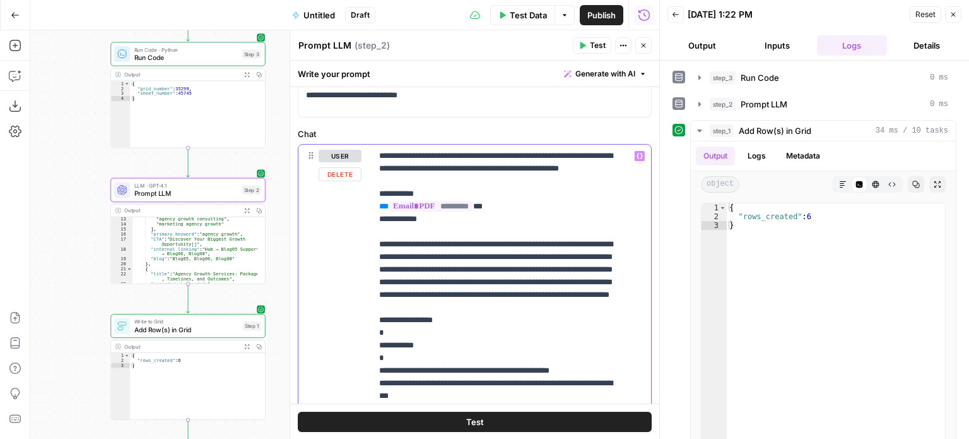
drag, startPoint x: 530, startPoint y: 259, endPoint x: 531, endPoint y: 198, distance: 61.2
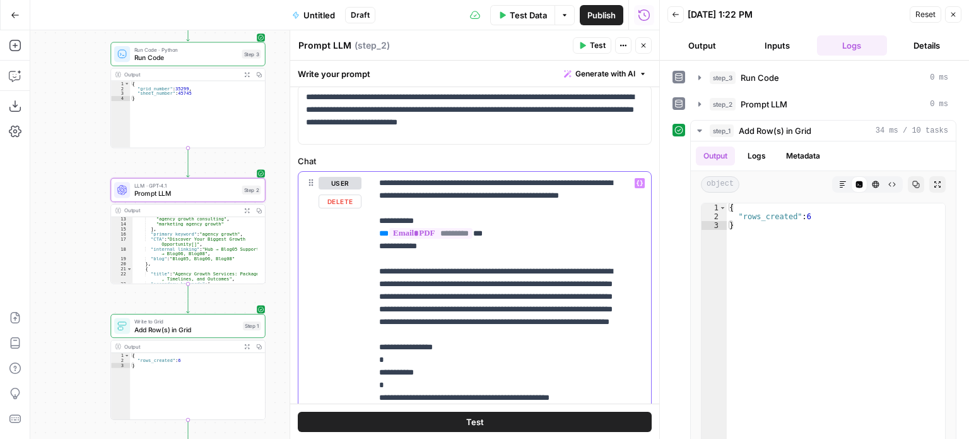
drag, startPoint x: 518, startPoint y: 233, endPoint x: 513, endPoint y: 192, distance: 40.6
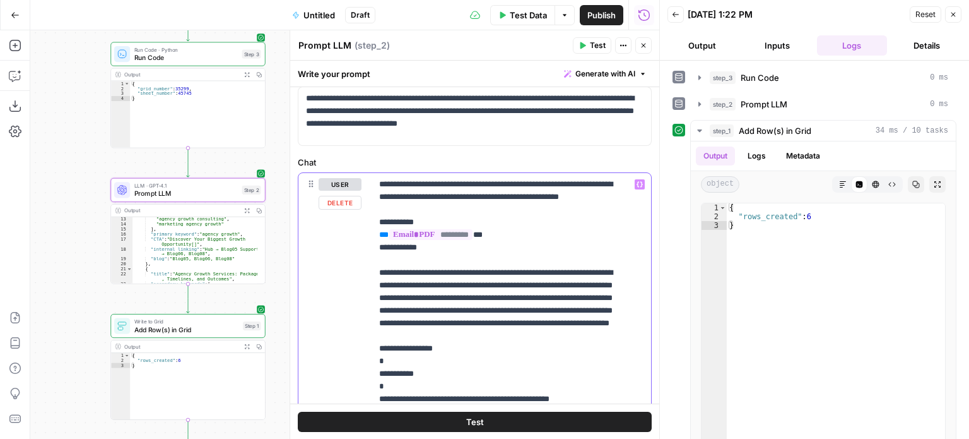
drag, startPoint x: 464, startPoint y: 361, endPoint x: 373, endPoint y: 287, distance: 117.6
click at [373, 287] on div "**********" at bounding box center [507, 430] width 270 height 514
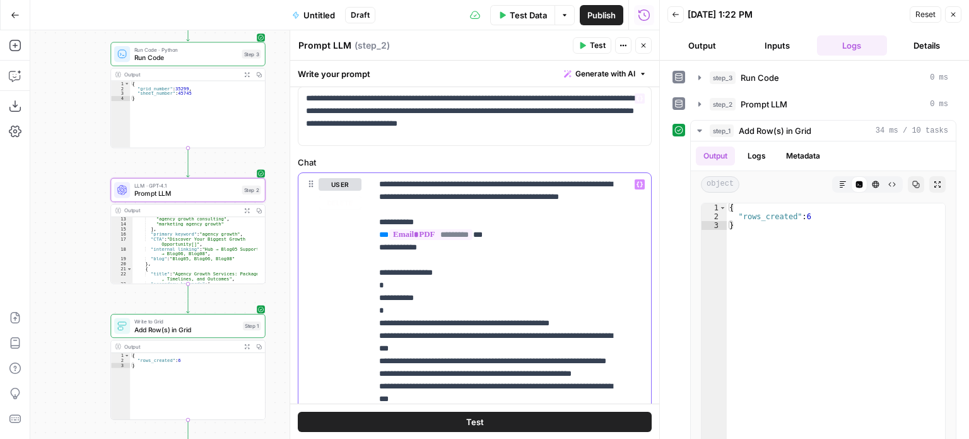
drag, startPoint x: 528, startPoint y: 187, endPoint x: 528, endPoint y: 175, distance: 12.0
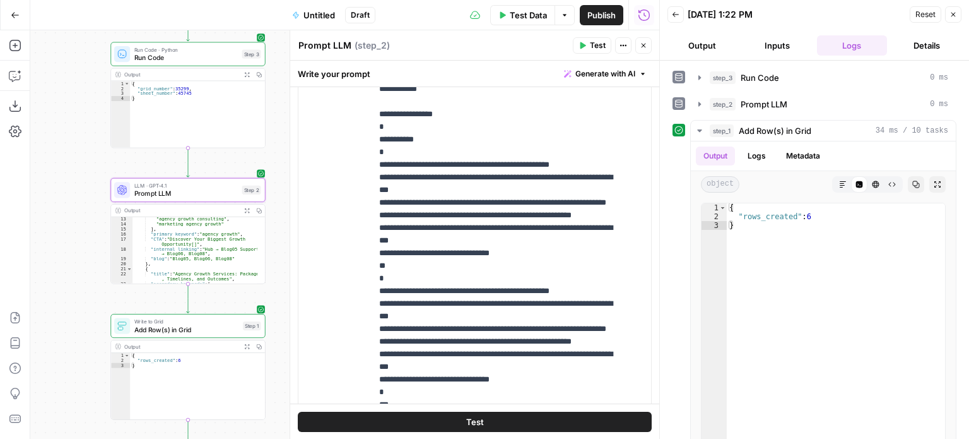
scroll to position [409, 0]
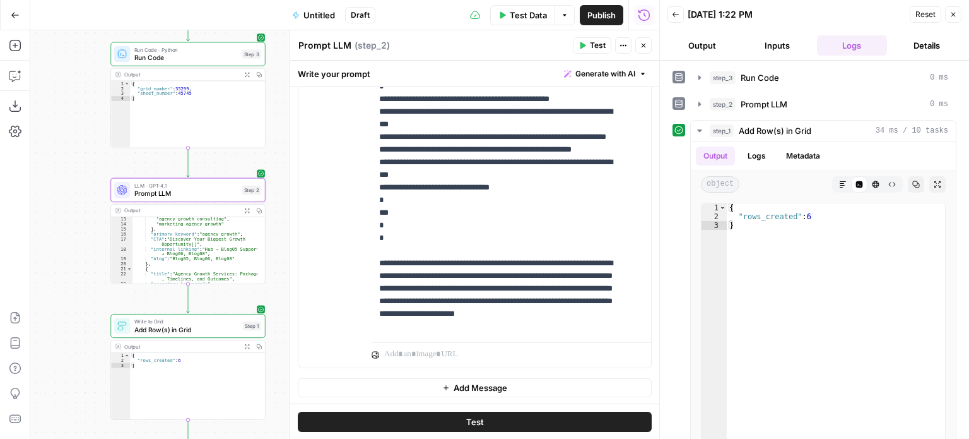
drag, startPoint x: 538, startPoint y: 263, endPoint x: 533, endPoint y: 313, distance: 50.7
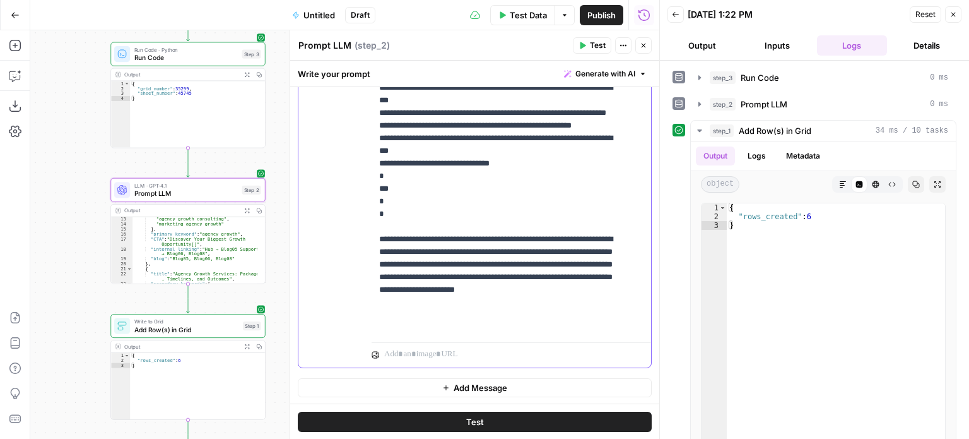
scroll to position [38, 0]
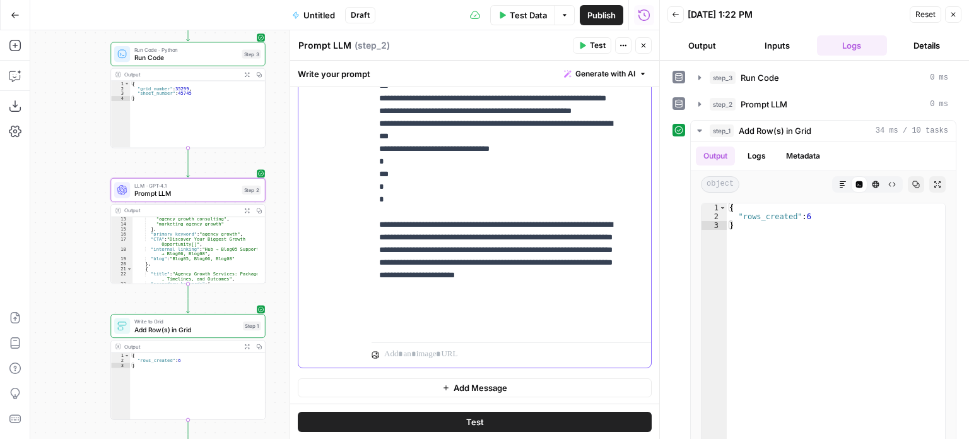
drag, startPoint x: 529, startPoint y: 245, endPoint x: 525, endPoint y: 267, distance: 22.4
drag, startPoint x: 494, startPoint y: 328, endPoint x: 355, endPoint y: 259, distance: 154.4
click at [355, 259] on div "**********" at bounding box center [475, 95] width 353 height 544
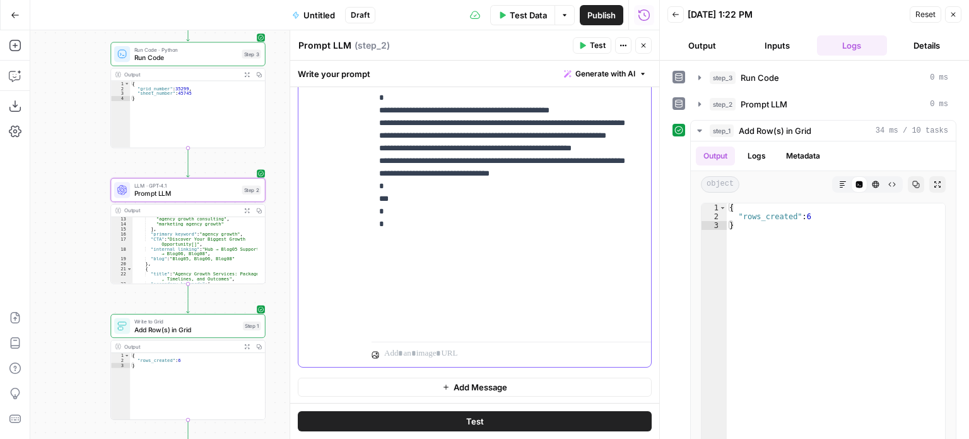
scroll to position [405, 0]
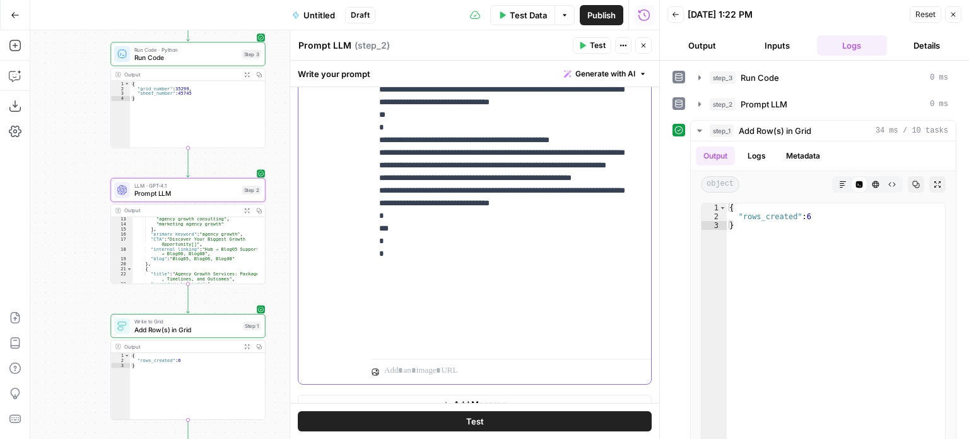
drag, startPoint x: 578, startPoint y: 319, endPoint x: 560, endPoint y: 291, distance: 32.9
drag, startPoint x: 465, startPoint y: 280, endPoint x: 459, endPoint y: 271, distance: 11.4
click at [458, 271] on p "**********" at bounding box center [506, 122] width 255 height 454
drag, startPoint x: 621, startPoint y: 266, endPoint x: 458, endPoint y: 264, distance: 163.5
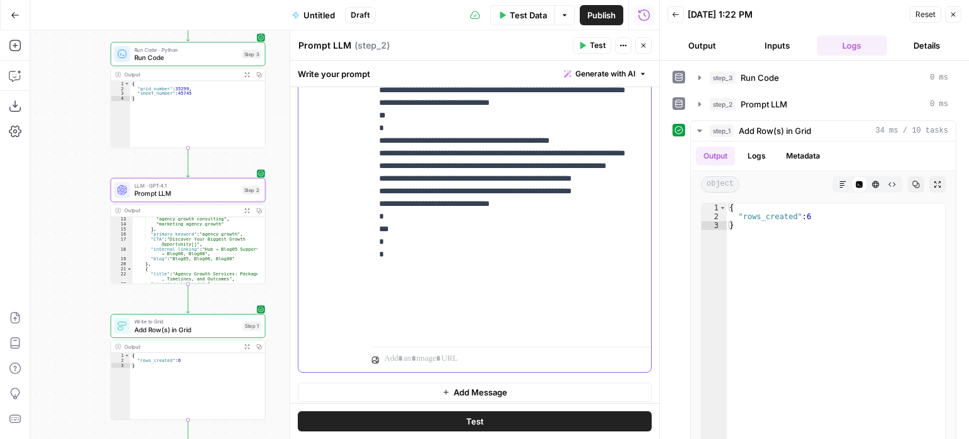
click at [458, 264] on p "**********" at bounding box center [506, 116] width 255 height 442
click at [504, 234] on p "**********" at bounding box center [506, 116] width 255 height 442
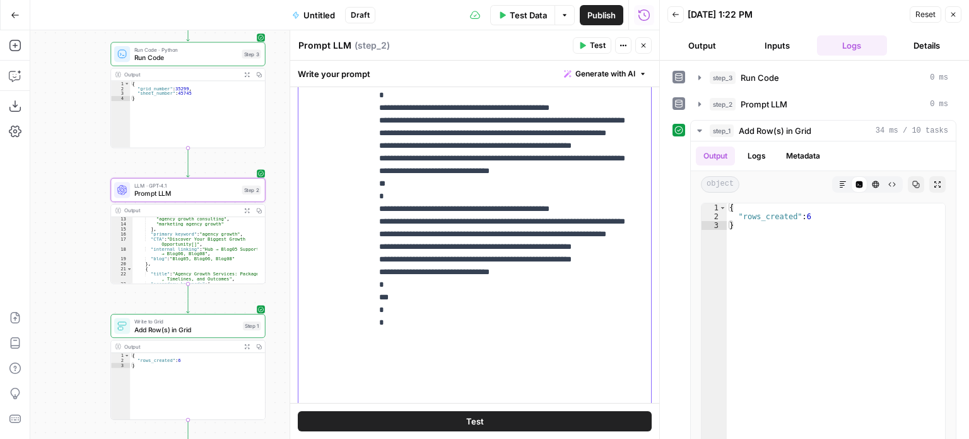
scroll to position [295, 0]
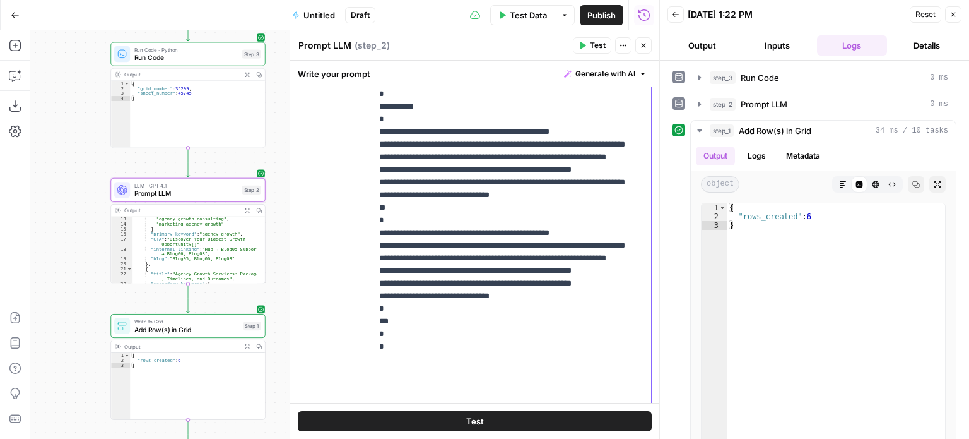
drag, startPoint x: 552, startPoint y: 315, endPoint x: 550, endPoint y: 282, distance: 32.8
drag, startPoint x: 458, startPoint y: 223, endPoint x: 432, endPoint y: 234, distance: 27.2
click at [432, 234] on p "**********" at bounding box center [506, 208] width 255 height 442
click at [589, 244] on p "**********" at bounding box center [506, 201] width 255 height 429
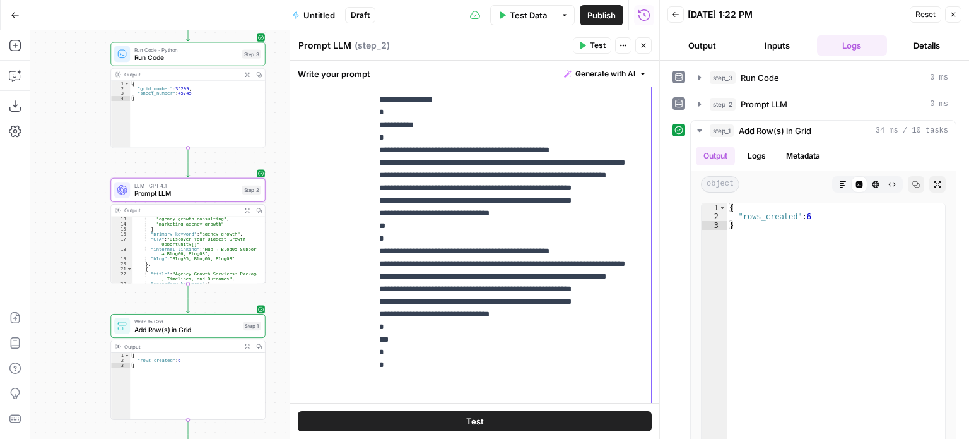
drag, startPoint x: 600, startPoint y: 307, endPoint x: 588, endPoint y: 191, distance: 117.4
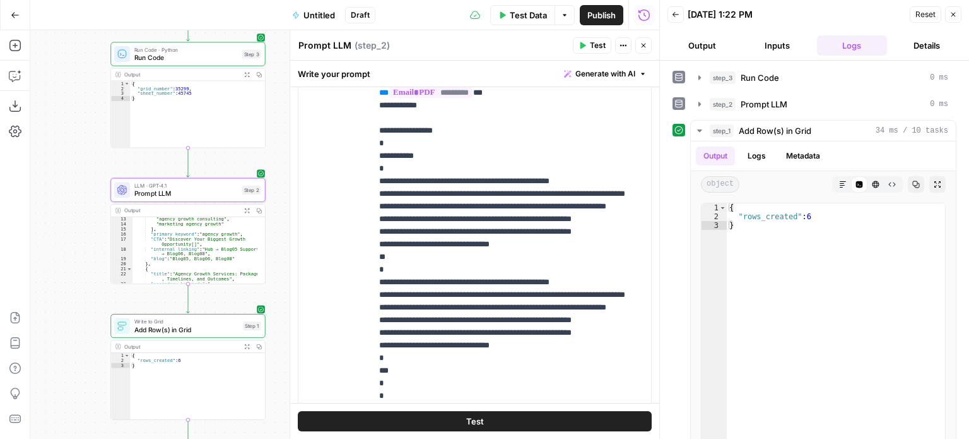
click at [586, 40] on button "Test" at bounding box center [592, 45] width 38 height 16
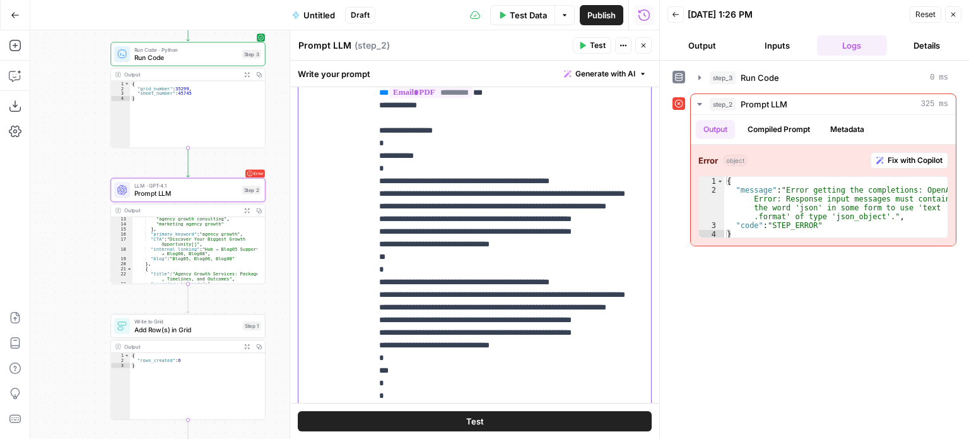
click at [442, 146] on p "**********" at bounding box center [506, 250] width 255 height 429
click at [581, 43] on icon "button" at bounding box center [584, 45] width 6 height 7
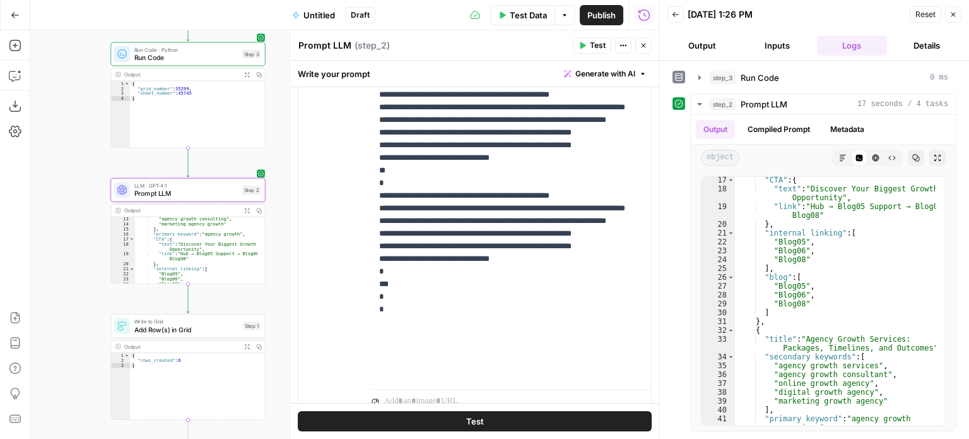
scroll to position [327, 0]
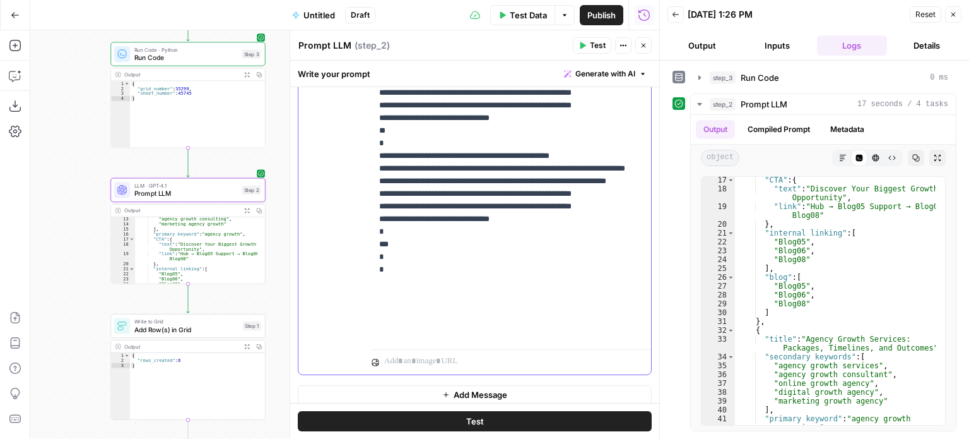
click at [508, 288] on p "**********" at bounding box center [506, 124] width 255 height 429
click at [534, 281] on p "**********" at bounding box center [506, 124] width 255 height 429
click at [530, 283] on p "**********" at bounding box center [506, 124] width 255 height 429
drag, startPoint x: 464, startPoint y: 297, endPoint x: 416, endPoint y: 281, distance: 51.3
click at [416, 281] on p "**********" at bounding box center [506, 131] width 255 height 442
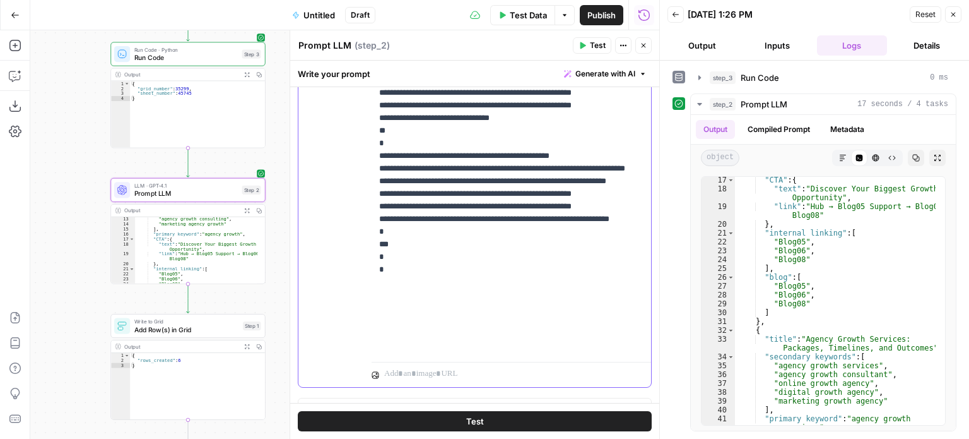
click at [442, 295] on p "**********" at bounding box center [506, 131] width 255 height 442
drag, startPoint x: 533, startPoint y: 156, endPoint x: 415, endPoint y: 161, distance: 118.1
click at [415, 161] on p "**********" at bounding box center [506, 131] width 255 height 442
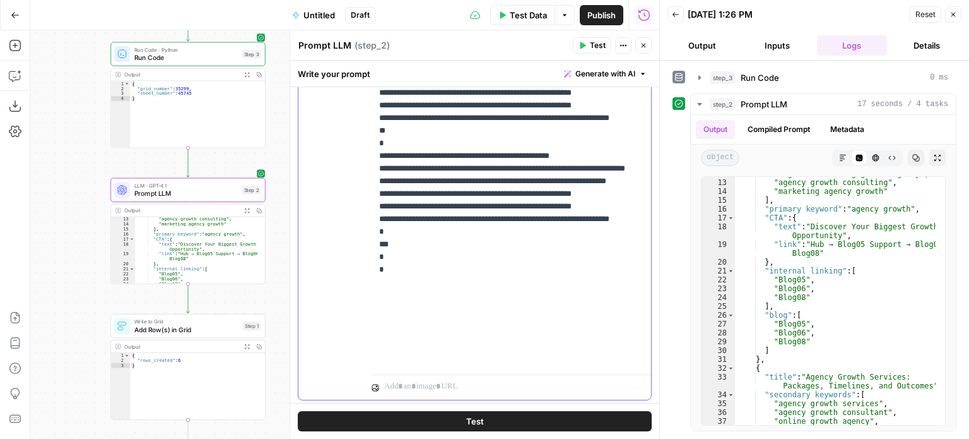
drag, startPoint x: 624, startPoint y: 269, endPoint x: 489, endPoint y: 271, distance: 134.4
click at [489, 271] on p "**********" at bounding box center [506, 137] width 255 height 454
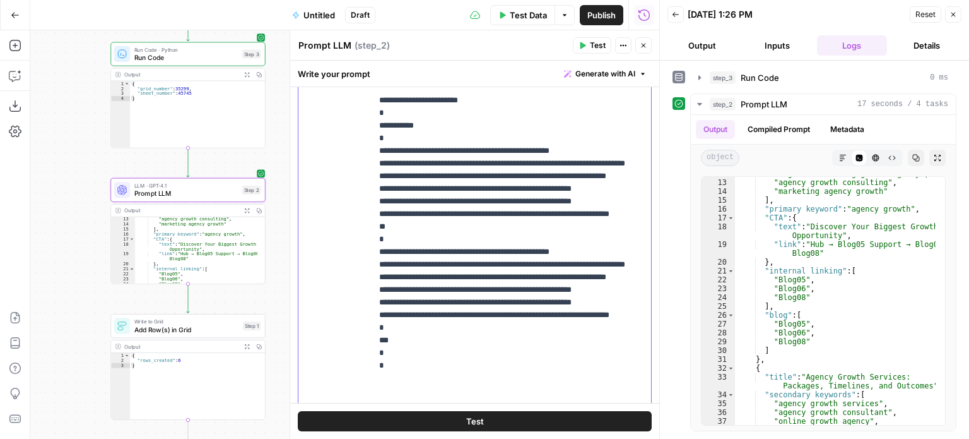
scroll to position [0, 0]
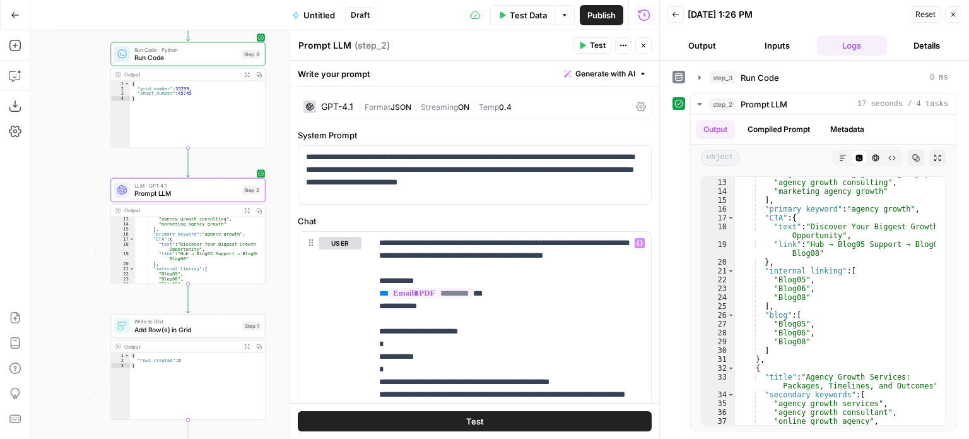
click at [427, 105] on span "Streaming" at bounding box center [439, 106] width 37 height 9
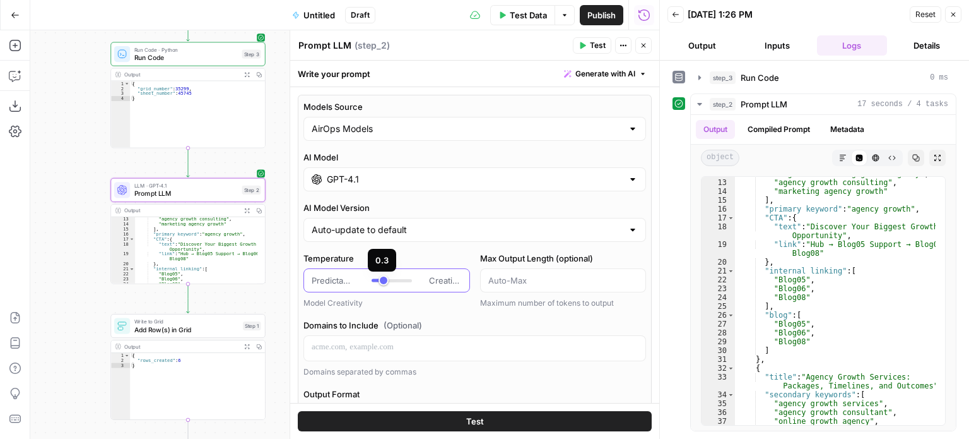
type input "***"
drag, startPoint x: 384, startPoint y: 279, endPoint x: 377, endPoint y: 282, distance: 7.6
click at [377, 282] on div at bounding box center [392, 280] width 40 height 13
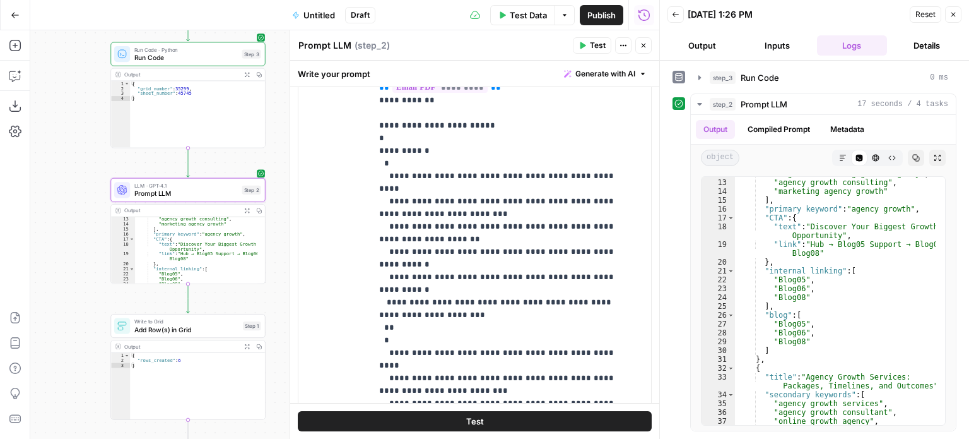
scroll to position [832, 0]
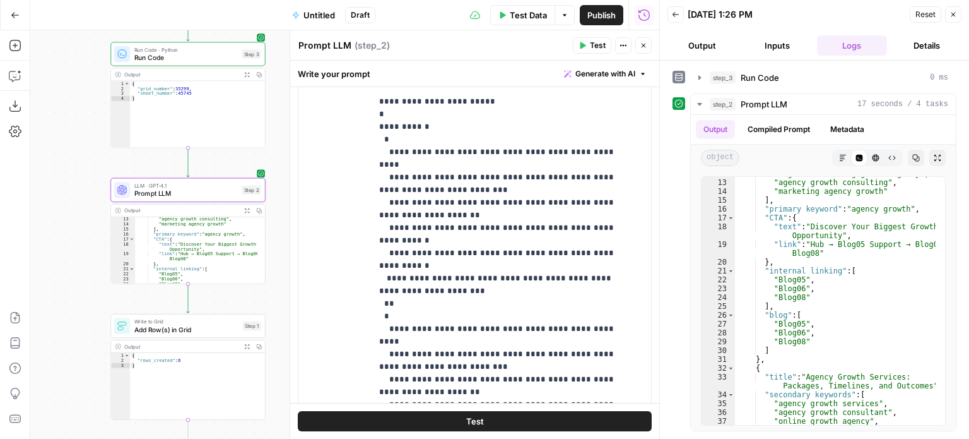
click at [584, 45] on icon "button" at bounding box center [584, 45] width 6 height 7
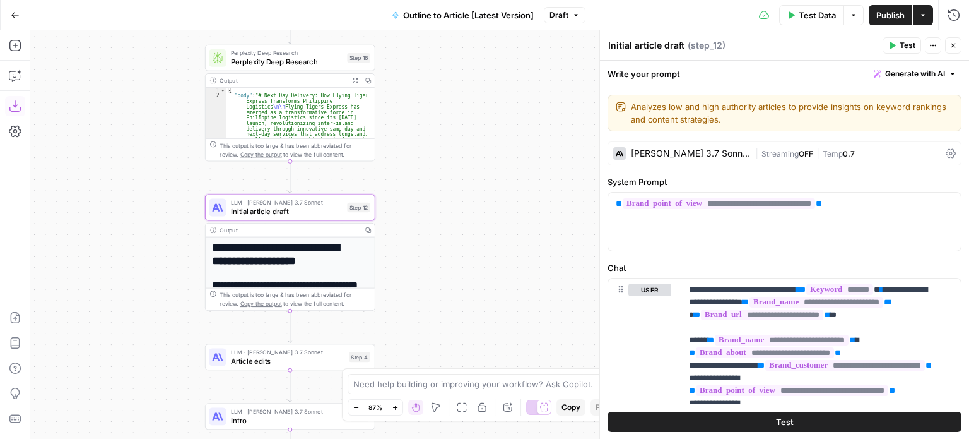
drag, startPoint x: 425, startPoint y: 123, endPoint x: 438, endPoint y: 93, distance: 32.2
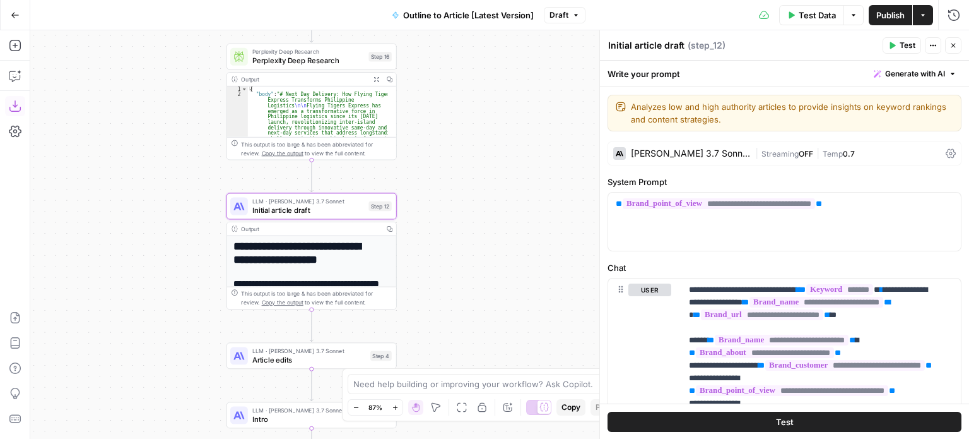
drag, startPoint x: 439, startPoint y: 111, endPoint x: 439, endPoint y: 0, distance: 111.1
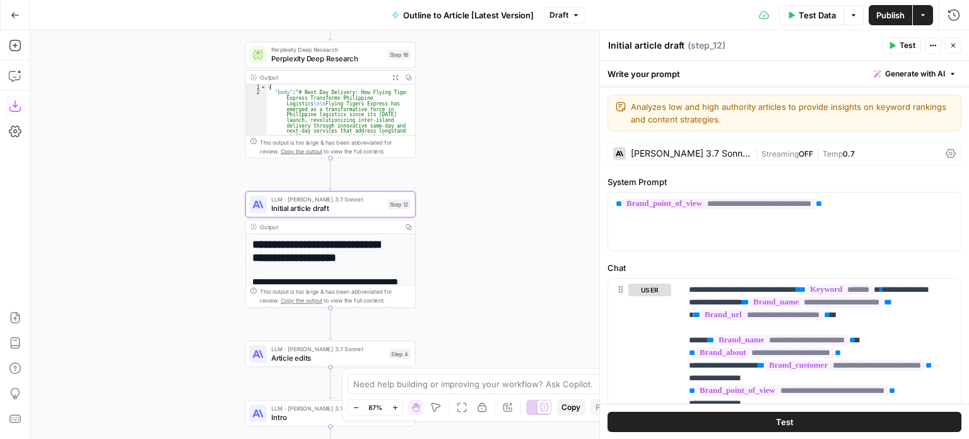
click at [511, 213] on div "Workflow Input Settings Inputs Workflow Workflow Step 1 Output Copy 1 2 3 4 5 {…" at bounding box center [499, 234] width 939 height 408
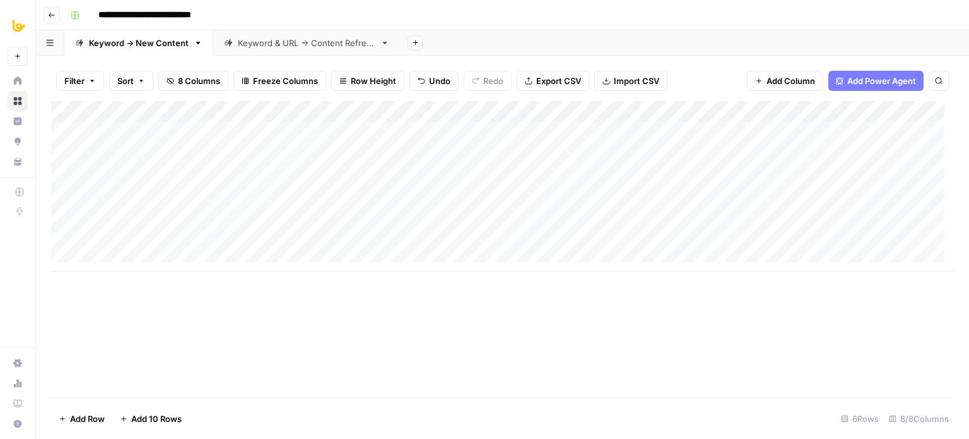
click at [322, 328] on div "Add Column" at bounding box center [502, 249] width 903 height 297
click at [301, 310] on div "Add Column" at bounding box center [502, 249] width 903 height 297
drag, startPoint x: 692, startPoint y: 108, endPoint x: 583, endPoint y: 100, distance: 109.4
click at [583, 101] on div "Add Column" at bounding box center [502, 186] width 903 height 170
click at [636, 284] on div "Add Column" at bounding box center [502, 249] width 903 height 297
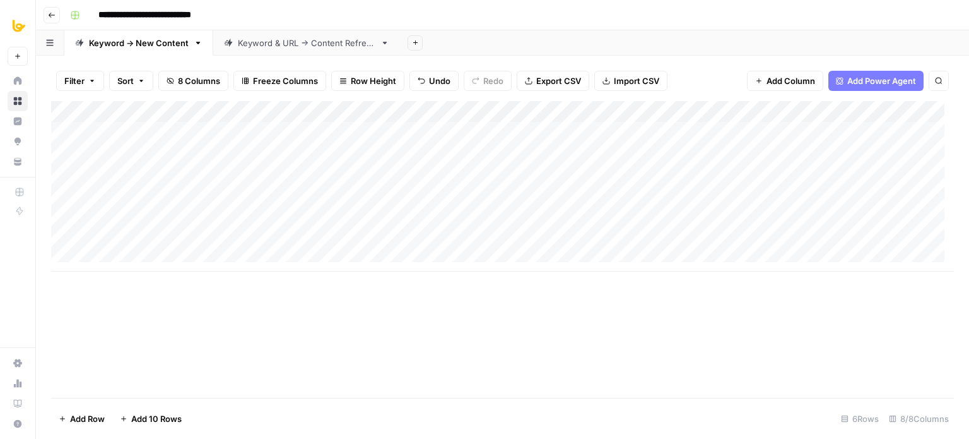
click at [596, 309] on div "Add Column" at bounding box center [502, 249] width 903 height 297
click at [573, 126] on div "Add Column" at bounding box center [502, 186] width 903 height 170
click at [568, 329] on div "Add Column" at bounding box center [502, 249] width 903 height 297
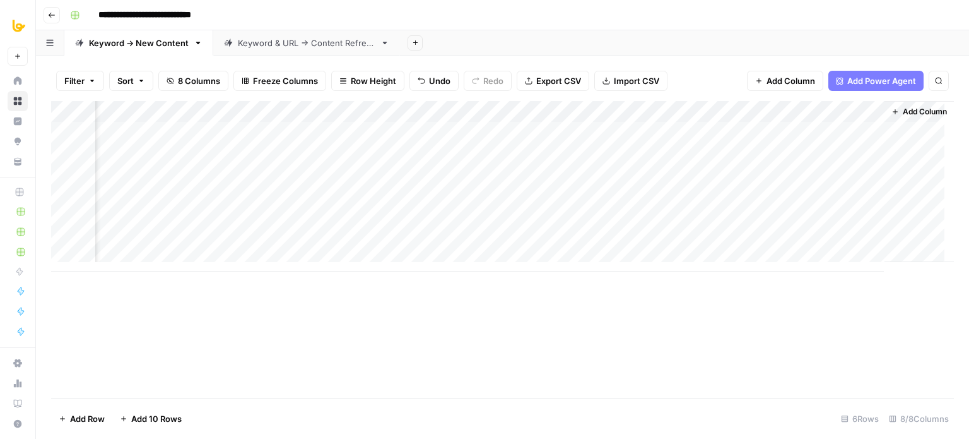
click at [903, 109] on span "Add Column" at bounding box center [925, 111] width 44 height 11
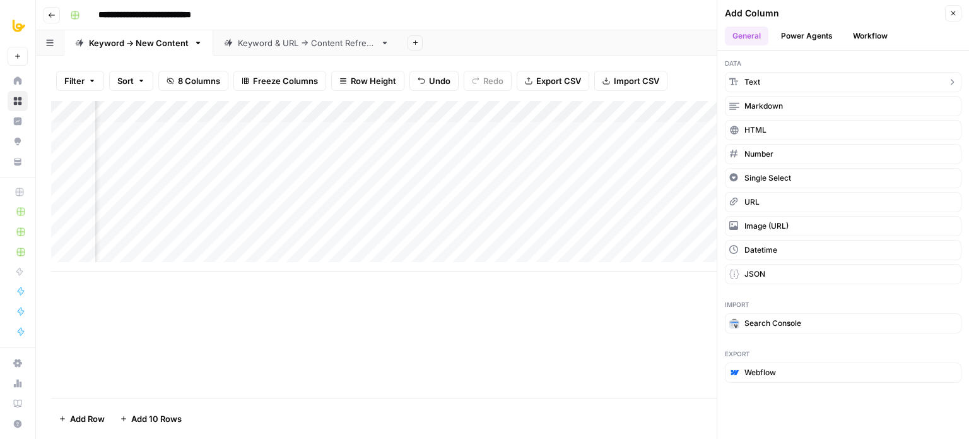
click at [803, 85] on button "Text" at bounding box center [843, 82] width 237 height 20
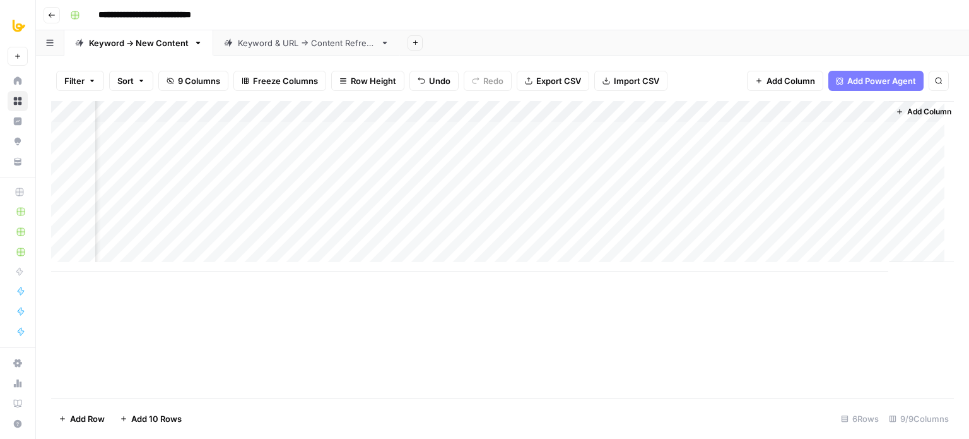
scroll to position [0, 289]
drag, startPoint x: 761, startPoint y: 108, endPoint x: 281, endPoint y: 117, distance: 480.4
click at [281, 117] on div "Add Column" at bounding box center [502, 186] width 903 height 170
drag, startPoint x: 587, startPoint y: 109, endPoint x: 385, endPoint y: 119, distance: 202.2
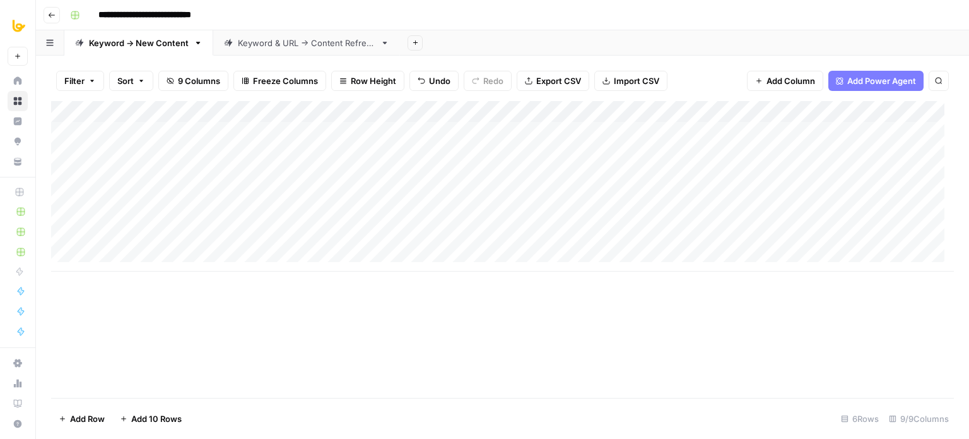
click at [385, 119] on div "Add Column" at bounding box center [502, 186] width 903 height 170
drag, startPoint x: 480, startPoint y: 106, endPoint x: 382, endPoint y: 121, distance: 98.4
click at [382, 121] on div "Add Column" at bounding box center [502, 186] width 903 height 170
click at [327, 115] on div "Add Column" at bounding box center [502, 186] width 903 height 170
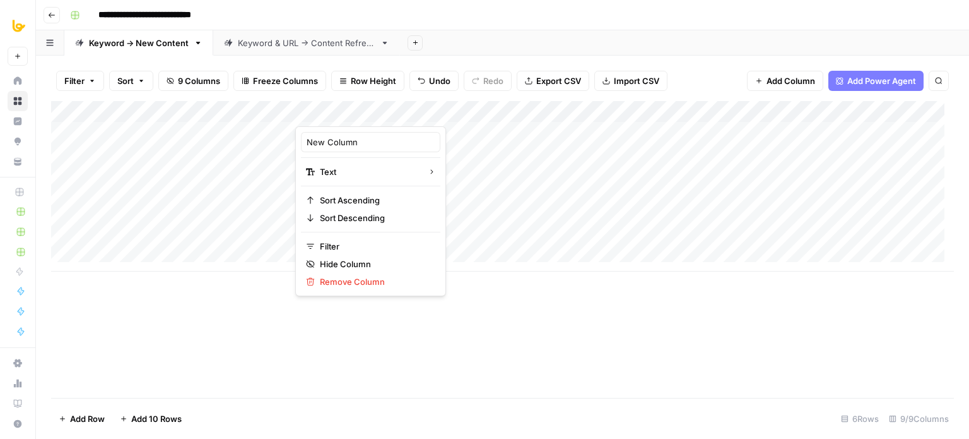
click at [327, 115] on div at bounding box center [339, 113] width 88 height 25
click at [336, 146] on input "New Column" at bounding box center [371, 142] width 128 height 13
type input "Blog"
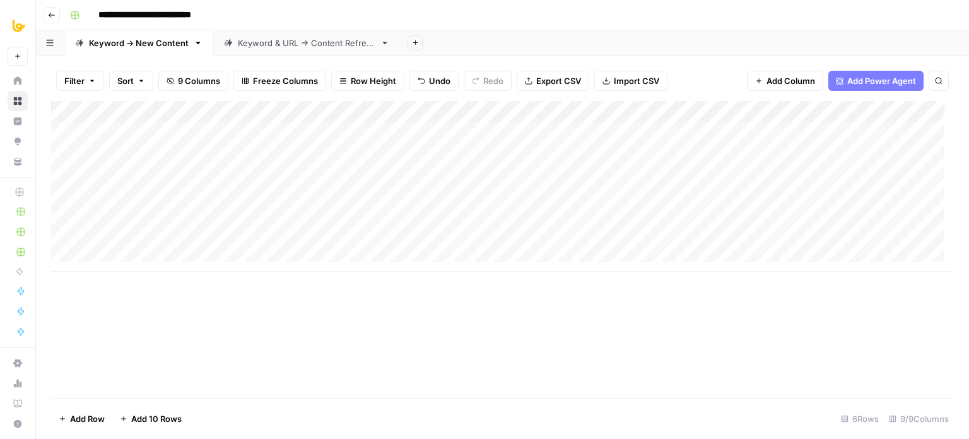
scroll to position [0, 194]
click at [903, 113] on span "Add Column" at bounding box center [925, 111] width 44 height 11
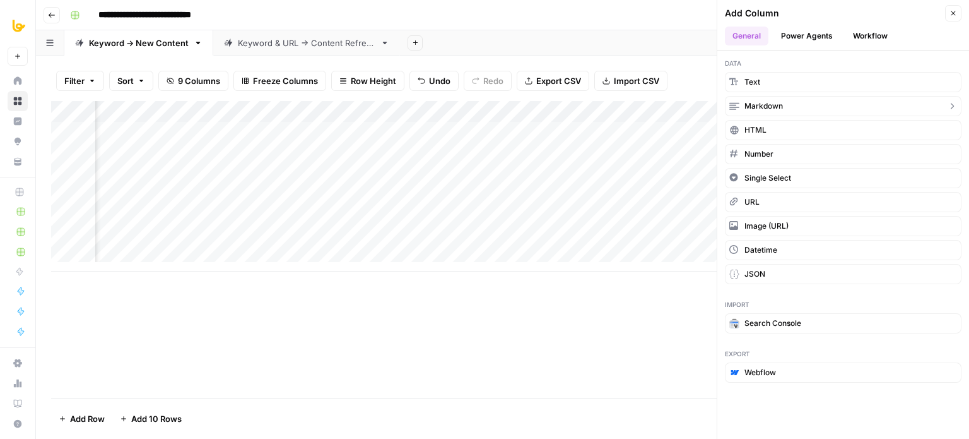
click at [798, 103] on button "Markdown" at bounding box center [843, 106] width 237 height 20
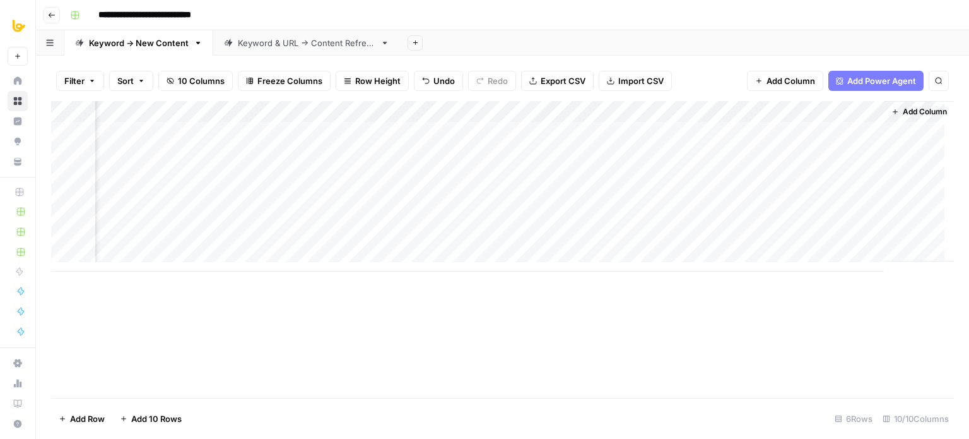
scroll to position [0, 376]
click at [734, 112] on div "Add Column" at bounding box center [502, 186] width 903 height 170
click at [740, 146] on input "New Column" at bounding box center [768, 142] width 128 height 13
type input "CTA"
drag, startPoint x: 754, startPoint y: 109, endPoint x: 308, endPoint y: 115, distance: 445.6
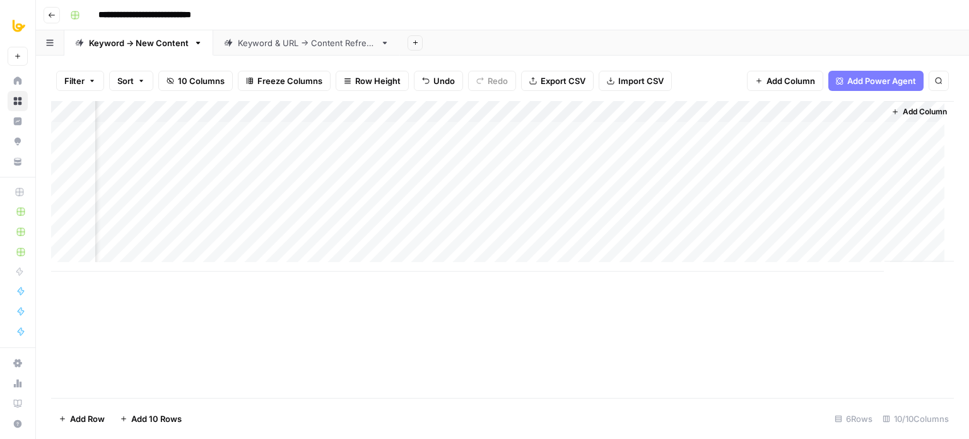
click at [308, 115] on div "Add Column" at bounding box center [502, 186] width 903 height 170
drag, startPoint x: 683, startPoint y: 108, endPoint x: 619, endPoint y: 125, distance: 66.6
click at [619, 125] on div "Add Column" at bounding box center [502, 186] width 903 height 170
click at [539, 337] on div "Add Column" at bounding box center [502, 249] width 903 height 297
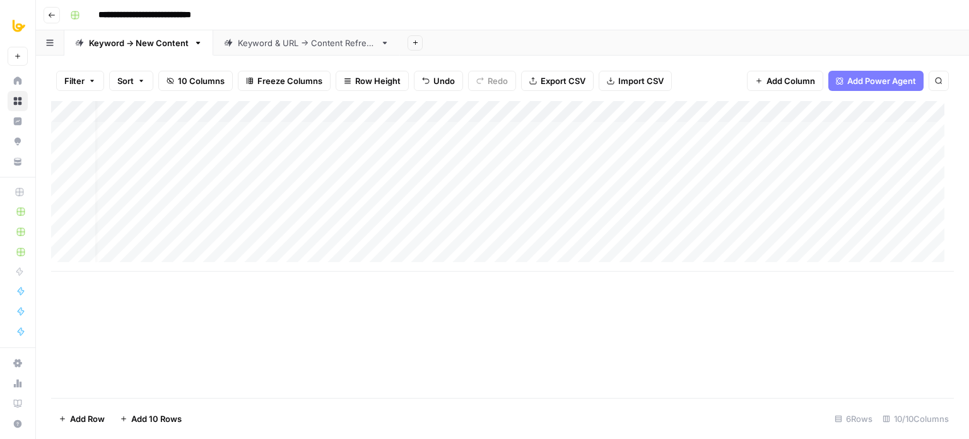
scroll to position [0, 0]
click at [237, 358] on div "Add Column" at bounding box center [502, 249] width 903 height 297
click at [502, 355] on div "Add Column" at bounding box center [502, 249] width 903 height 297
click at [911, 105] on button "Add Column" at bounding box center [920, 112] width 66 height 16
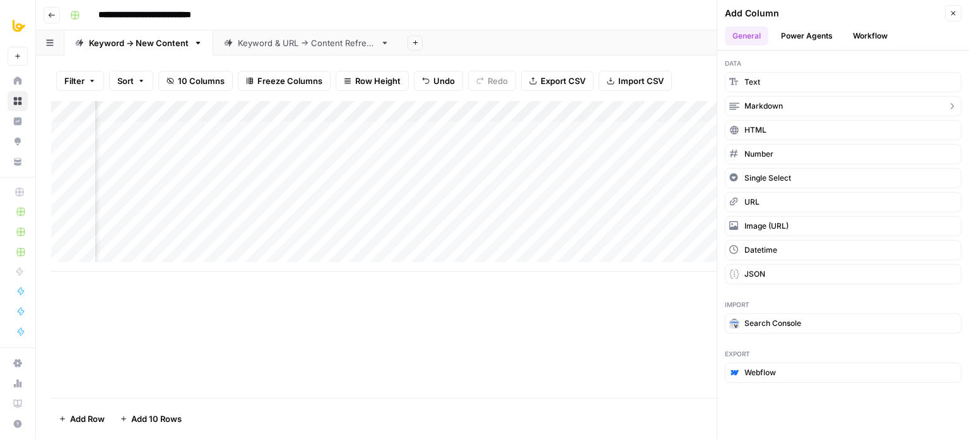
click at [807, 108] on button "Markdown" at bounding box center [843, 106] width 237 height 20
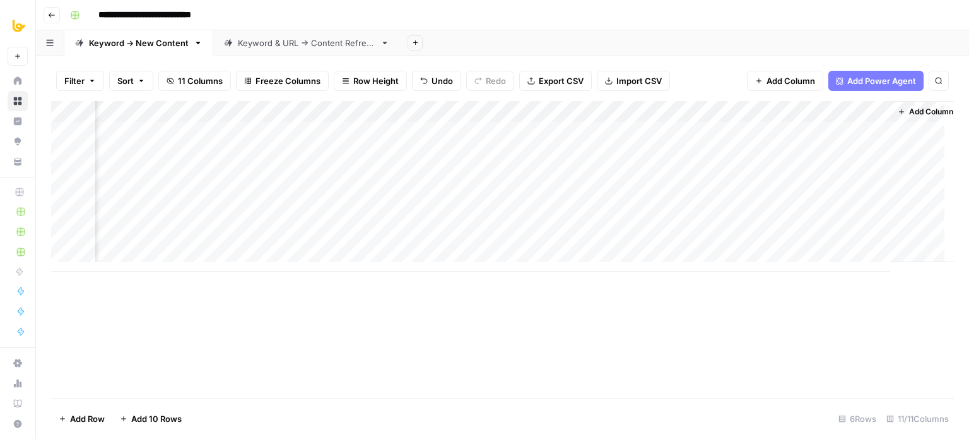
scroll to position [0, 493]
drag, startPoint x: 747, startPoint y: 112, endPoint x: 320, endPoint y: 115, distance: 427.3
click at [320, 115] on div "Add Column" at bounding box center [502, 186] width 903 height 170
drag, startPoint x: 417, startPoint y: 108, endPoint x: 338, endPoint y: 117, distance: 79.5
click at [338, 117] on div "Add Column" at bounding box center [502, 186] width 903 height 170
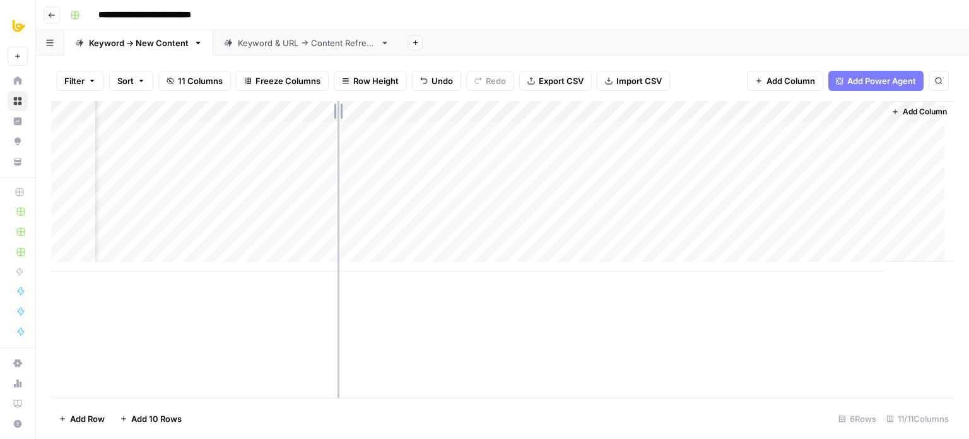
scroll to position [0, 416]
drag, startPoint x: 312, startPoint y: 111, endPoint x: 291, endPoint y: 113, distance: 21.5
click at [291, 113] on div "Add Column" at bounding box center [502, 186] width 903 height 170
click at [409, 113] on div "Add Column" at bounding box center [502, 186] width 903 height 170
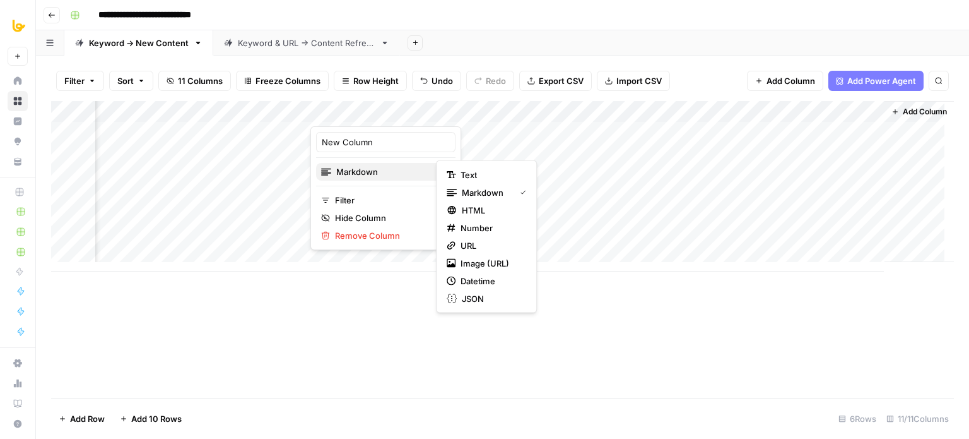
click at [384, 168] on span "Markdown" at bounding box center [384, 171] width 97 height 13
click at [476, 174] on span "Text" at bounding box center [491, 175] width 61 height 13
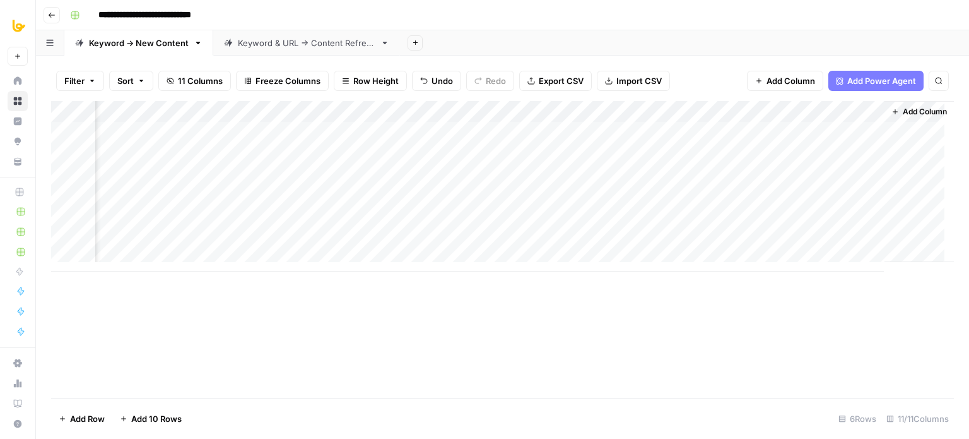
click at [408, 312] on div "Add Column" at bounding box center [502, 249] width 903 height 297
click at [639, 114] on div "Add Column" at bounding box center [502, 186] width 903 height 170
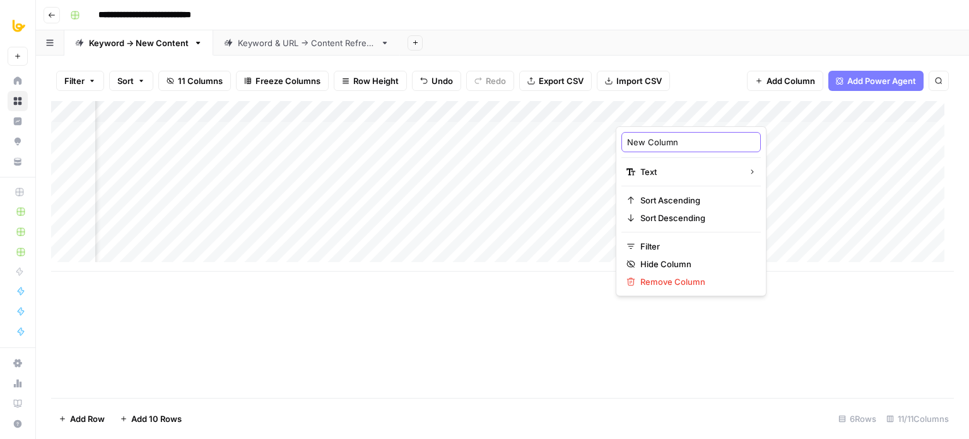
click at [677, 143] on input "New Column" at bounding box center [691, 142] width 128 height 13
type input "Internal Linking"
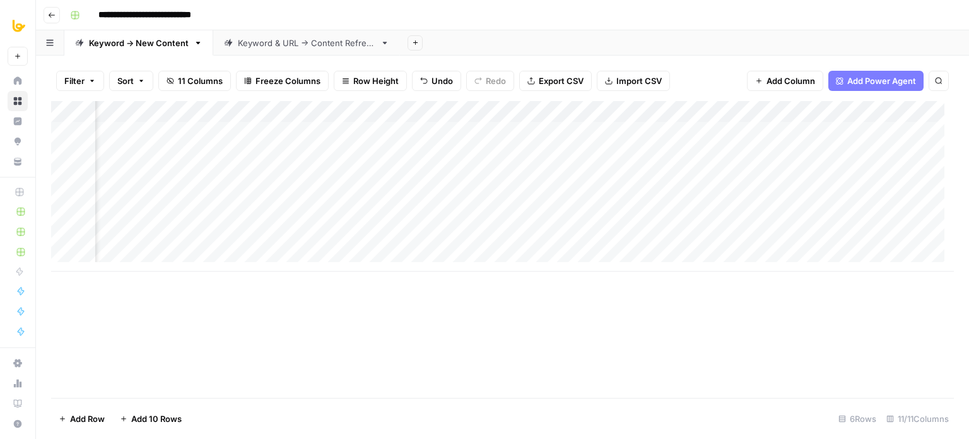
click at [660, 306] on div "Add Column" at bounding box center [502, 249] width 903 height 297
click at [640, 339] on div "Add Column" at bounding box center [502, 249] width 903 height 297
click at [827, 109] on div "Add Column" at bounding box center [502, 186] width 903 height 170
click at [786, 234] on span "Remove Column" at bounding box center [800, 235] width 110 height 13
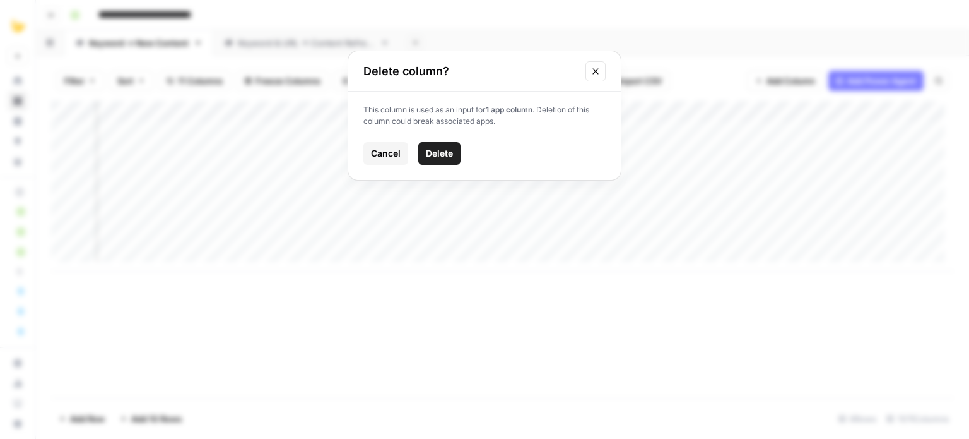
click at [451, 151] on span "Delete" at bounding box center [439, 153] width 27 height 13
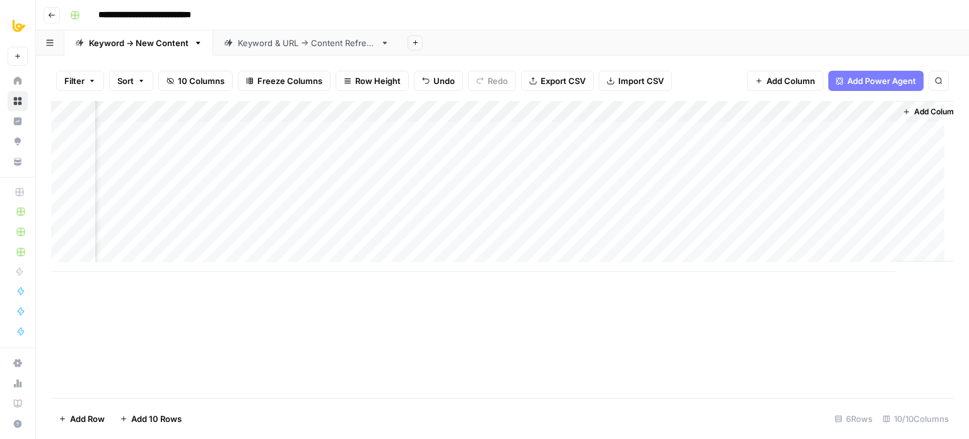
scroll to position [0, 283]
click at [891, 108] on button "Add Column" at bounding box center [920, 112] width 66 height 16
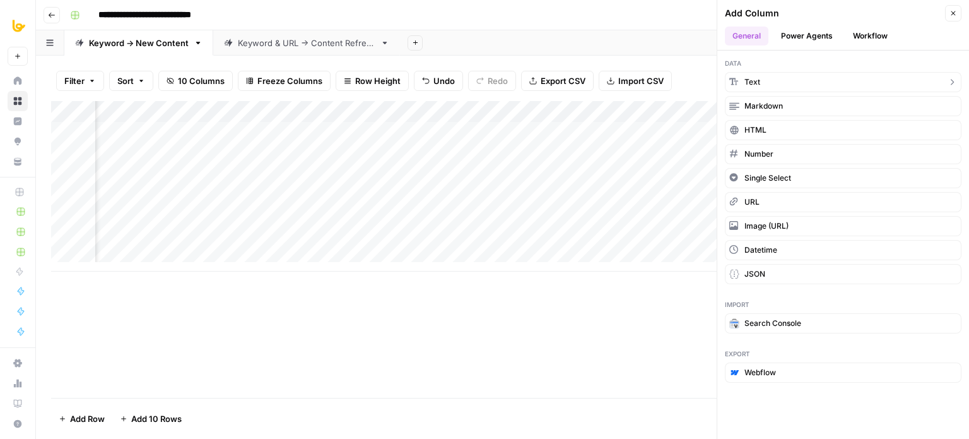
click at [830, 81] on button "Text" at bounding box center [843, 82] width 237 height 20
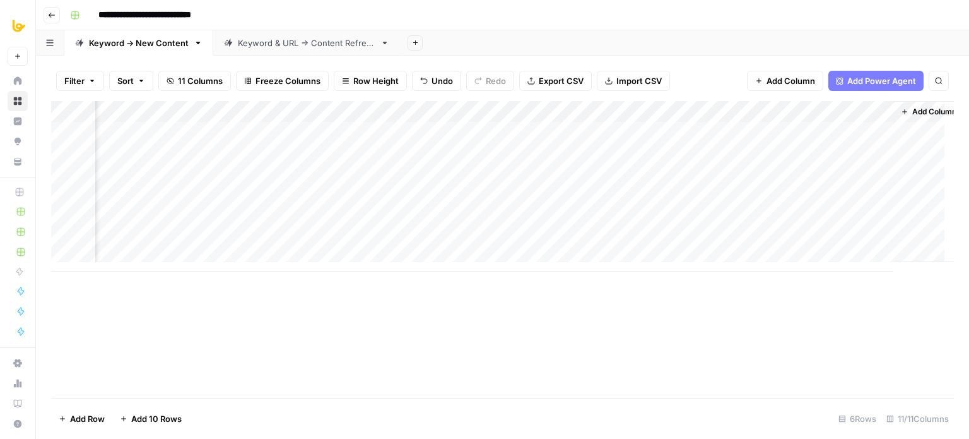
scroll to position [0, 464]
drag, startPoint x: 740, startPoint y: 110, endPoint x: 404, endPoint y: 128, distance: 336.2
click at [404, 128] on div "Add Column" at bounding box center [502, 186] width 903 height 170
click at [462, 113] on div "Add Column" at bounding box center [502, 186] width 903 height 170
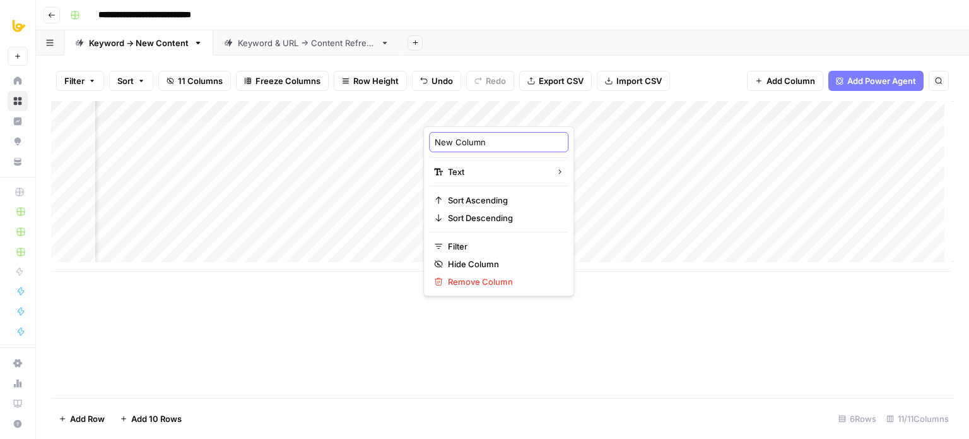
click at [458, 138] on input "New Column" at bounding box center [499, 142] width 128 height 13
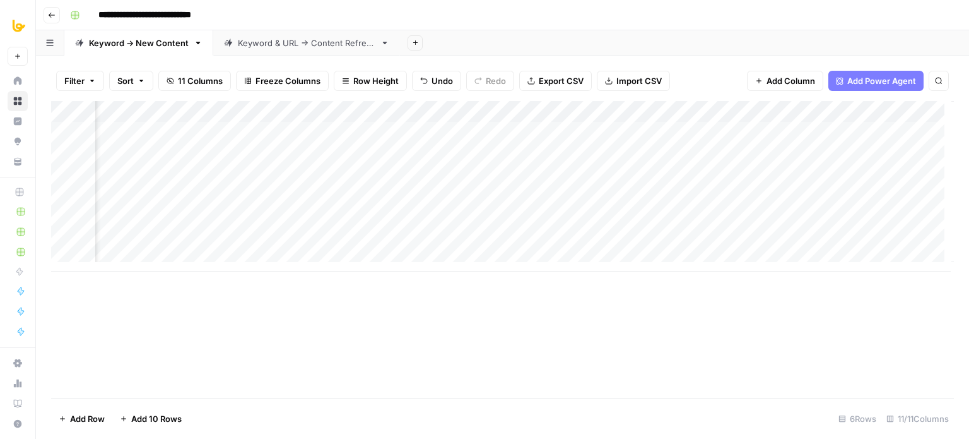
click at [494, 108] on div "Add Column" at bounding box center [502, 186] width 903 height 170
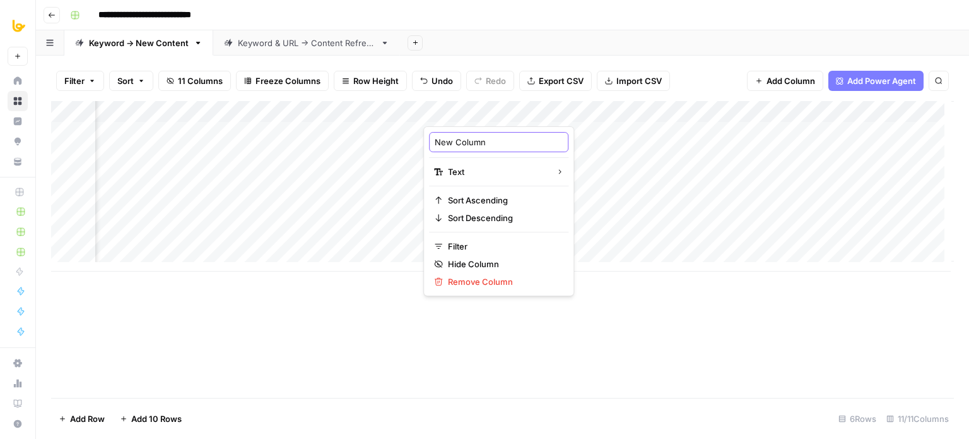
click at [491, 142] on input "New Column" at bounding box center [499, 142] width 128 height 13
type input "New Colu"
type input "Secondary Keywords"
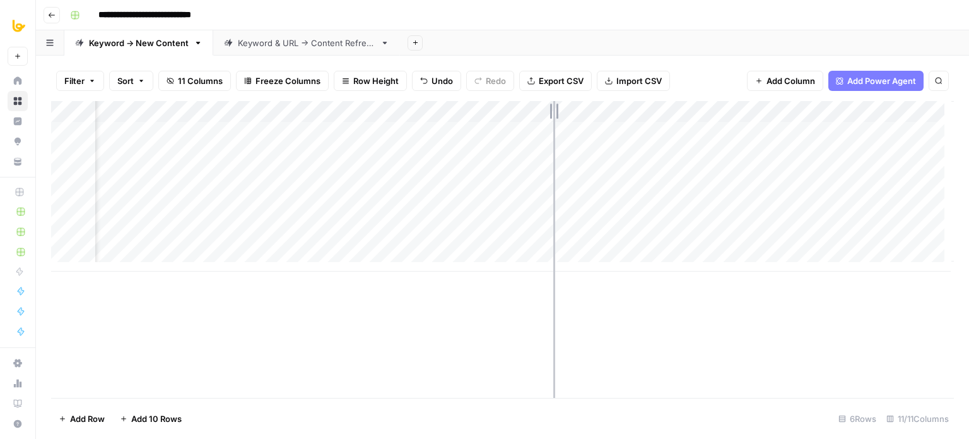
drag, startPoint x: 606, startPoint y: 110, endPoint x: 553, endPoint y: 105, distance: 52.6
click at [553, 105] on div "Add Column" at bounding box center [502, 186] width 903 height 170
click at [555, 311] on div "Add Column" at bounding box center [502, 249] width 903 height 297
click at [64, 236] on div "Add Column" at bounding box center [502, 249] width 903 height 297
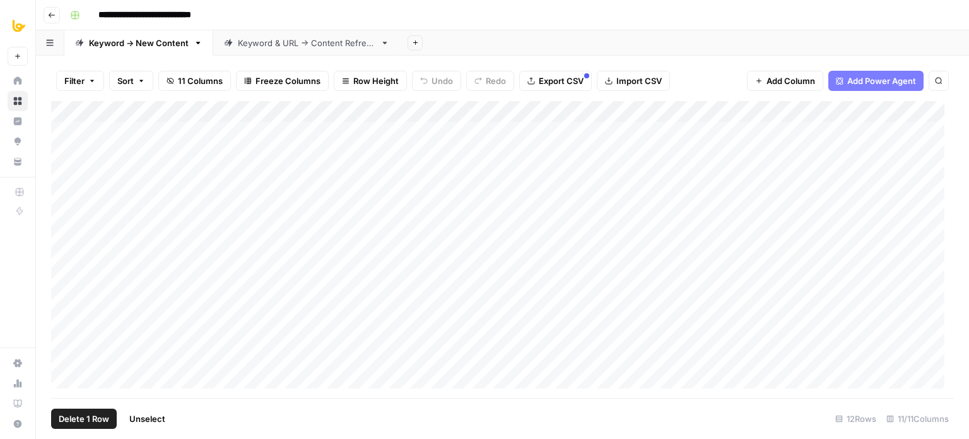
click at [63, 212] on div "Add Column" at bounding box center [502, 249] width 903 height 297
click at [66, 193] on div "Add Column" at bounding box center [502, 249] width 903 height 297
click at [66, 171] on div "Add Column" at bounding box center [502, 249] width 903 height 297
click at [68, 151] on div "Add Column" at bounding box center [502, 249] width 903 height 297
click at [66, 132] on div "Add Column" at bounding box center [502, 249] width 903 height 297
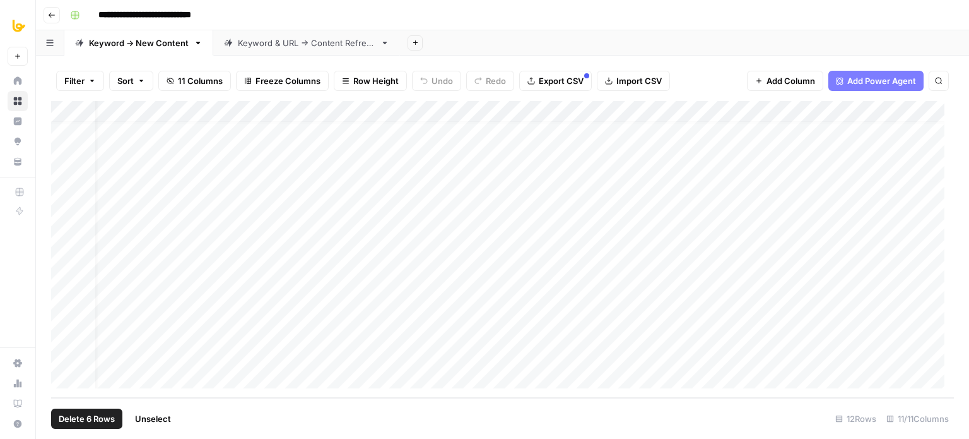
scroll to position [12, 0]
click at [349, 247] on div "Add Column" at bounding box center [502, 249] width 903 height 297
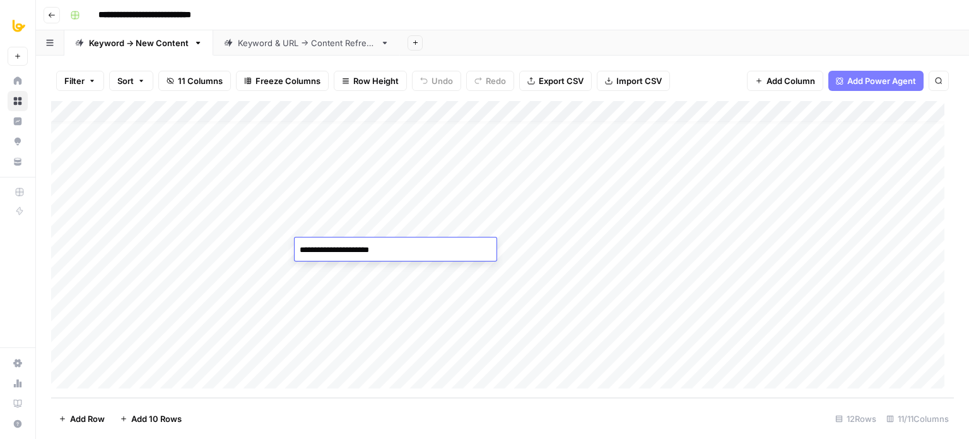
click at [351, 271] on div "Add Column" at bounding box center [502, 249] width 903 height 297
click at [353, 240] on div "Add Column" at bounding box center [502, 249] width 903 height 297
click at [353, 267] on div "Add Column" at bounding box center [502, 249] width 903 height 297
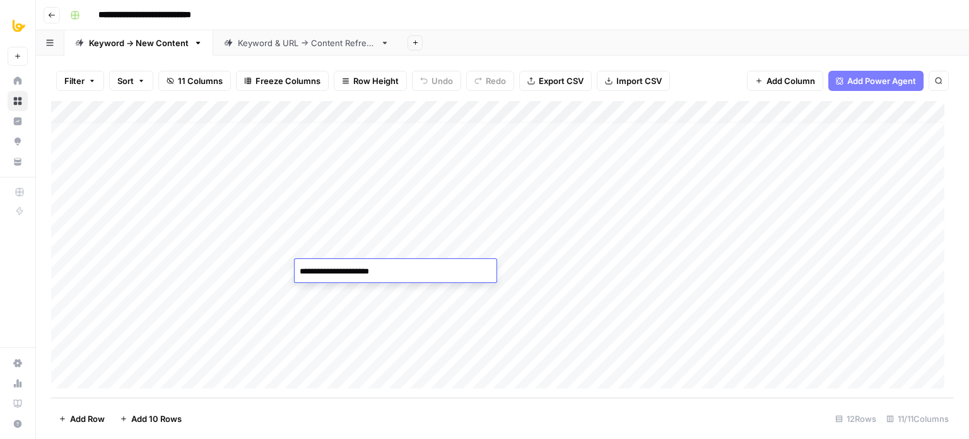
click at [354, 292] on div "Add Column" at bounding box center [502, 249] width 903 height 297
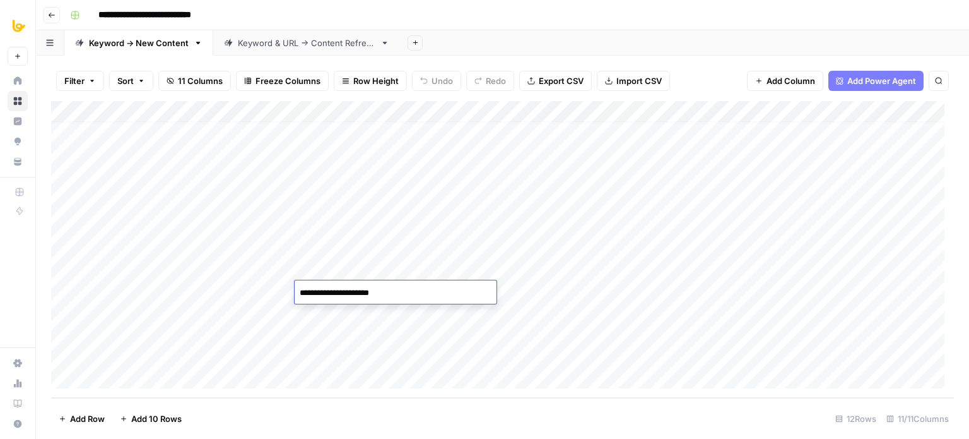
click at [357, 310] on div "Add Column" at bounding box center [502, 249] width 903 height 297
click at [362, 331] on div "Add Column" at bounding box center [502, 249] width 903 height 297
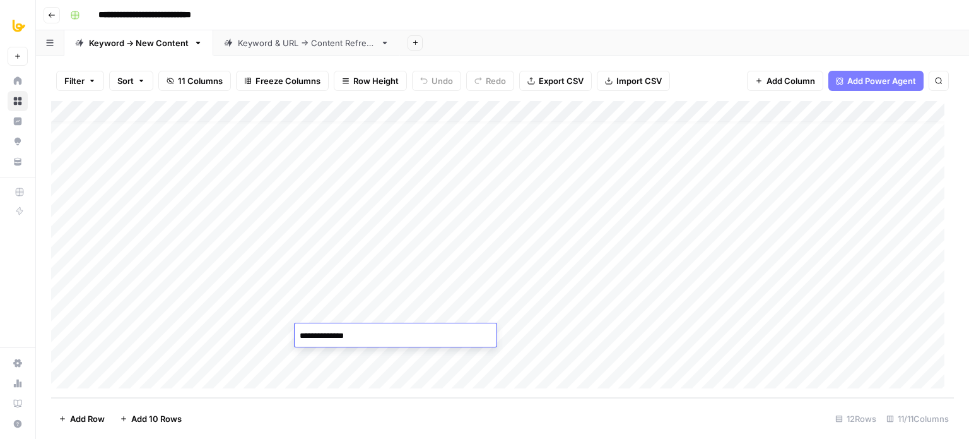
click at [364, 354] on div "Add Column" at bounding box center [502, 249] width 903 height 297
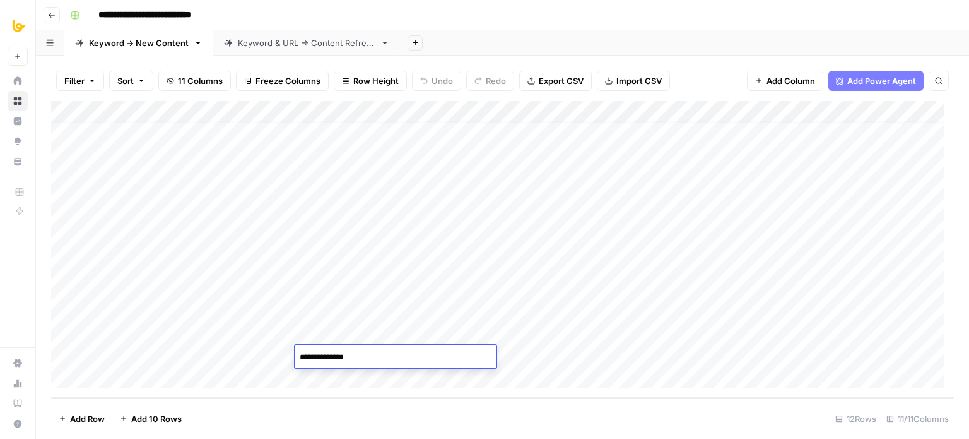
click at [354, 244] on div "Add Column" at bounding box center [502, 249] width 903 height 297
